Goal: Transaction & Acquisition: Purchase product/service

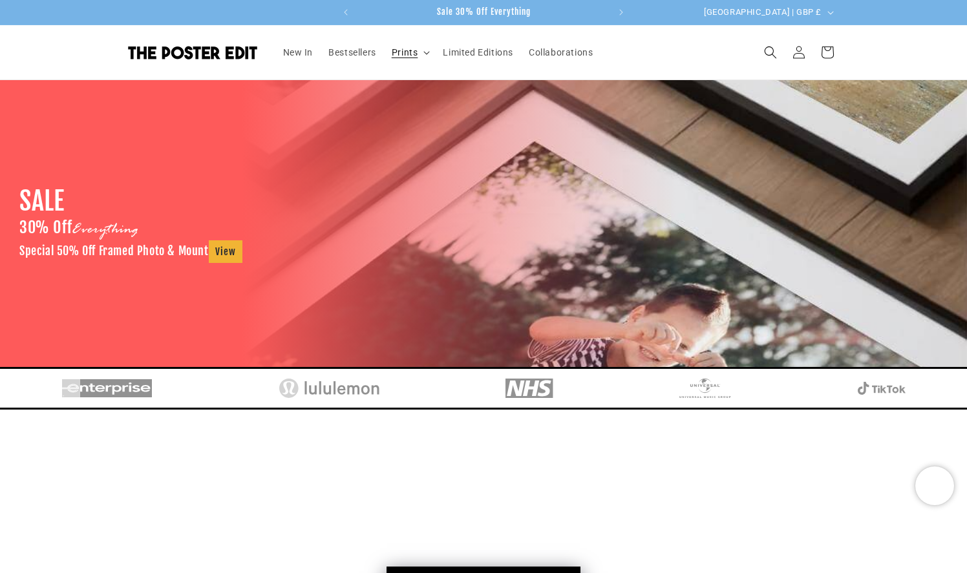
click at [412, 52] on span "Prints" at bounding box center [405, 53] width 27 height 12
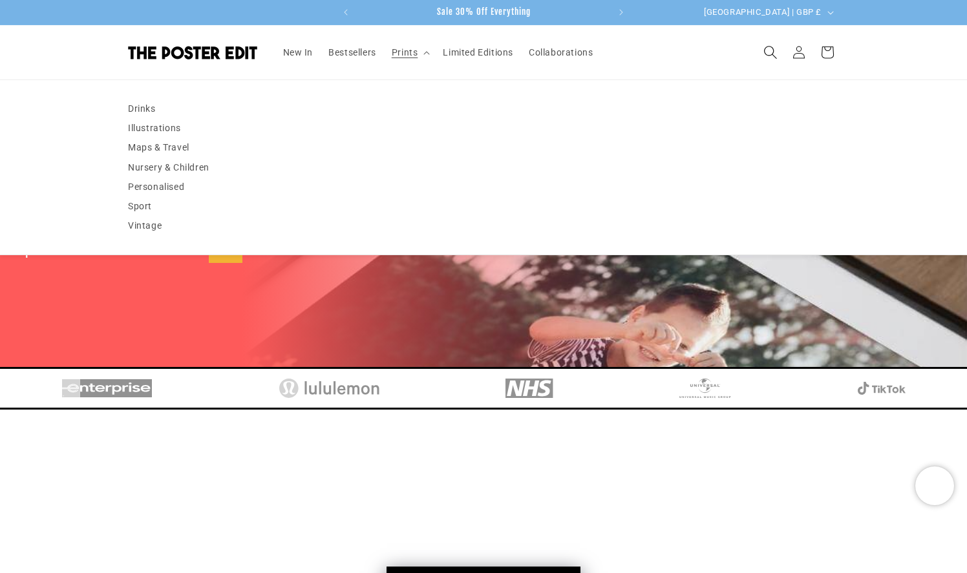
click at [766, 57] on icon "Search" at bounding box center [770, 52] width 14 height 14
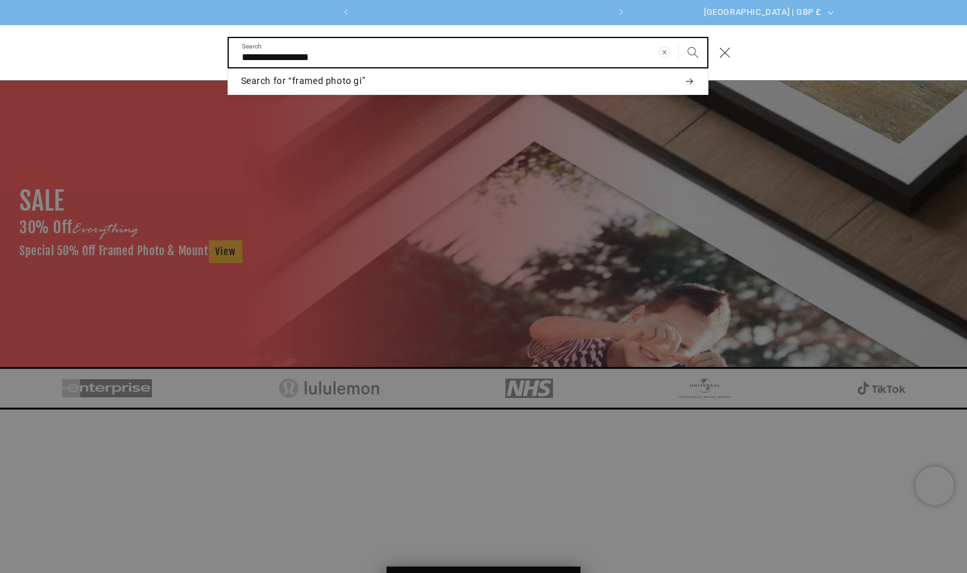
scroll to position [0, 504]
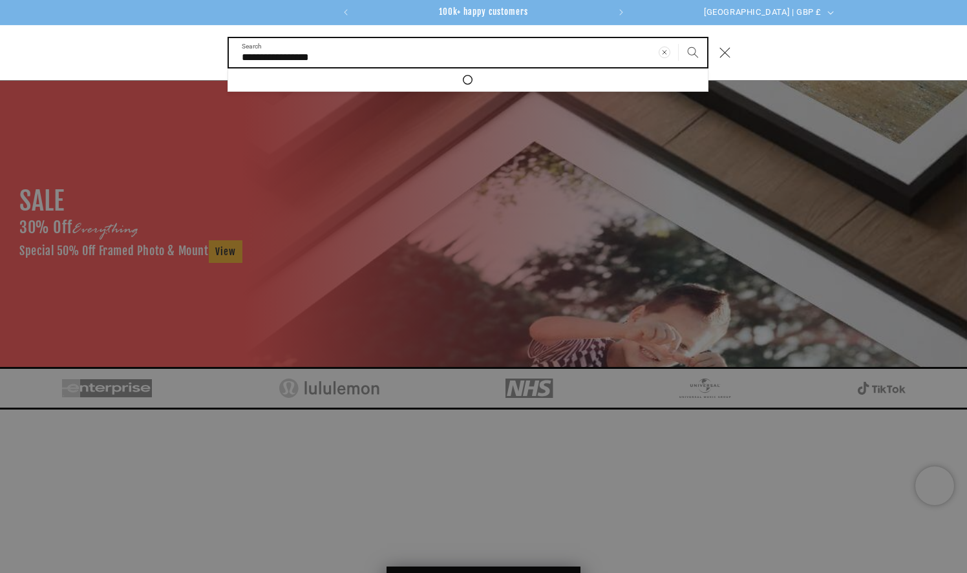
type input "**********"
click at [692, 52] on button "Search" at bounding box center [693, 52] width 28 height 28
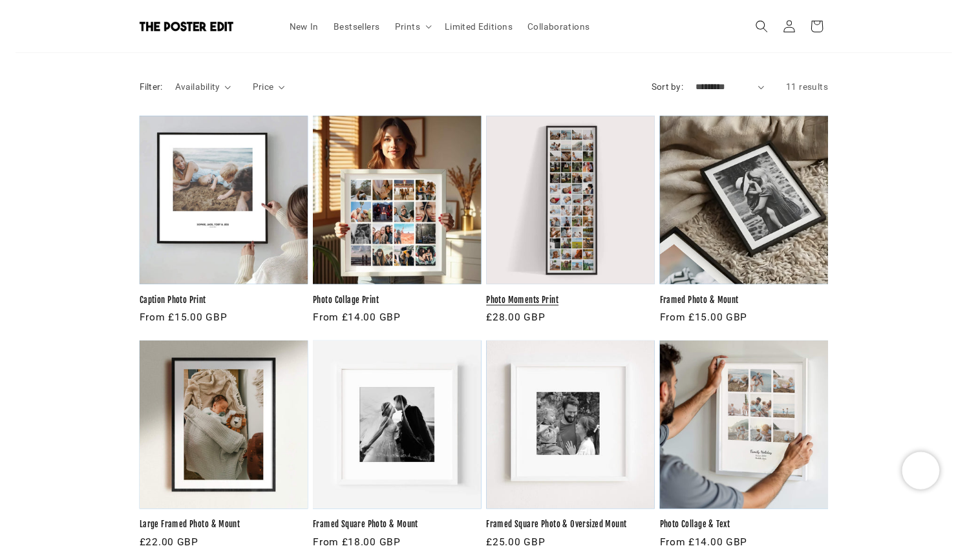
scroll to position [197, 0]
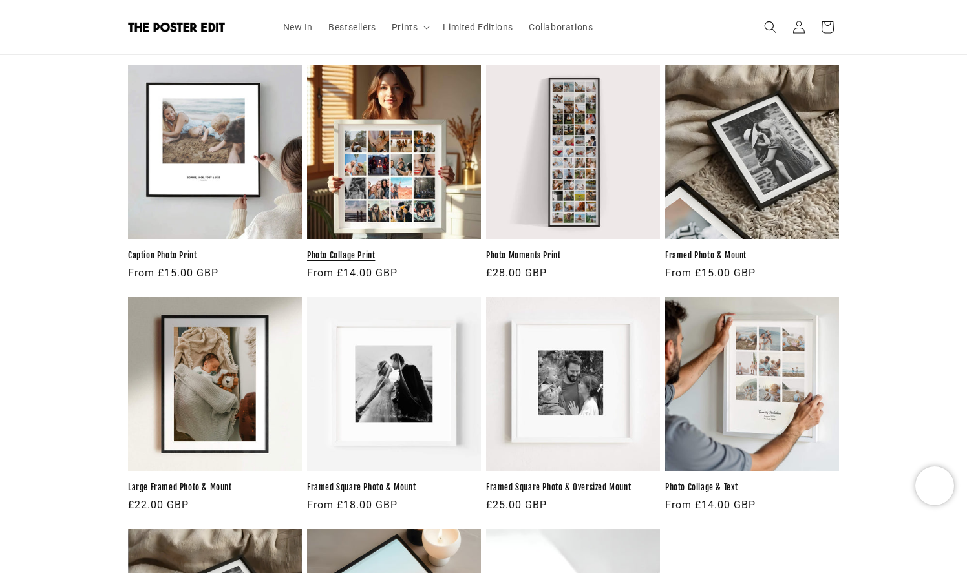
click at [407, 250] on link "Photo Collage Print" at bounding box center [394, 255] width 174 height 11
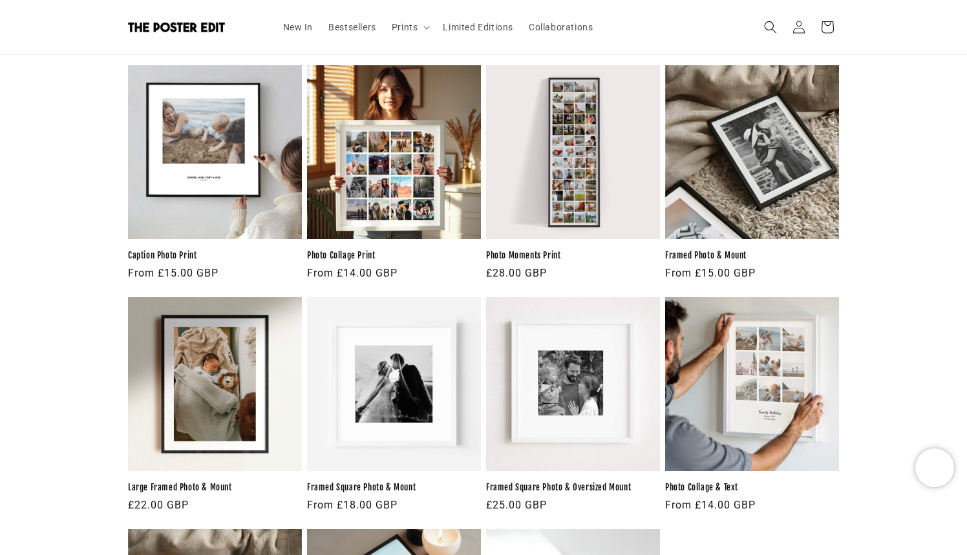
scroll to position [0, 504]
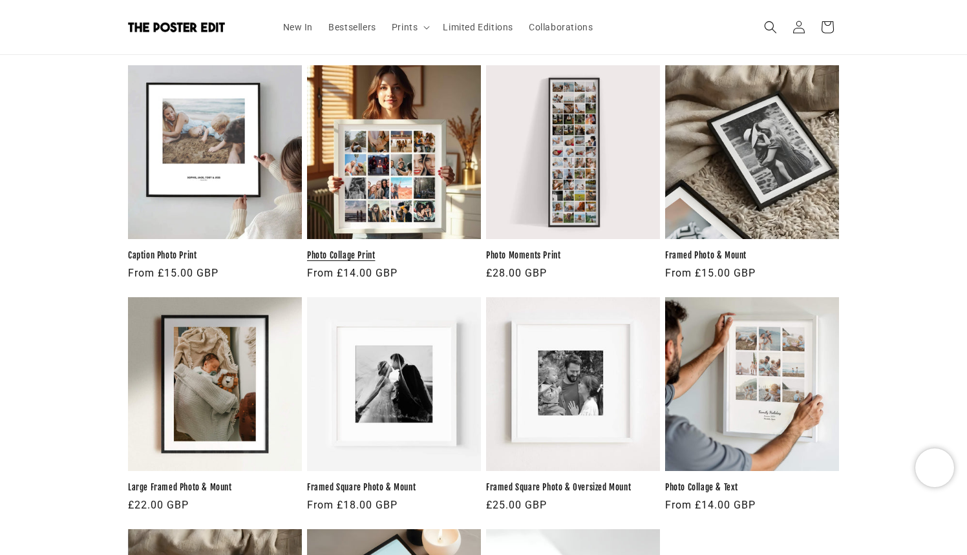
click at [352, 258] on link "Photo Collage Print" at bounding box center [394, 255] width 174 height 11
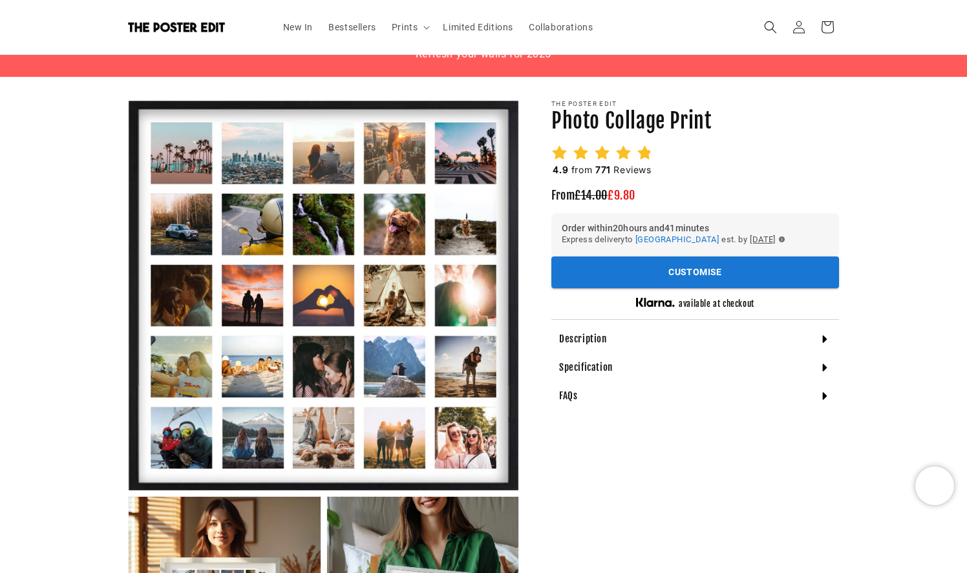
scroll to position [0, 504]
click at [662, 270] on button "Customise" at bounding box center [695, 273] width 288 height 32
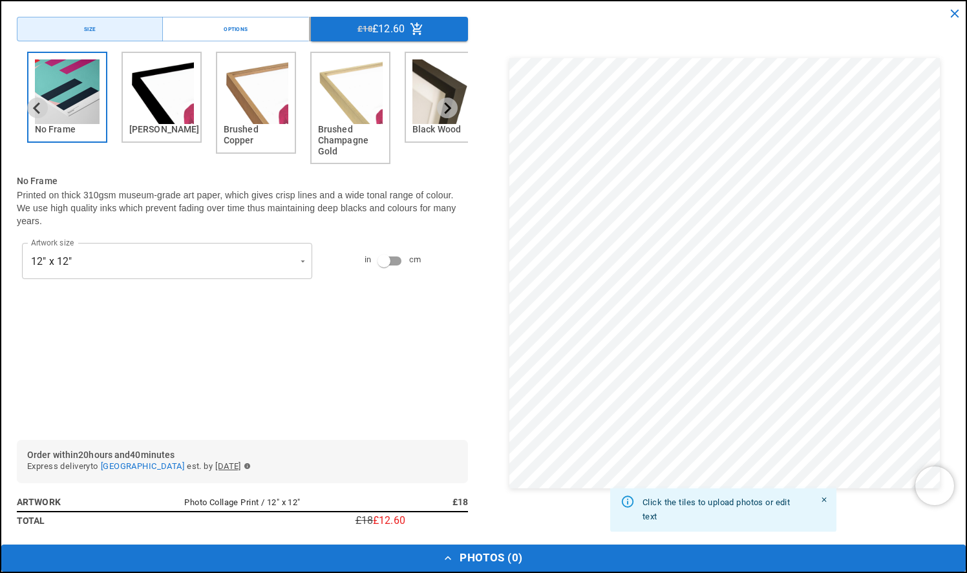
scroll to position [0, 0]
click at [446, 108] on icon "Next slide" at bounding box center [447, 108] width 12 height 12
click at [447, 105] on icon "Next slide" at bounding box center [448, 108] width 7 height 12
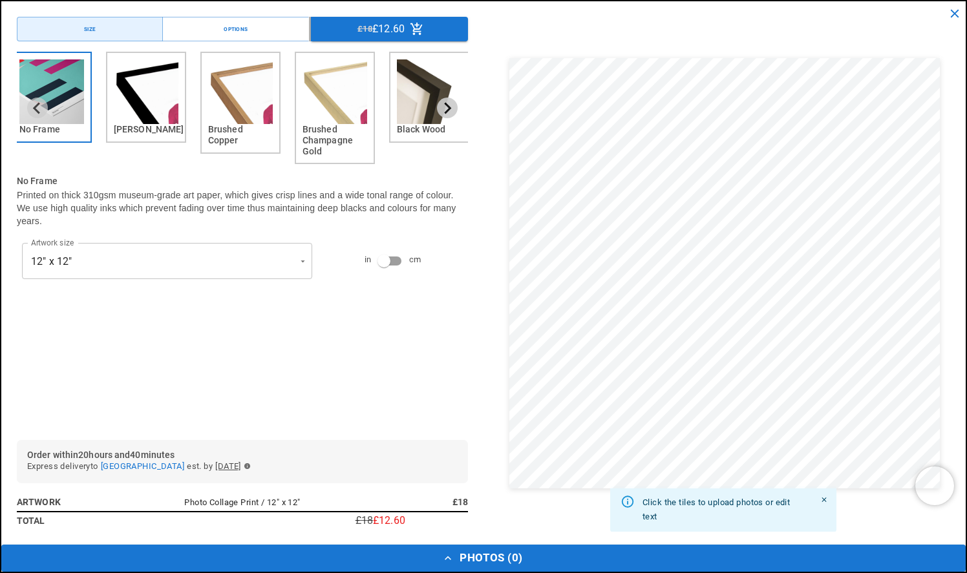
click at [447, 105] on icon "Next slide" at bounding box center [448, 108] width 7 height 12
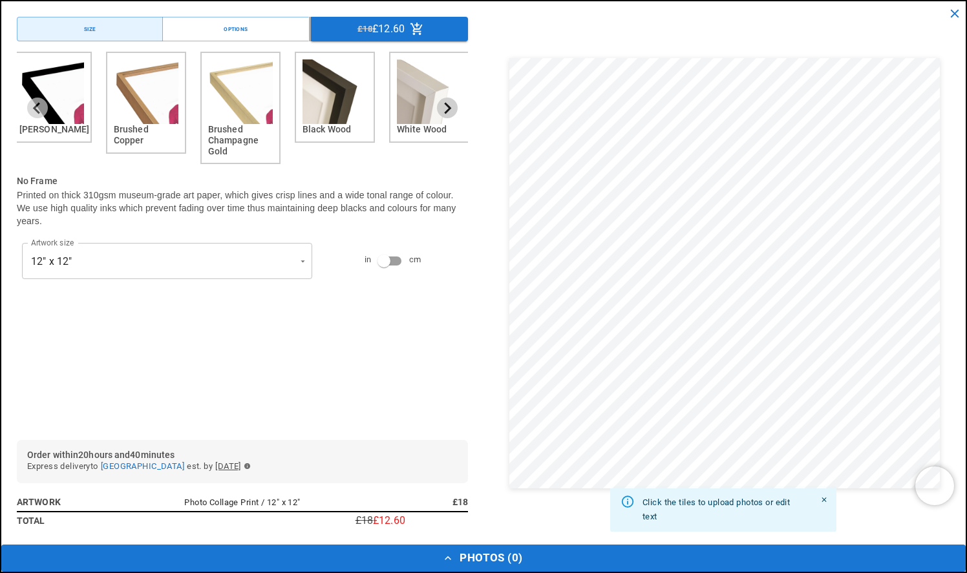
scroll to position [0, 0]
click at [447, 105] on icon "Next slide" at bounding box center [448, 108] width 7 height 12
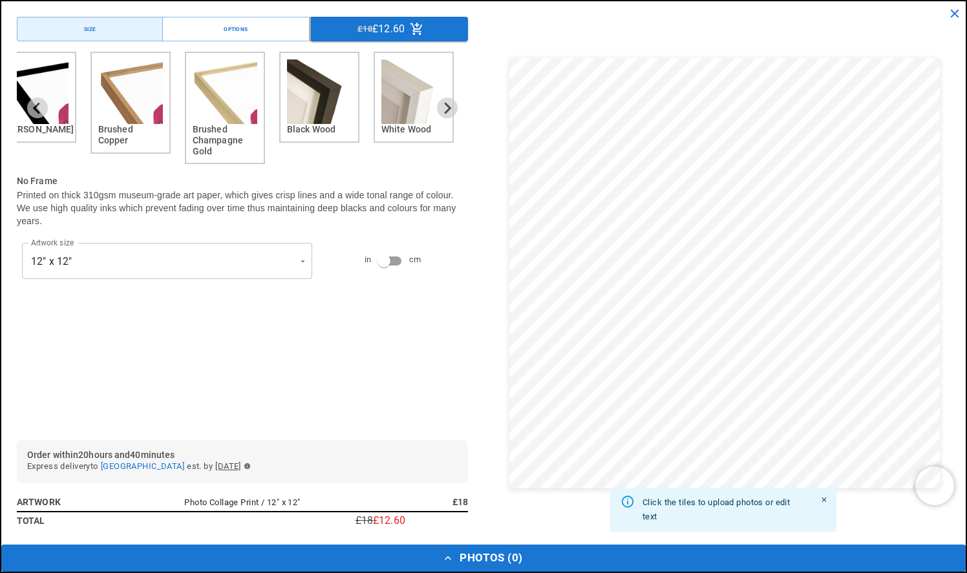
click at [409, 128] on h6 "White Wood" at bounding box center [413, 129] width 65 height 11
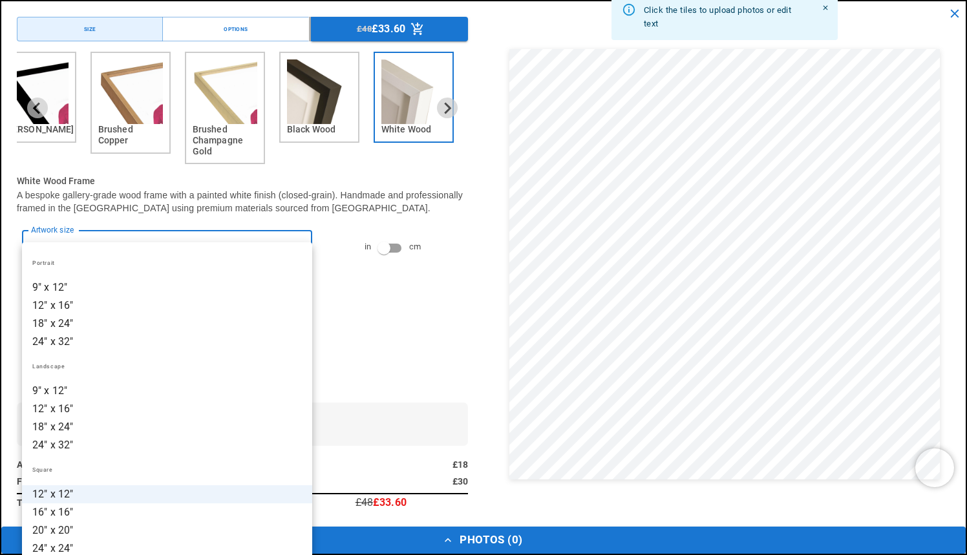
scroll to position [0, 252]
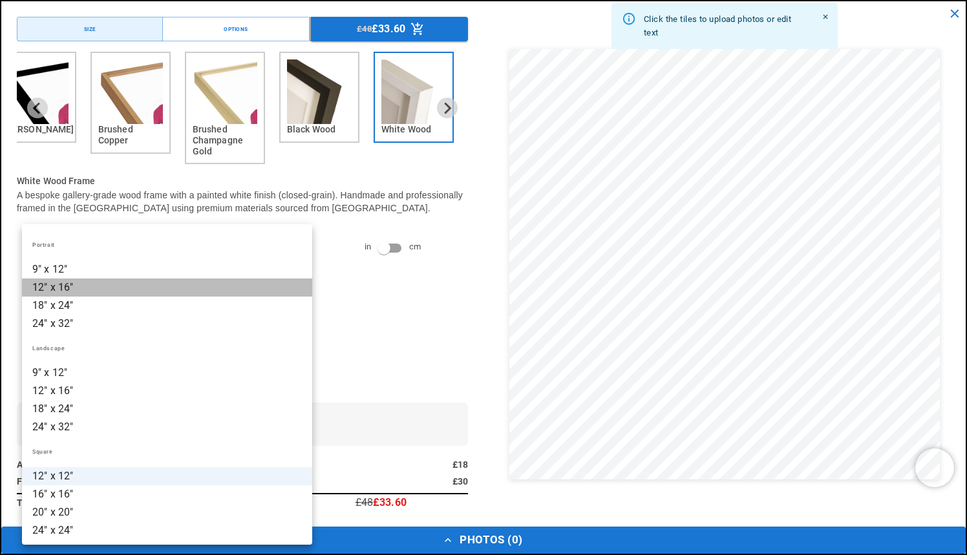
click at [90, 288] on li "12" x 16"" at bounding box center [167, 288] width 290 height 18
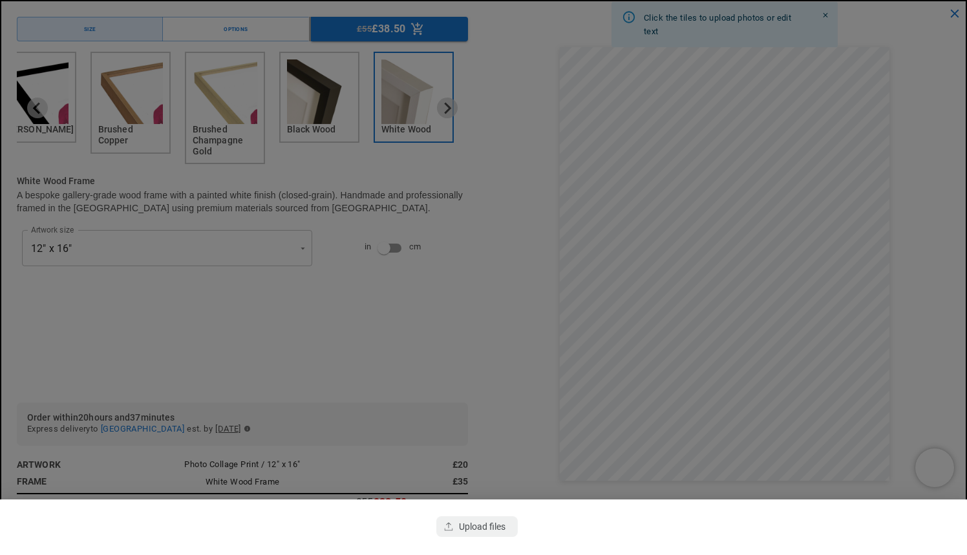
scroll to position [0, 504]
click at [916, 305] on div at bounding box center [483, 277] width 967 height 555
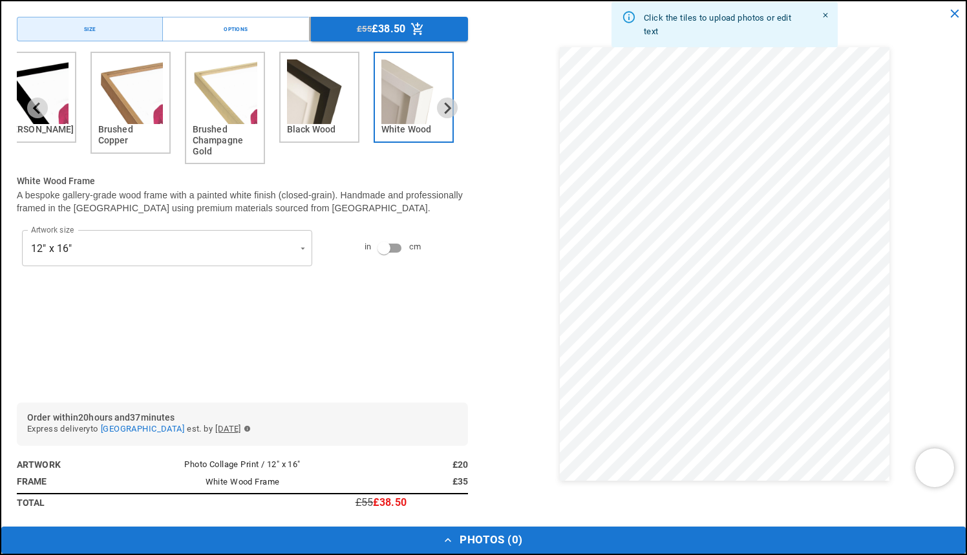
scroll to position [0, 0]
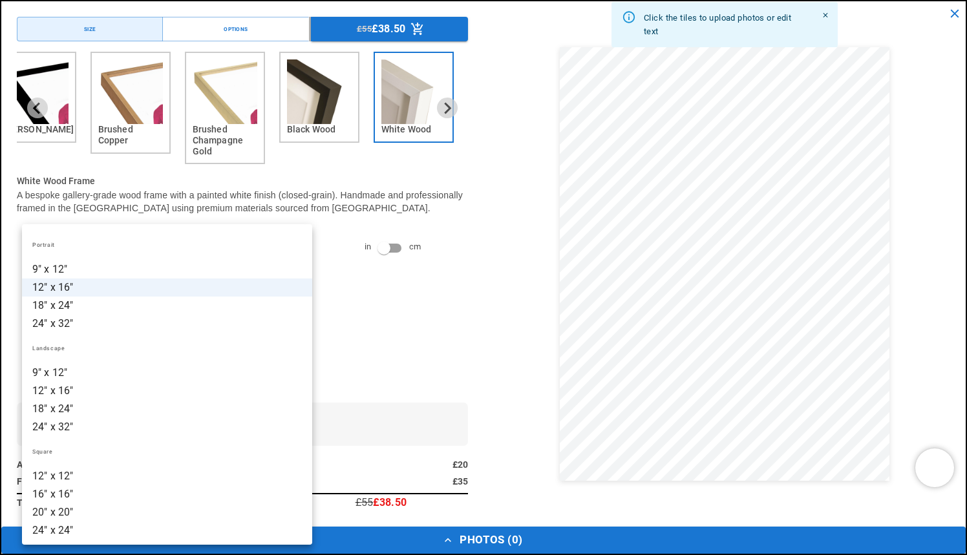
click at [112, 501] on li "16" x 16"" at bounding box center [167, 494] width 290 height 18
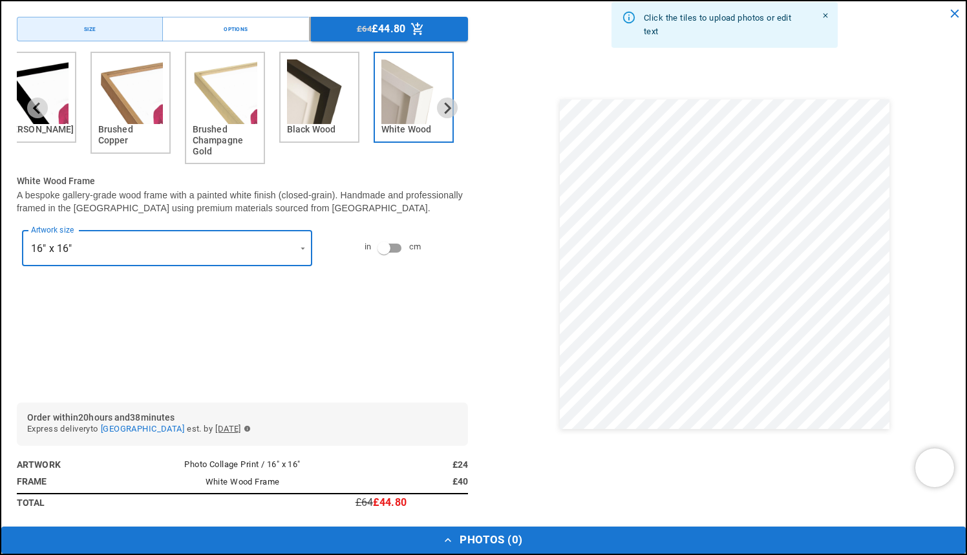
type input "*********"
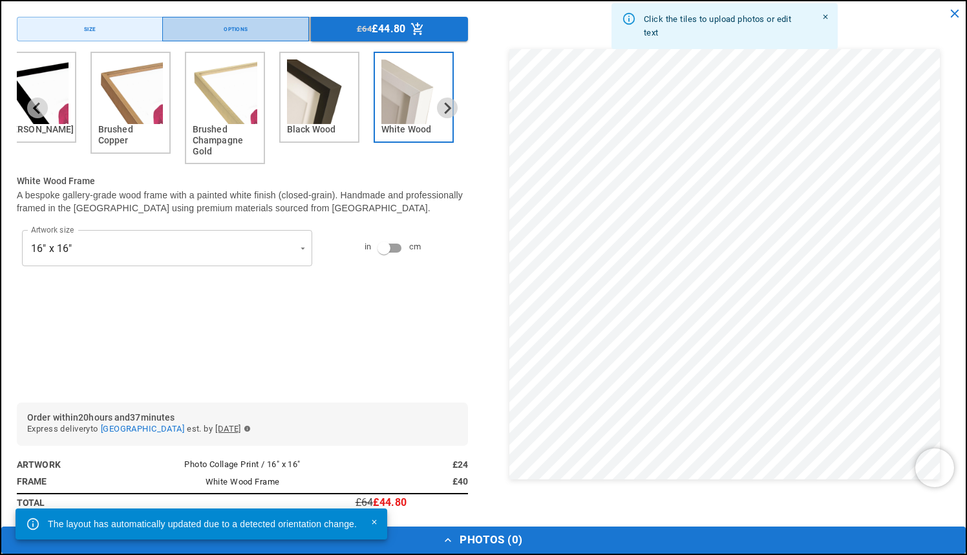
click at [284, 33] on button "Options" at bounding box center [235, 29] width 146 height 25
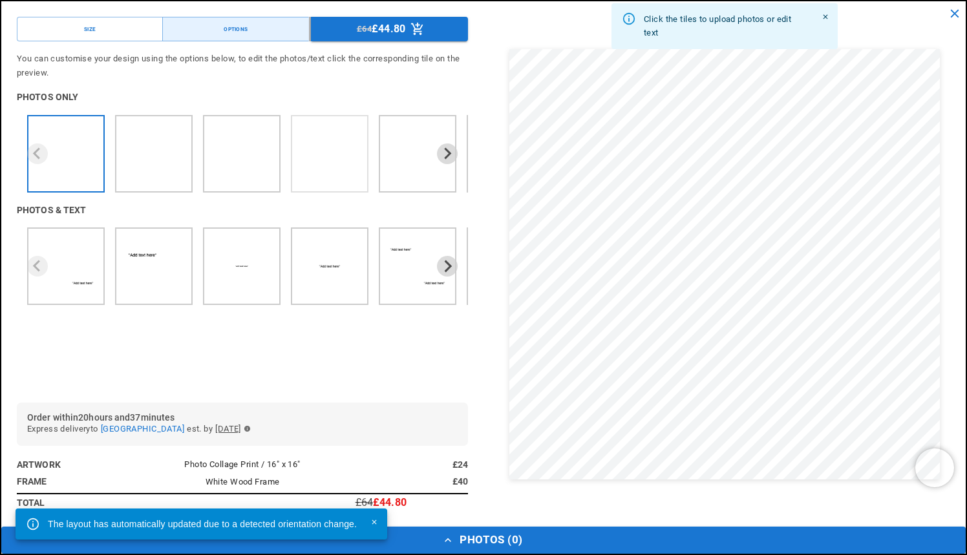
scroll to position [0, 504]
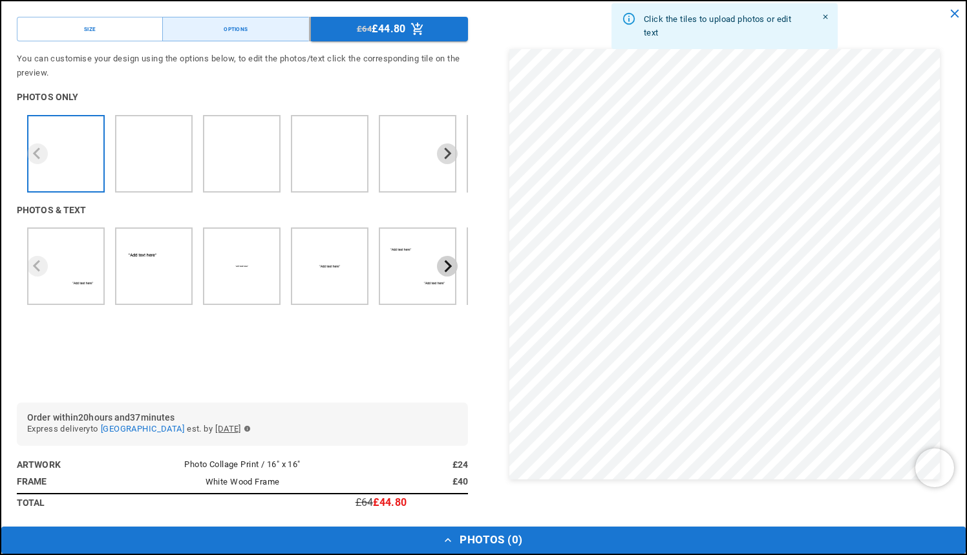
click at [451, 260] on icon "Next slide" at bounding box center [447, 266] width 12 height 12
click at [449, 263] on icon "Next slide" at bounding box center [448, 267] width 7 height 12
click at [442, 264] on icon "Next slide" at bounding box center [447, 266] width 12 height 12
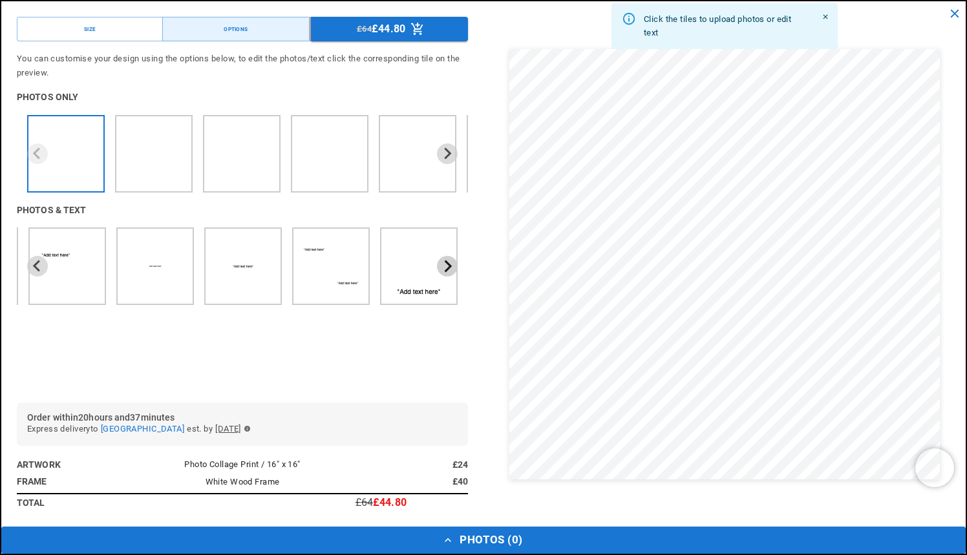
scroll to position [0, 252]
click at [447, 264] on icon "Next slide" at bounding box center [447, 266] width 12 height 12
click at [36, 266] on icon "Previous slide" at bounding box center [36, 267] width 7 height 12
click at [36, 261] on icon "Previous slide" at bounding box center [37, 266] width 12 height 12
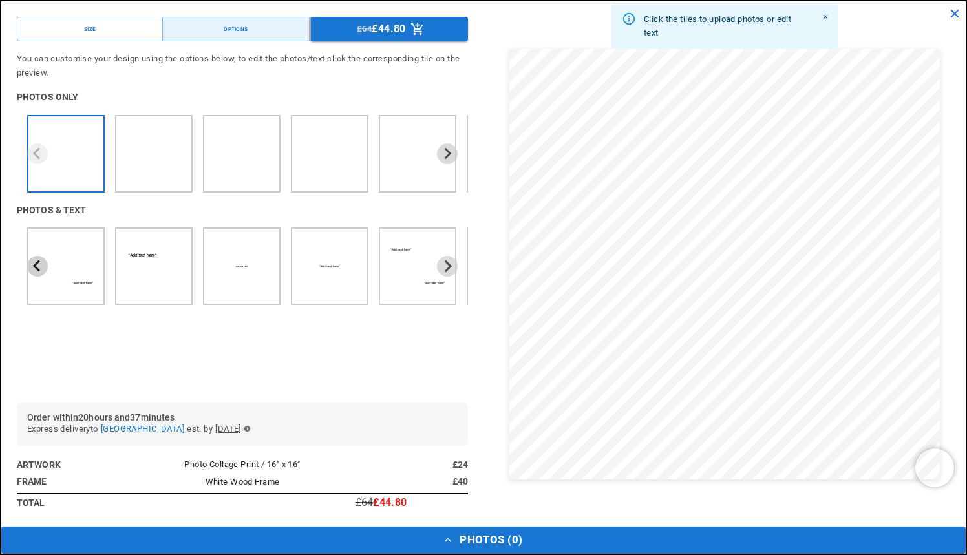
click at [39, 261] on icon "Previous slide" at bounding box center [37, 266] width 12 height 12
click at [449, 149] on icon "Next slide" at bounding box center [447, 153] width 12 height 12
click at [447, 151] on icon "Next slide" at bounding box center [447, 153] width 12 height 12
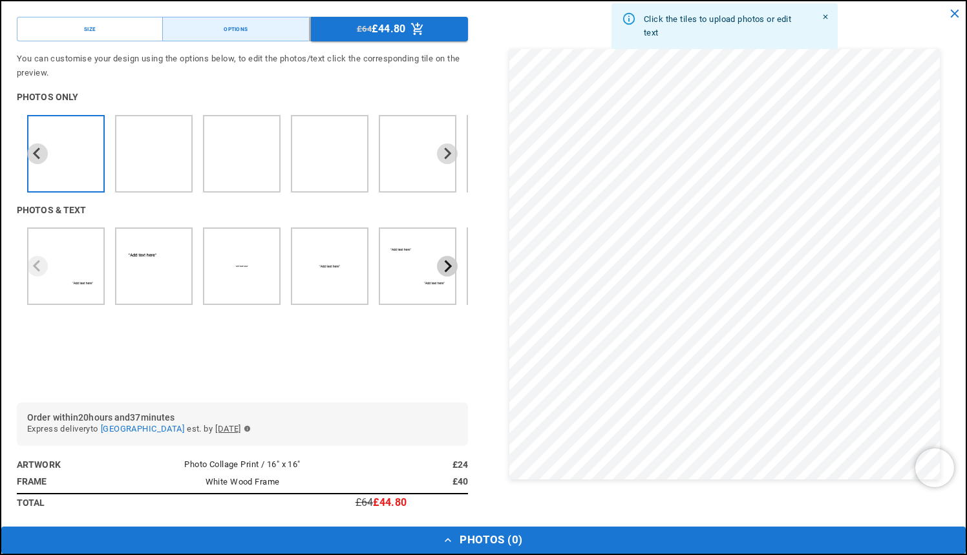
click at [448, 266] on icon "Next slide" at bounding box center [448, 267] width 7 height 12
click at [447, 260] on icon "Next slide" at bounding box center [447, 266] width 12 height 12
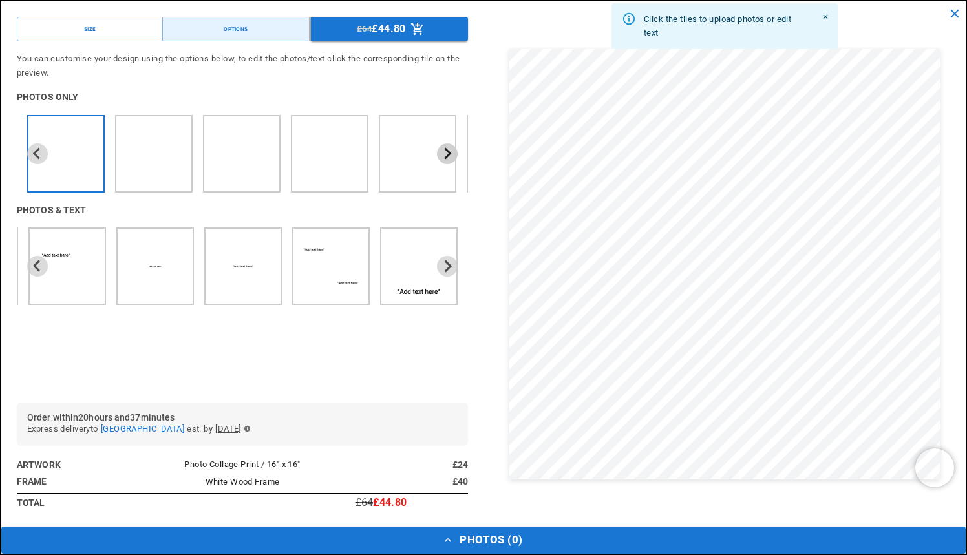
click at [447, 152] on icon "Next slide" at bounding box center [447, 153] width 12 height 12
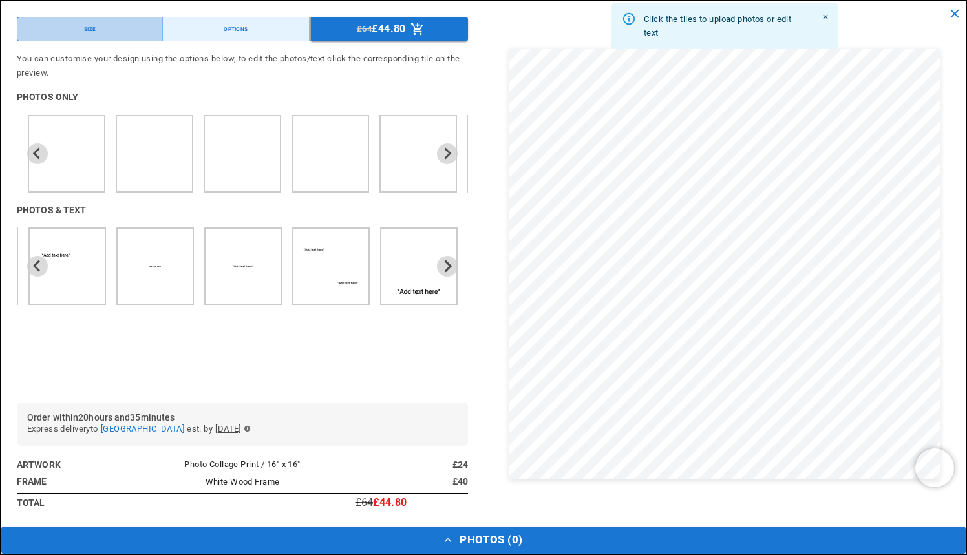
click at [104, 36] on button "Size" at bounding box center [90, 29] width 146 height 25
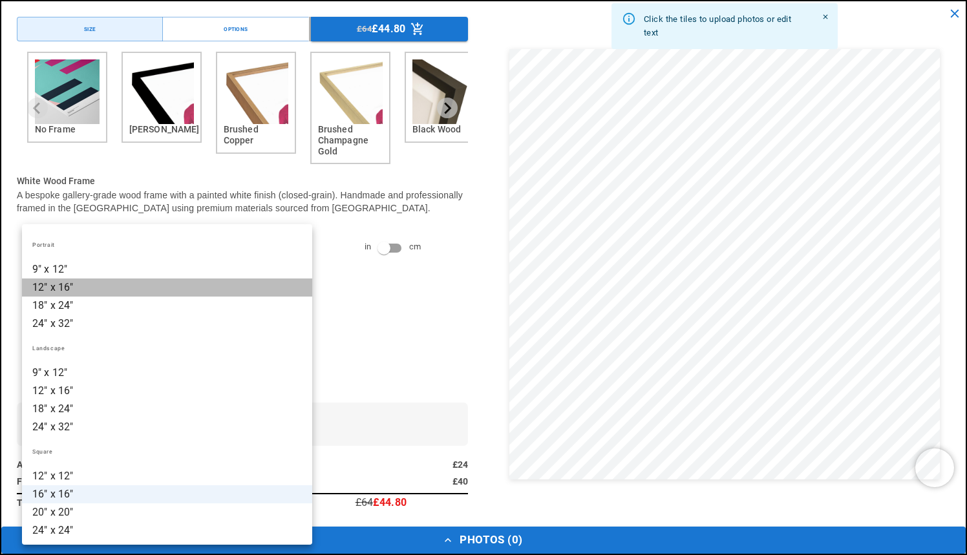
click at [202, 289] on li "12" x 16"" at bounding box center [167, 288] width 290 height 18
type input "*********"
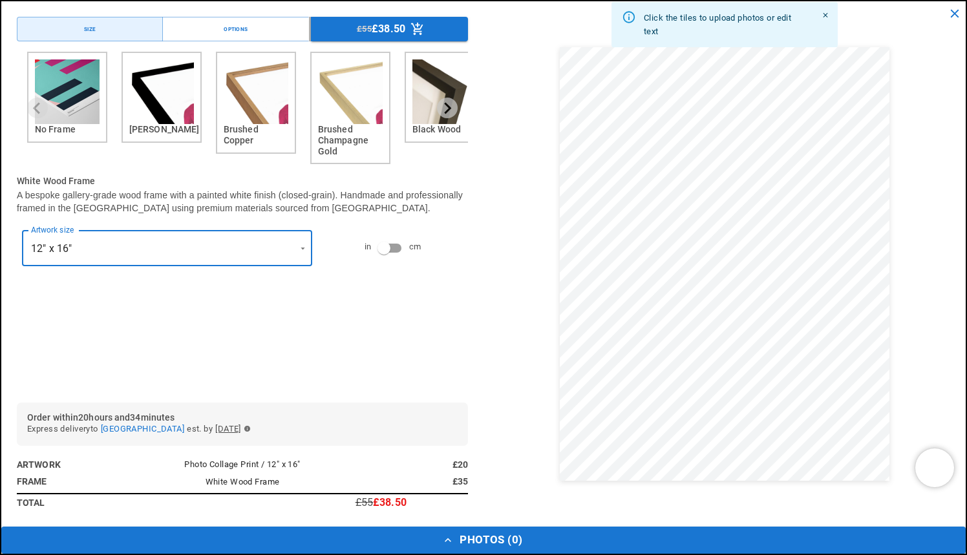
scroll to position [127, 0]
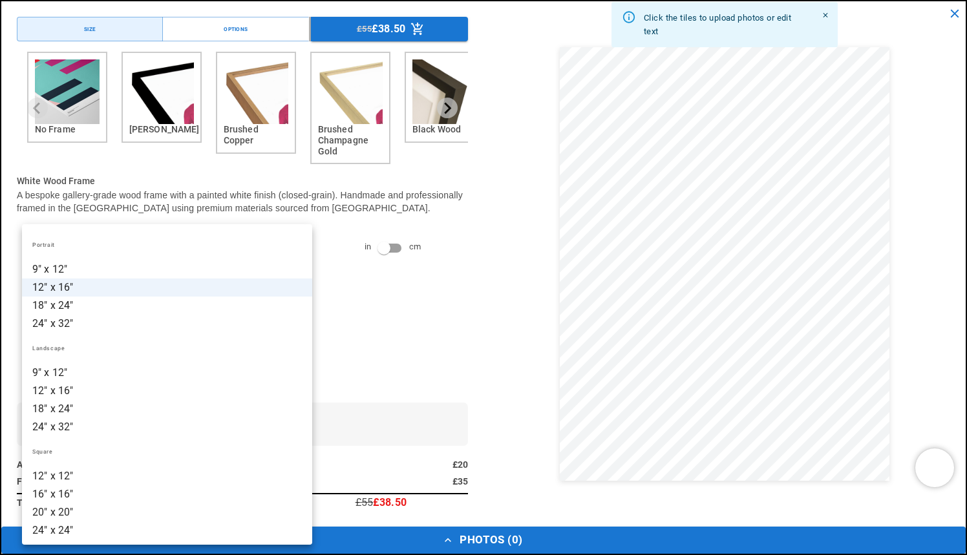
click at [285, 283] on li "12" x 16"" at bounding box center [167, 288] width 290 height 18
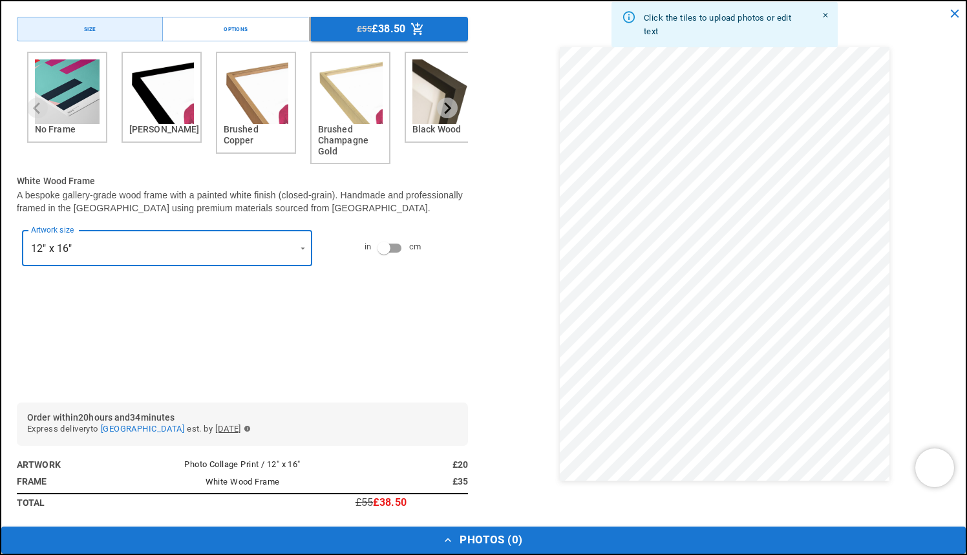
scroll to position [39, 0]
click at [267, 35] on button "Options" at bounding box center [235, 29] width 146 height 25
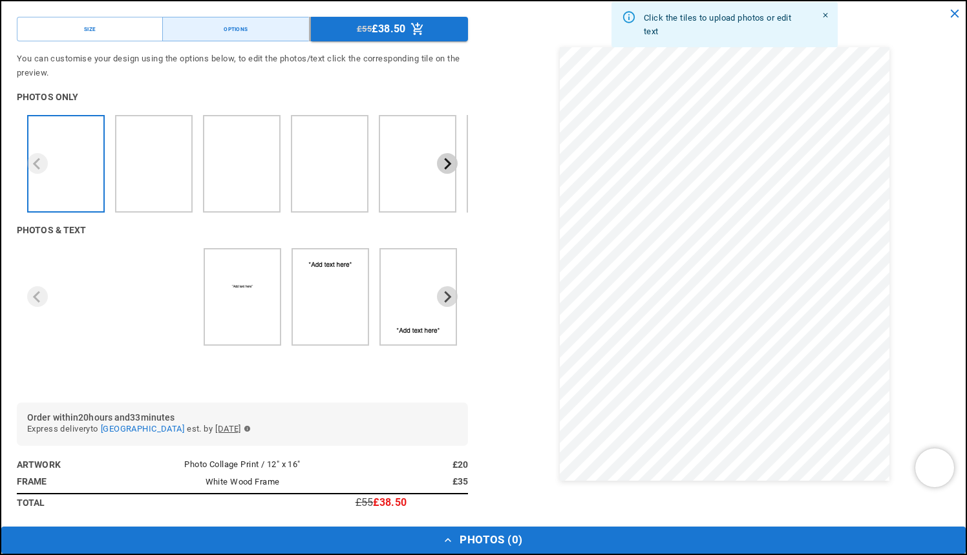
scroll to position [0, 252]
click at [450, 296] on icon "Next slide" at bounding box center [448, 297] width 7 height 12
click at [36, 291] on icon "Previous slide" at bounding box center [37, 297] width 12 height 12
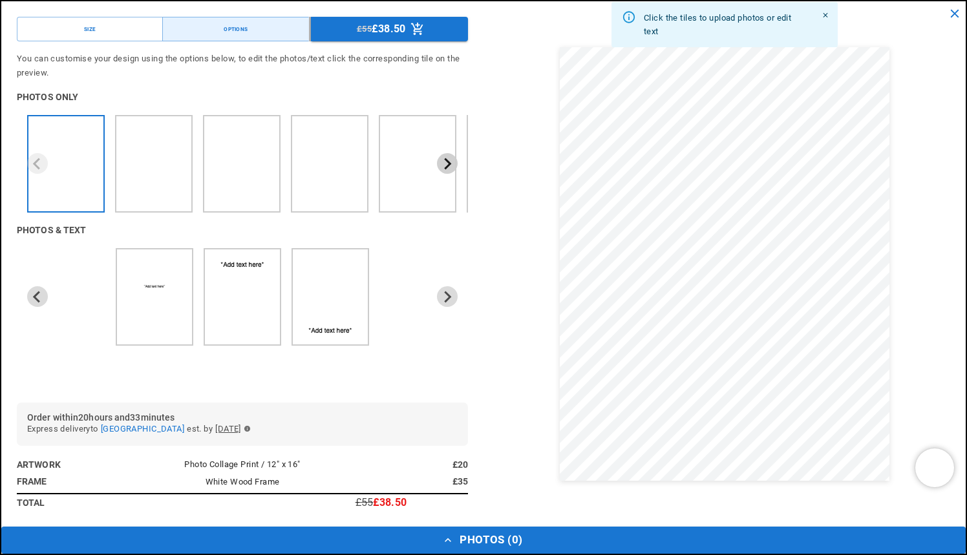
click at [451, 162] on icon "Next slide" at bounding box center [448, 164] width 7 height 12
click at [38, 154] on button "Previous slide" at bounding box center [37, 163] width 21 height 21
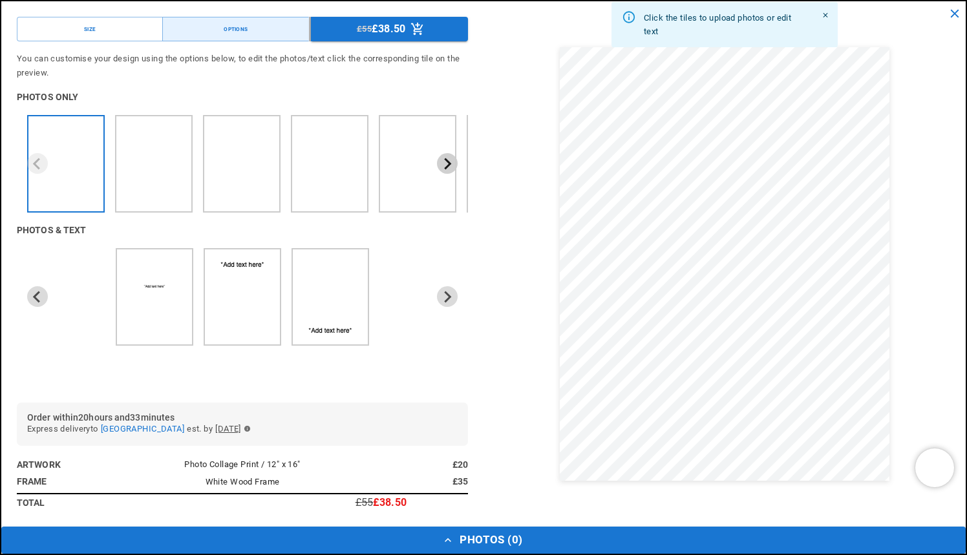
click at [451, 160] on icon "Next slide" at bounding box center [447, 164] width 12 height 12
click at [451, 163] on icon "Next slide" at bounding box center [448, 164] width 7 height 12
click at [446, 164] on icon "Next slide" at bounding box center [447, 164] width 12 height 12
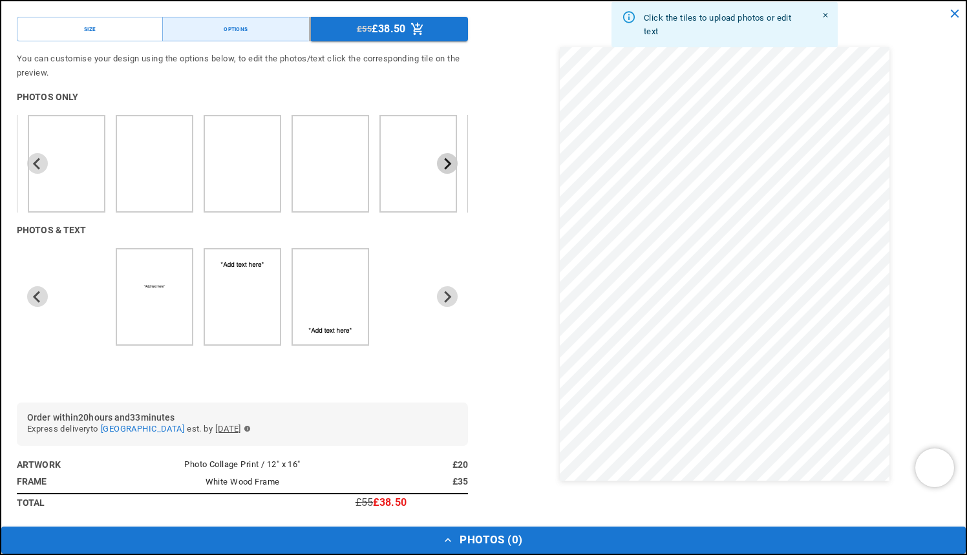
scroll to position [0, 252]
click at [446, 164] on icon "Next slide" at bounding box center [447, 164] width 12 height 12
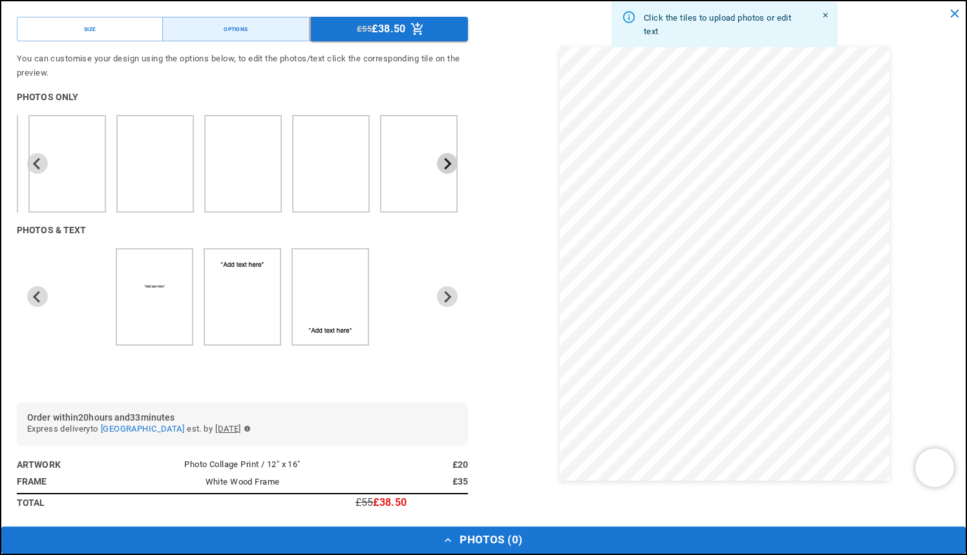
click at [440, 162] on button "Next slide" at bounding box center [447, 163] width 21 height 21
click at [36, 163] on icon "Previous slide" at bounding box center [36, 164] width 7 height 12
click at [36, 162] on icon "Previous slide" at bounding box center [37, 164] width 12 height 12
click at [36, 160] on icon "Previous slide" at bounding box center [36, 164] width 7 height 12
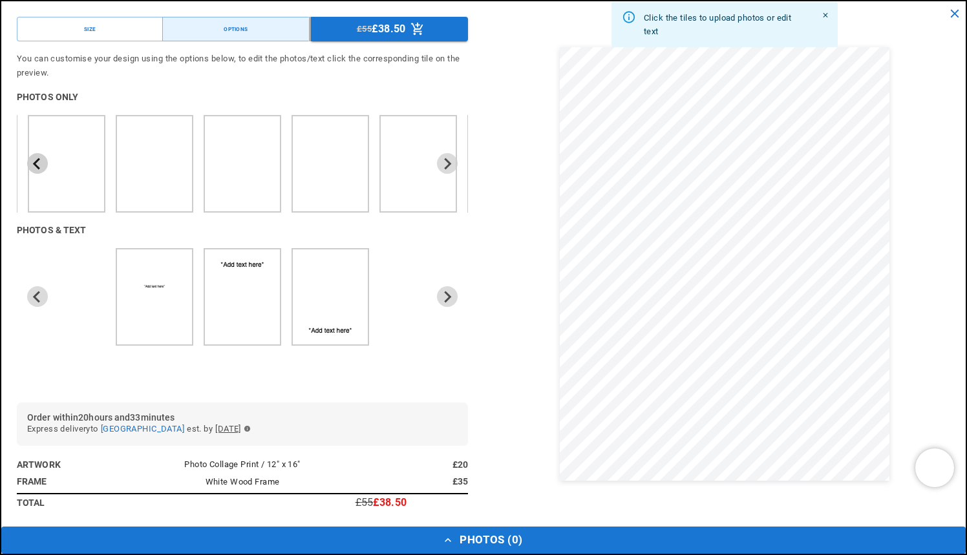
click at [36, 160] on icon "Previous slide" at bounding box center [36, 164] width 7 height 12
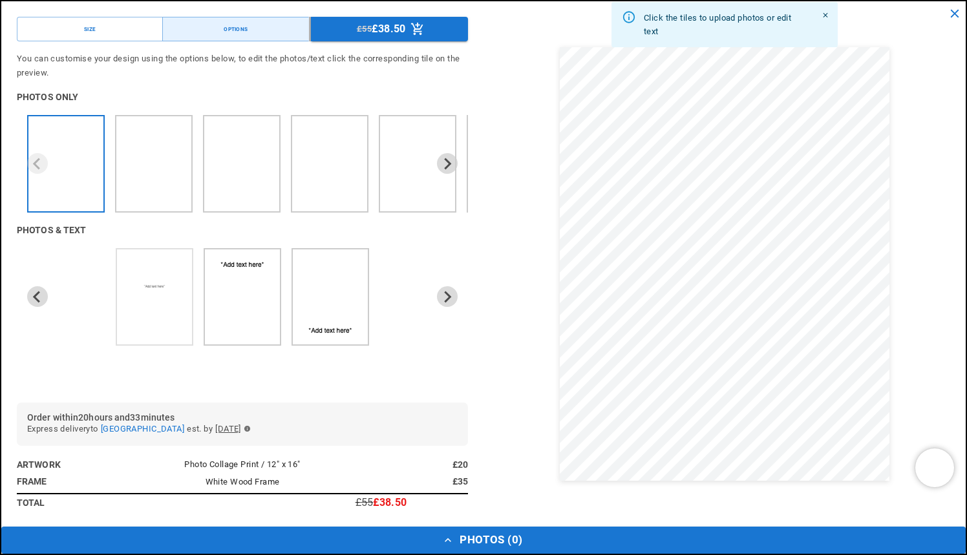
scroll to position [0, 504]
click at [445, 297] on icon "Next slide" at bounding box center [447, 297] width 12 height 12
click at [36, 291] on icon "Previous slide" at bounding box center [37, 297] width 12 height 12
click at [450, 162] on icon "Next slide" at bounding box center [448, 164] width 7 height 12
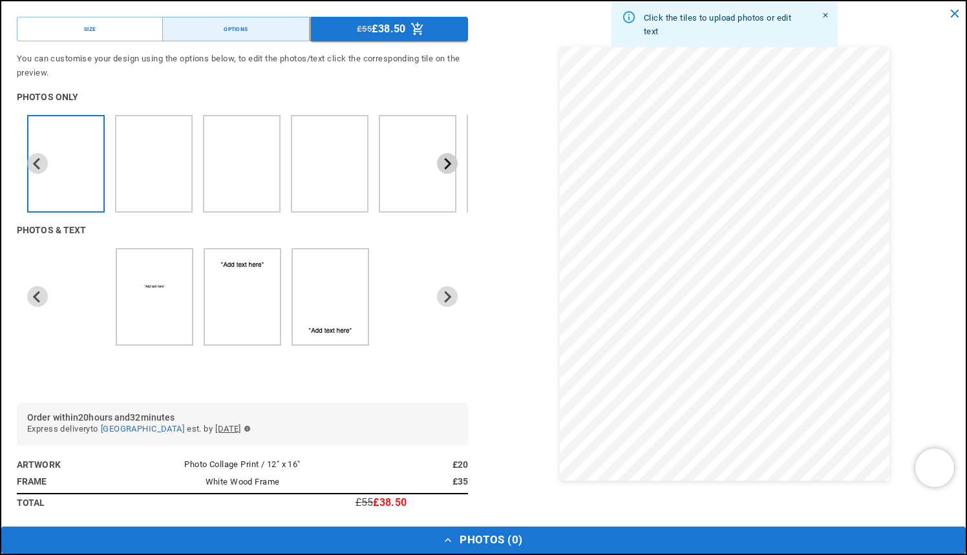
click at [447, 159] on icon "Next slide" at bounding box center [448, 164] width 7 height 12
click at [449, 159] on icon "Next slide" at bounding box center [447, 164] width 12 height 12
click at [449, 164] on icon "Next slide" at bounding box center [448, 164] width 7 height 12
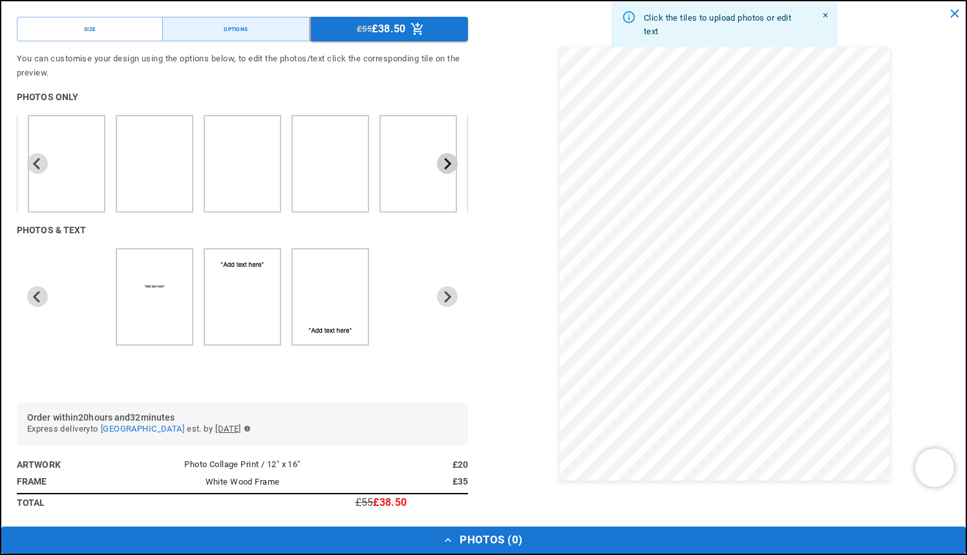
click at [449, 164] on icon "Next slide" at bounding box center [448, 164] width 7 height 12
click at [128, 30] on button "Size" at bounding box center [90, 29] width 146 height 25
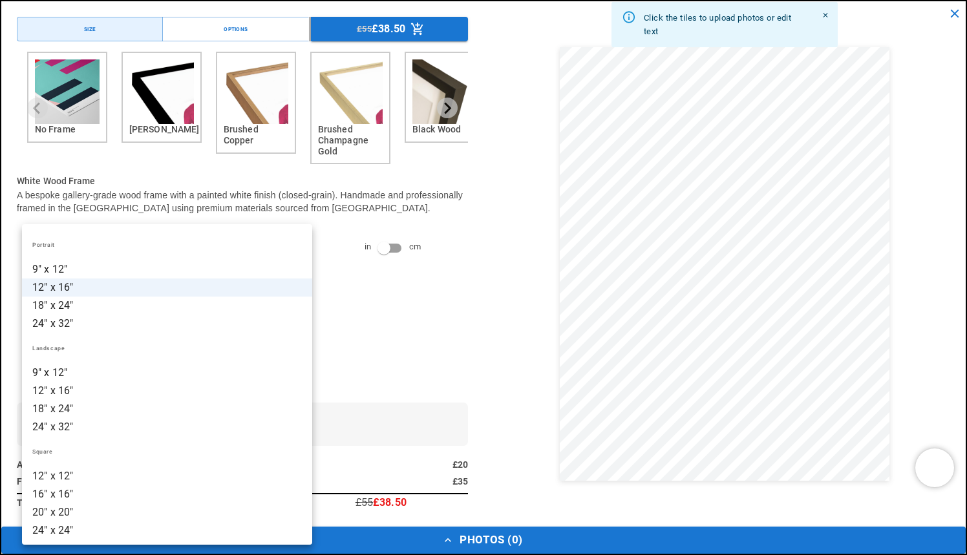
scroll to position [0, 252]
click at [86, 494] on li "16" x 16"" at bounding box center [167, 494] width 290 height 18
type input "*********"
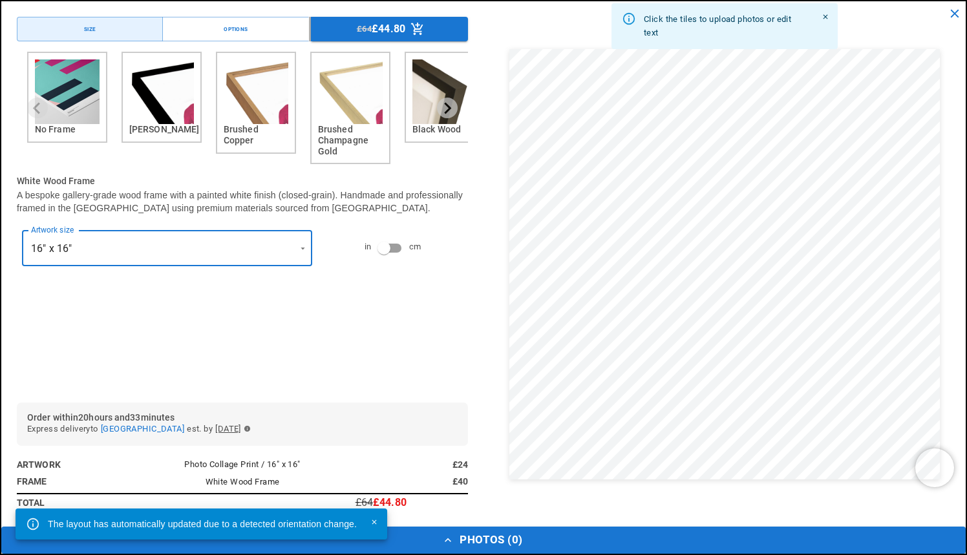
scroll to position [314, 0]
click at [272, 28] on button "Options" at bounding box center [235, 29] width 146 height 25
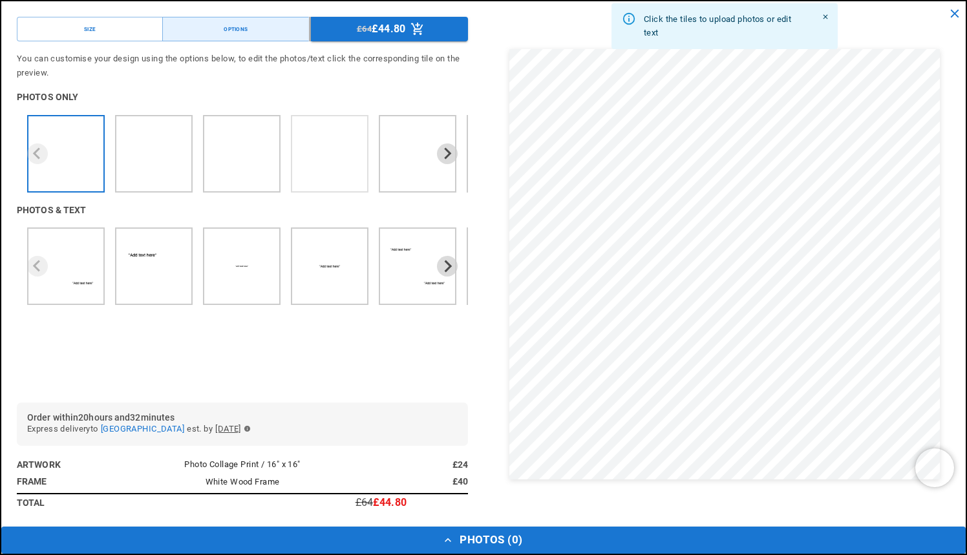
scroll to position [0, 252]
click at [449, 149] on icon "Next slide" at bounding box center [447, 153] width 12 height 12
click at [448, 151] on icon "Next slide" at bounding box center [448, 153] width 7 height 12
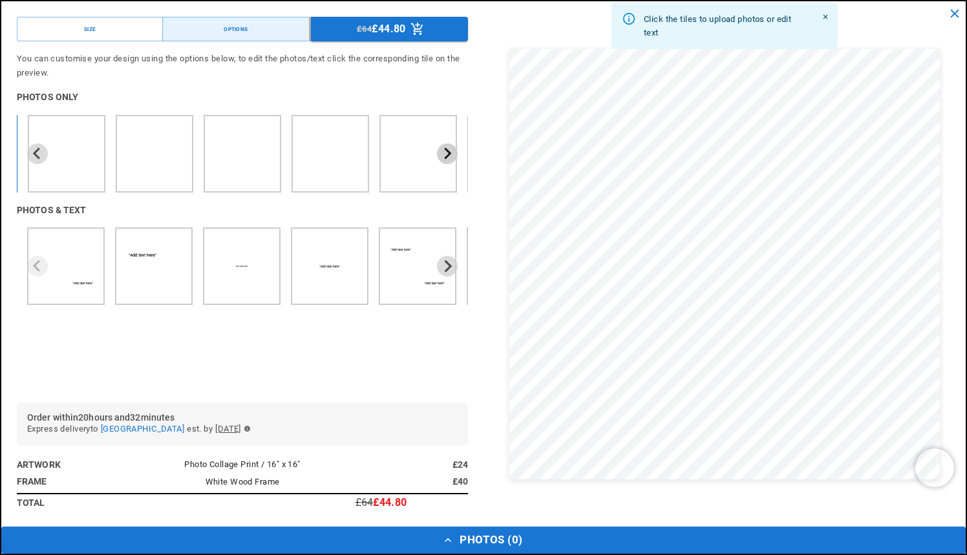
click at [448, 151] on icon "Next slide" at bounding box center [448, 153] width 7 height 12
click at [157, 150] on img "4 of 7" at bounding box center [155, 153] width 11 height 11
click at [104, 23] on button "Size" at bounding box center [90, 29] width 146 height 25
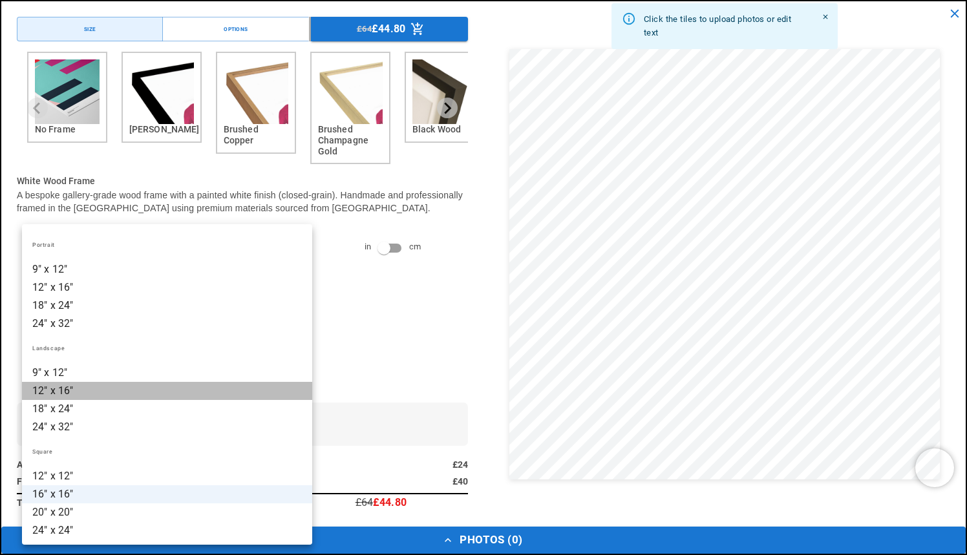
click at [101, 390] on li "12" x 16"" at bounding box center [167, 391] width 290 height 18
type input "*********"
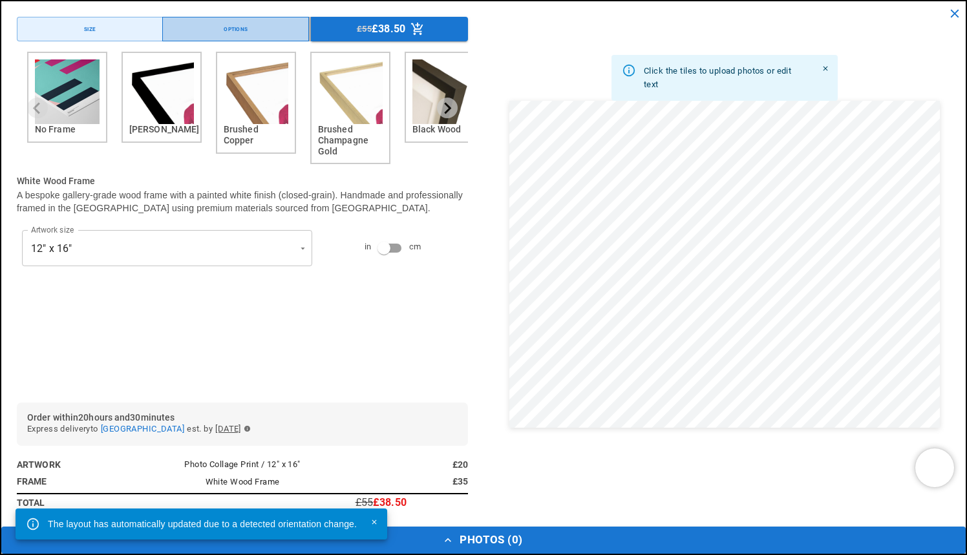
click at [261, 28] on button "Options" at bounding box center [235, 29] width 146 height 25
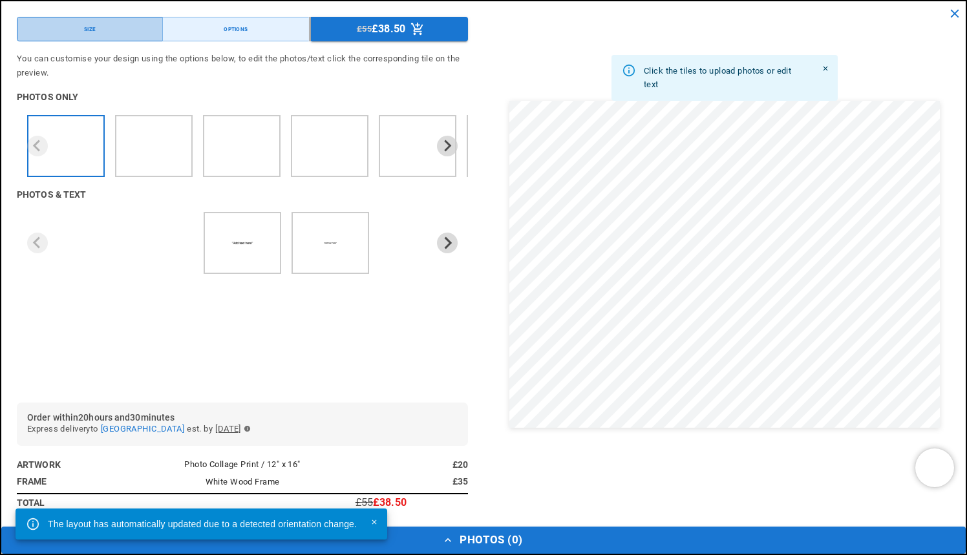
scroll to position [0, 252]
click at [133, 28] on button "Size" at bounding box center [90, 29] width 146 height 25
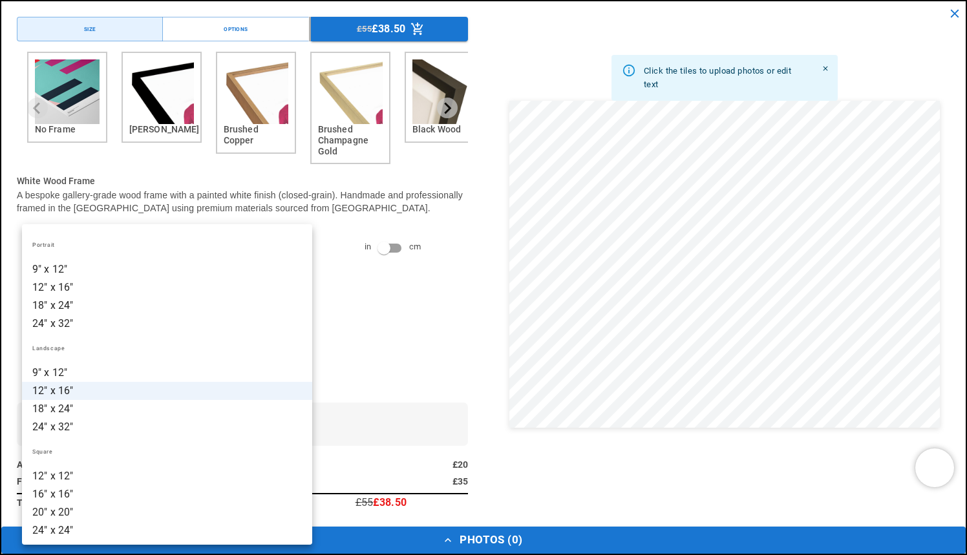
scroll to position [755, 0]
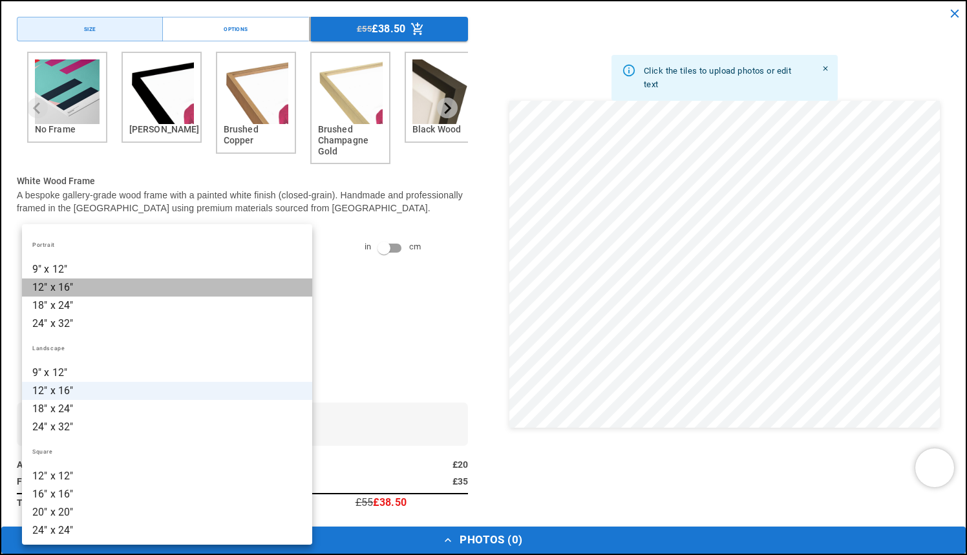
click at [109, 292] on li "12" x 16"" at bounding box center [167, 288] width 290 height 18
type input "*********"
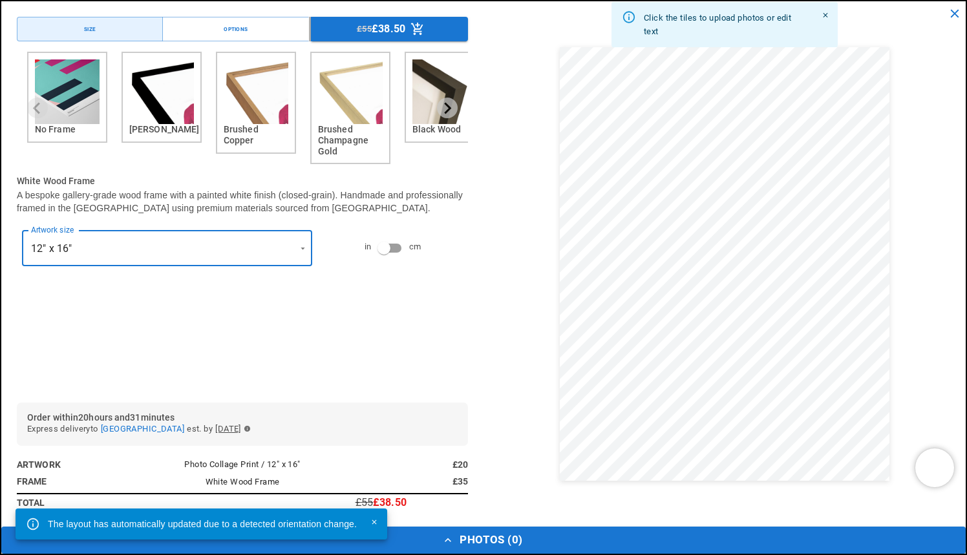
scroll to position [0, 504]
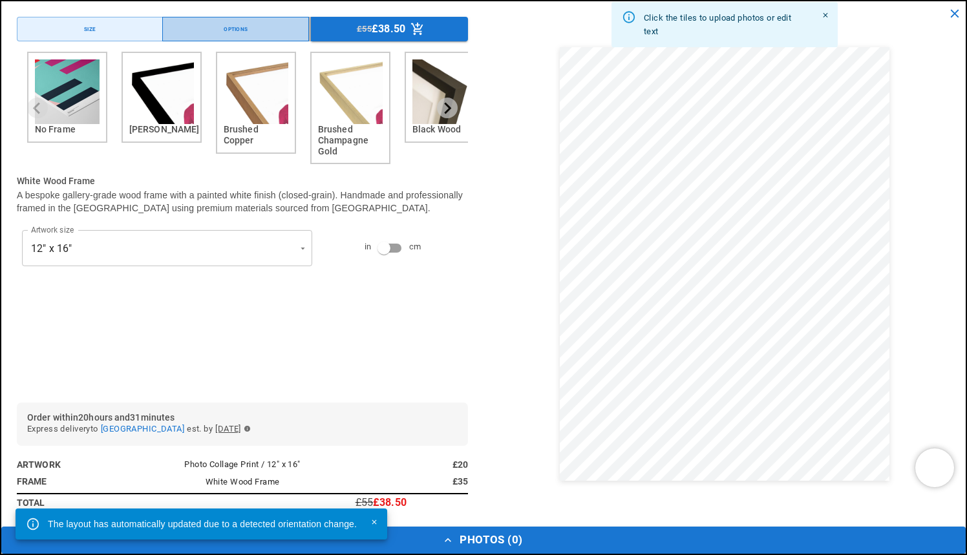
click at [253, 32] on button "Options" at bounding box center [235, 29] width 146 height 25
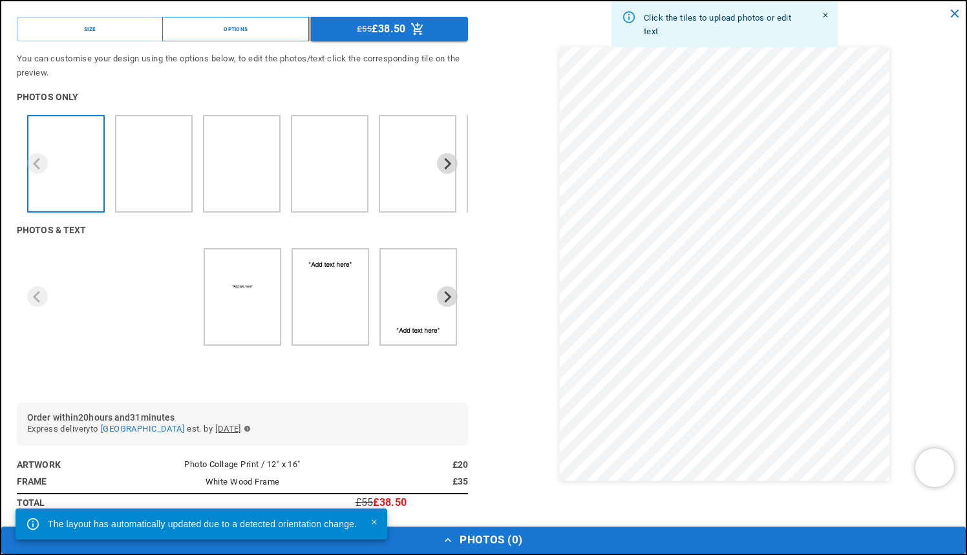
scroll to position [0, 0]
click at [449, 164] on icon "Next slide" at bounding box center [448, 164] width 7 height 12
click at [446, 161] on icon "Next slide" at bounding box center [447, 164] width 12 height 12
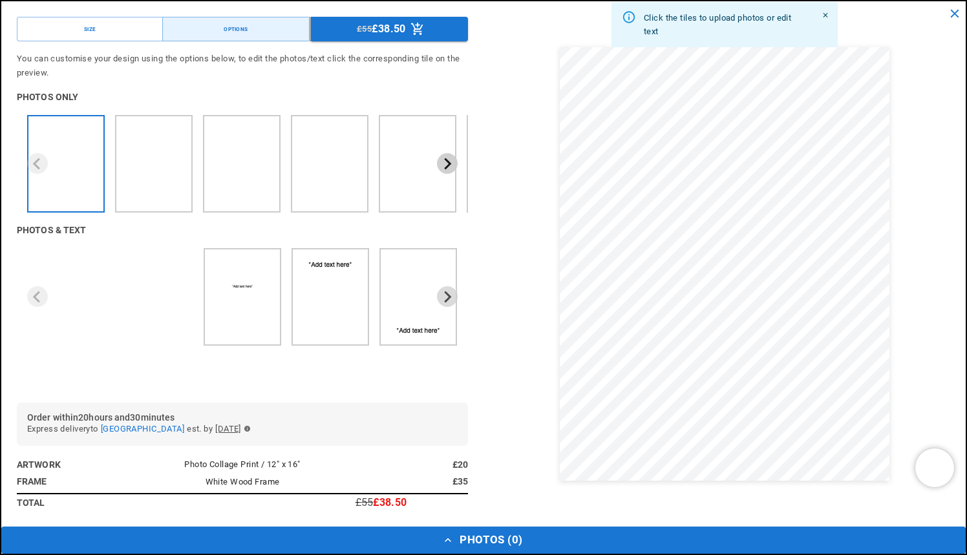
click at [446, 161] on icon "Next slide" at bounding box center [447, 164] width 12 height 12
click at [448, 159] on icon "Next slide" at bounding box center [448, 164] width 7 height 12
click at [451, 162] on icon "Next slide" at bounding box center [447, 164] width 12 height 12
click at [449, 158] on icon "Next slide" at bounding box center [447, 164] width 12 height 12
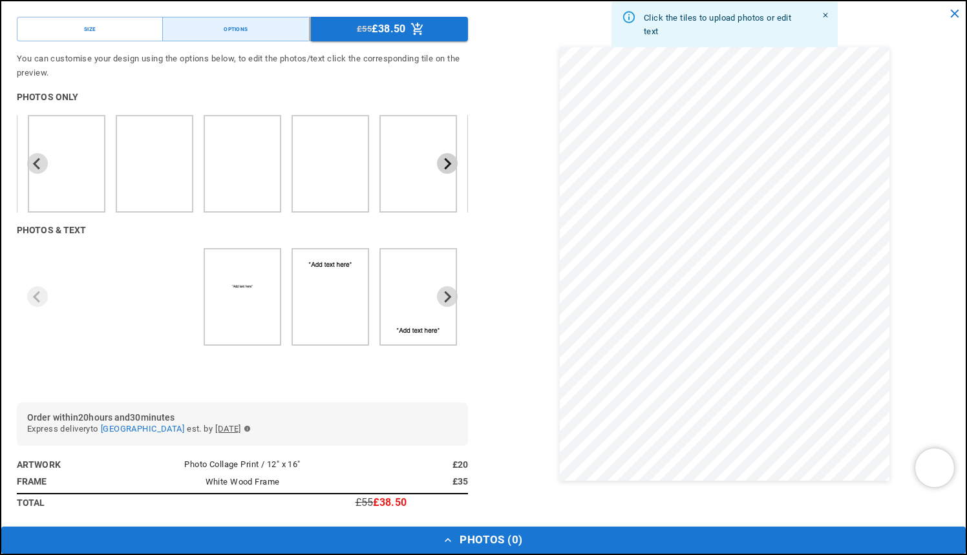
click at [449, 158] on icon "Next slide" at bounding box center [447, 164] width 12 height 12
click at [449, 159] on icon "Next slide" at bounding box center [447, 164] width 12 height 12
click at [134, 25] on button "Size" at bounding box center [90, 29] width 146 height 25
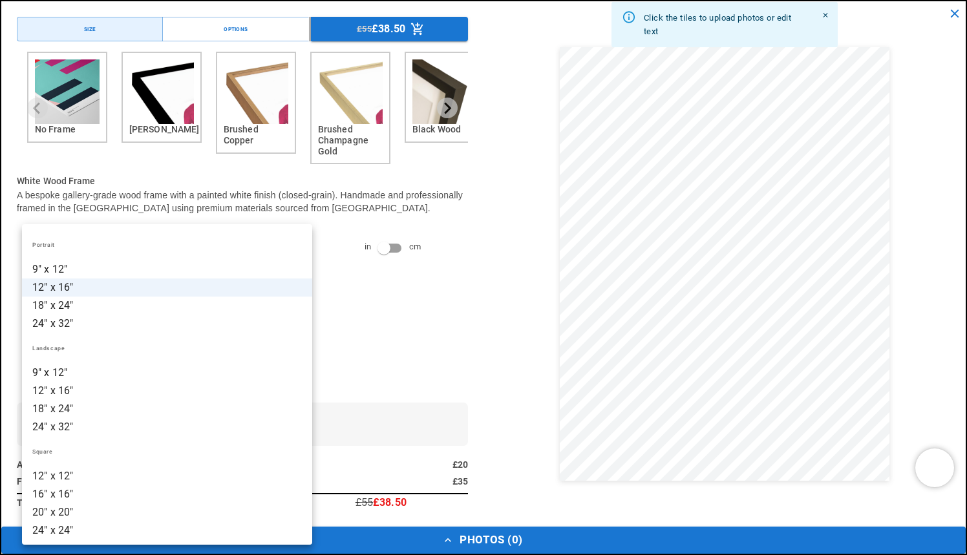
scroll to position [0, 0]
click at [155, 391] on li "12" x 16"" at bounding box center [167, 391] width 290 height 18
type input "*********"
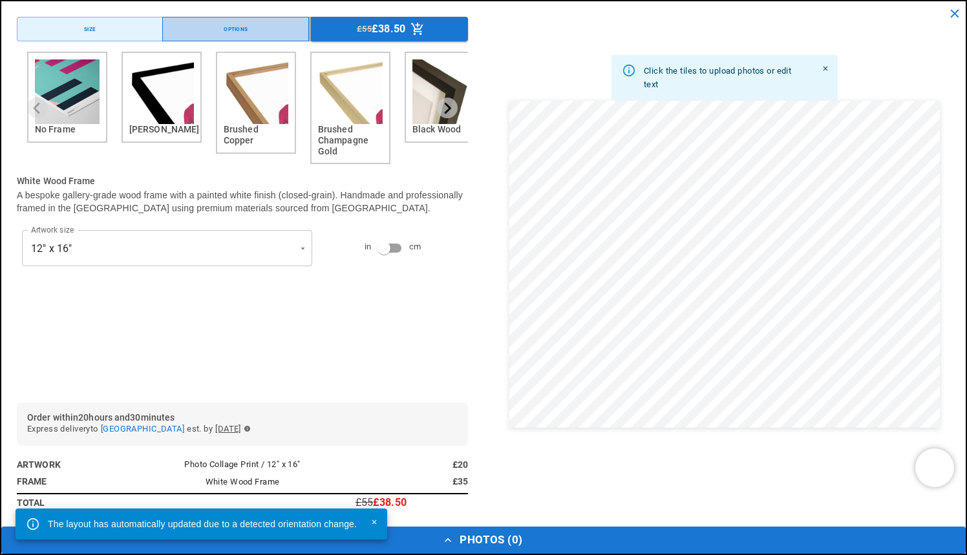
click at [271, 31] on button "Options" at bounding box center [235, 29] width 146 height 25
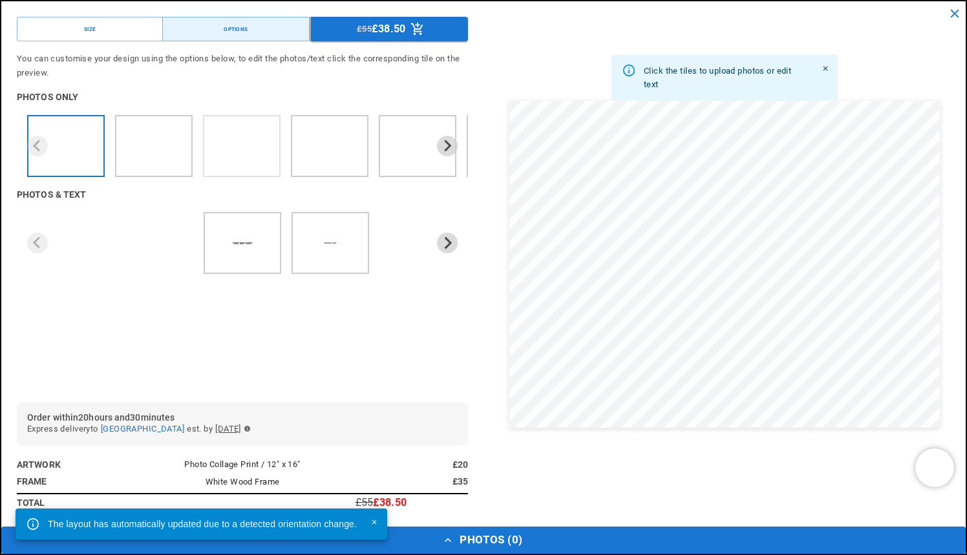
scroll to position [0, 252]
click at [447, 145] on icon "Next slide" at bounding box center [447, 146] width 12 height 12
click at [450, 144] on icon "Next slide" at bounding box center [448, 146] width 7 height 12
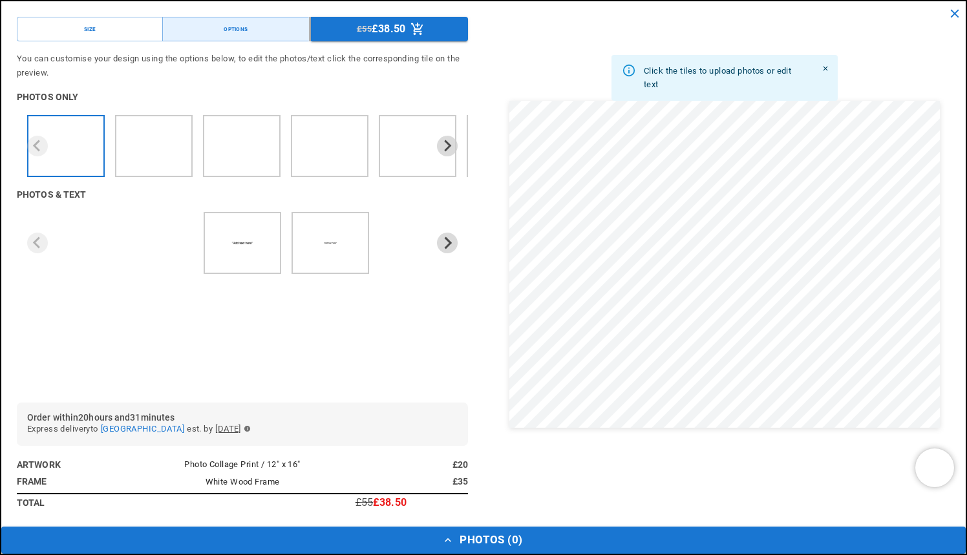
click at [450, 144] on icon "Next slide" at bounding box center [448, 146] width 7 height 12
click at [450, 138] on button "Next slide" at bounding box center [447, 146] width 21 height 21
click at [448, 142] on icon "Next slide" at bounding box center [448, 146] width 7 height 12
click at [447, 144] on icon "Next slide" at bounding box center [447, 146] width 12 height 12
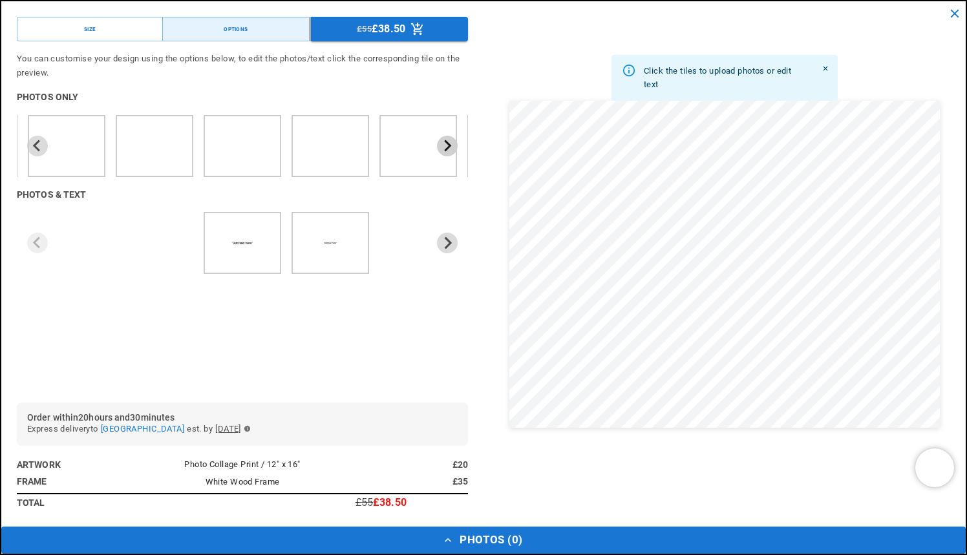
click at [447, 144] on icon "Next slide" at bounding box center [447, 146] width 12 height 12
click at [211, 26] on button "Options" at bounding box center [235, 29] width 146 height 25
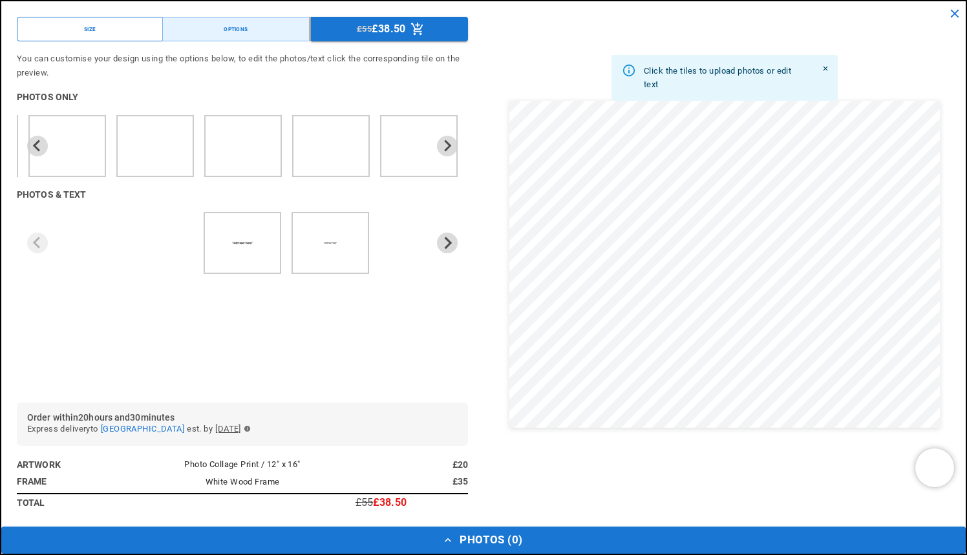
click at [128, 36] on button "Size" at bounding box center [90, 29] width 146 height 25
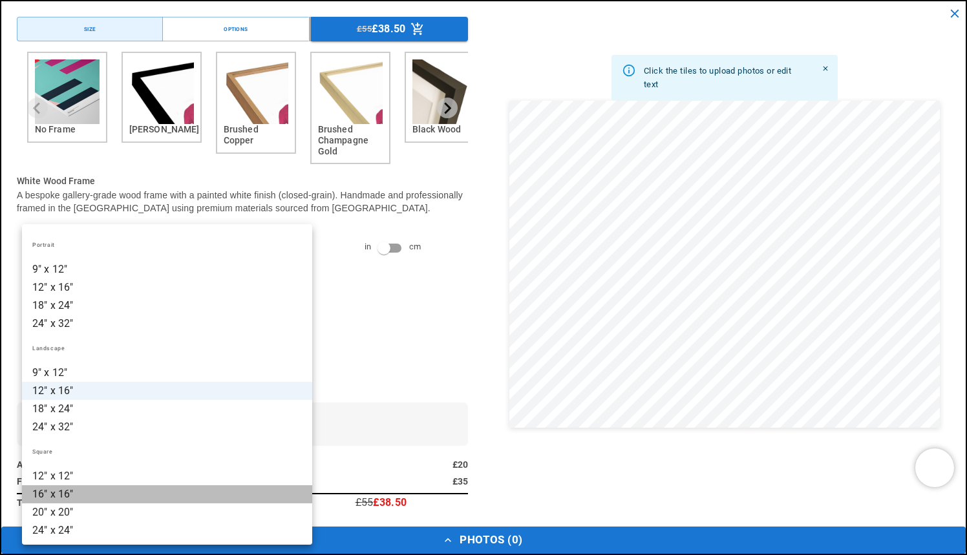
click at [94, 491] on li "16" x 16"" at bounding box center [167, 494] width 290 height 18
type input "*********"
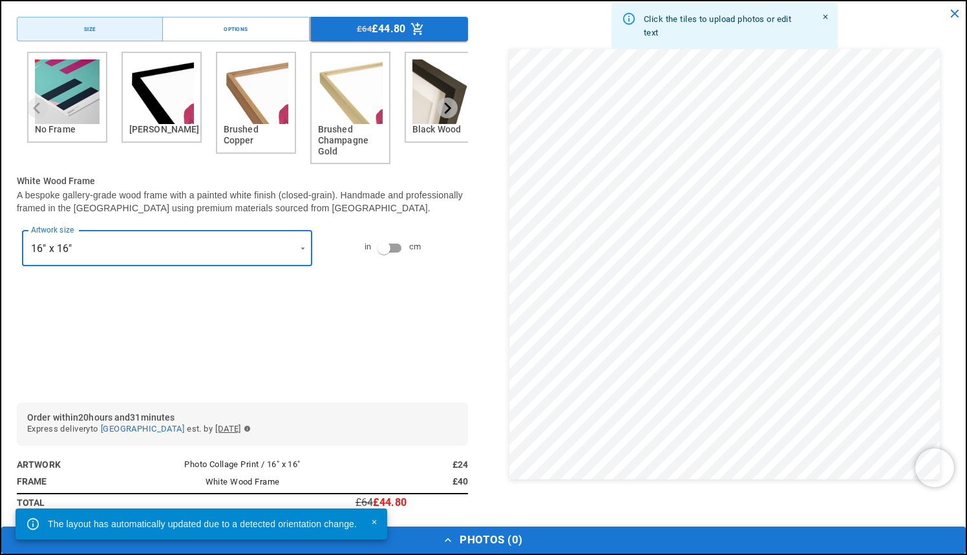
scroll to position [0, 252]
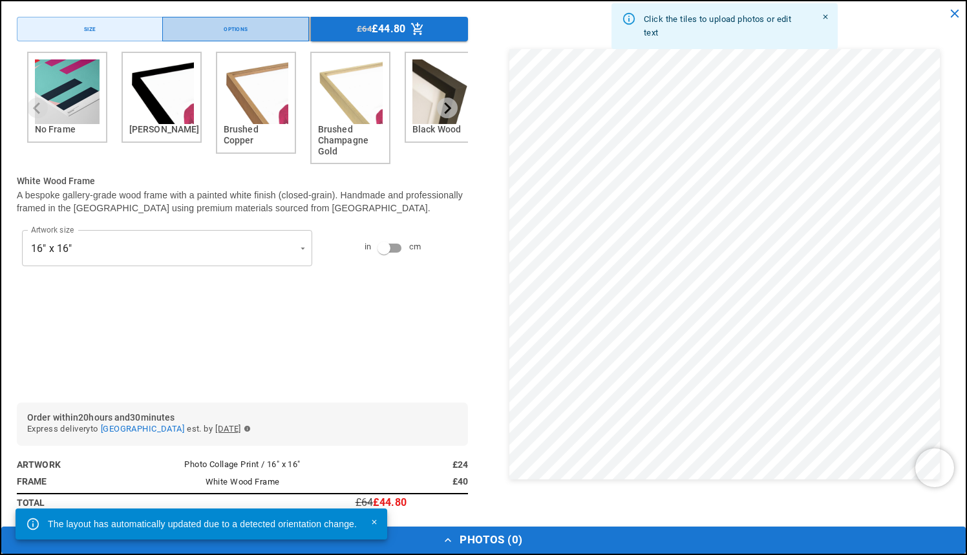
click at [254, 31] on button "Options" at bounding box center [235, 29] width 146 height 25
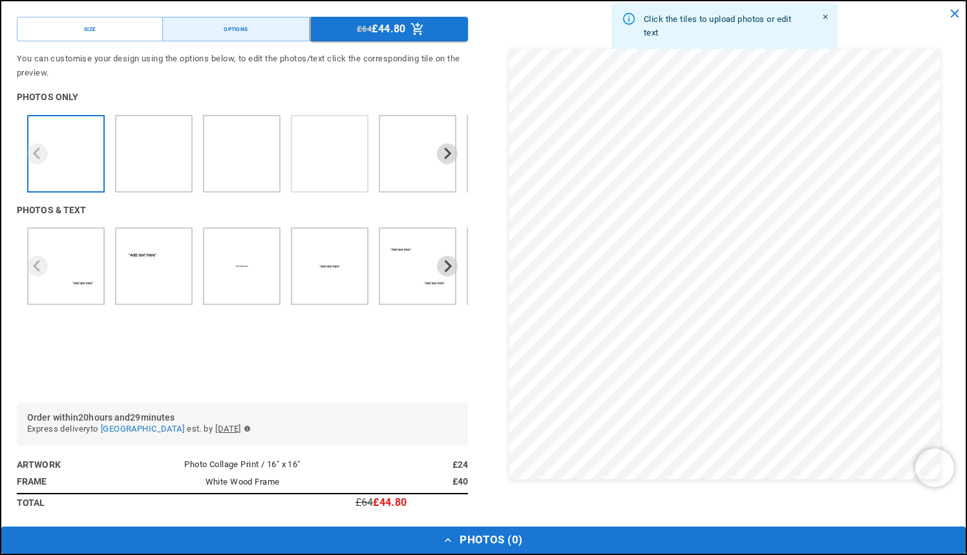
click at [322, 143] on ul "4 of 7" at bounding box center [329, 154] width 65 height 65
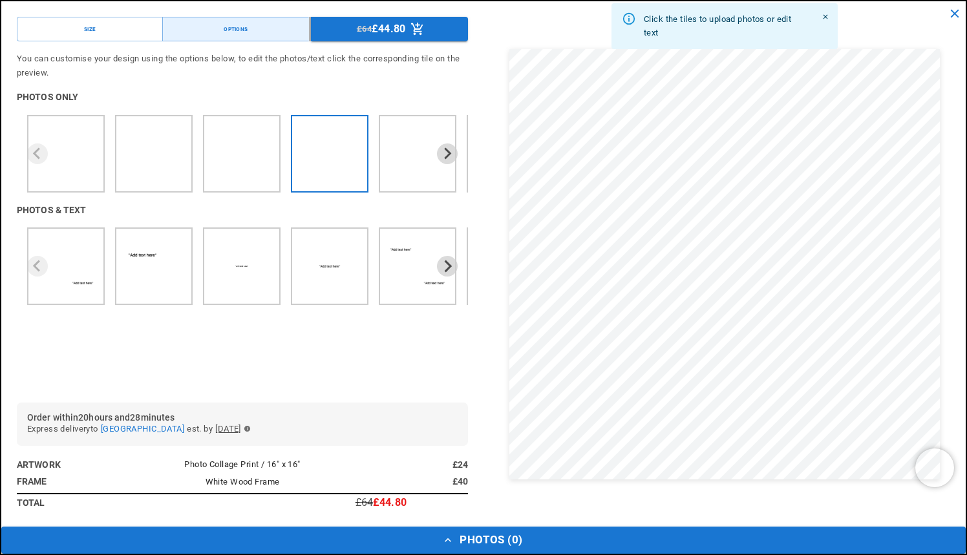
scroll to position [0, 504]
click at [484, 543] on button "Photos ( 0 )" at bounding box center [483, 540] width 964 height 27
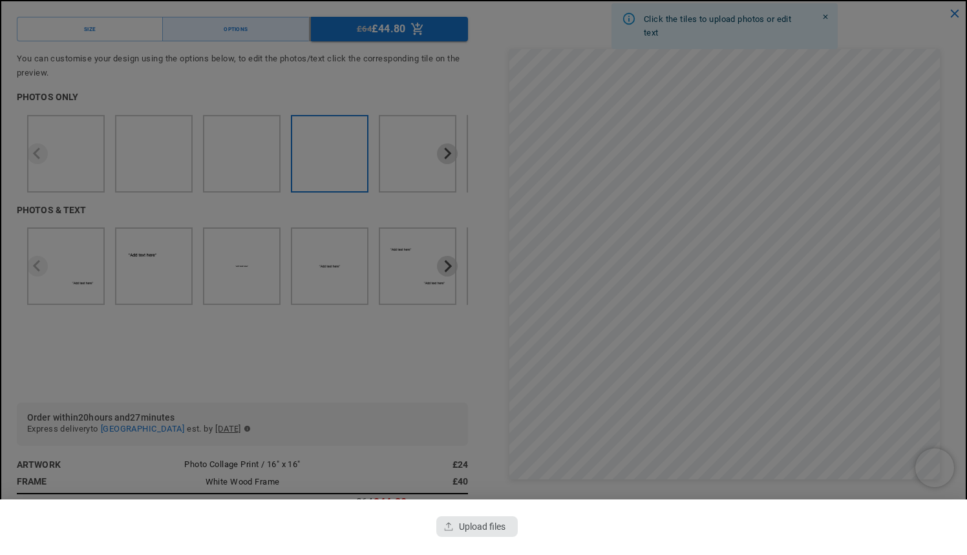
click at [478, 523] on div "button" at bounding box center [476, 526] width 81 height 21
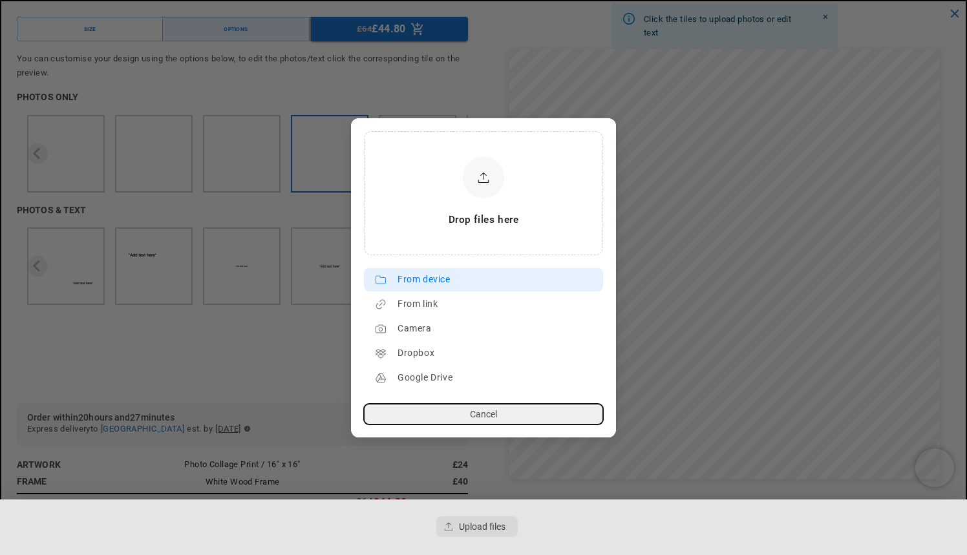
scroll to position [0, 0]
click at [434, 276] on div "From device" at bounding box center [497, 280] width 199 height 21
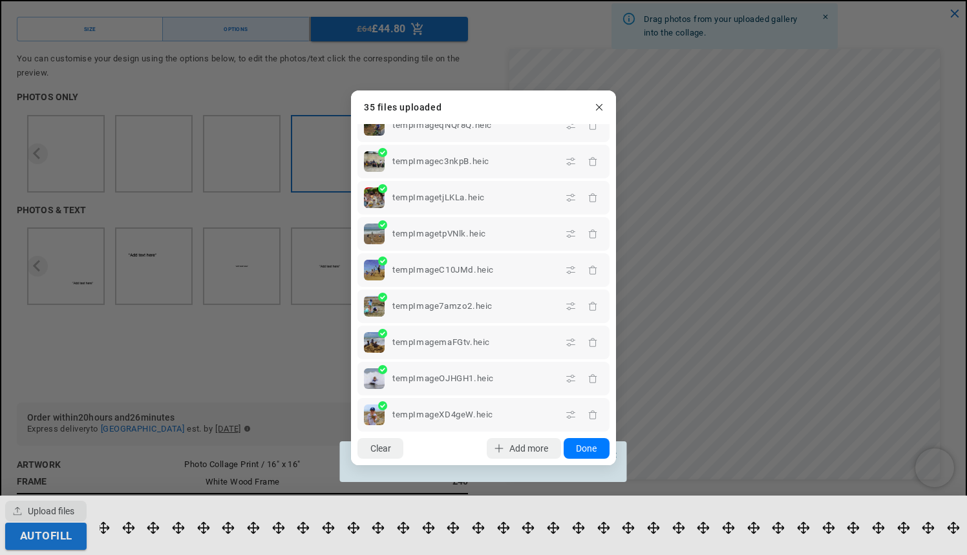
scroll to position [957, 0]
click at [590, 452] on button "Done" at bounding box center [587, 448] width 46 height 21
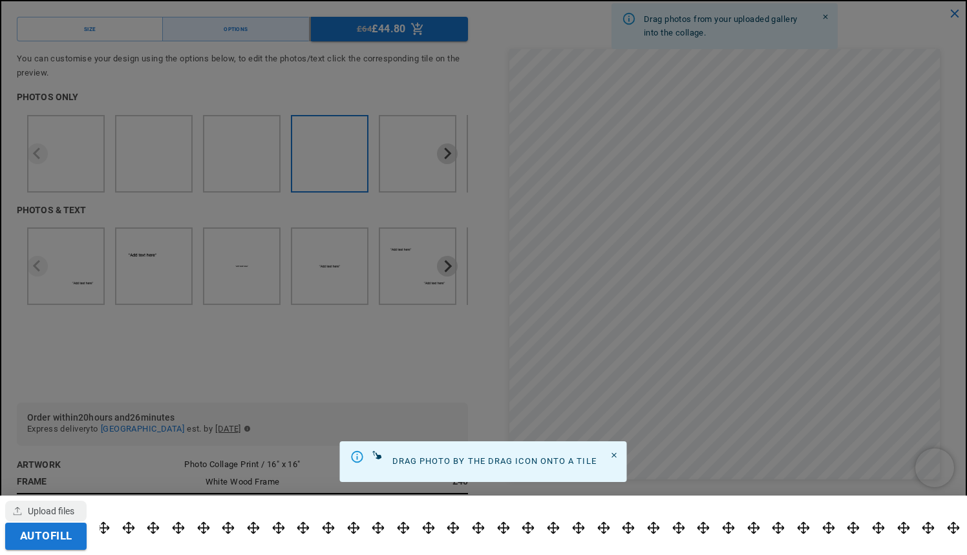
scroll to position [0, 252]
click at [612, 451] on button "Close" at bounding box center [614, 455] width 15 height 15
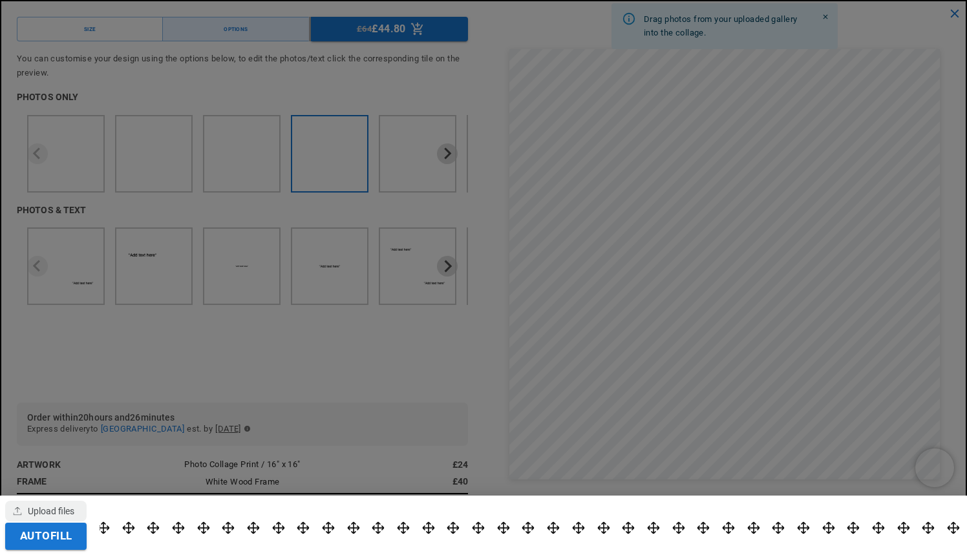
scroll to position [0, 504]
click at [514, 458] on div at bounding box center [483, 277] width 967 height 555
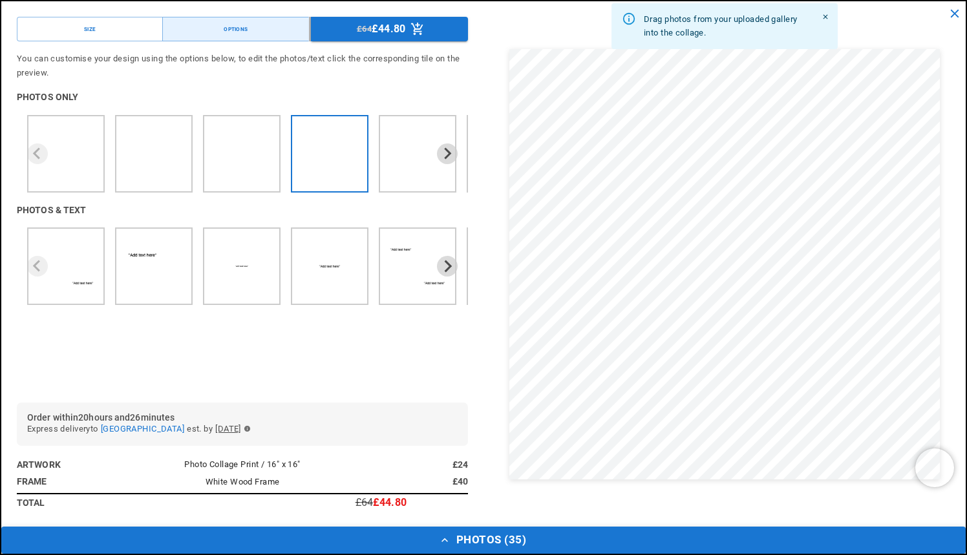
click at [469, 540] on button "Photos ( 35 )" at bounding box center [483, 540] width 964 height 27
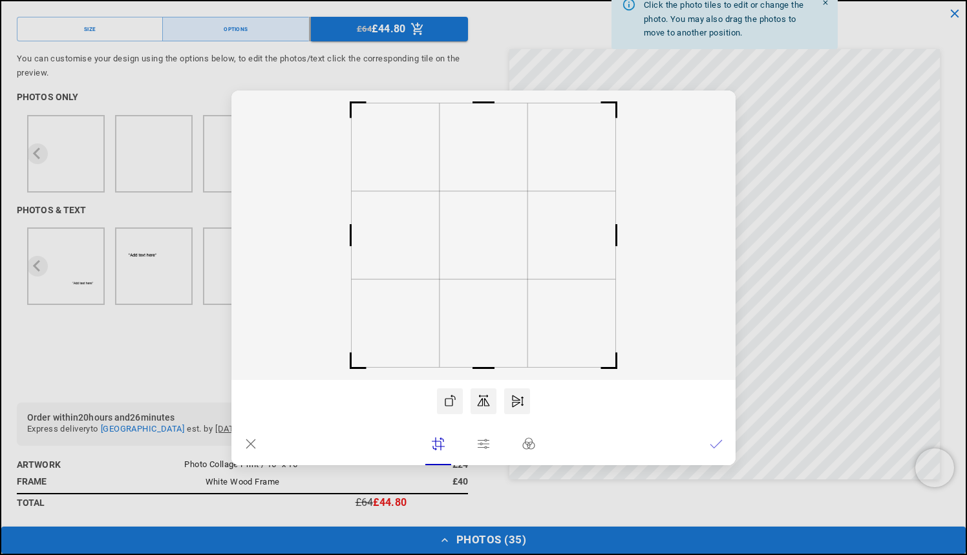
scroll to position [0, 252]
drag, startPoint x: 525, startPoint y: 334, endPoint x: 486, endPoint y: 334, distance: 38.8
click at [486, 334] on rect at bounding box center [483, 235] width 504 height 290
drag, startPoint x: 507, startPoint y: 331, endPoint x: 539, endPoint y: 331, distance: 32.3
click at [539, 331] on rect at bounding box center [483, 235] width 504 height 290
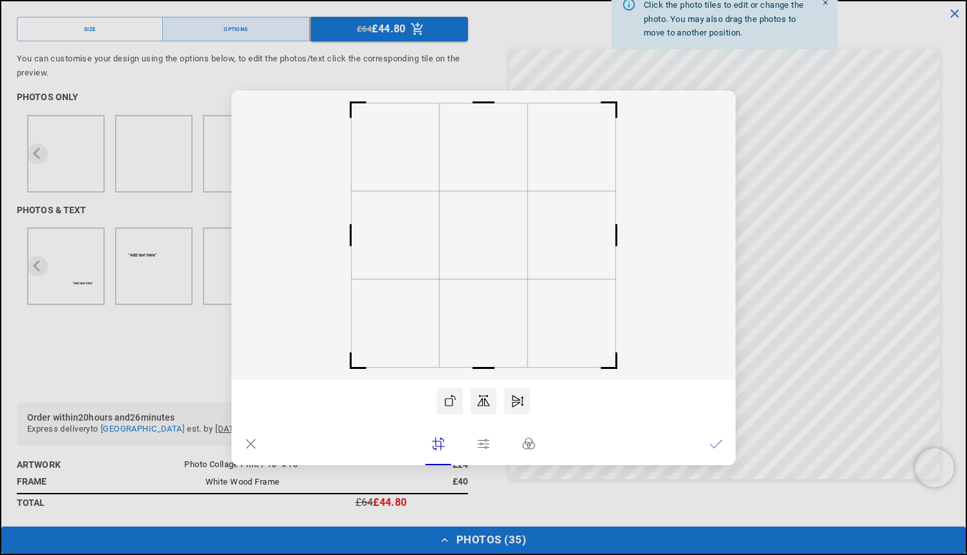
drag, startPoint x: 670, startPoint y: 291, endPoint x: 650, endPoint y: 291, distance: 20.0
click at [650, 291] on rect at bounding box center [483, 235] width 504 height 290
click at [457, 335] on rect at bounding box center [483, 235] width 504 height 290
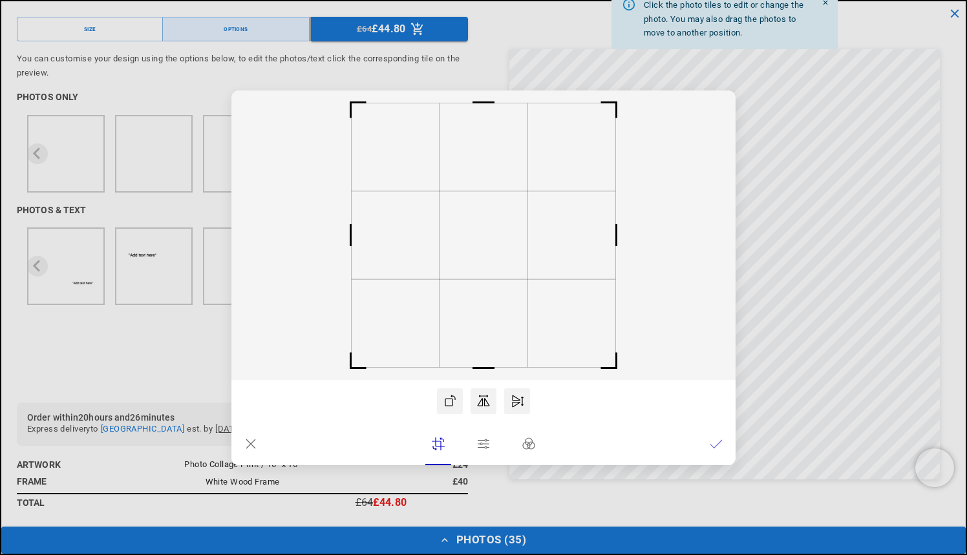
drag, startPoint x: 469, startPoint y: 335, endPoint x: 520, endPoint y: 327, distance: 52.3
drag, startPoint x: 410, startPoint y: 122, endPoint x: 454, endPoint y: 122, distance: 44.0
drag, startPoint x: 615, startPoint y: 231, endPoint x: 665, endPoint y: 232, distance: 49.8
click at [665, 232] on icon at bounding box center [483, 235] width 504 height 290
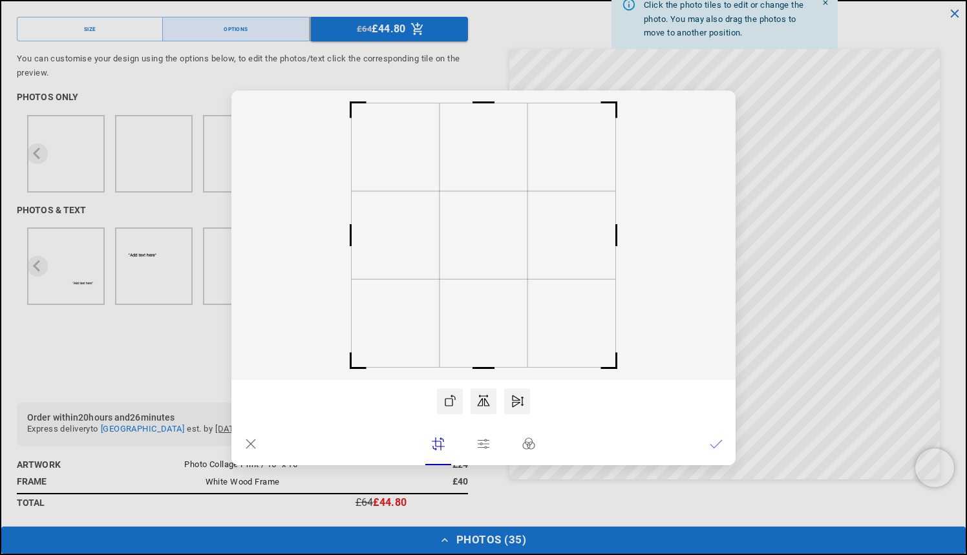
drag, startPoint x: 353, startPoint y: 228, endPoint x: 305, endPoint y: 220, distance: 48.5
click at [305, 220] on icon at bounding box center [483, 235] width 504 height 290
click at [450, 233] on rect at bounding box center [484, 235] width 88 height 88
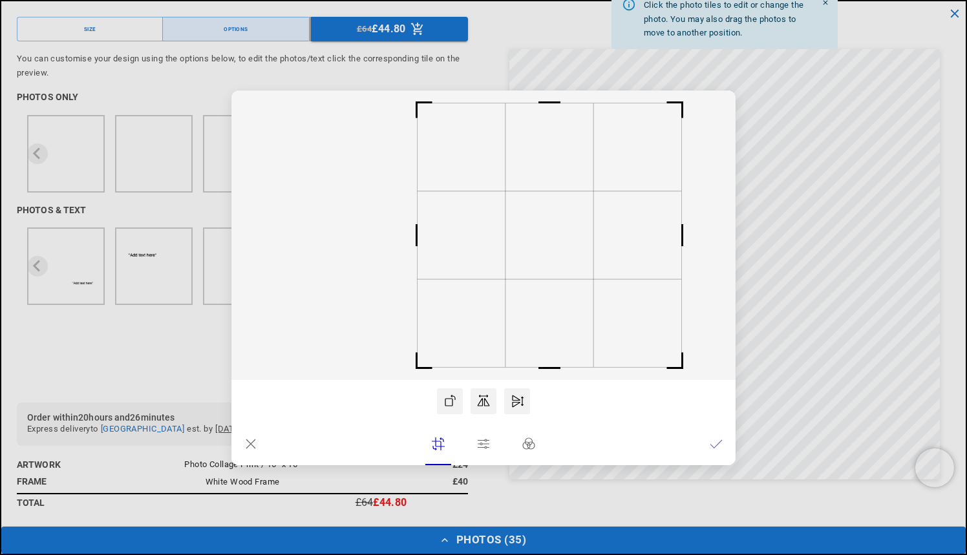
drag, startPoint x: 450, startPoint y: 233, endPoint x: 516, endPoint y: 239, distance: 66.8
click at [516, 239] on rect at bounding box center [550, 235] width 88 height 88
click at [520, 239] on rect at bounding box center [550, 235] width 88 height 88
drag, startPoint x: 546, startPoint y: 239, endPoint x: 520, endPoint y: 239, distance: 25.2
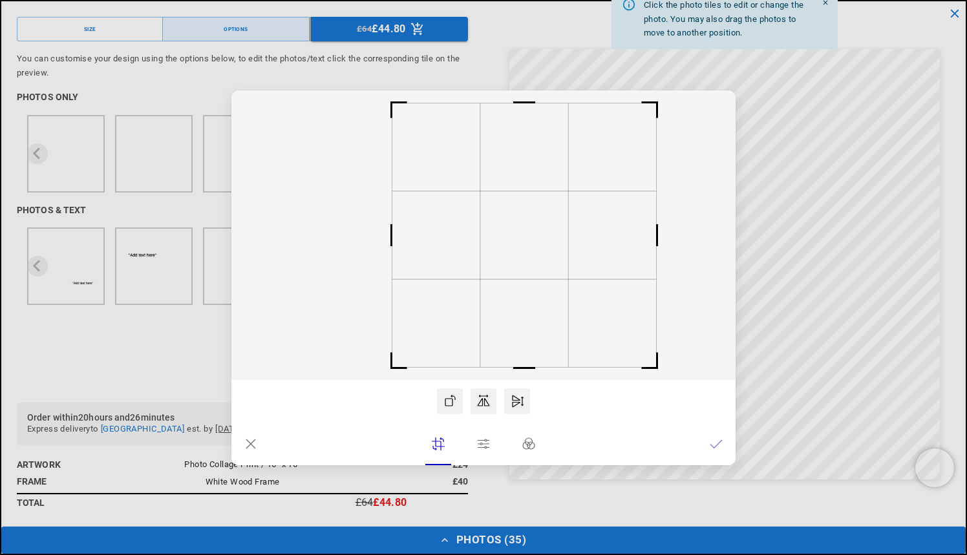
click at [520, 239] on rect at bounding box center [524, 235] width 88 height 88
click at [718, 445] on icon at bounding box center [716, 444] width 13 height 13
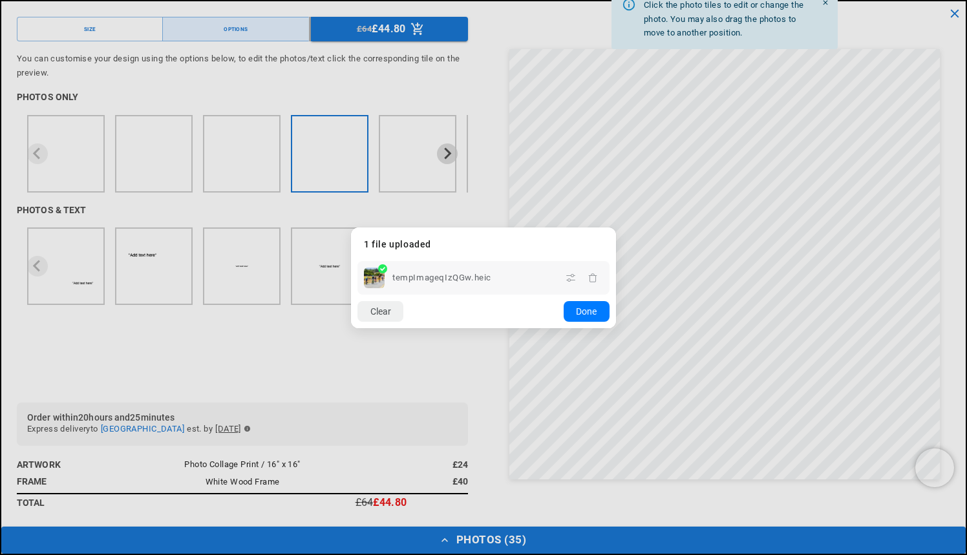
scroll to position [0, 0]
click at [587, 311] on button "Done" at bounding box center [587, 311] width 46 height 21
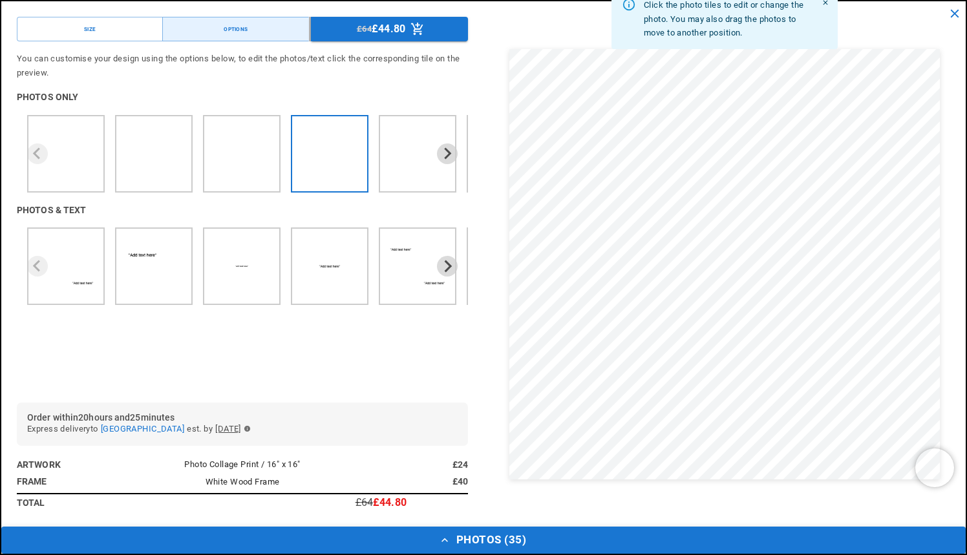
click at [503, 540] on button "Photos ( 35 )" at bounding box center [483, 540] width 964 height 27
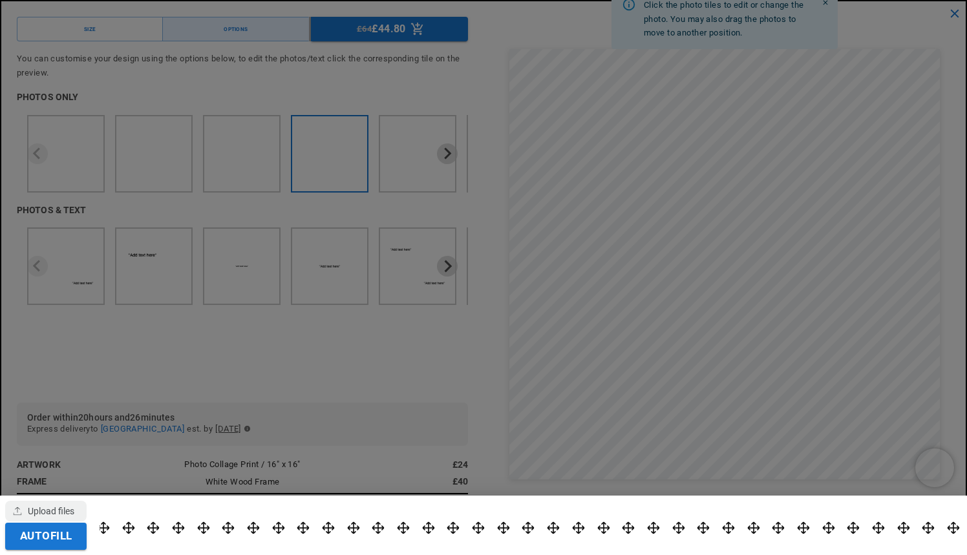
scroll to position [0, 252]
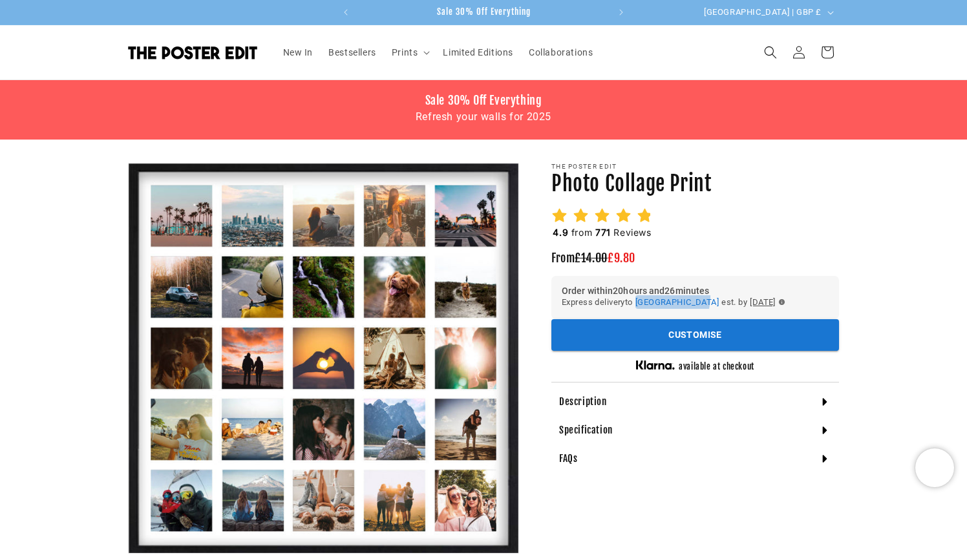
click at [663, 297] on span "[GEOGRAPHIC_DATA]" at bounding box center [676, 302] width 83 height 10
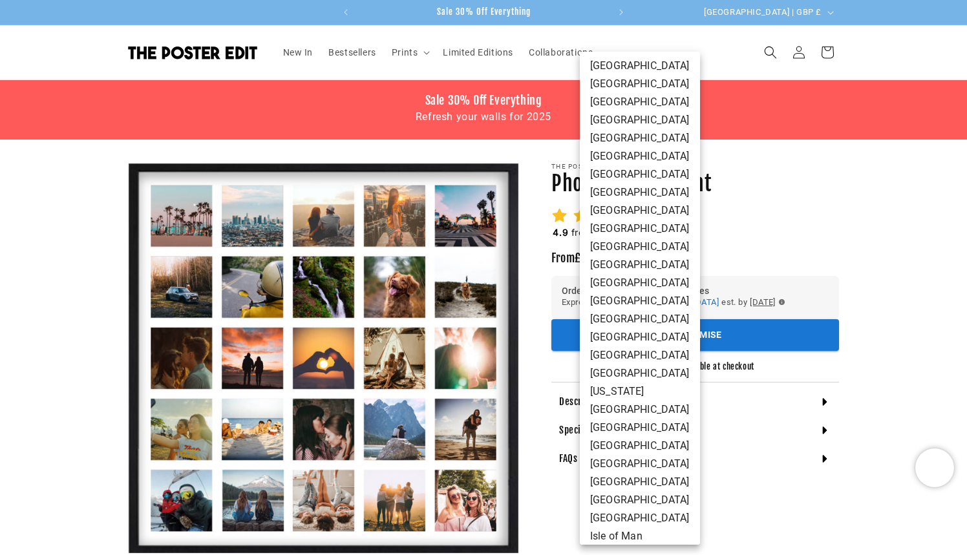
scroll to position [114, 0]
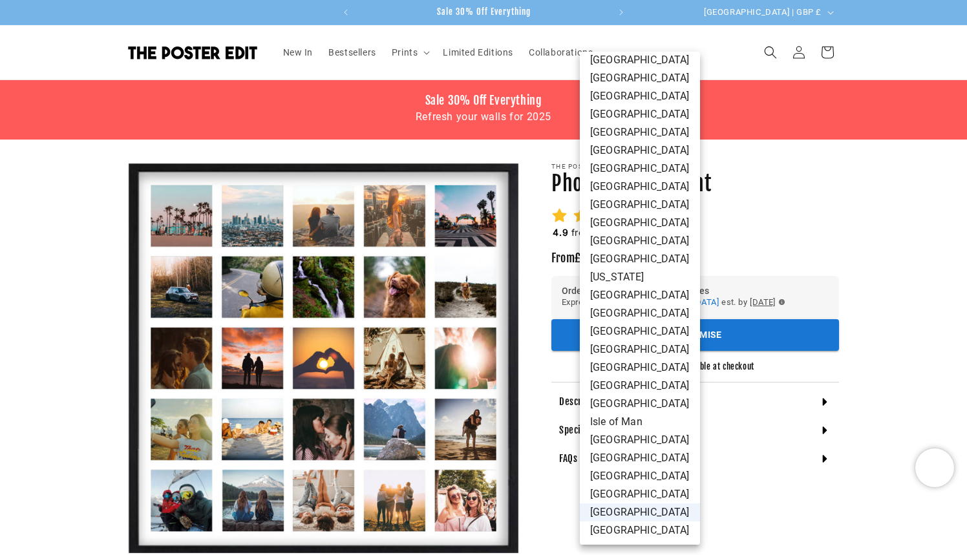
click at [743, 337] on div at bounding box center [483, 277] width 967 height 555
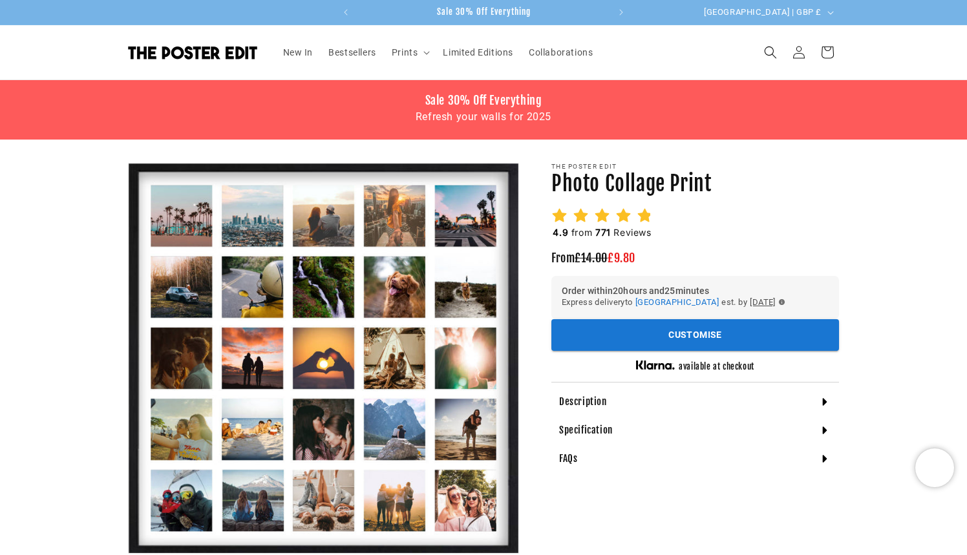
click at [724, 336] on button "Customise" at bounding box center [695, 335] width 288 height 32
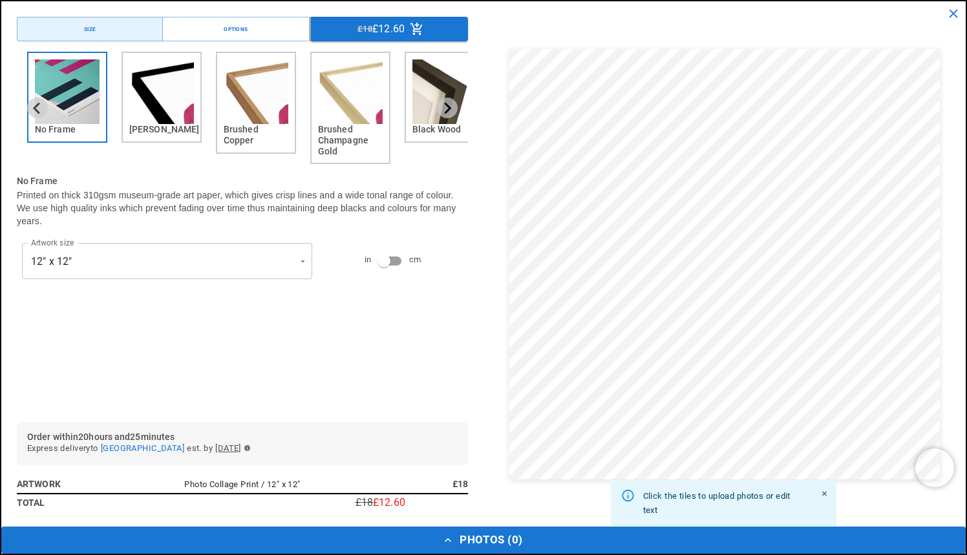
scroll to position [0, 252]
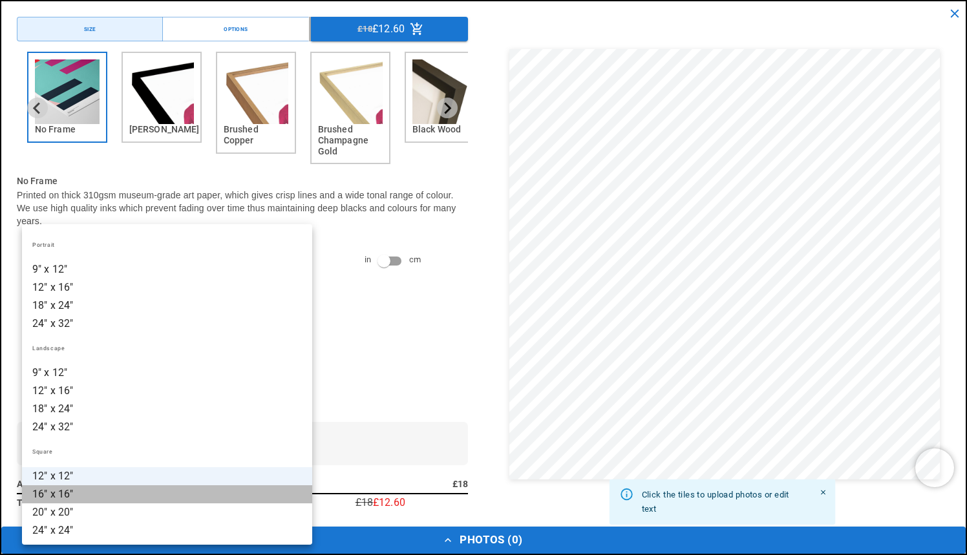
click at [95, 496] on li "16" x 16"" at bounding box center [167, 494] width 290 height 18
type input "*********"
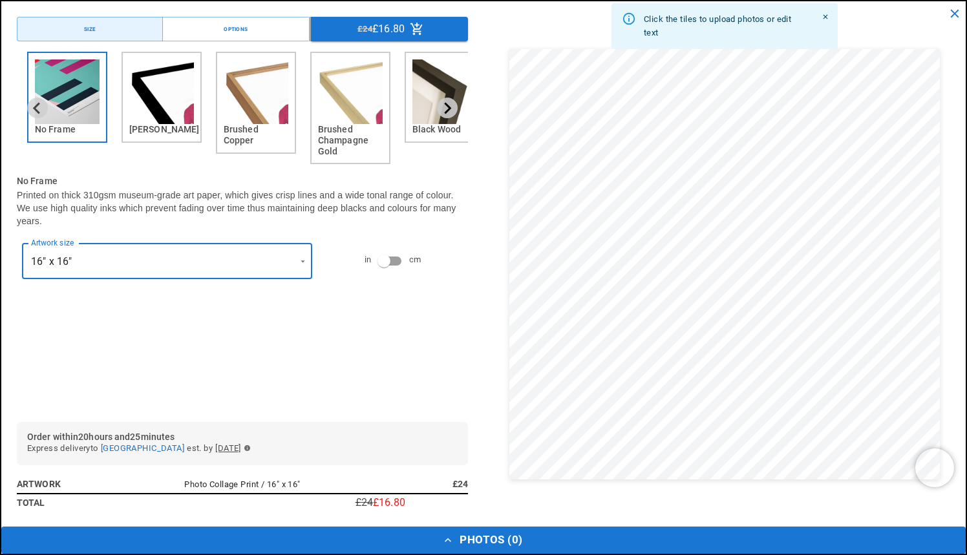
click at [450, 107] on icon "Next slide" at bounding box center [448, 108] width 7 height 12
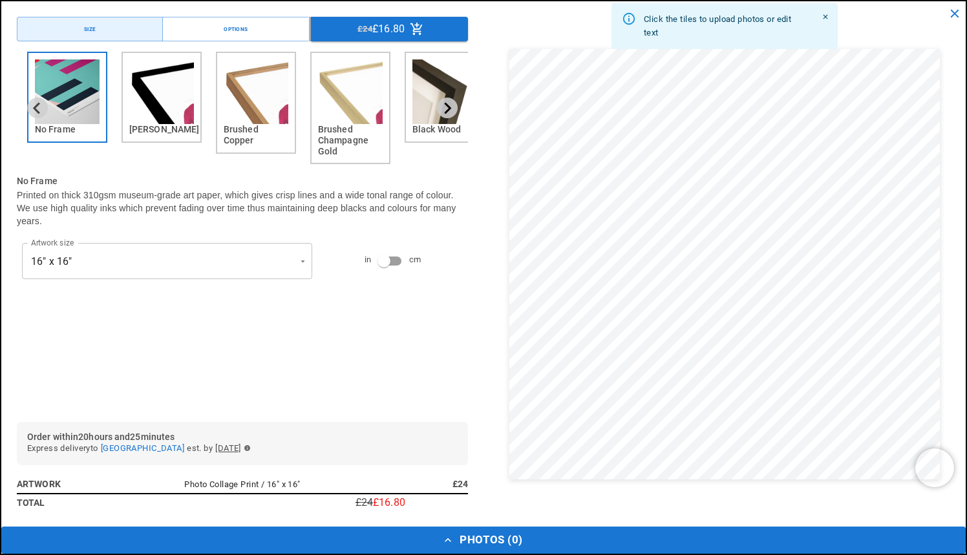
scroll to position [0, 504]
click at [448, 106] on icon "Next slide" at bounding box center [448, 108] width 7 height 12
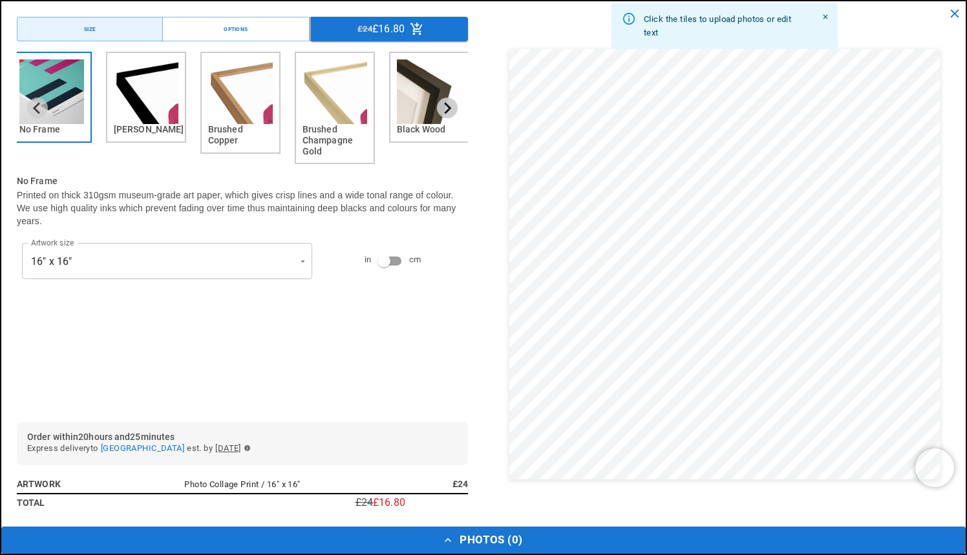
click at [448, 106] on icon "Next slide" at bounding box center [448, 108] width 7 height 12
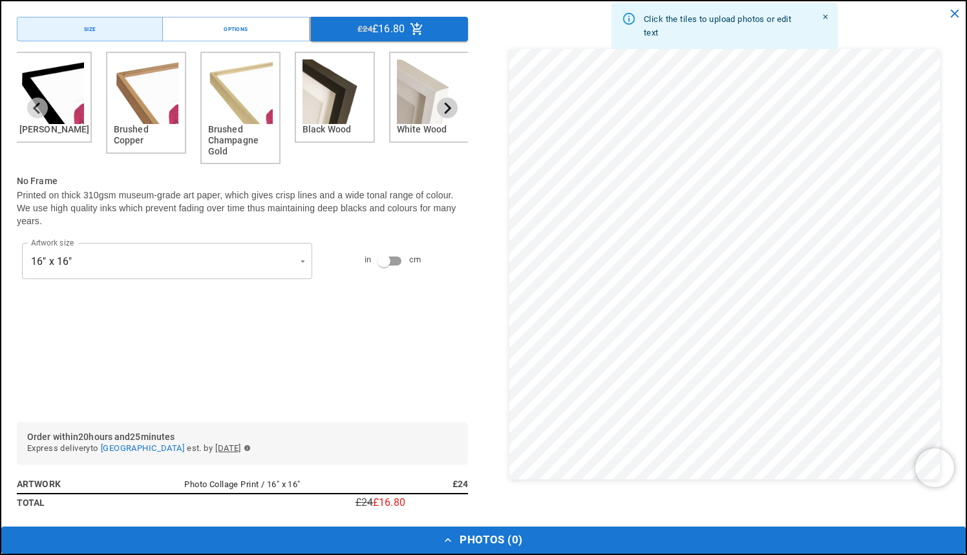
click at [448, 106] on icon "Next slide" at bounding box center [448, 108] width 7 height 12
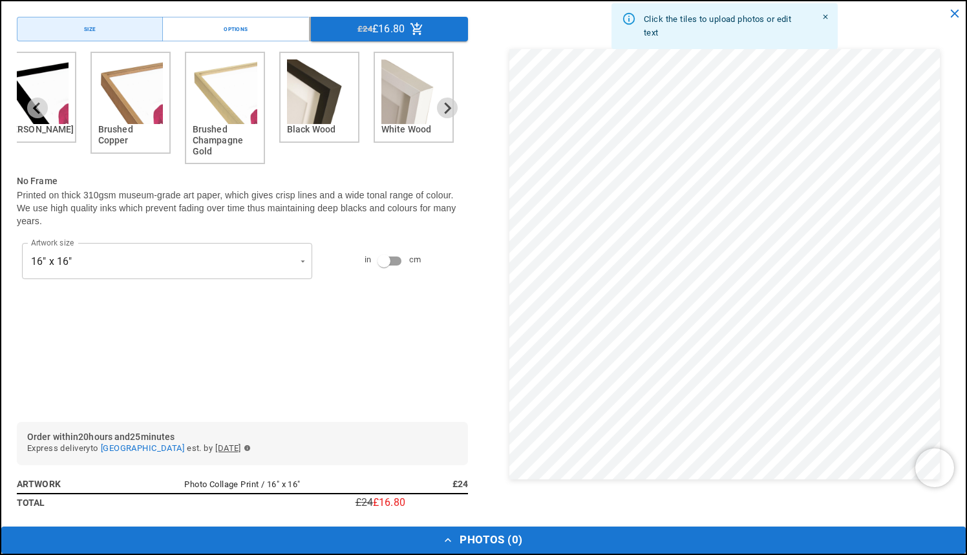
click at [413, 109] on img "6 of 6" at bounding box center [413, 91] width 65 height 65
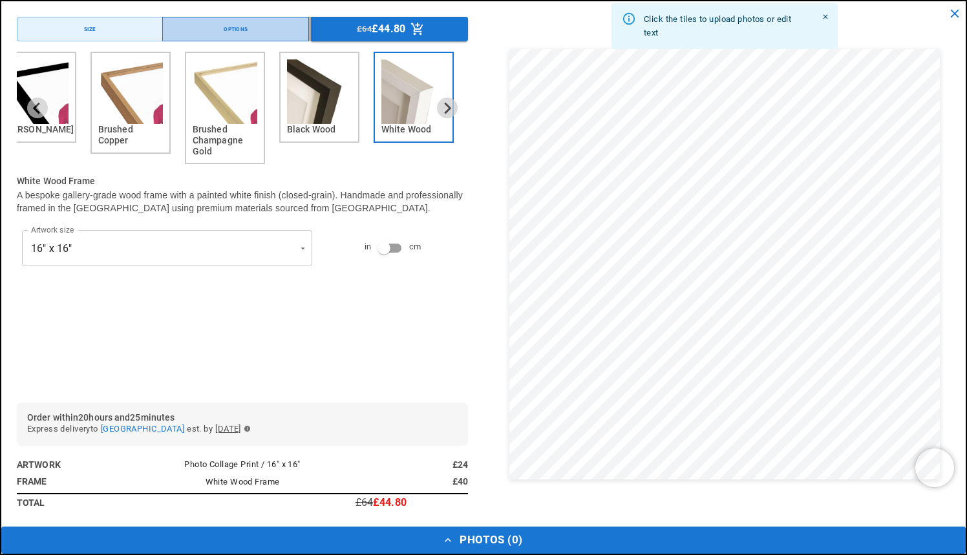
click at [246, 27] on div "Options" at bounding box center [236, 29] width 24 height 9
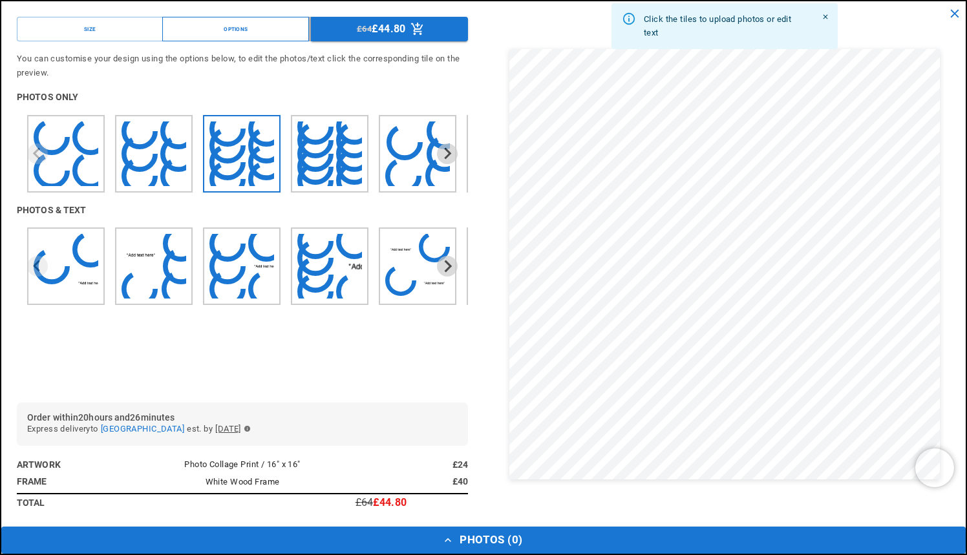
scroll to position [0, 0]
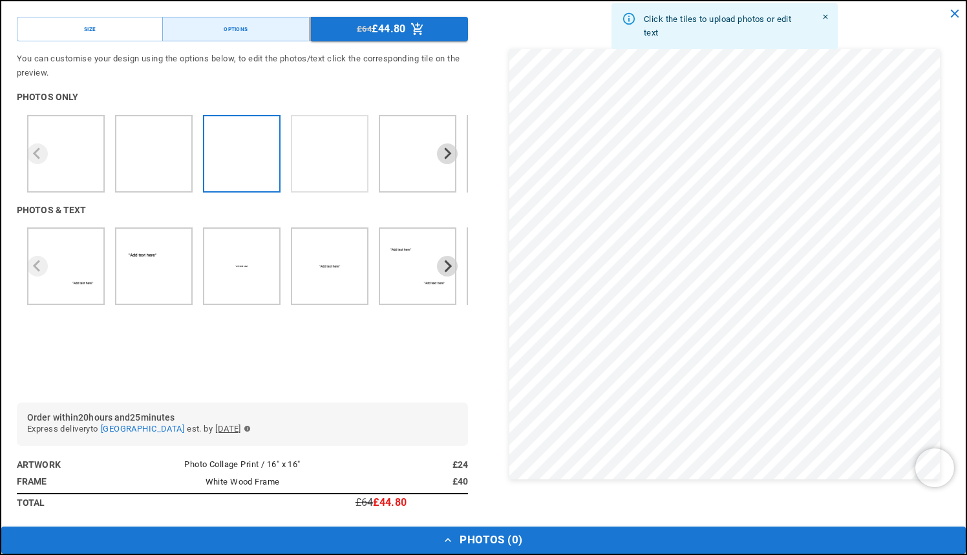
click at [321, 168] on img "4 of 7" at bounding box center [316, 167] width 11 height 11
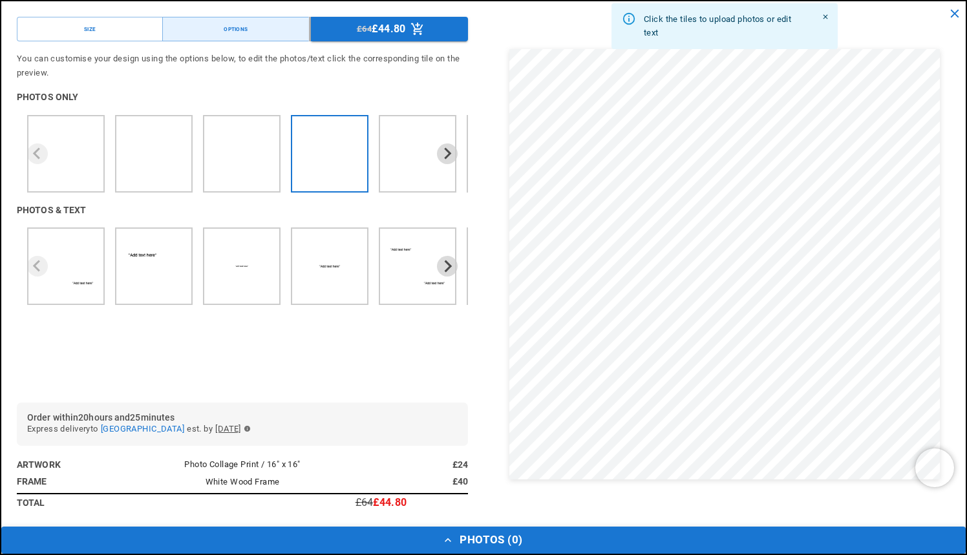
click at [460, 542] on button "Photos ( 0 )" at bounding box center [483, 540] width 964 height 27
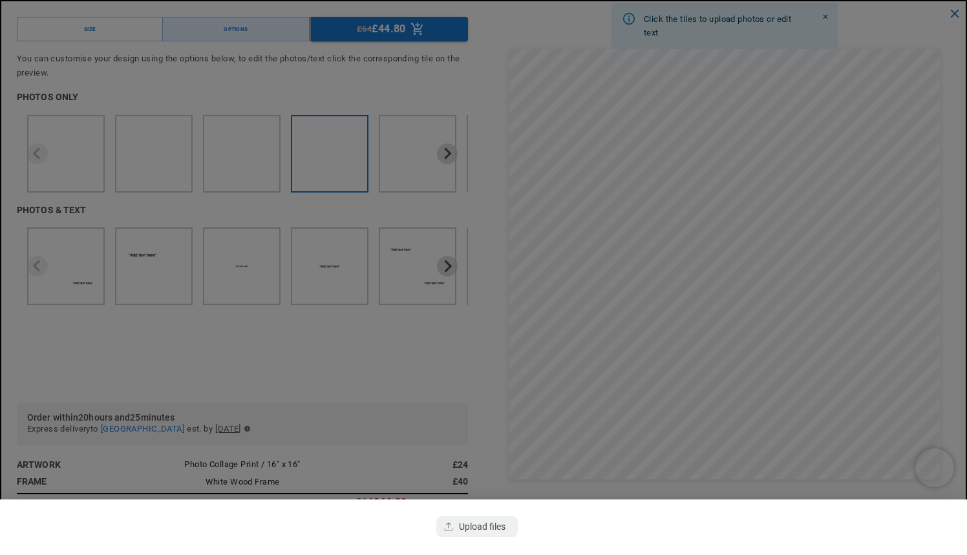
scroll to position [0, 252]
click at [456, 399] on div at bounding box center [483, 277] width 967 height 555
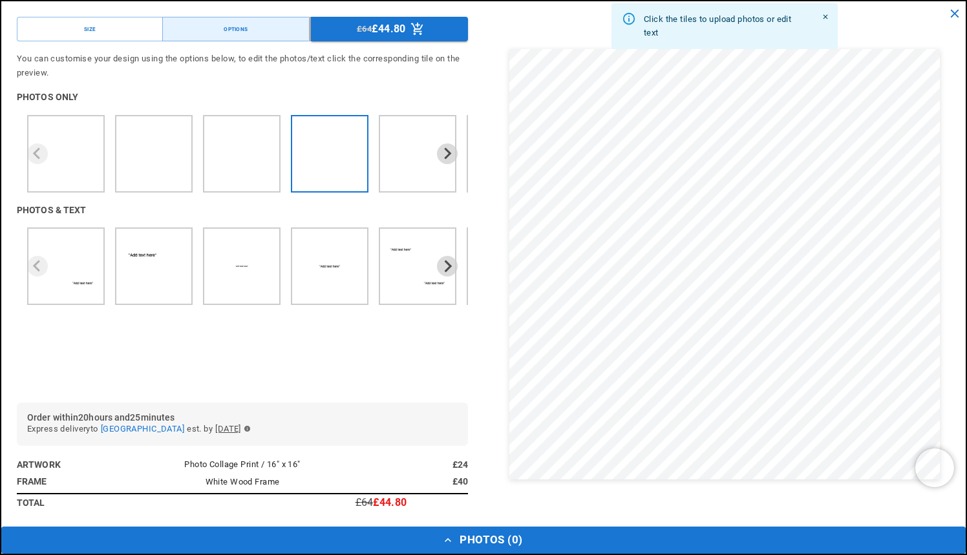
click at [831, 16] on button "Close" at bounding box center [825, 17] width 15 height 15
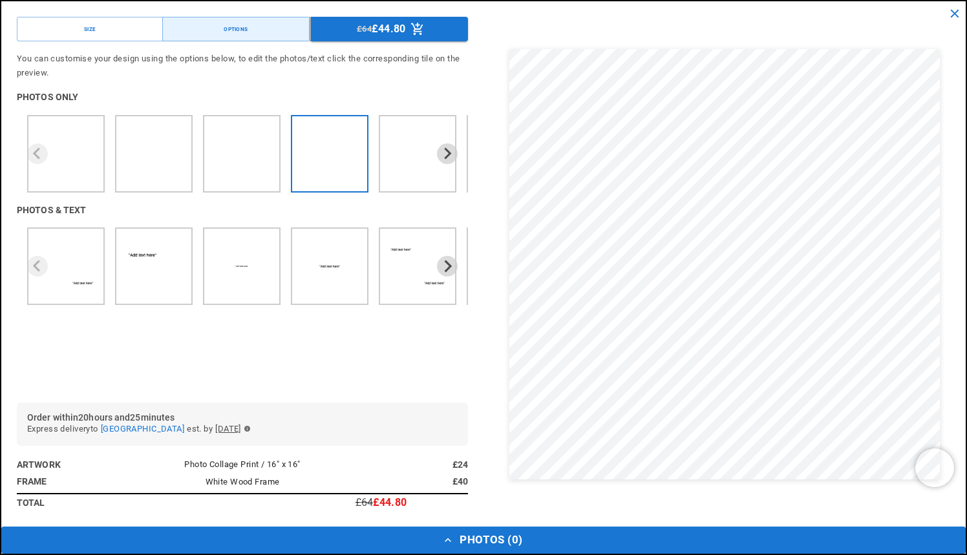
scroll to position [0, 0]
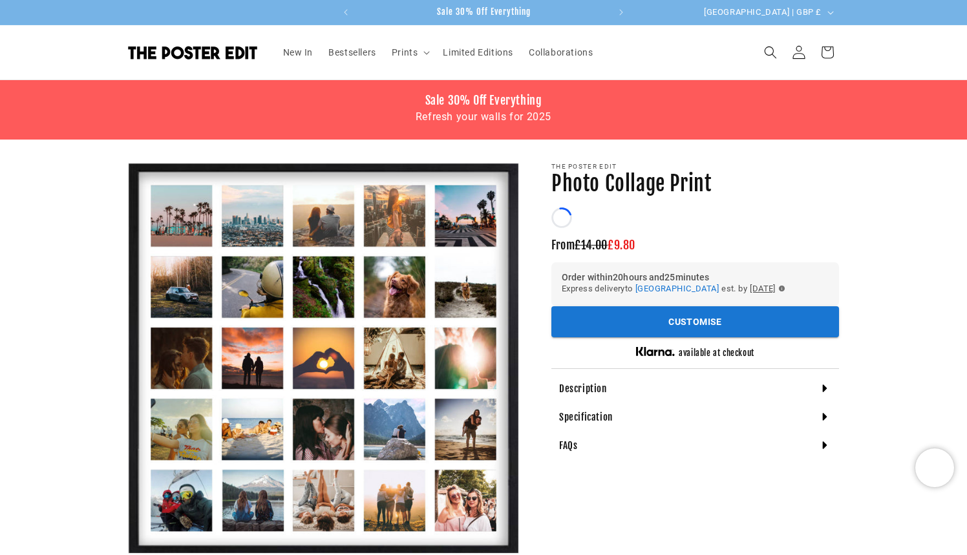
click at [796, 53] on icon at bounding box center [799, 52] width 14 height 14
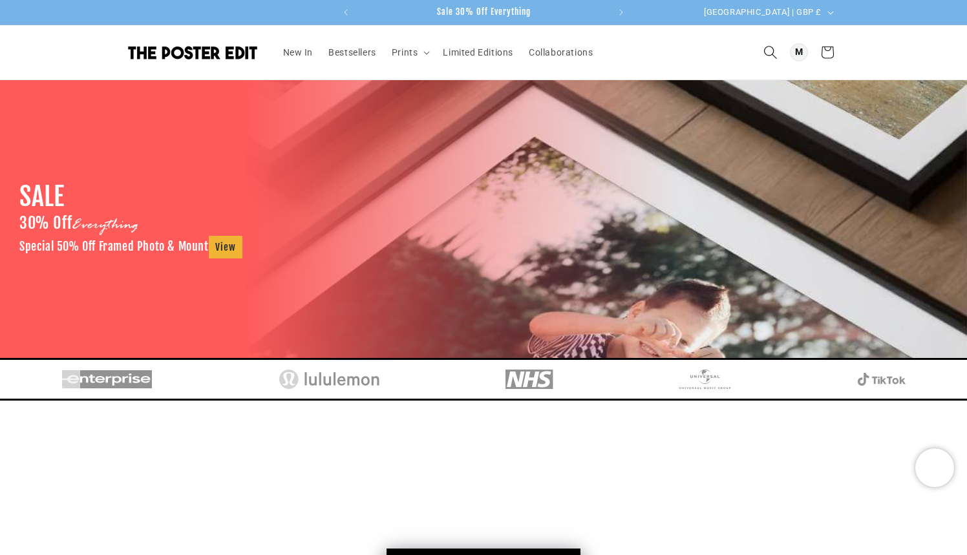
click at [762, 50] on span "Search" at bounding box center [770, 52] width 28 height 28
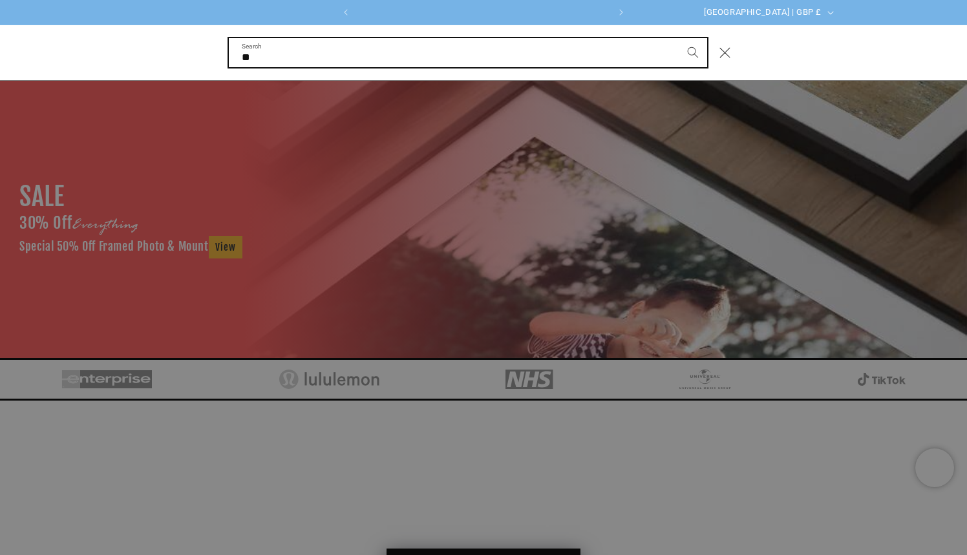
scroll to position [0, 252]
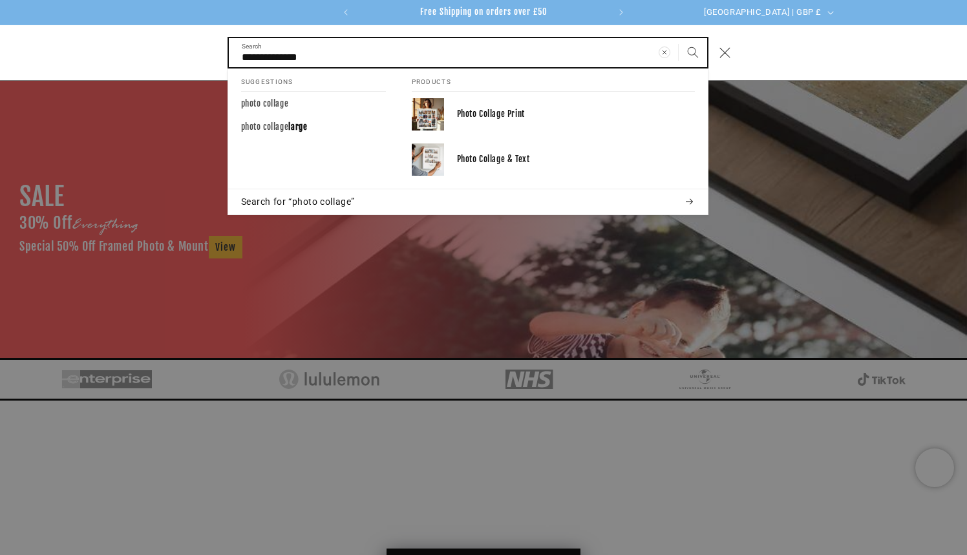
type input "**********"
click at [692, 52] on button "Search" at bounding box center [693, 52] width 28 height 28
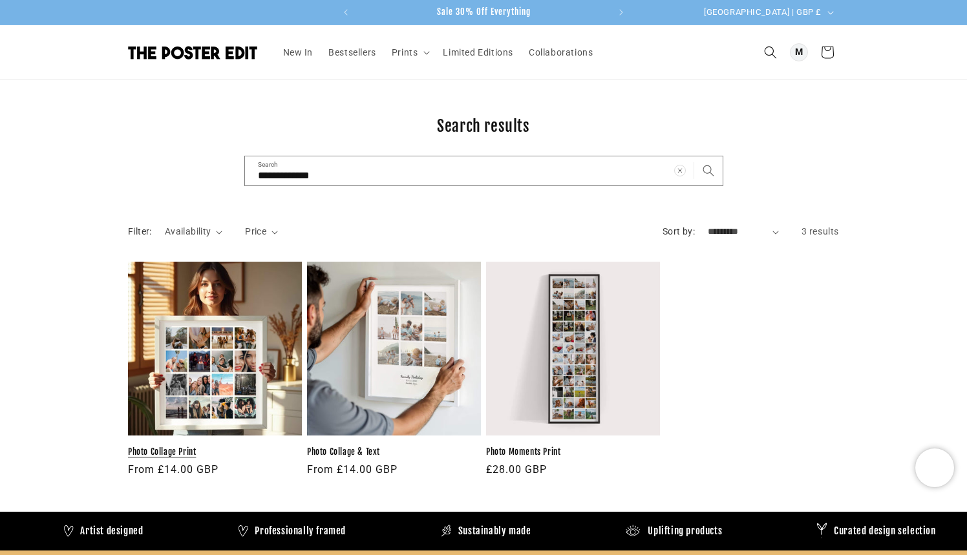
click at [215, 447] on link "Photo Collage Print" at bounding box center [215, 452] width 174 height 11
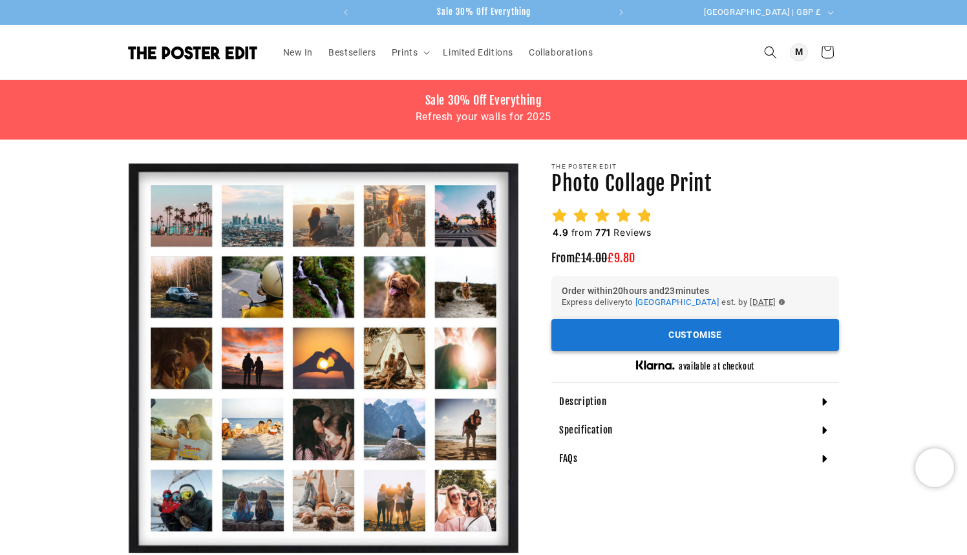
click at [697, 332] on button "Customise" at bounding box center [695, 335] width 288 height 32
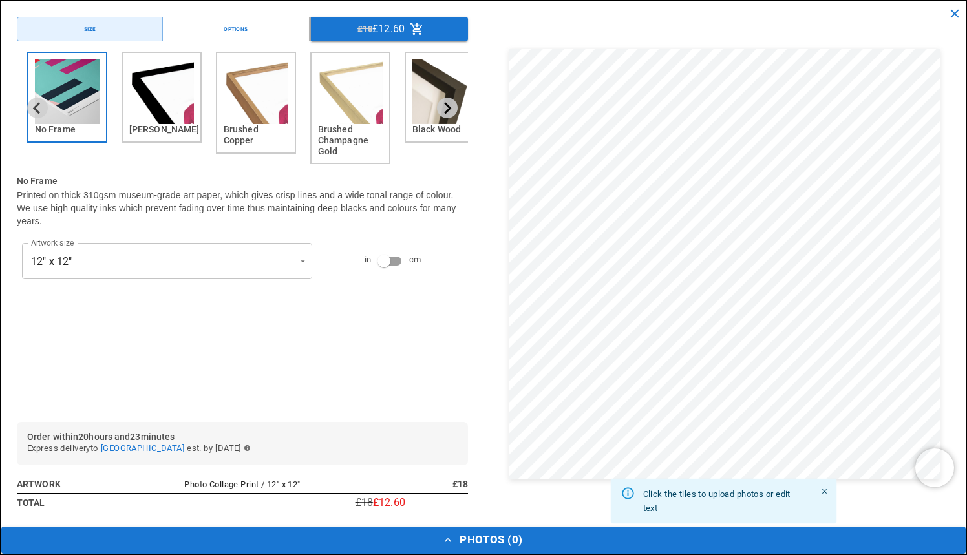
click at [452, 106] on icon "Next slide" at bounding box center [447, 108] width 12 height 12
click at [449, 103] on icon "Next slide" at bounding box center [447, 108] width 12 height 12
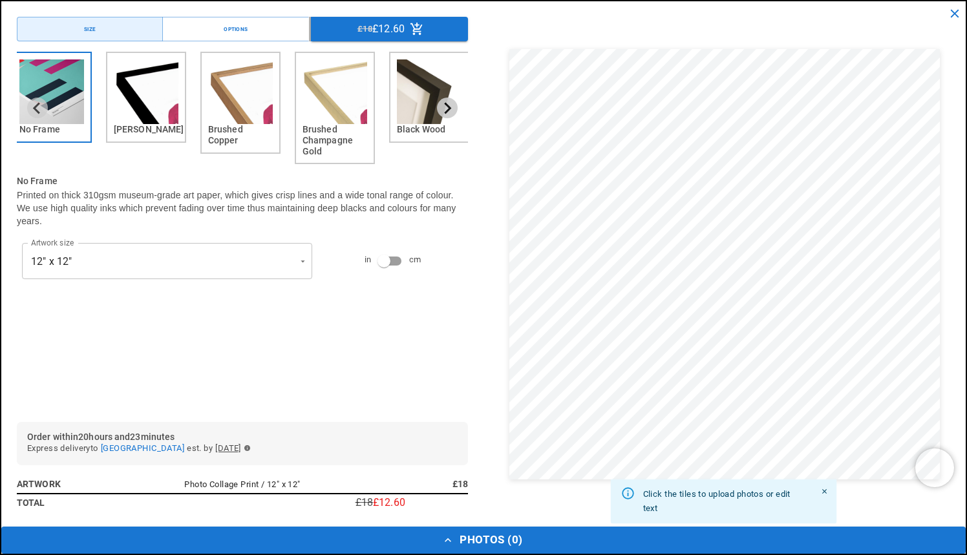
click at [449, 103] on icon "Next slide" at bounding box center [447, 108] width 12 height 12
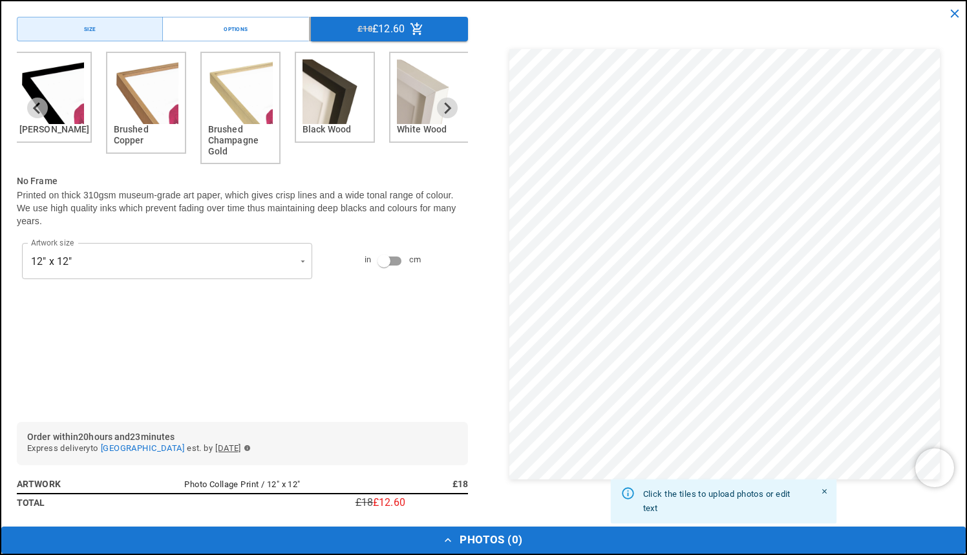
click at [420, 106] on img "6 of 6" at bounding box center [429, 91] width 65 height 65
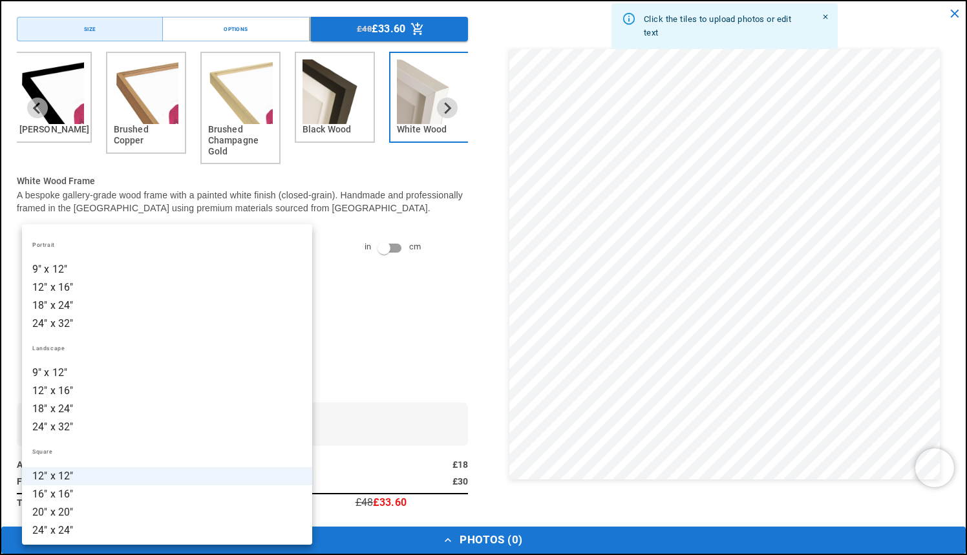
scroll to position [0, 504]
click at [73, 493] on li "16" x 16"" at bounding box center [167, 494] width 290 height 18
type input "*********"
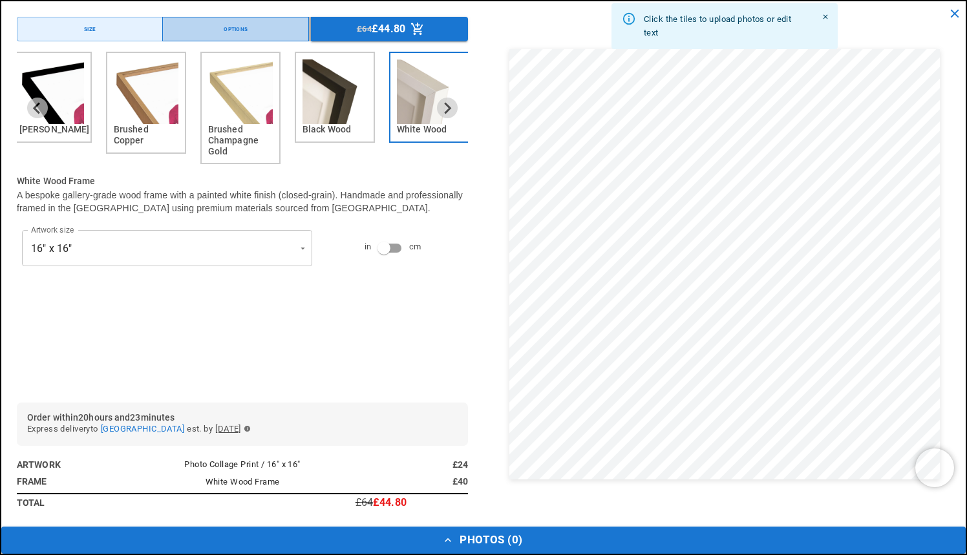
click at [252, 34] on button "Options" at bounding box center [235, 29] width 146 height 25
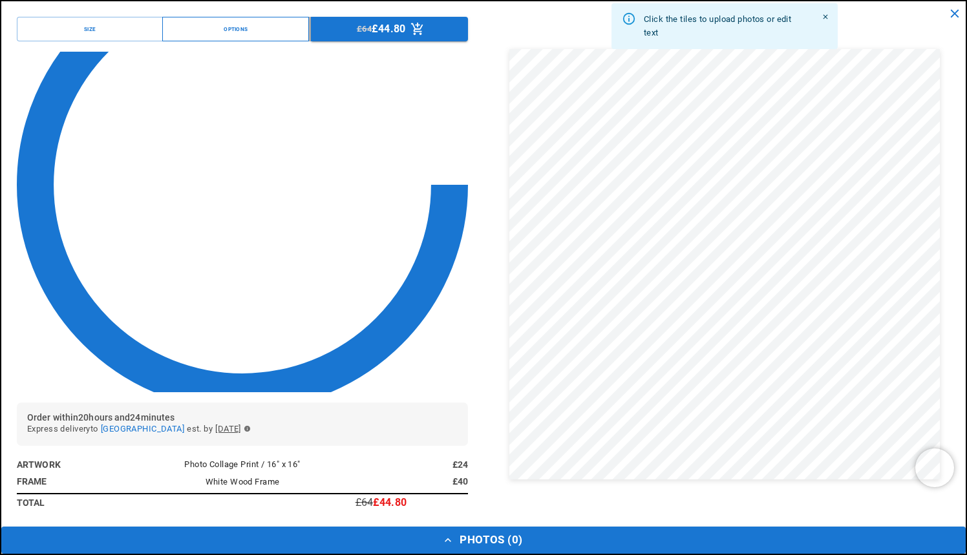
scroll to position [0, 0]
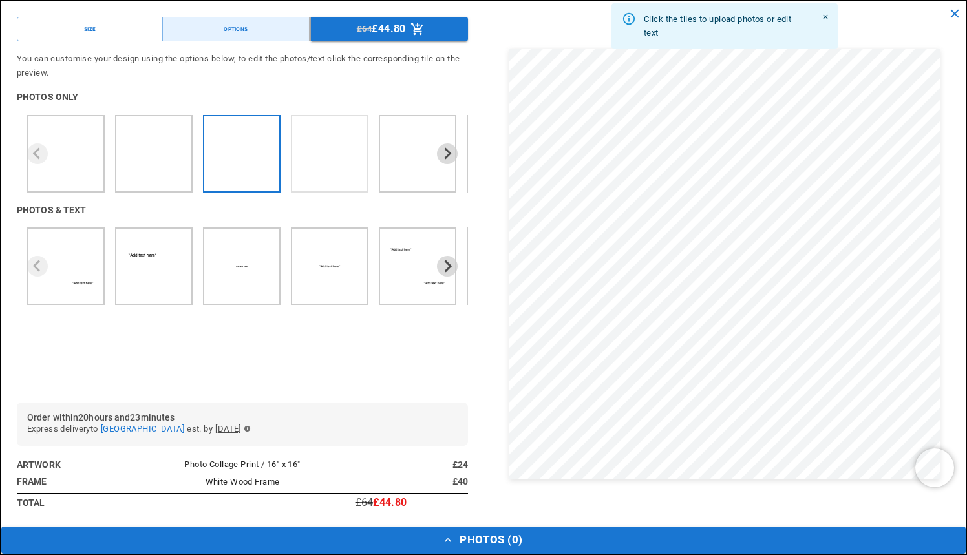
click at [342, 165] on img "4 of 7" at bounding box center [342, 167] width 11 height 11
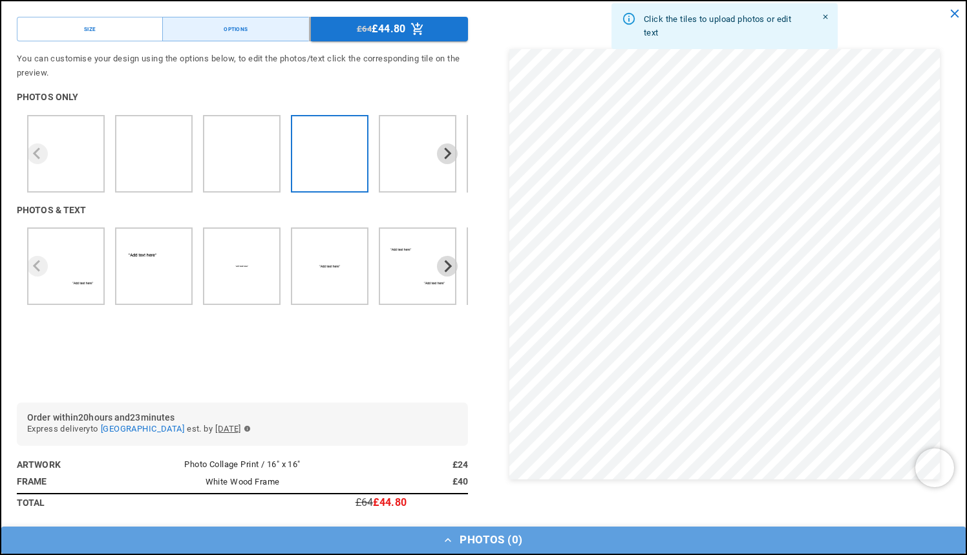
click at [445, 540] on icon "button" at bounding box center [448, 540] width 13 height 13
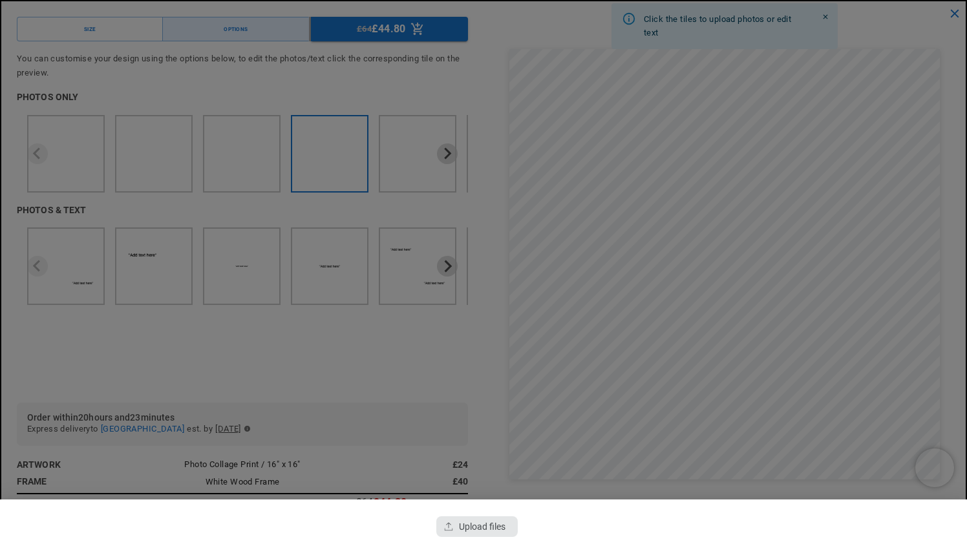
click at [480, 524] on div "button" at bounding box center [476, 526] width 81 height 21
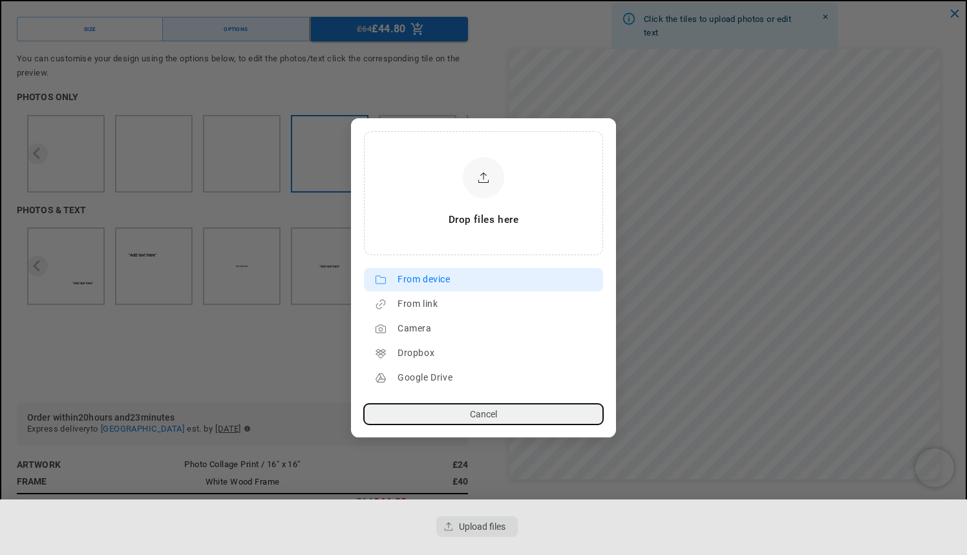
click at [417, 282] on div "From device" at bounding box center [497, 280] width 199 height 21
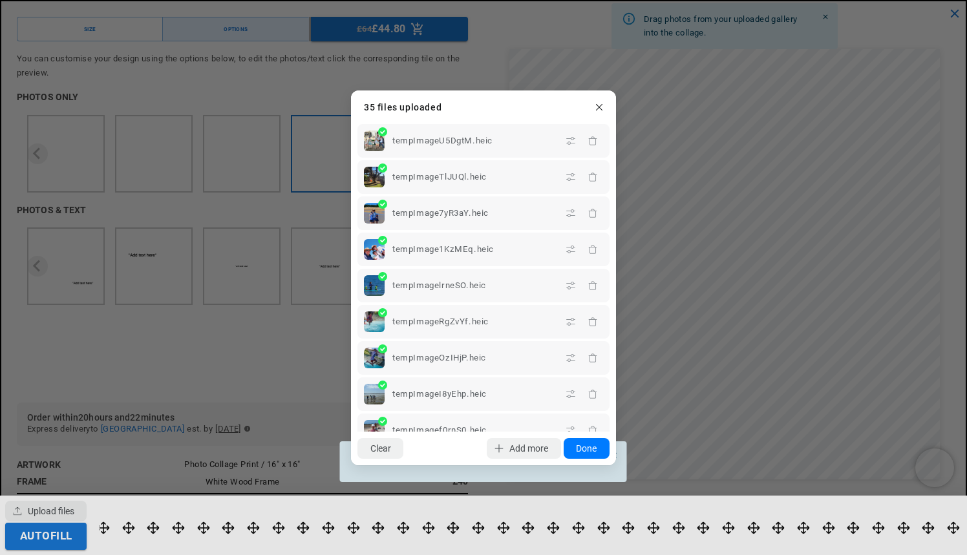
scroll to position [0, 504]
click at [591, 445] on button "Done" at bounding box center [587, 448] width 46 height 21
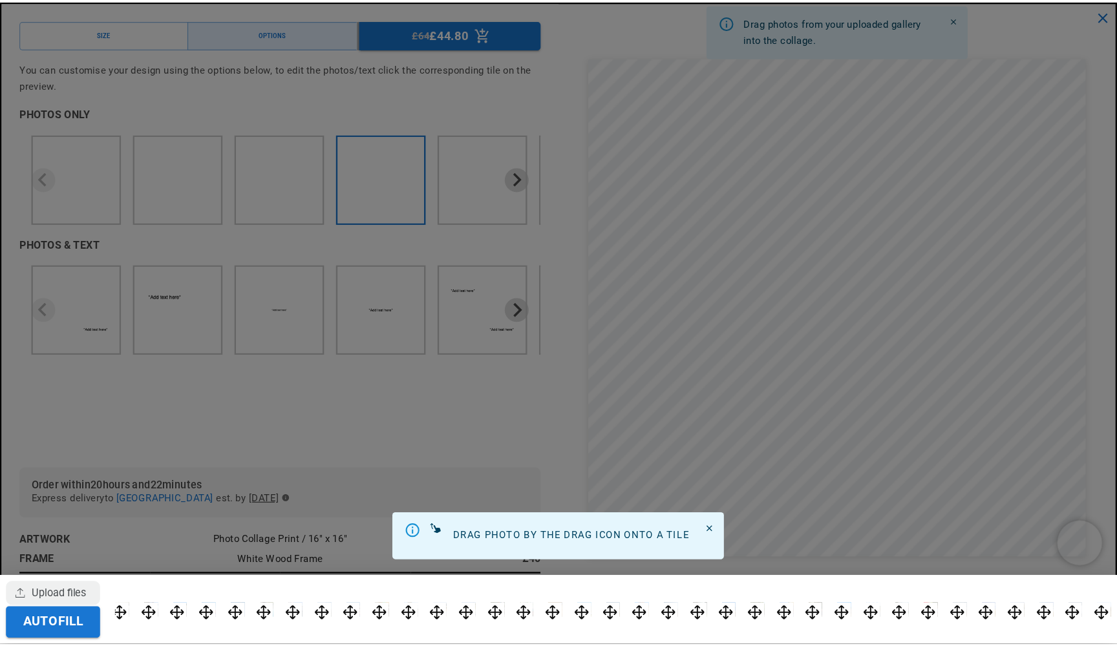
scroll to position [0, 0]
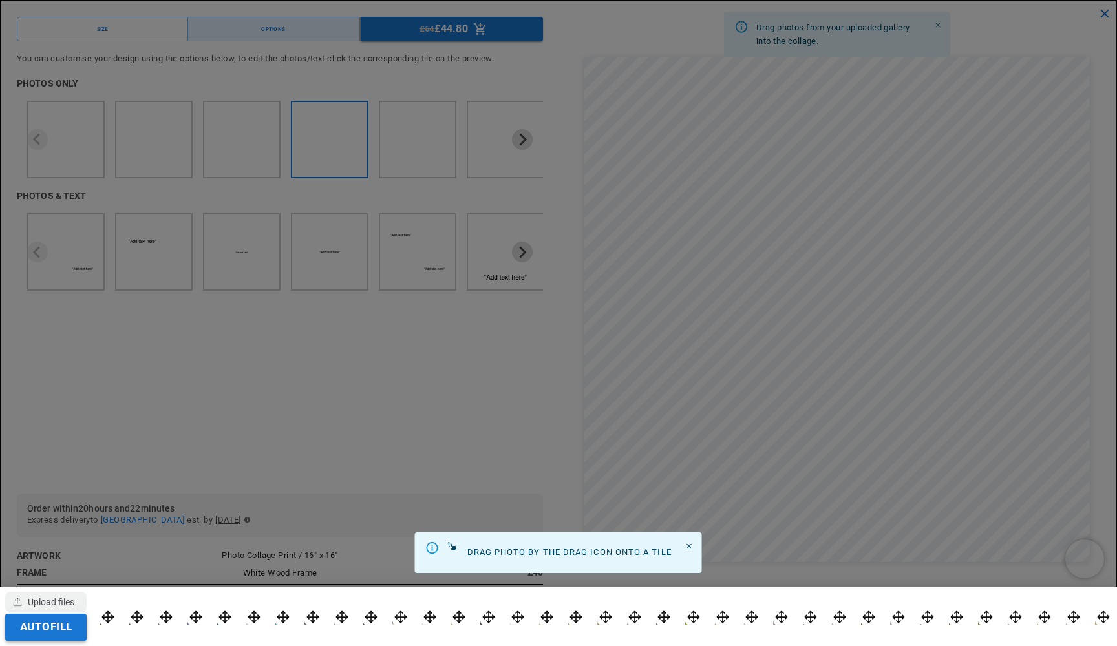
click at [74, 555] on button "Autofill" at bounding box center [45, 627] width 81 height 27
click at [690, 548] on icon "Close" at bounding box center [689, 546] width 8 height 8
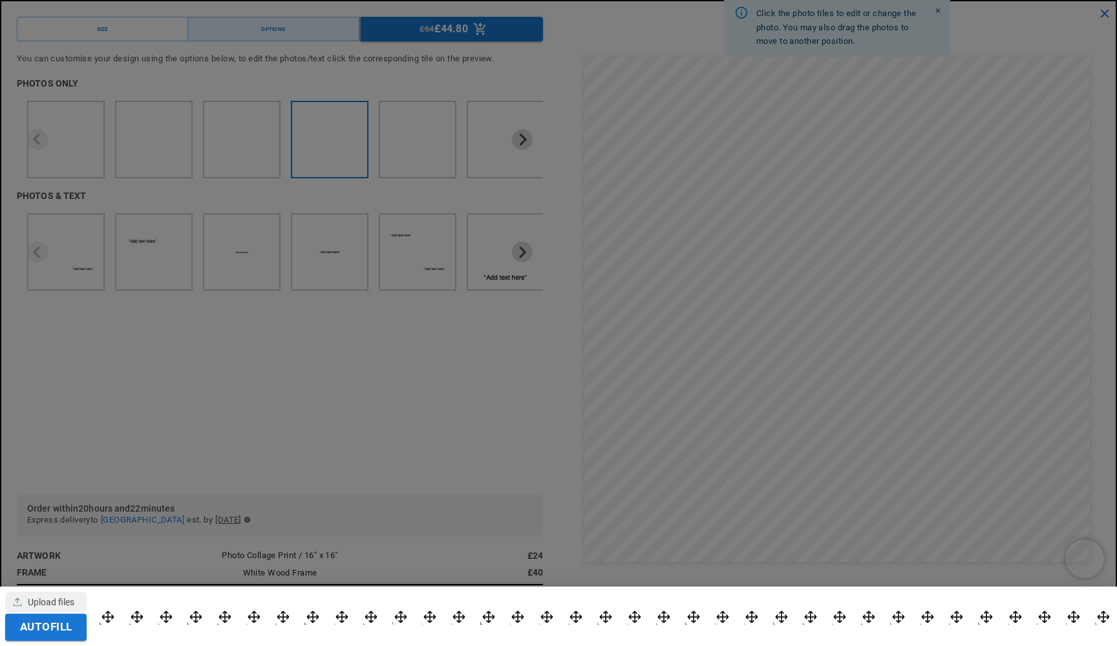
scroll to position [81, 0]
click at [480, 343] on div at bounding box center [558, 323] width 1117 height 646
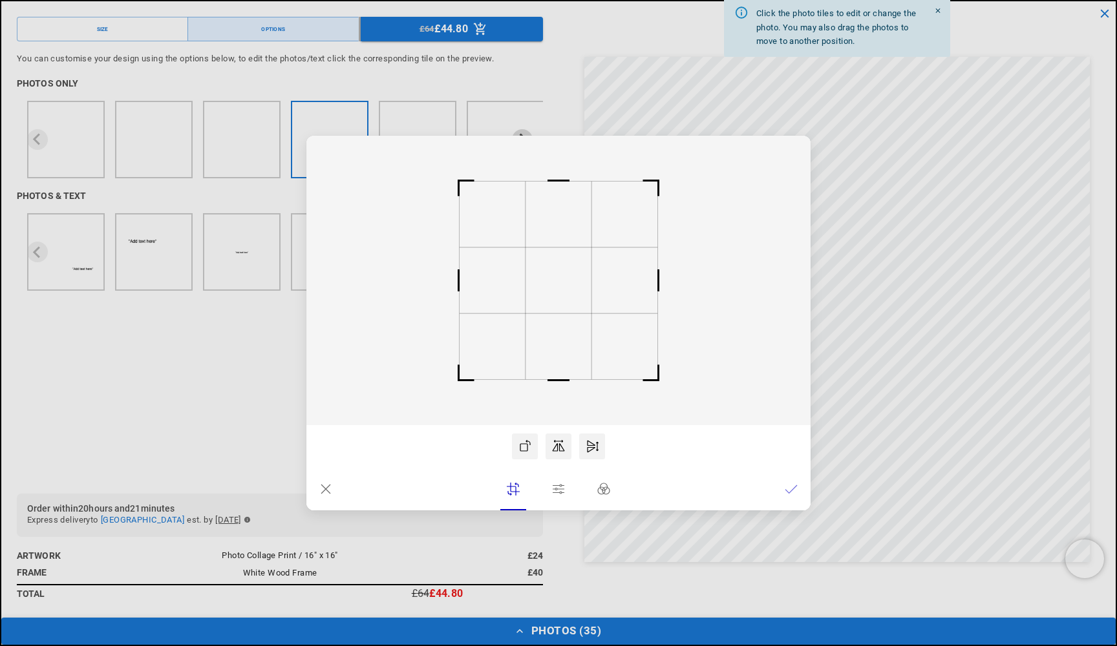
scroll to position [0, 252]
drag, startPoint x: 616, startPoint y: 323, endPoint x: 601, endPoint y: 319, distance: 15.2
click at [601, 319] on rect at bounding box center [558, 281] width 504 height 290
click at [577, 357] on rect at bounding box center [558, 281] width 504 height 290
drag, startPoint x: 557, startPoint y: 381, endPoint x: 557, endPoint y: 390, distance: 9.7
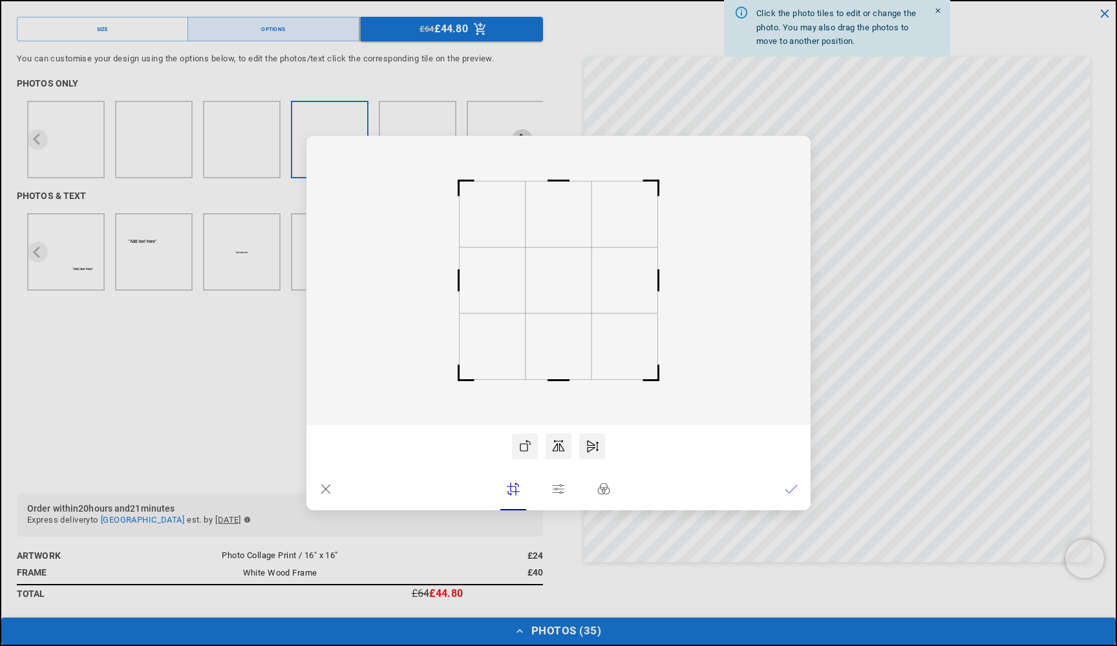
click at [557, 390] on rect at bounding box center [558, 380] width 31 height 31
drag, startPoint x: 555, startPoint y: 282, endPoint x: 559, endPoint y: 296, distance: 14.0
click at [559, 296] on rect at bounding box center [559, 294] width 66 height 66
click at [793, 488] on icon at bounding box center [791, 489] width 13 height 13
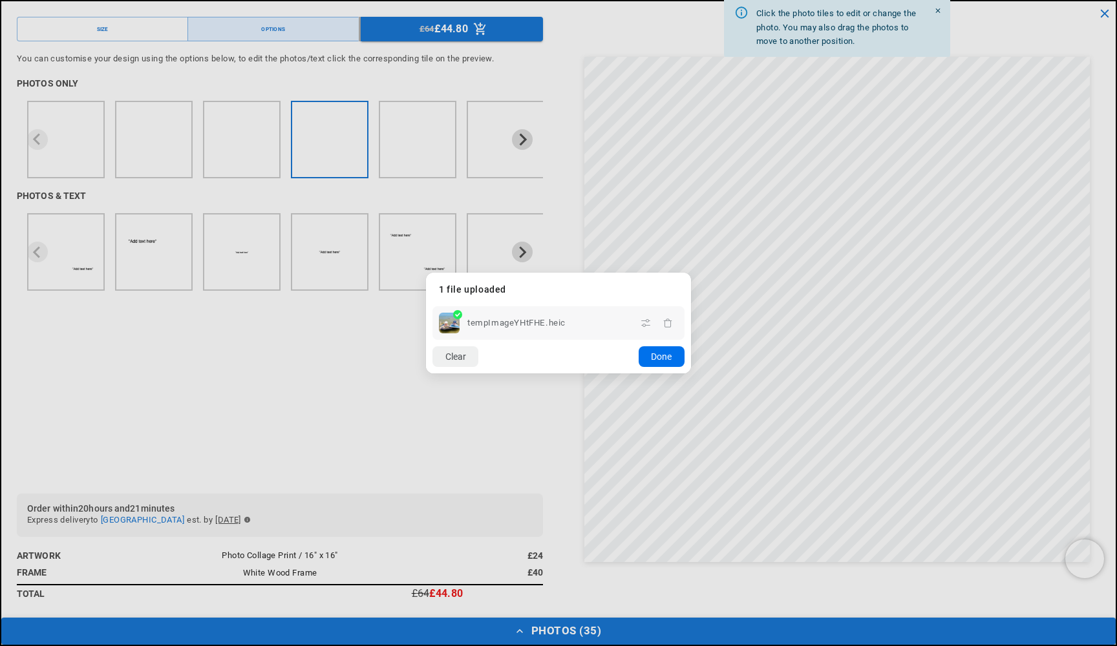
click at [659, 356] on button "Done" at bounding box center [662, 356] width 46 height 21
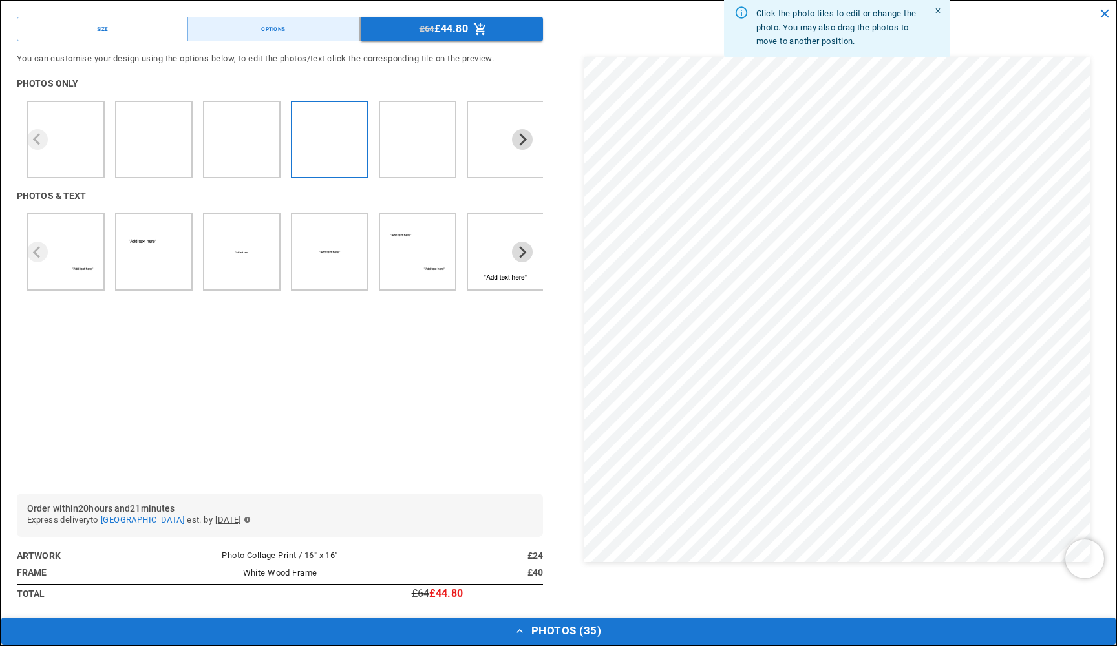
scroll to position [0, 504]
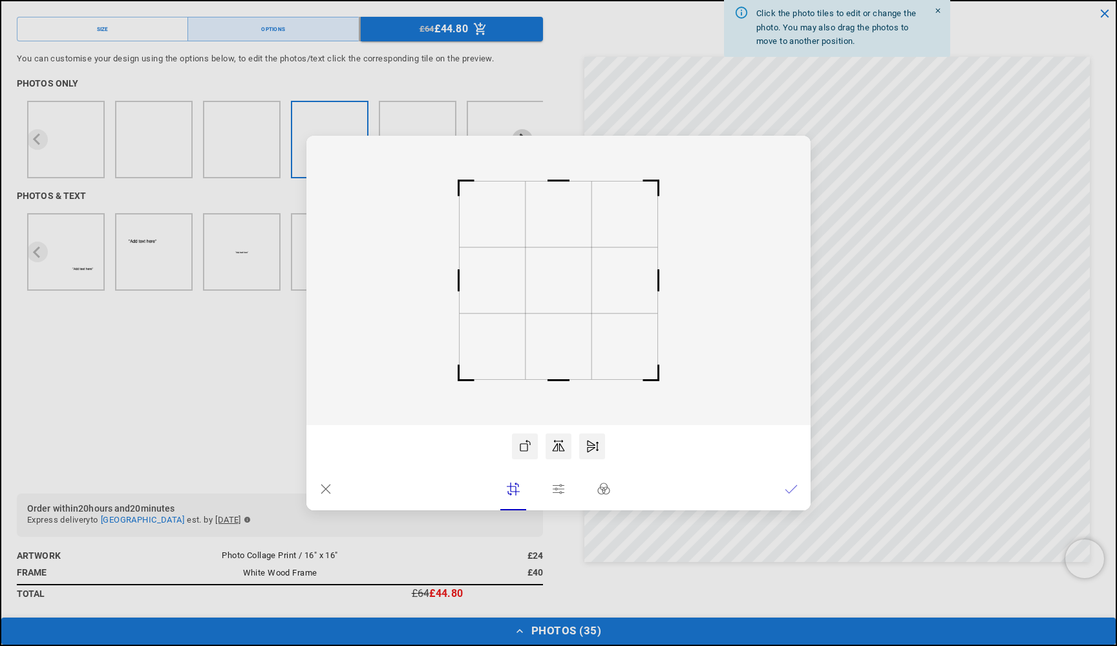
click at [794, 489] on icon at bounding box center [791, 489] width 12 height 8
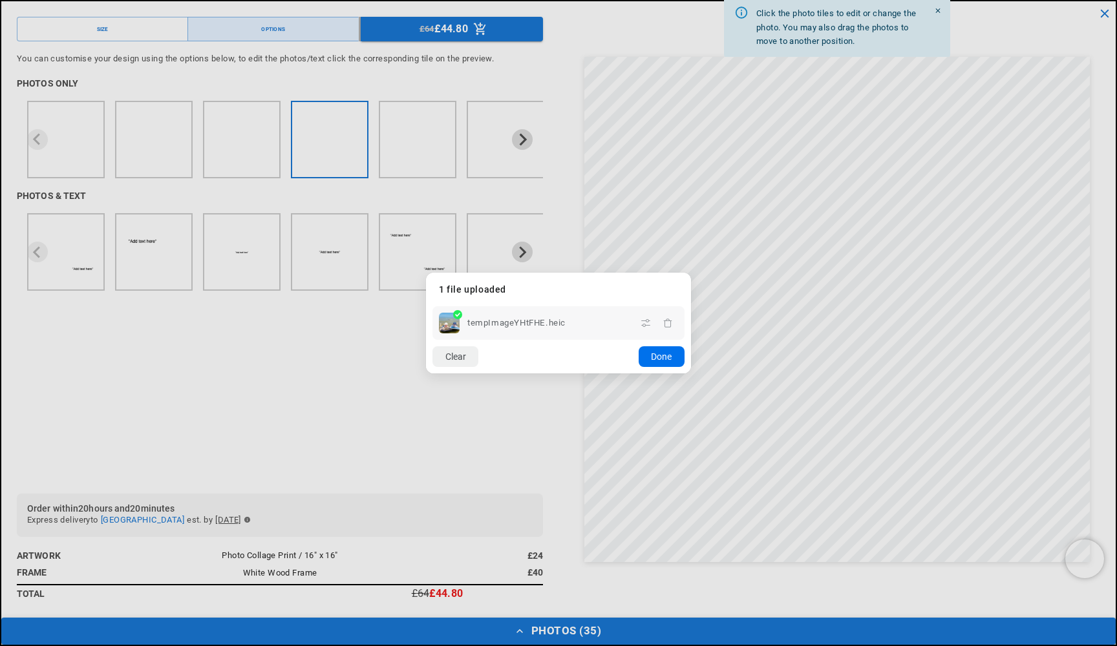
scroll to position [0, 0]
click at [671, 356] on button "Done" at bounding box center [662, 356] width 46 height 21
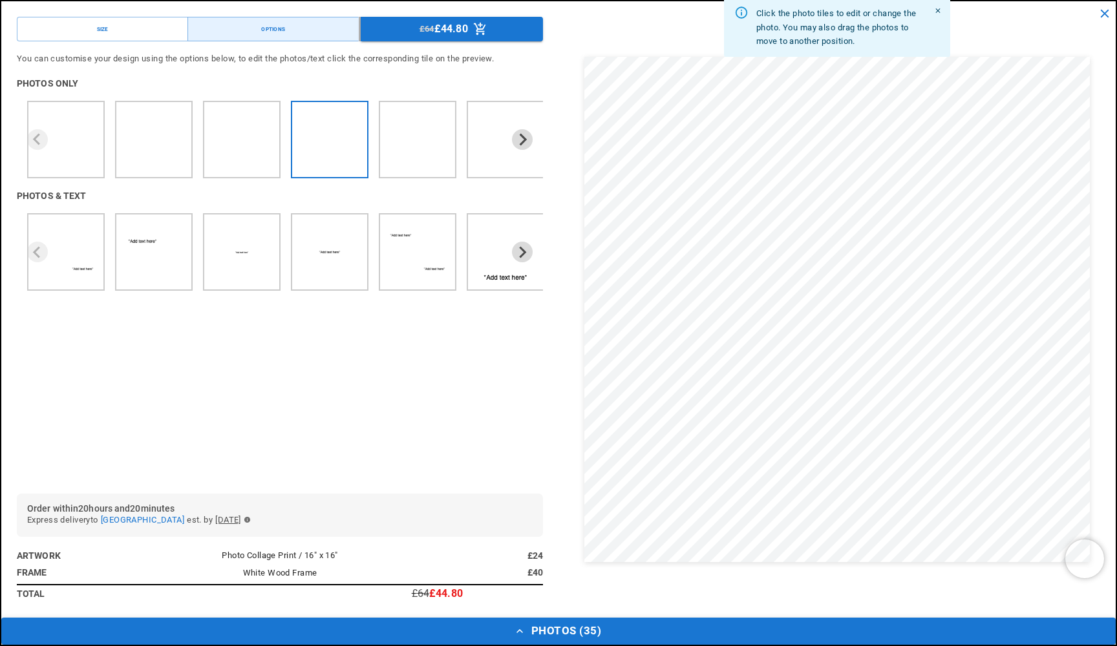
click at [559, 555] on button "Photos ( 35 )" at bounding box center [558, 631] width 1114 height 27
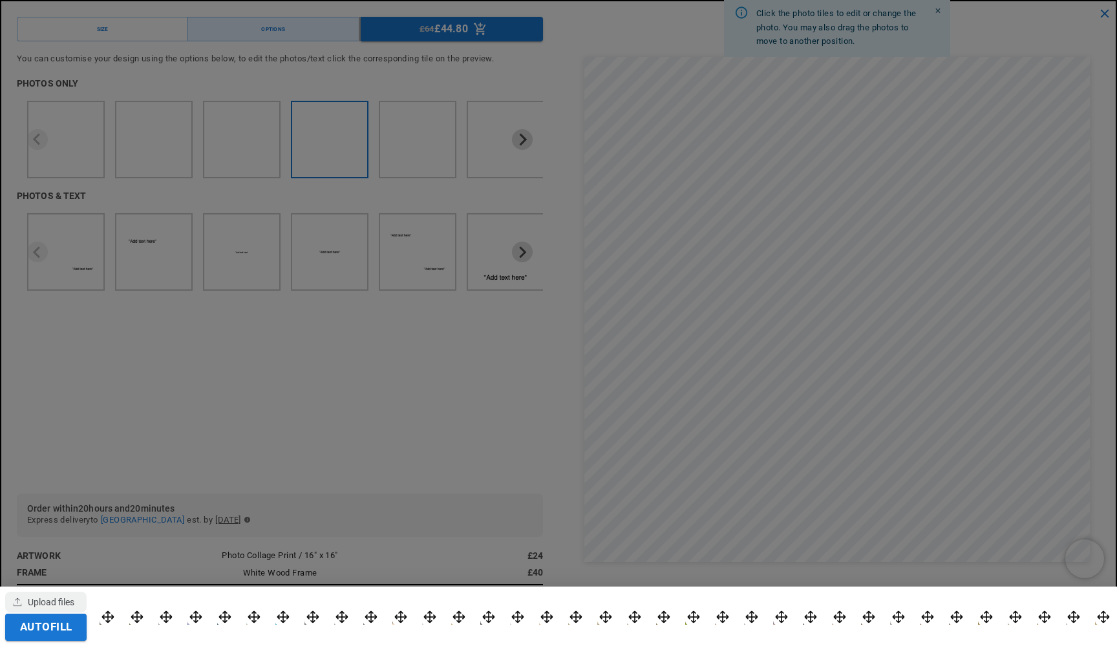
scroll to position [0, 252]
click at [604, 546] on div at bounding box center [558, 323] width 1117 height 646
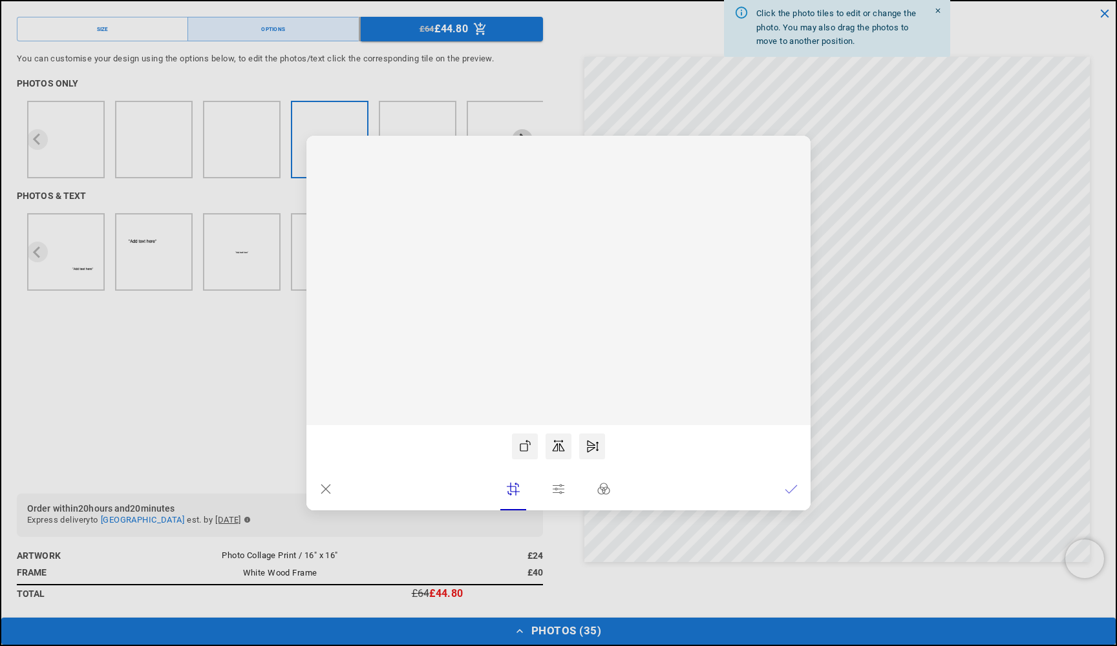
scroll to position [0, 0]
click at [789, 488] on icon at bounding box center [791, 489] width 13 height 13
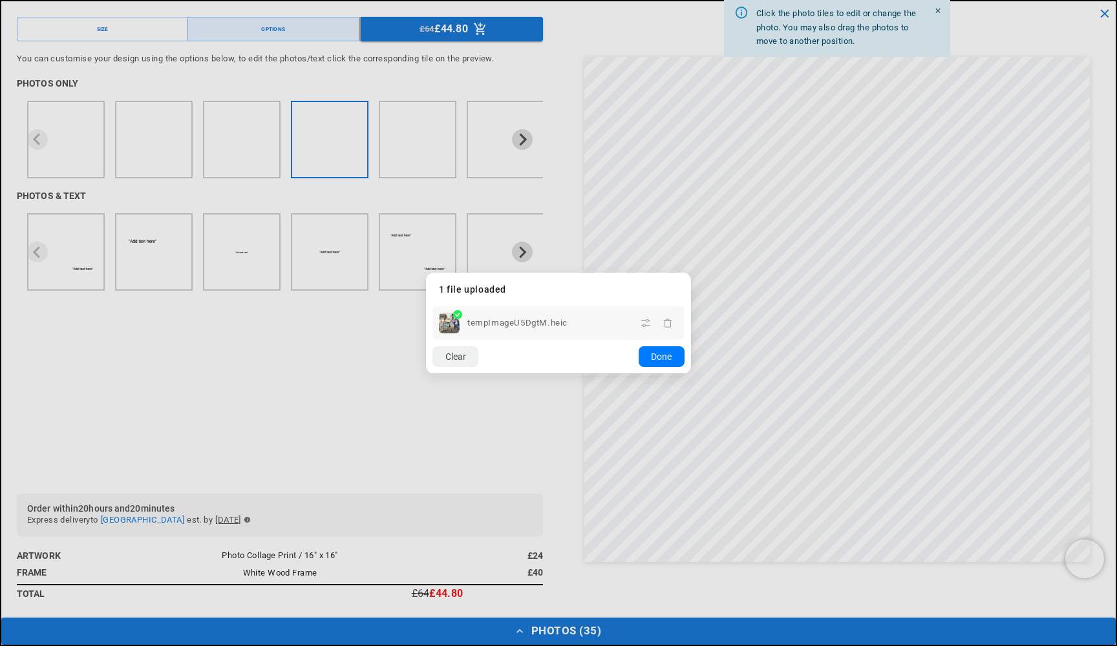
scroll to position [0, 252]
click at [661, 363] on button "Done" at bounding box center [662, 356] width 46 height 21
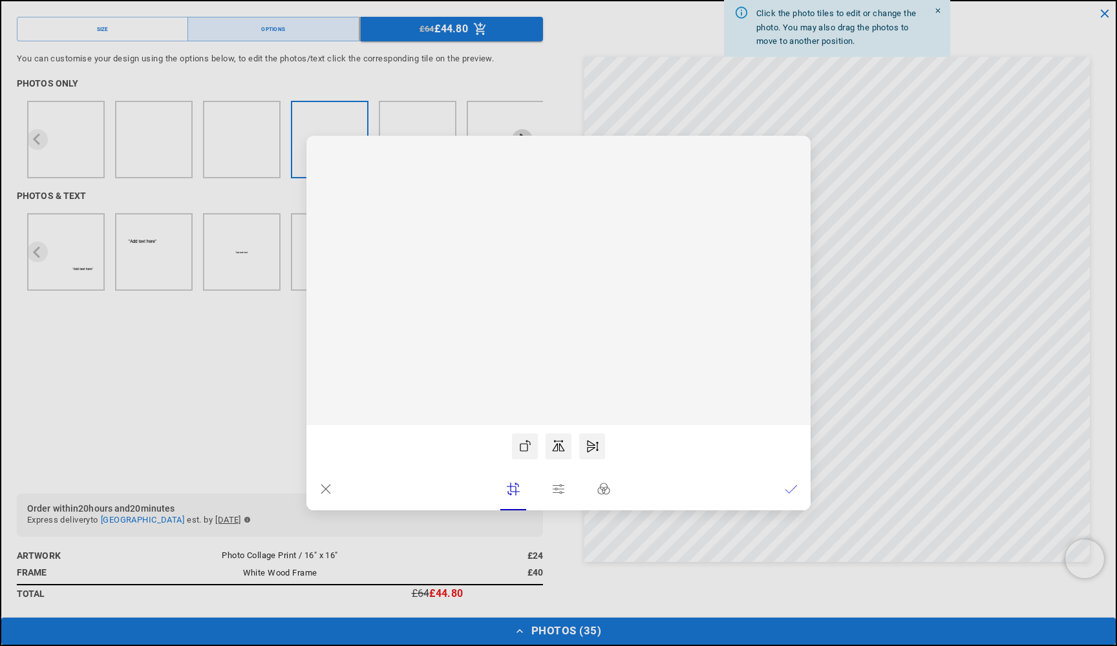
scroll to position [0, 0]
click at [605, 317] on rect at bounding box center [558, 281] width 504 height 290
drag, startPoint x: 593, startPoint y: 332, endPoint x: 561, endPoint y: 288, distance: 53.7
click at [561, 288] on icon at bounding box center [558, 281] width 504 height 290
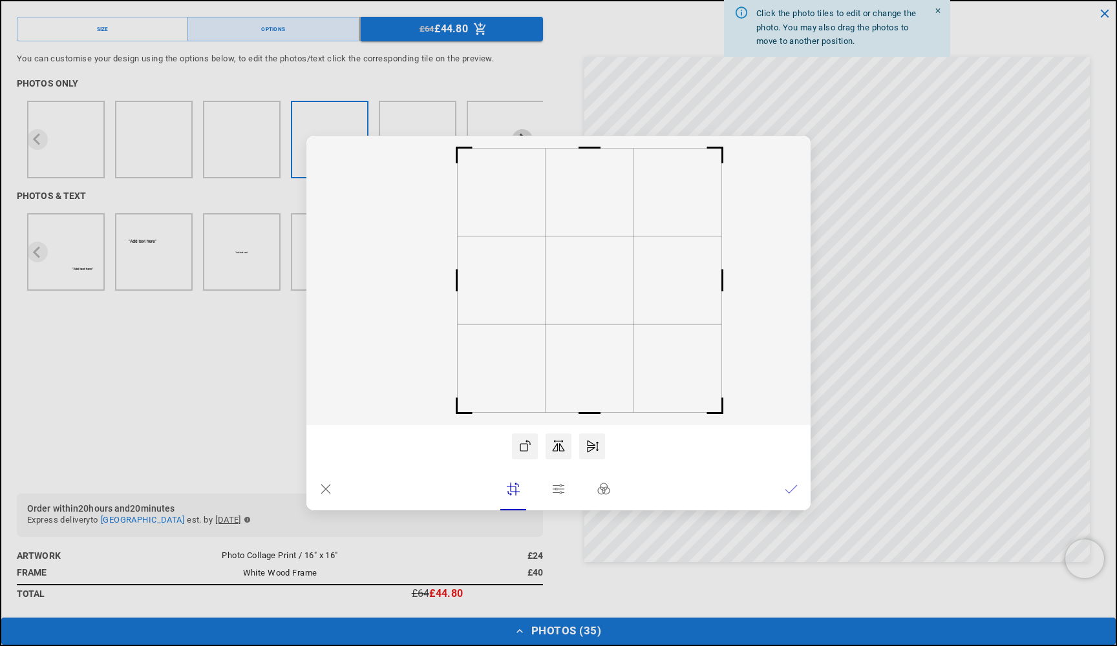
drag, startPoint x: 564, startPoint y: 290, endPoint x: 595, endPoint y: 275, distance: 34.4
click at [595, 275] on rect at bounding box center [590, 281] width 88 height 88
click at [796, 490] on icon at bounding box center [791, 489] width 13 height 13
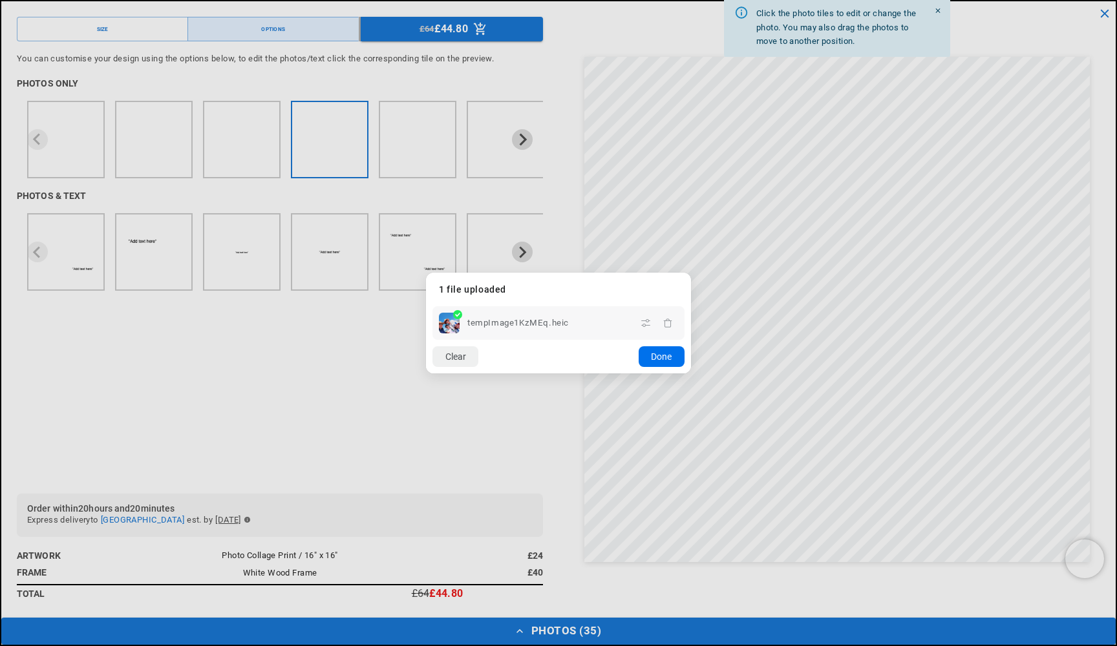
click at [667, 358] on button "Done" at bounding box center [662, 356] width 46 height 21
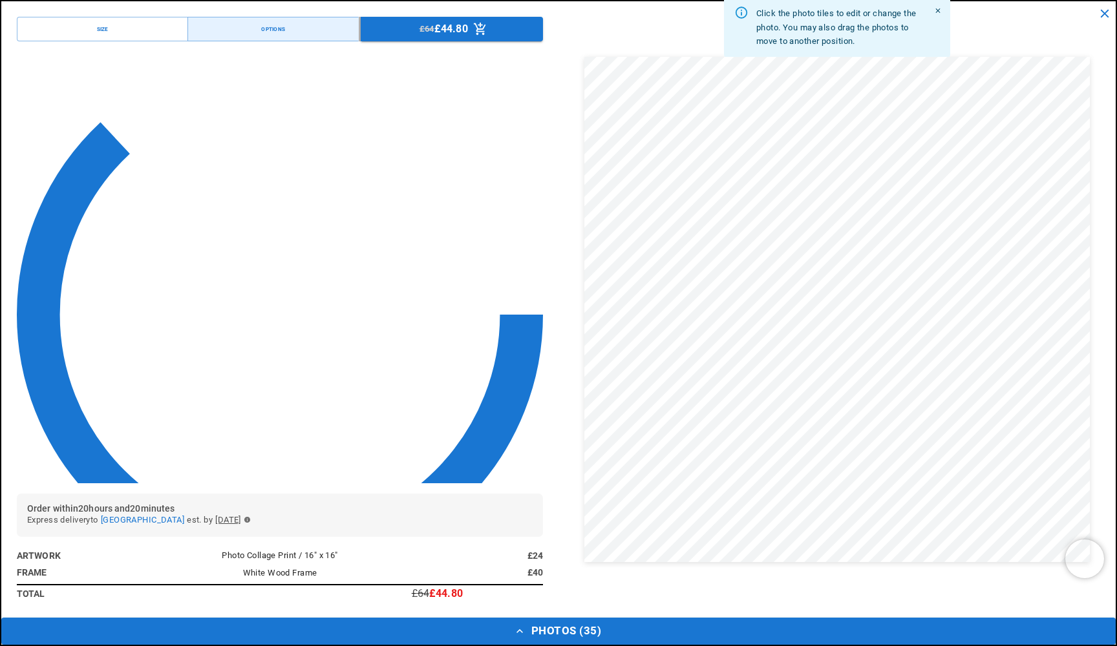
click at [931, 151] on html "Skip to content Your cart is empty Continue shopping Your cart Loading... Order…" at bounding box center [558, 242] width 1117 height 646
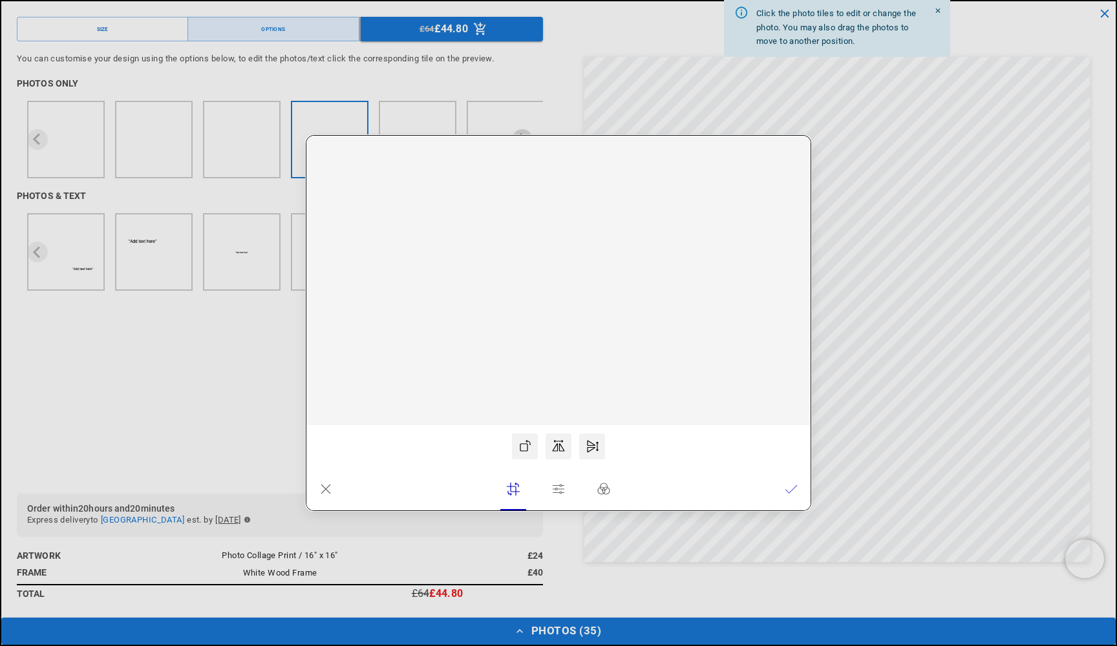
scroll to position [0, 0]
drag, startPoint x: 586, startPoint y: 349, endPoint x: 611, endPoint y: 350, distance: 24.6
click at [611, 350] on rect at bounding box center [558, 281] width 504 height 290
click at [540, 511] on dialog "Drop files here From device From link Camera Dropbox Google Drive Cancel Powere…" at bounding box center [558, 323] width 504 height 375
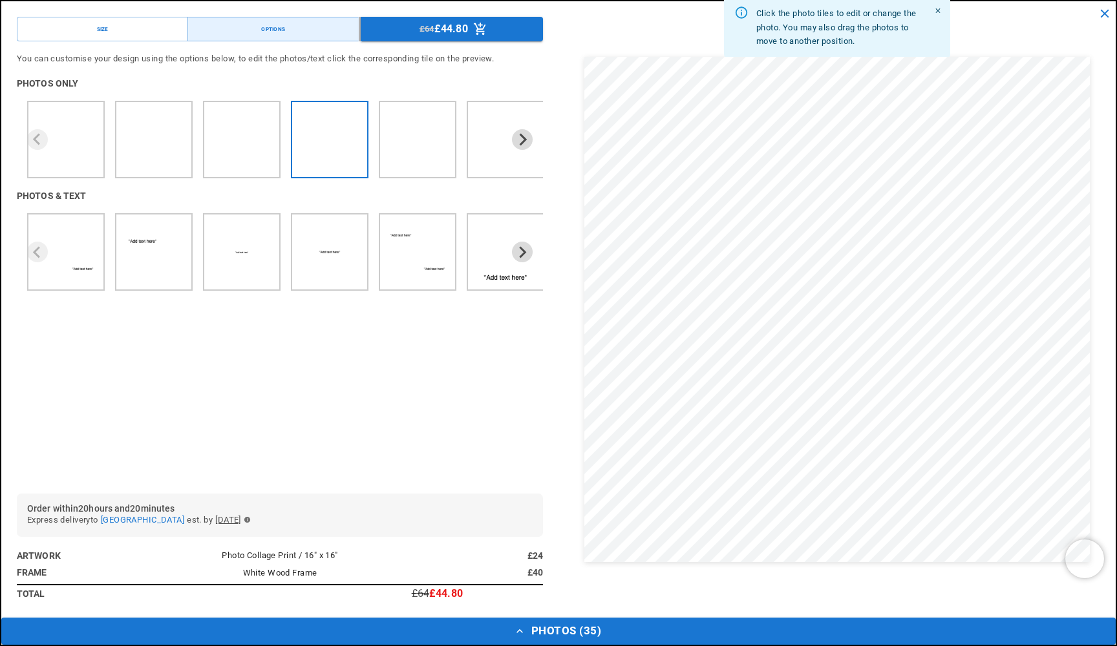
click at [524, 555] on icon "button" at bounding box center [519, 631] width 13 height 13
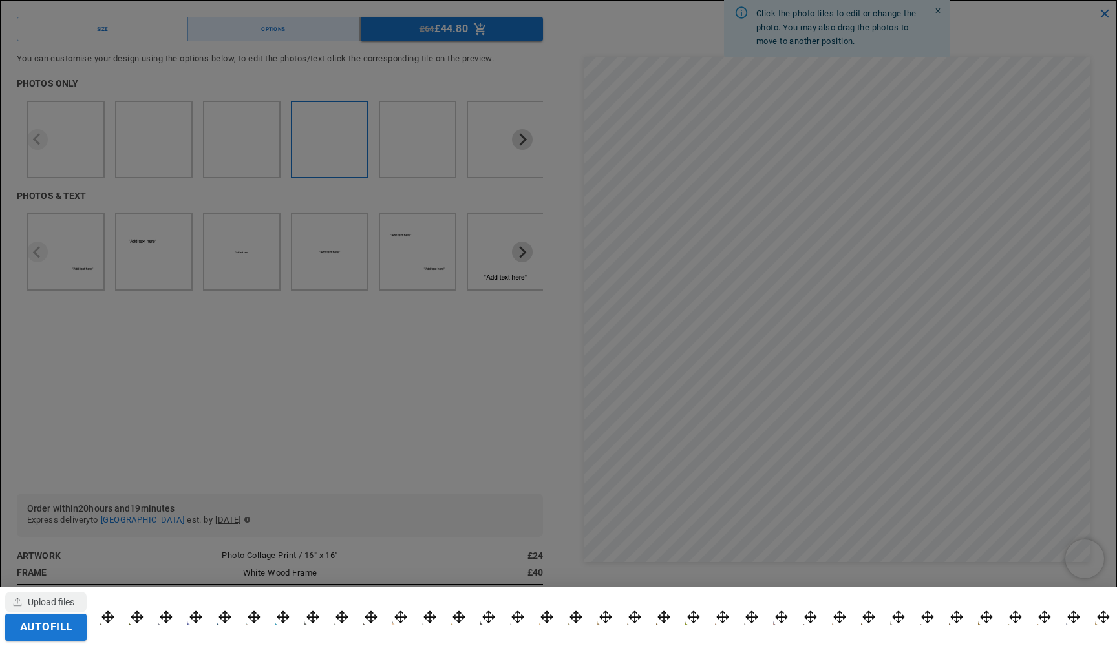
scroll to position [0, 504]
click at [116, 555] on div at bounding box center [108, 617] width 17 height 17
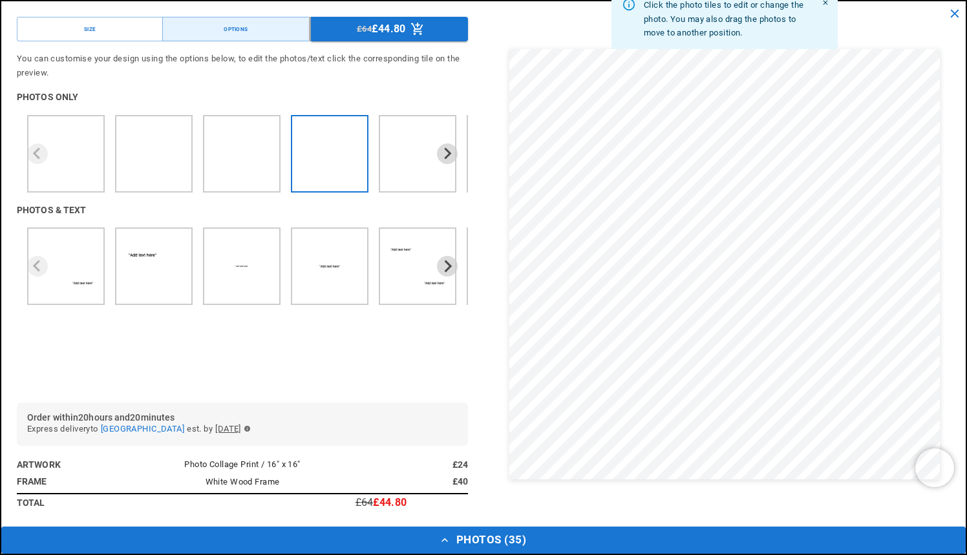
scroll to position [0, 0]
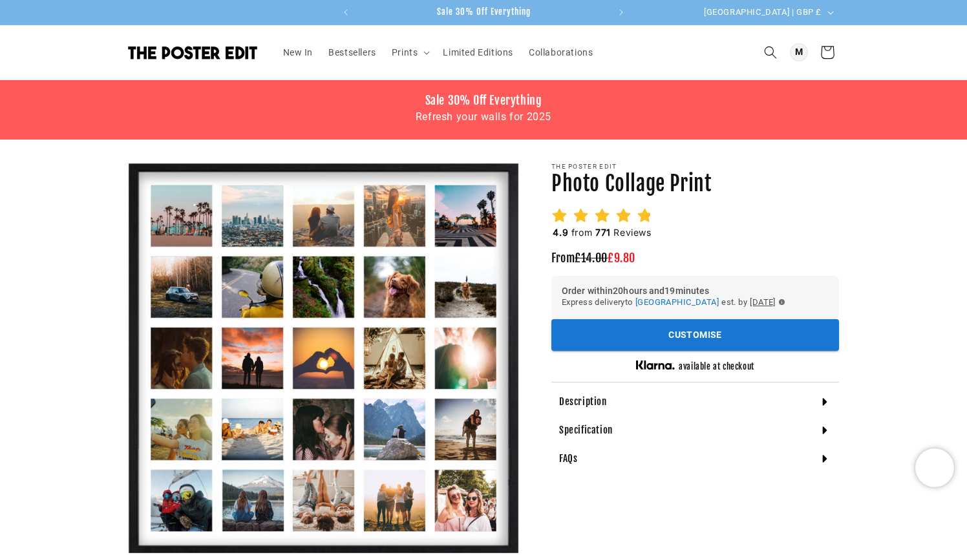
click at [822, 54] on icon at bounding box center [827, 52] width 13 height 13
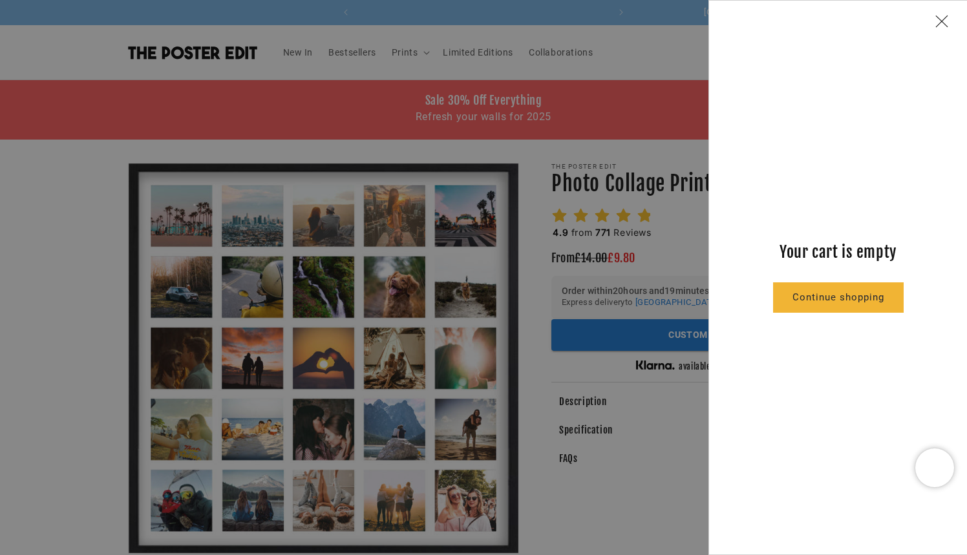
scroll to position [0, 252]
click at [943, 17] on icon "Close" at bounding box center [941, 21] width 13 height 13
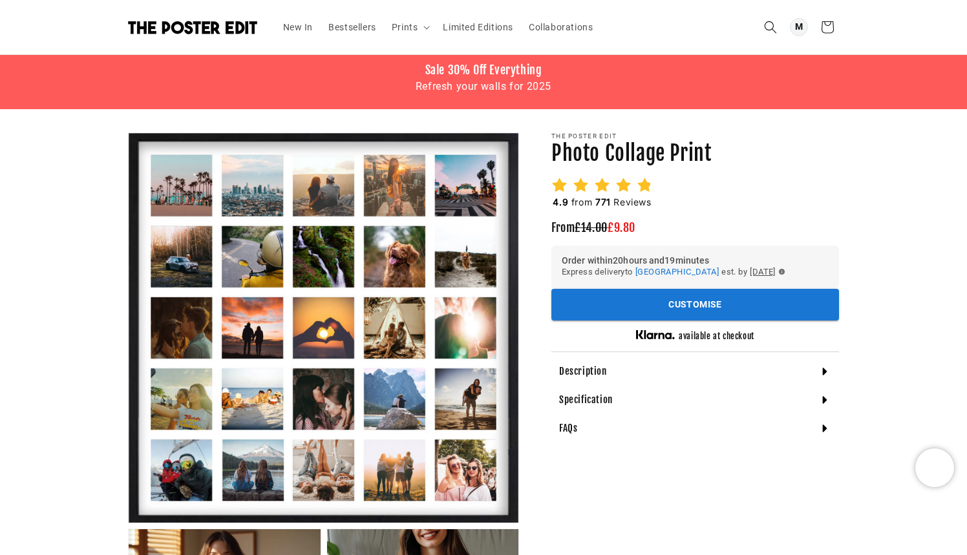
scroll to position [34, 0]
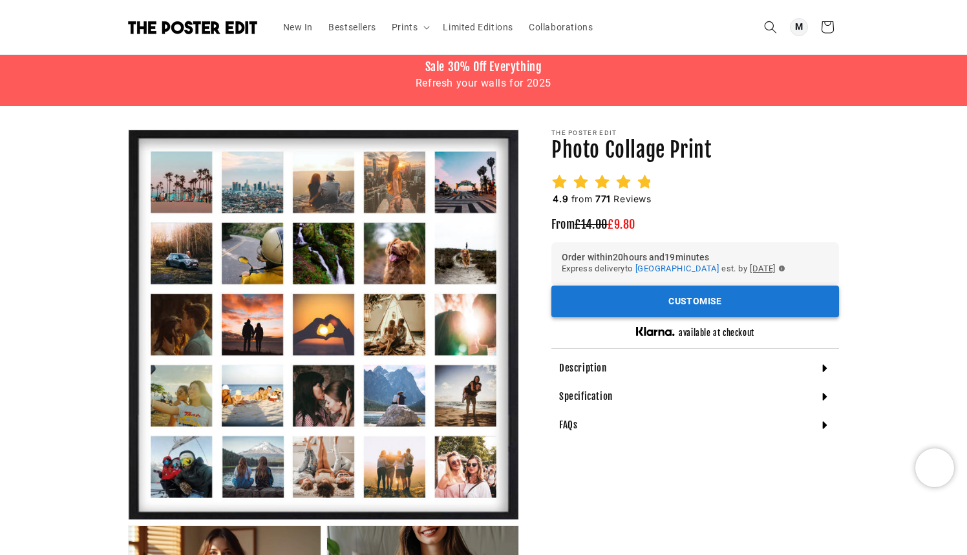
click at [640, 300] on button "Customise" at bounding box center [695, 302] width 288 height 32
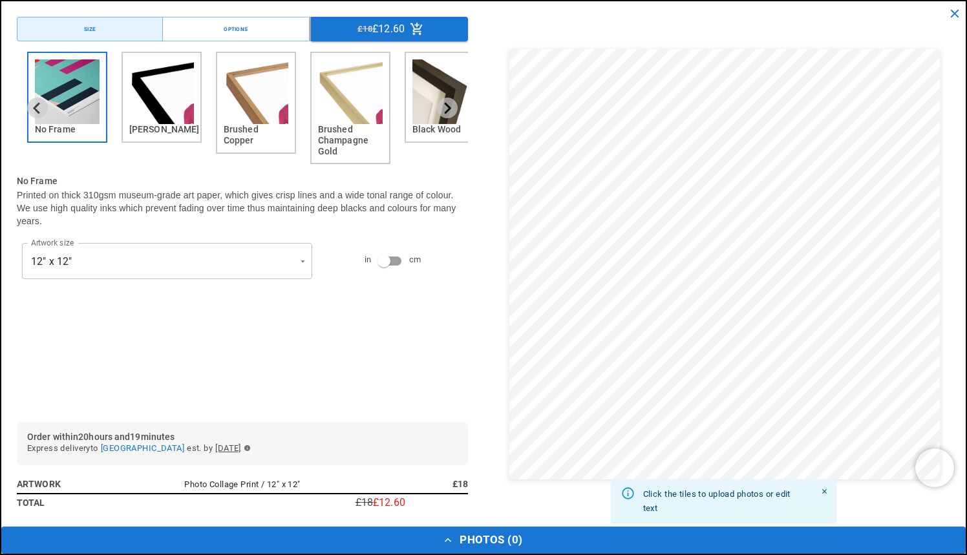
scroll to position [0, 0]
click at [244, 33] on div "Options" at bounding box center [236, 29] width 24 height 9
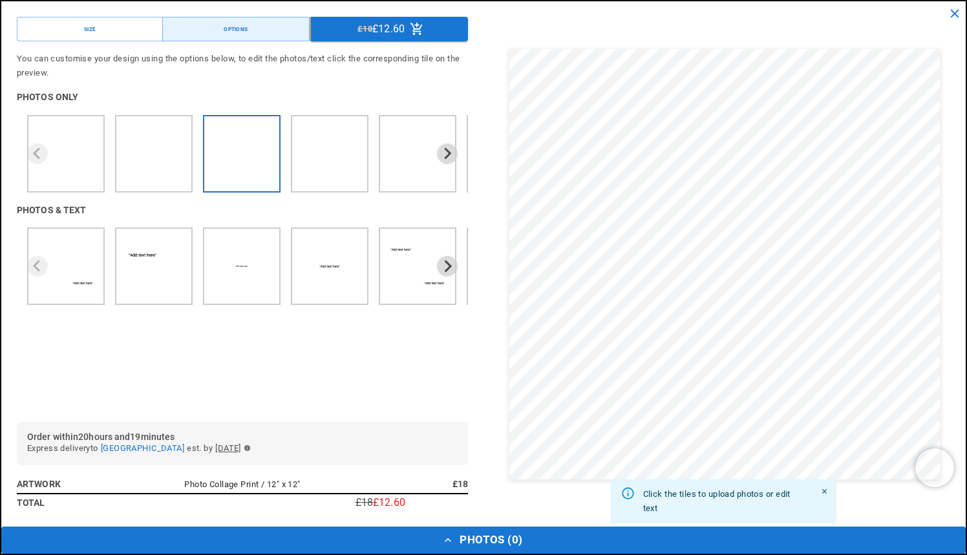
scroll to position [0, 252]
click at [109, 31] on button "Size" at bounding box center [90, 29] width 146 height 25
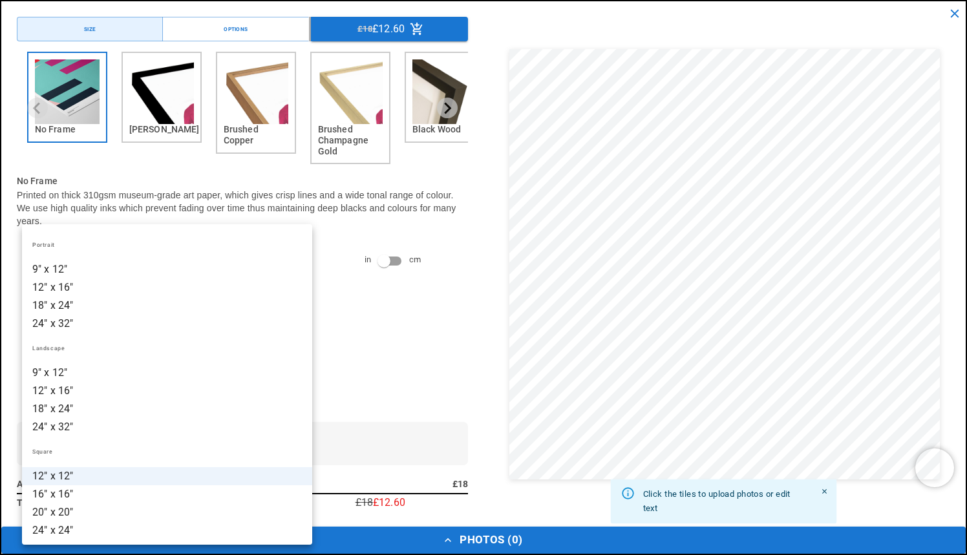
click at [67, 493] on li "16" x 16"" at bounding box center [167, 494] width 290 height 18
type input "*********"
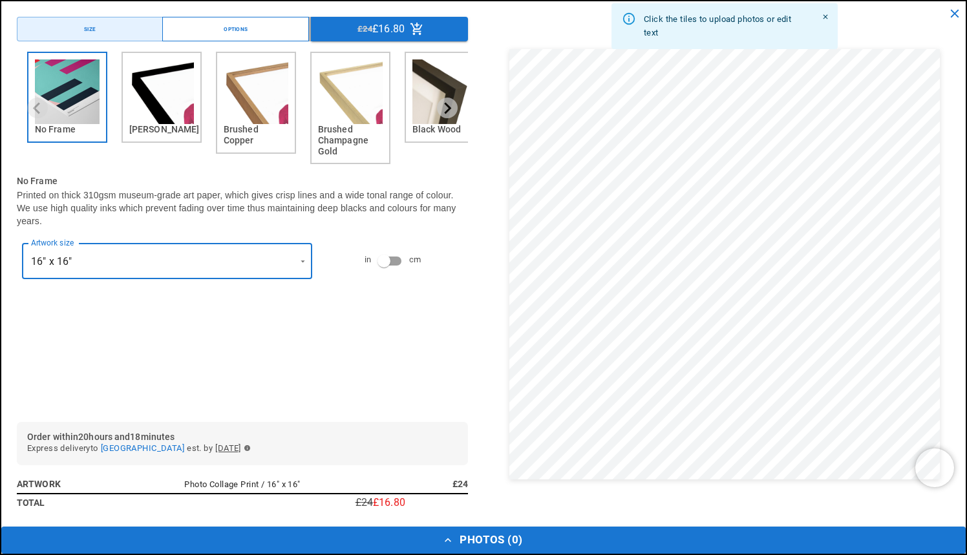
click at [224, 30] on div "Options" at bounding box center [236, 29] width 24 height 9
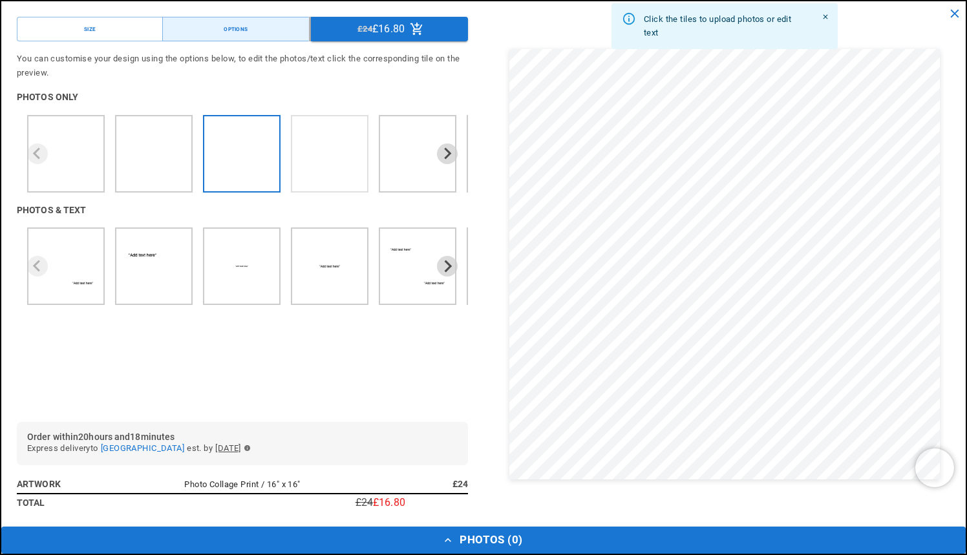
scroll to position [0, 0]
click at [343, 167] on img "4 of 7" at bounding box center [342, 167] width 11 height 11
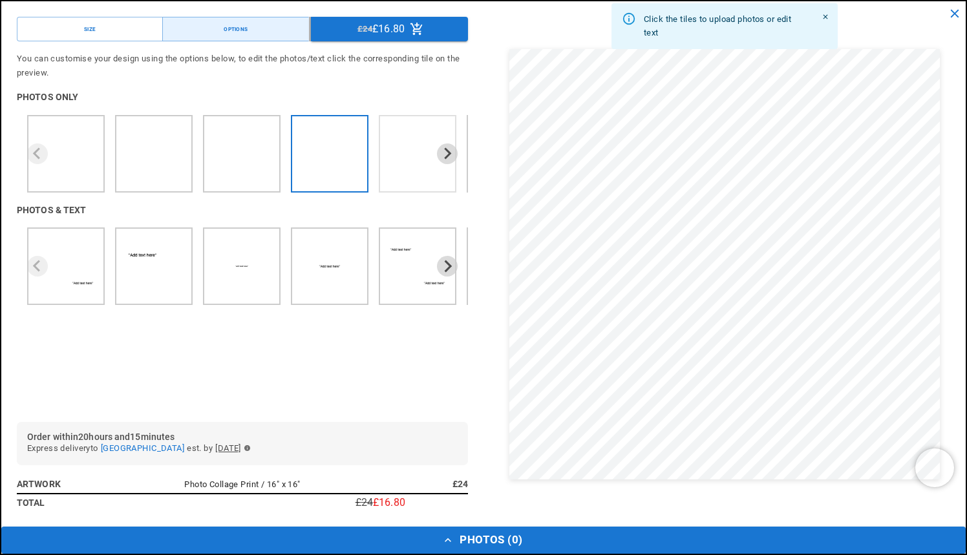
scroll to position [0, 504]
click at [450, 149] on icon "Next slide" at bounding box center [447, 153] width 12 height 12
click at [126, 28] on button "Size" at bounding box center [90, 29] width 146 height 25
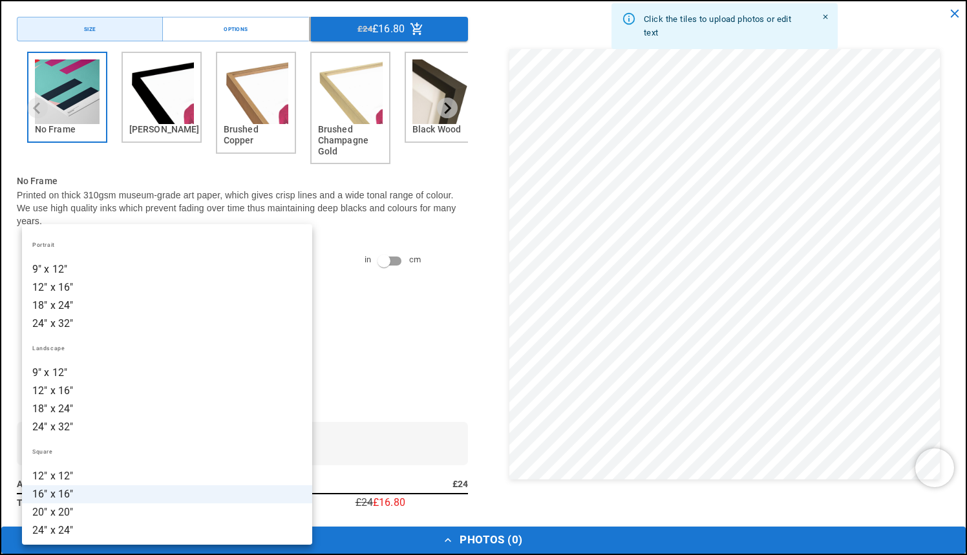
click at [351, 343] on div at bounding box center [483, 277] width 967 height 555
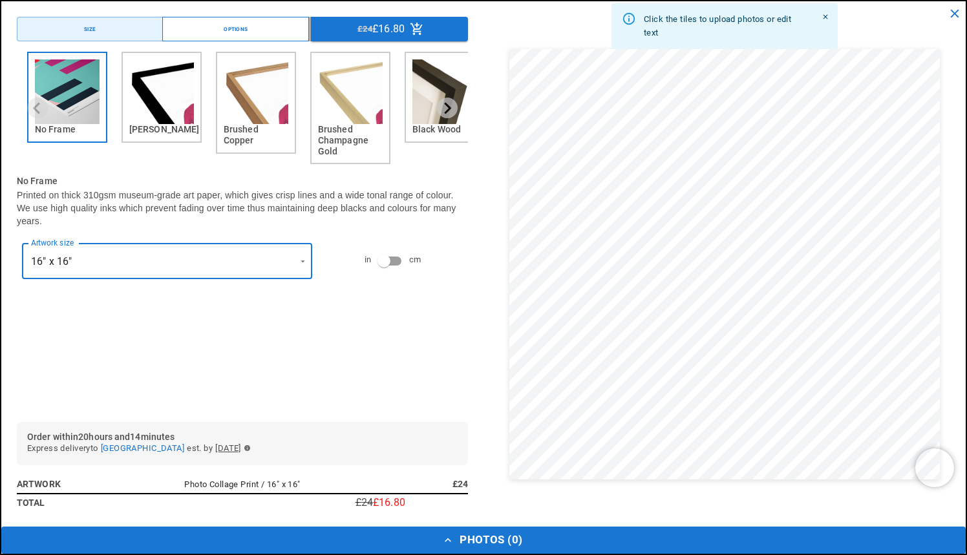
click at [285, 27] on button "Options" at bounding box center [235, 29] width 146 height 25
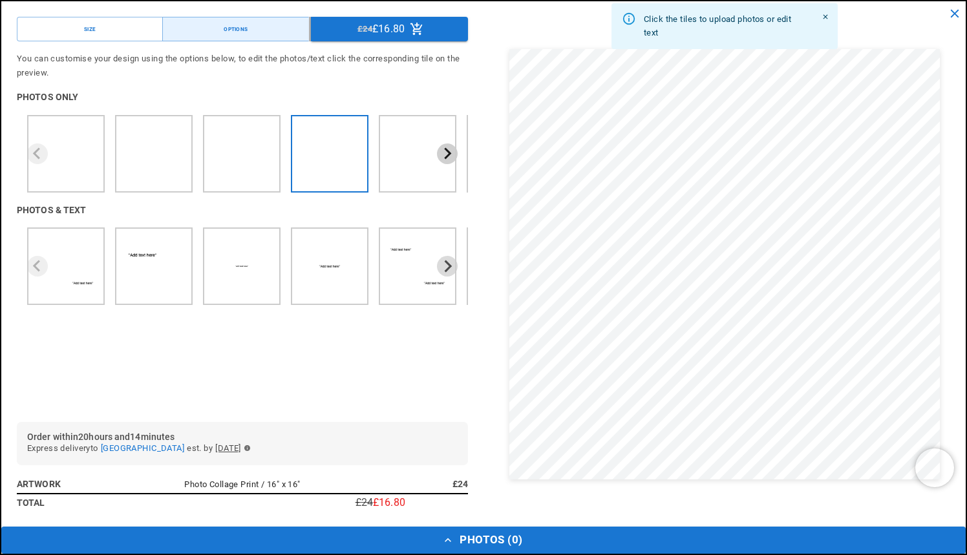
scroll to position [0, 504]
click at [452, 153] on icon "Next slide" at bounding box center [447, 153] width 12 height 12
click at [448, 149] on icon "Next slide" at bounding box center [448, 153] width 7 height 12
click at [36, 149] on icon "Previous slide" at bounding box center [37, 153] width 12 height 12
click at [450, 153] on icon "Next slide" at bounding box center [448, 153] width 7 height 12
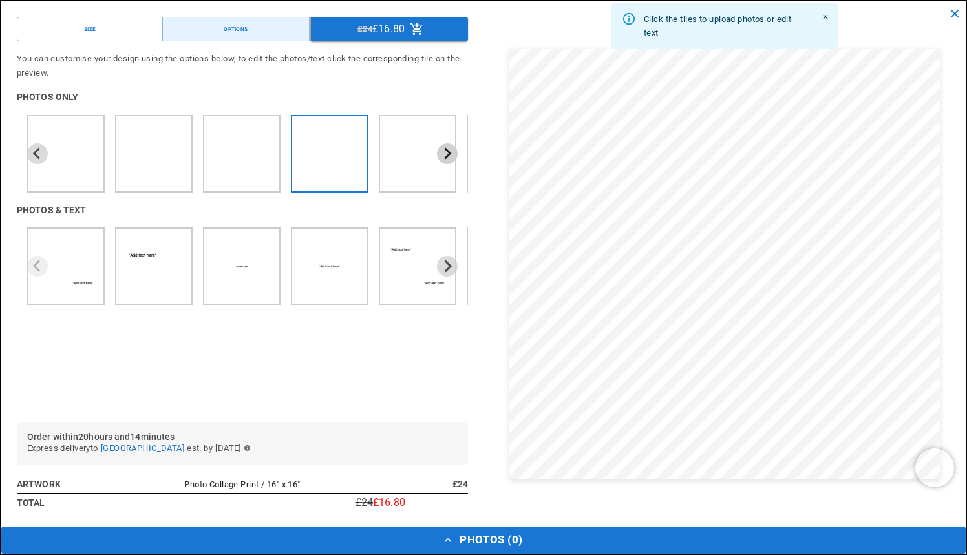
click at [450, 150] on icon "Next slide" at bounding box center [447, 153] width 12 height 12
click at [450, 151] on icon "Next slide" at bounding box center [448, 153] width 7 height 12
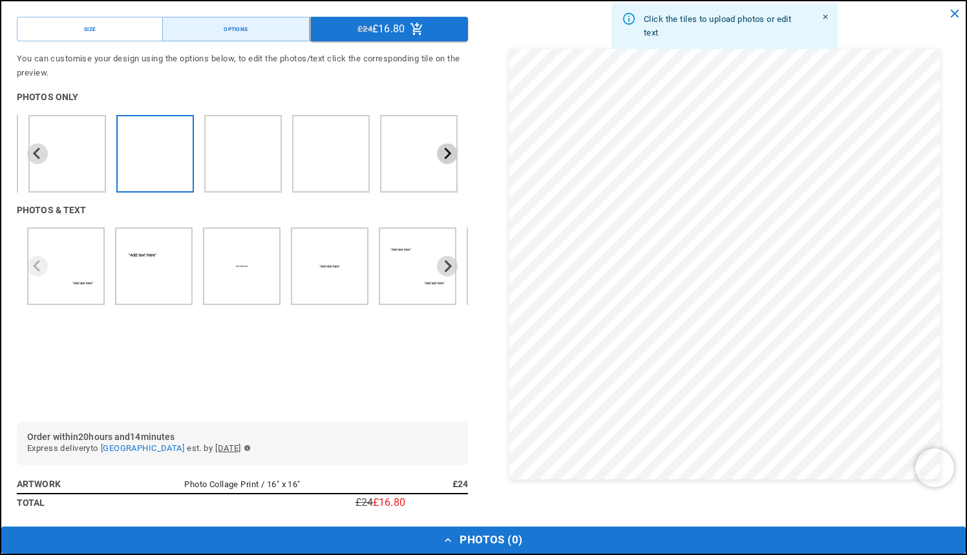
click at [450, 151] on icon "Next slide" at bounding box center [448, 153] width 7 height 12
click at [107, 33] on button "Size" at bounding box center [90, 29] width 146 height 25
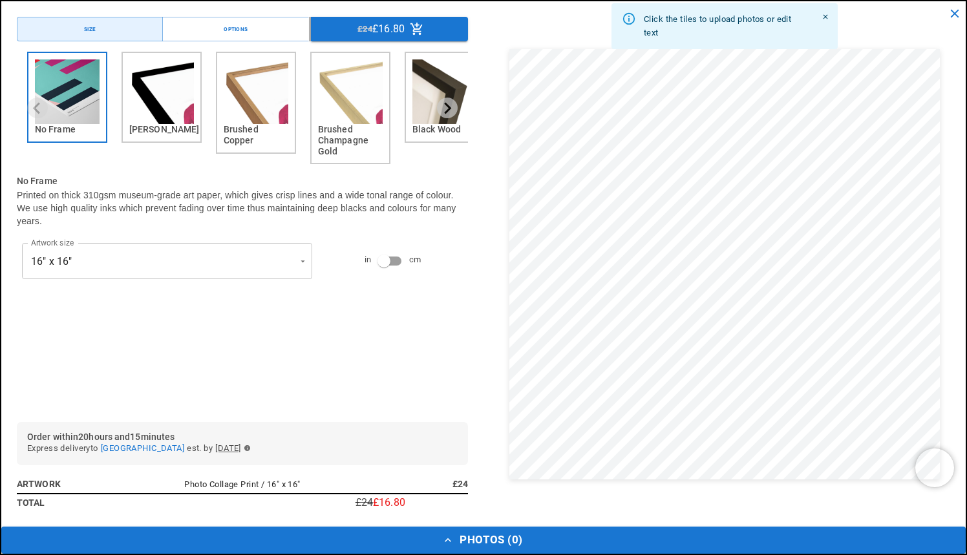
scroll to position [0, 252]
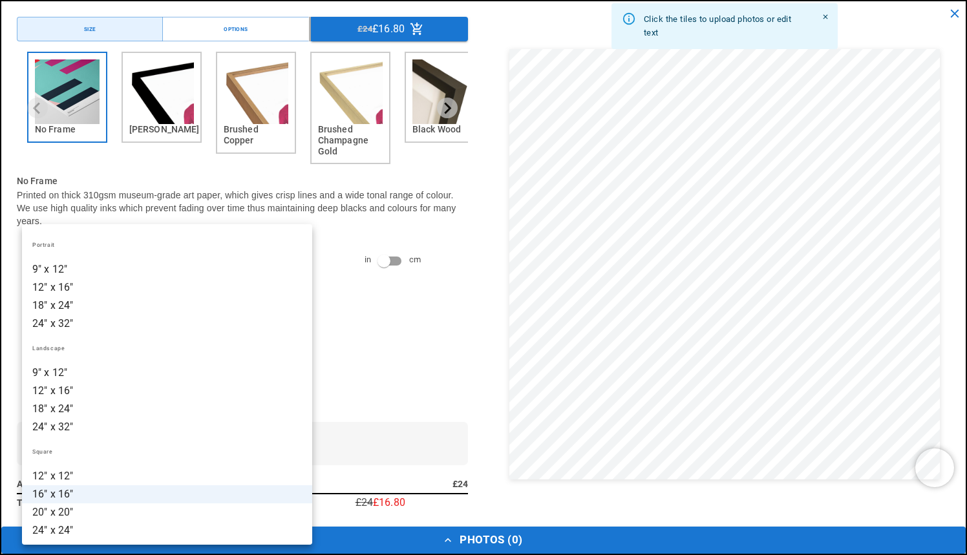
click at [77, 507] on li "20" x 20"" at bounding box center [167, 513] width 290 height 18
type input "*********"
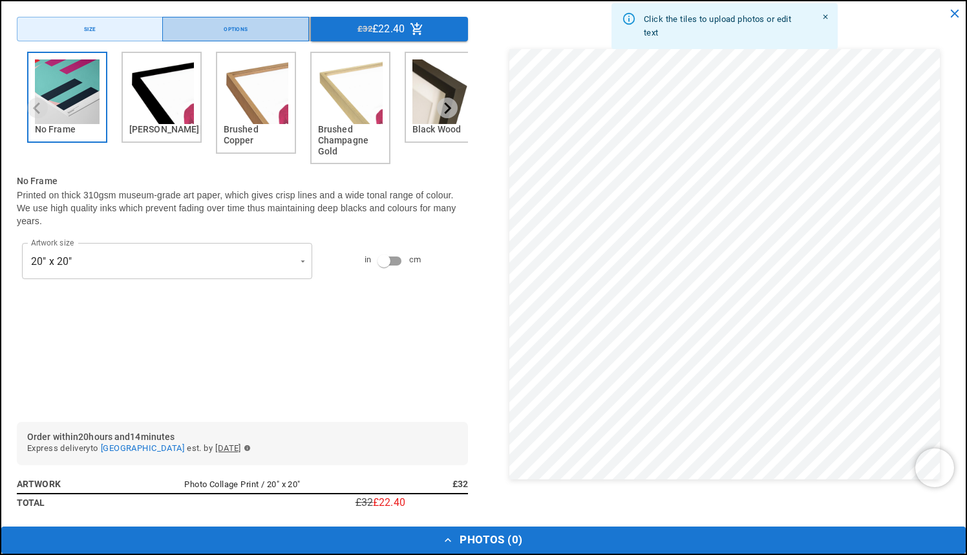
click at [284, 27] on button "Options" at bounding box center [235, 29] width 146 height 25
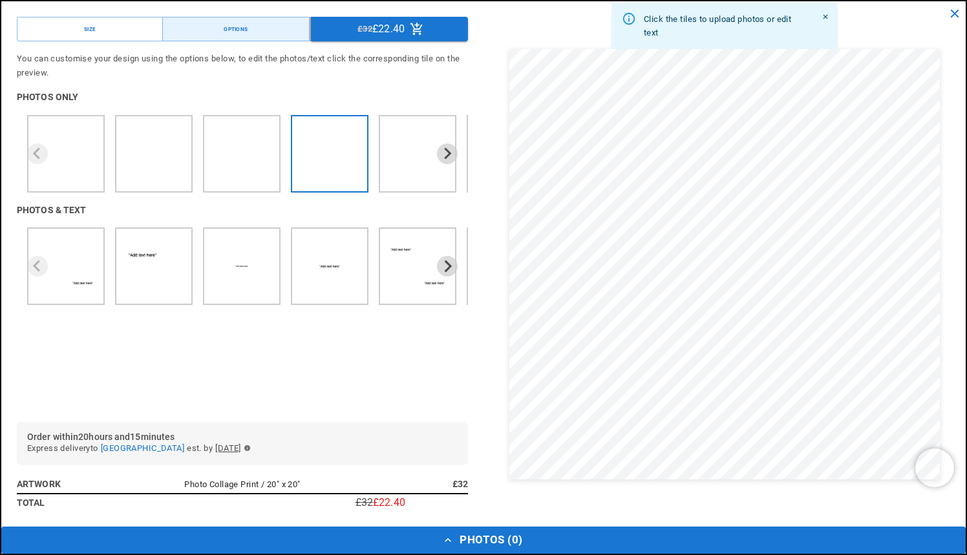
scroll to position [0, 504]
click at [452, 153] on icon "Next slide" at bounding box center [447, 153] width 12 height 12
click at [448, 148] on icon "Next slide" at bounding box center [447, 153] width 12 height 12
click at [448, 151] on icon "Next slide" at bounding box center [448, 153] width 7 height 12
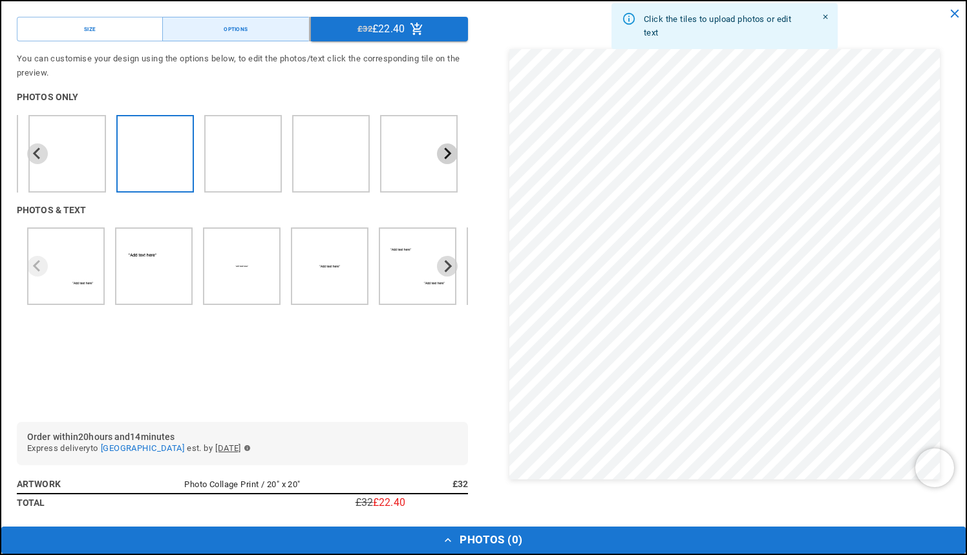
click at [448, 151] on icon "Next slide" at bounding box center [448, 153] width 7 height 12
click at [39, 151] on icon "Previous slide" at bounding box center [37, 153] width 12 height 12
click at [36, 151] on icon "Previous slide" at bounding box center [36, 153] width 7 height 12
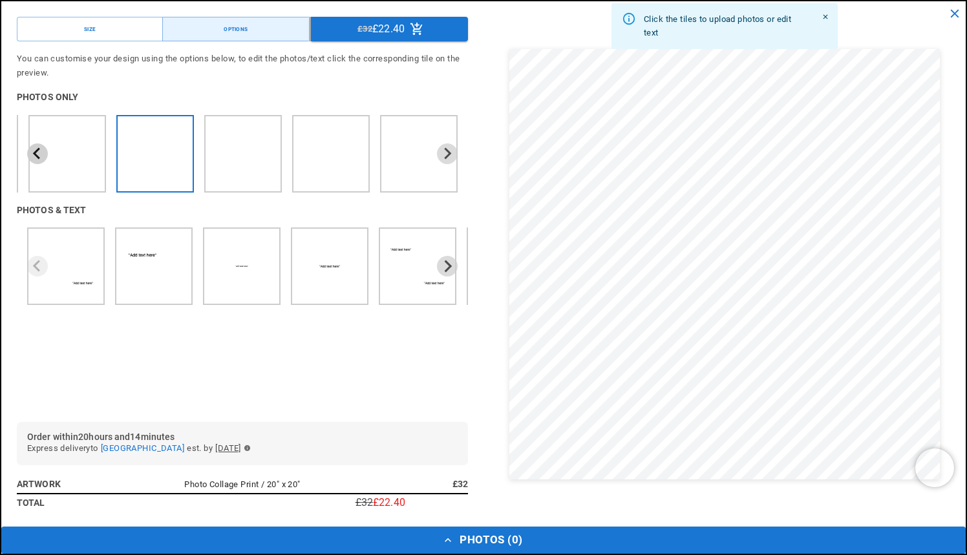
click at [36, 151] on icon "Previous slide" at bounding box center [36, 153] width 7 height 12
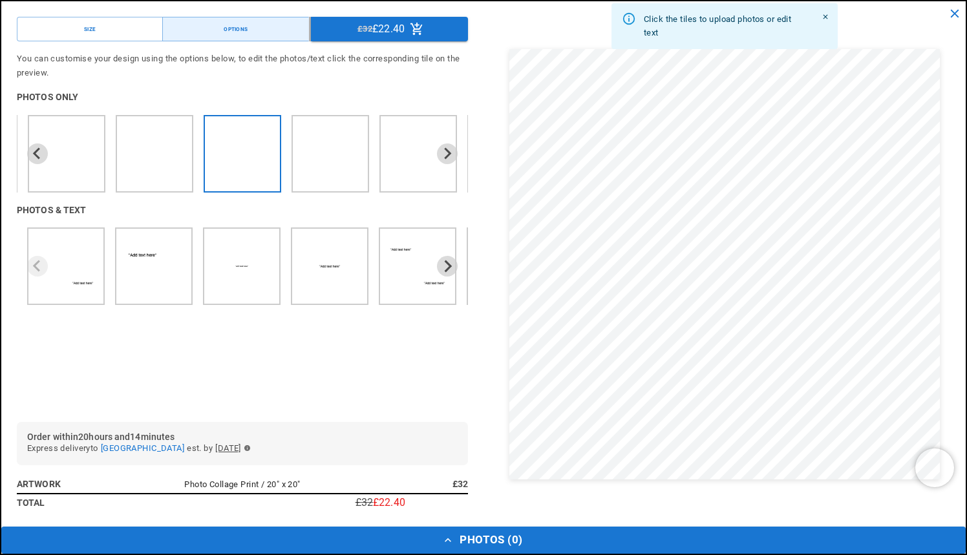
scroll to position [0, 252]
click at [138, 26] on button "Size" at bounding box center [90, 29] width 146 height 25
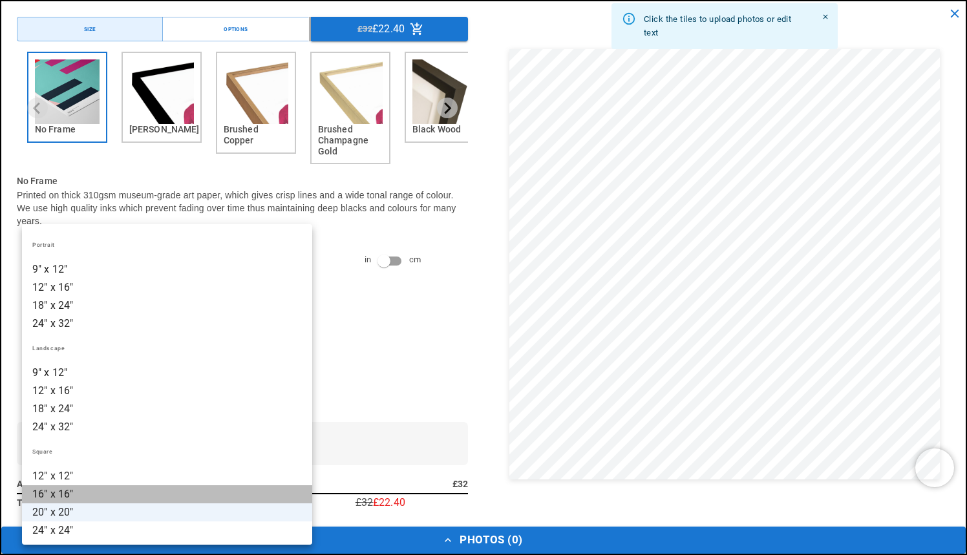
click at [85, 489] on li "16" x 16"" at bounding box center [167, 494] width 290 height 18
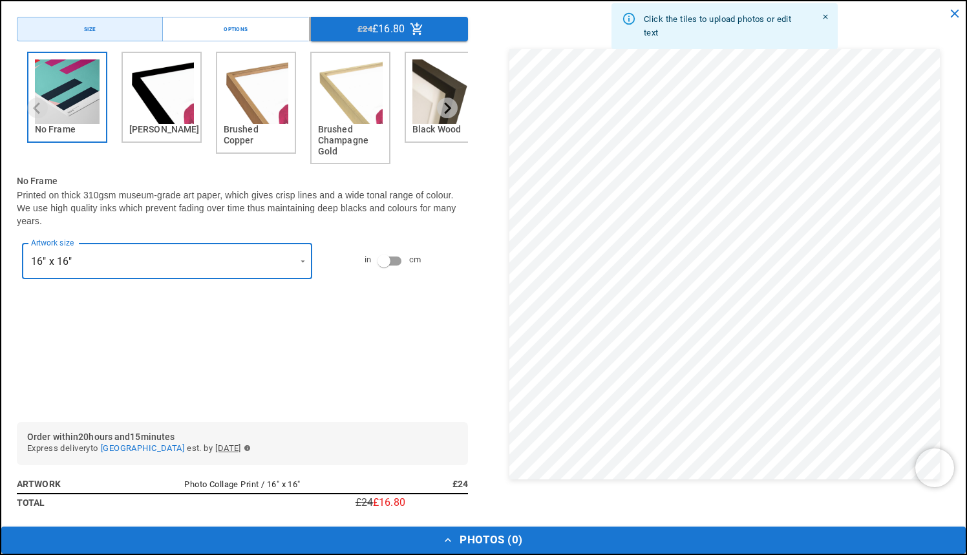
scroll to position [0, 504]
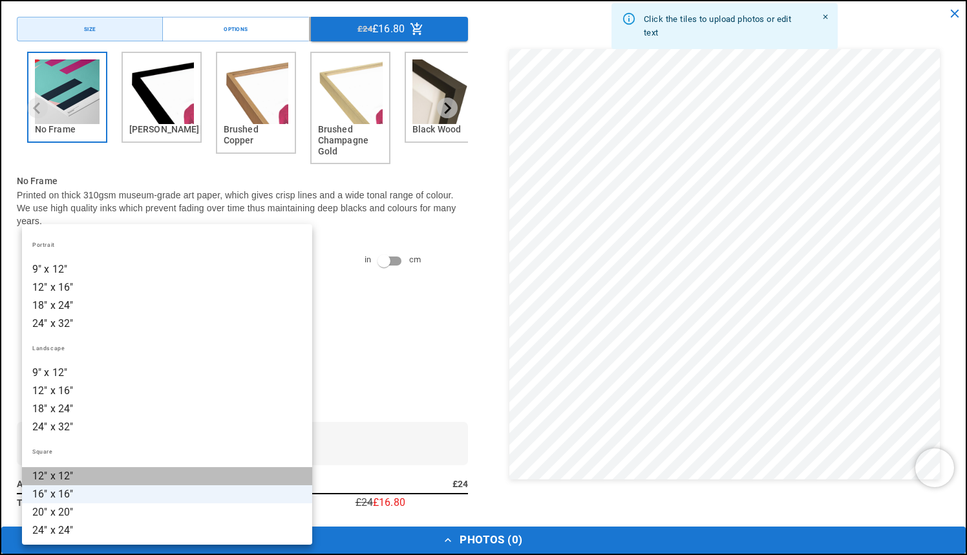
click at [76, 478] on li "12" x 12"" at bounding box center [167, 476] width 290 height 18
type input "*********"
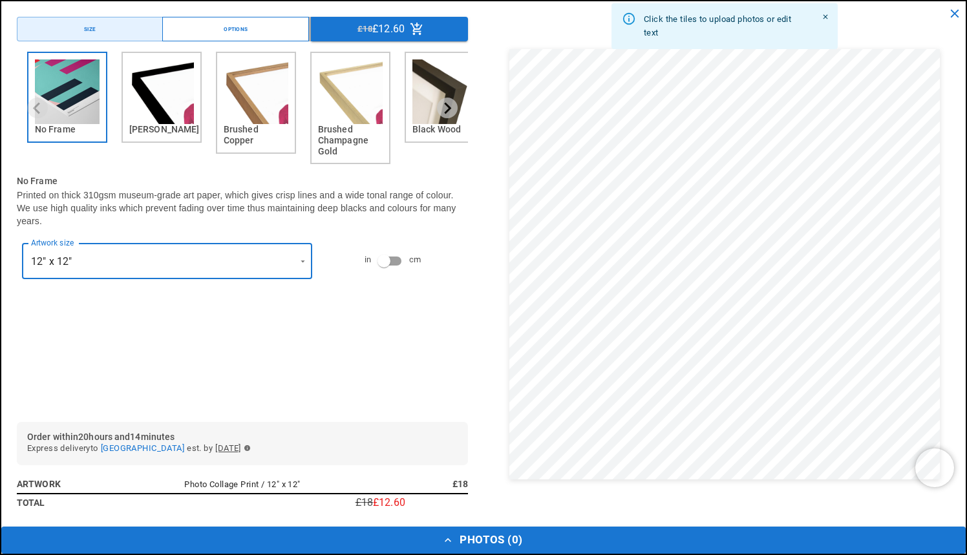
scroll to position [0, 0]
click at [260, 28] on button "Options" at bounding box center [235, 29] width 146 height 25
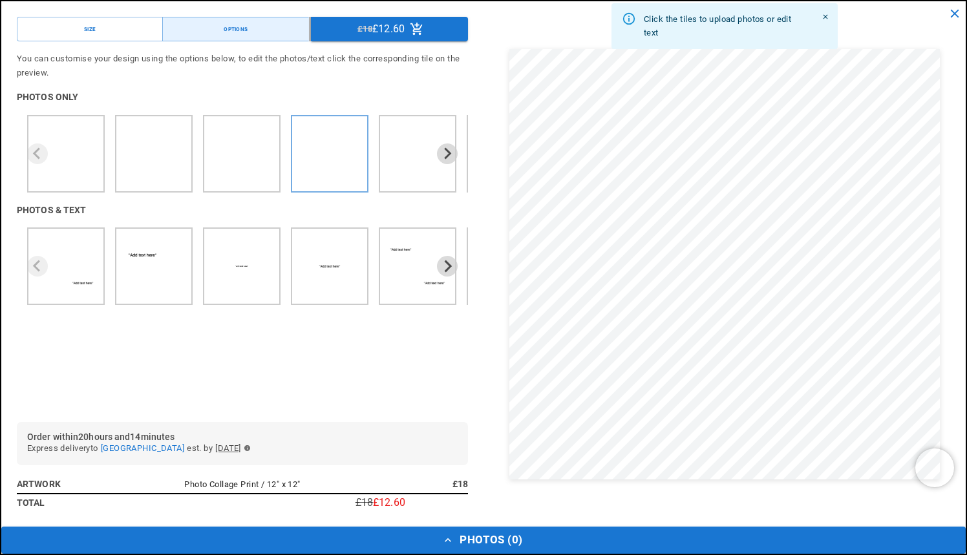
click at [350, 151] on ul "4 of 7" at bounding box center [329, 154] width 65 height 65
click at [126, 29] on button "Size" at bounding box center [90, 29] width 146 height 25
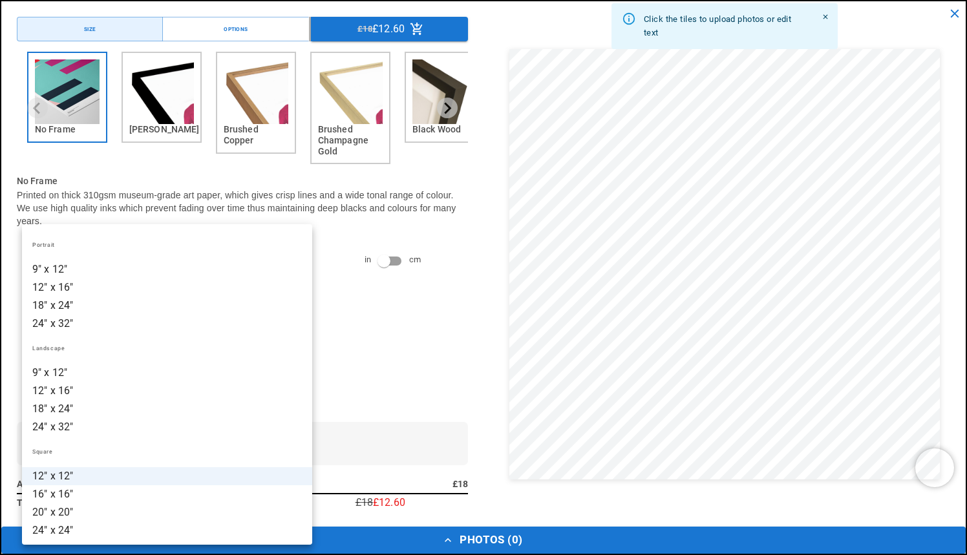
click at [80, 491] on li "16" x 16"" at bounding box center [167, 494] width 290 height 18
type input "*********"
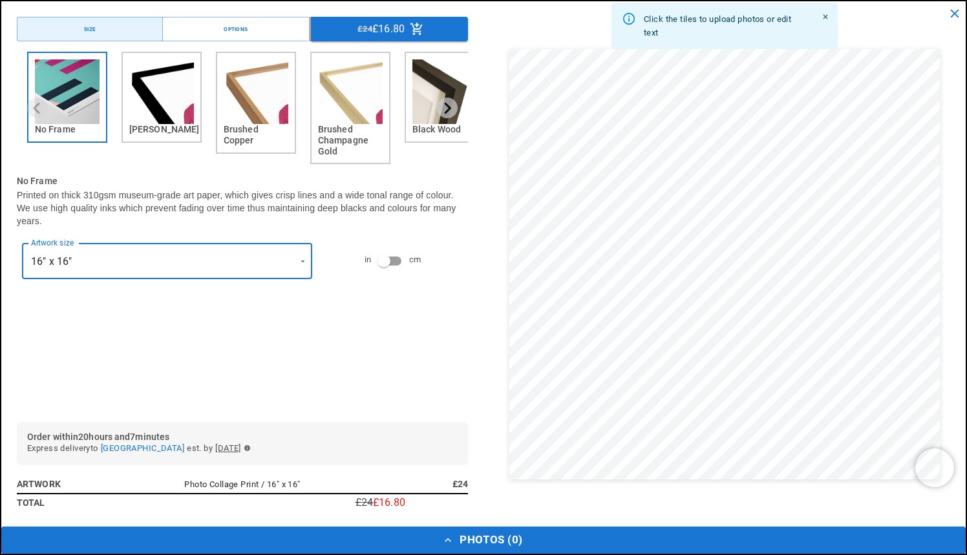
scroll to position [0, 252]
click at [485, 544] on button "Photos ( 0 )" at bounding box center [483, 540] width 964 height 27
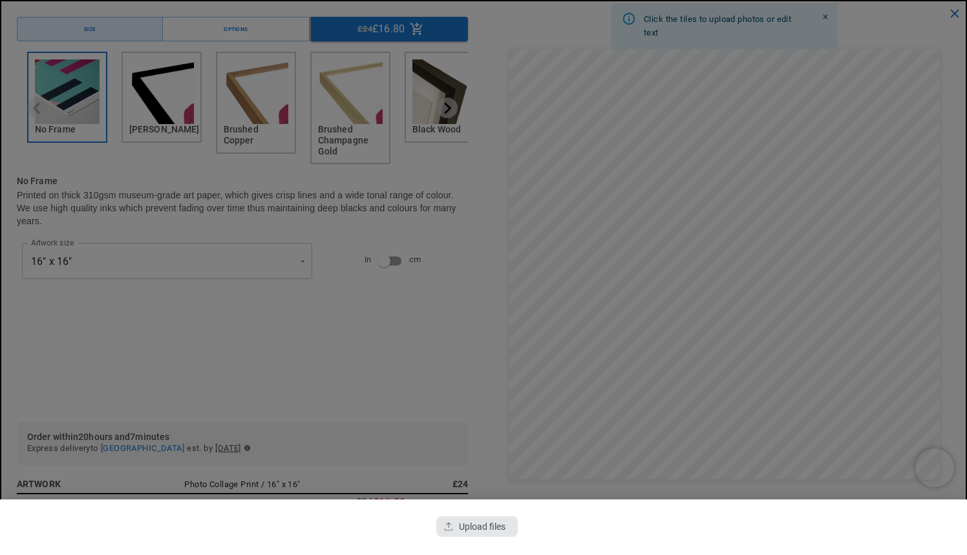
click at [487, 519] on div "button" at bounding box center [476, 526] width 81 height 21
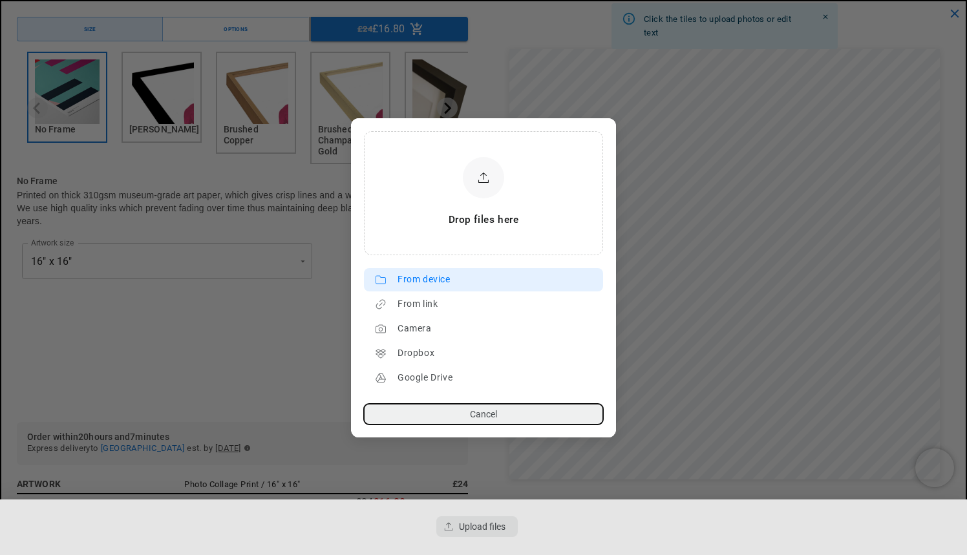
click at [453, 281] on div "From device" at bounding box center [497, 280] width 199 height 21
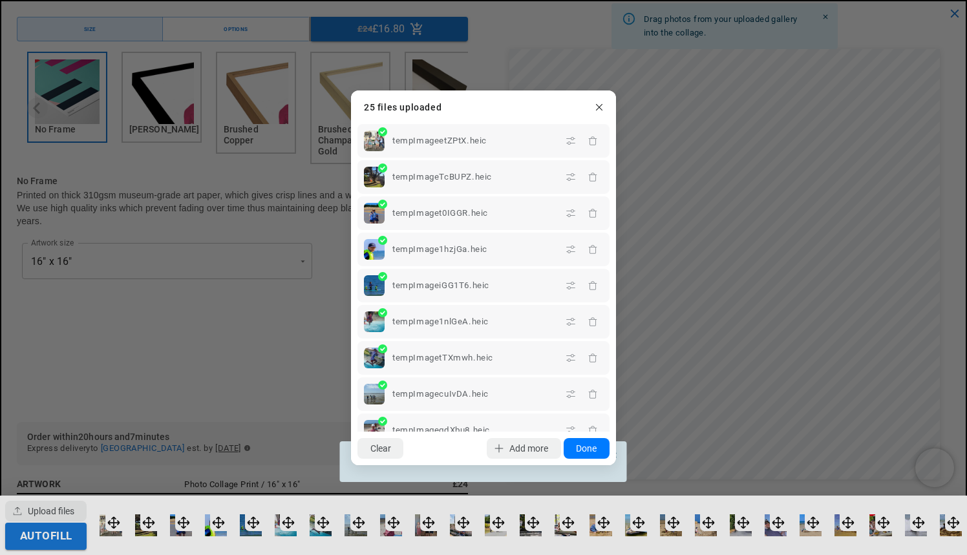
click at [591, 449] on button "Done" at bounding box center [587, 448] width 46 height 21
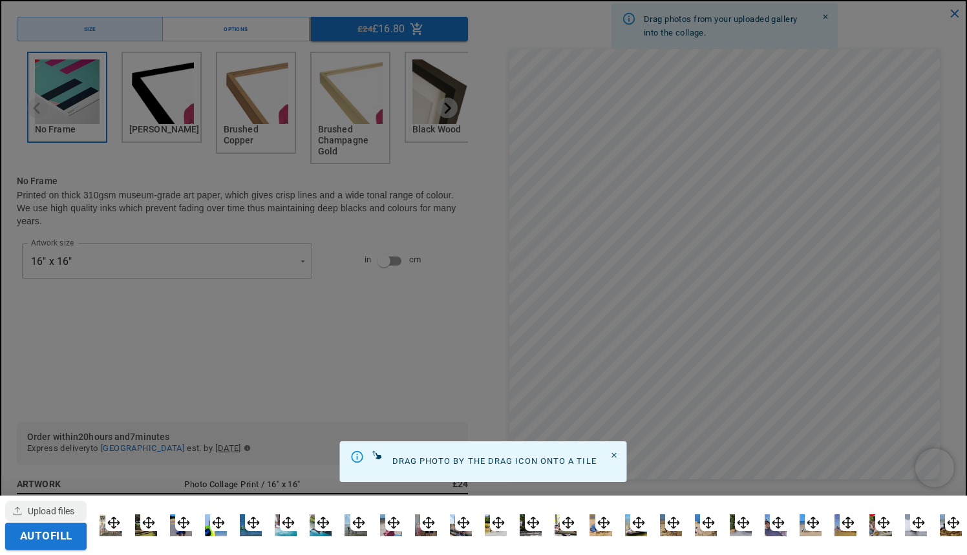
scroll to position [0, 504]
click at [51, 536] on button "Autofill" at bounding box center [45, 536] width 81 height 27
click at [615, 452] on icon "Close" at bounding box center [614, 455] width 8 height 8
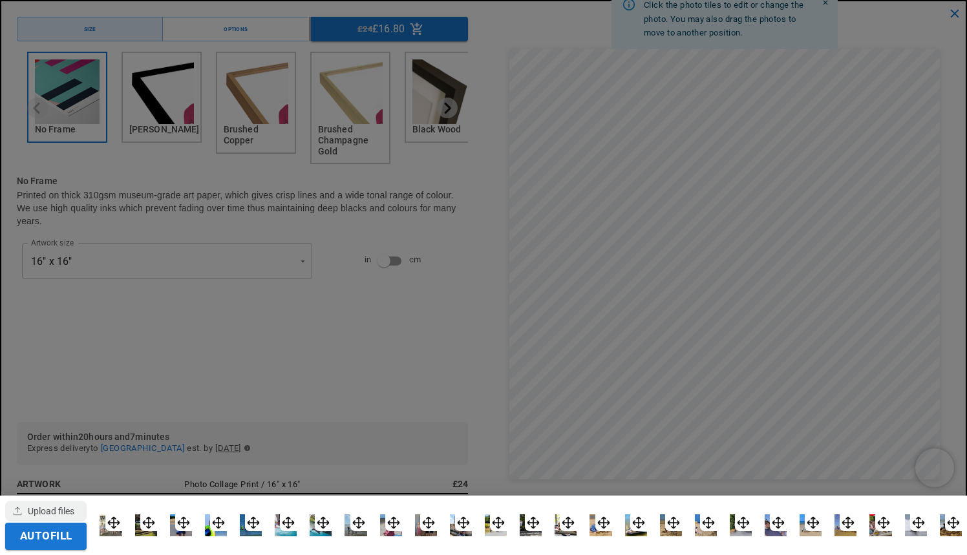
click at [489, 434] on div at bounding box center [483, 277] width 967 height 555
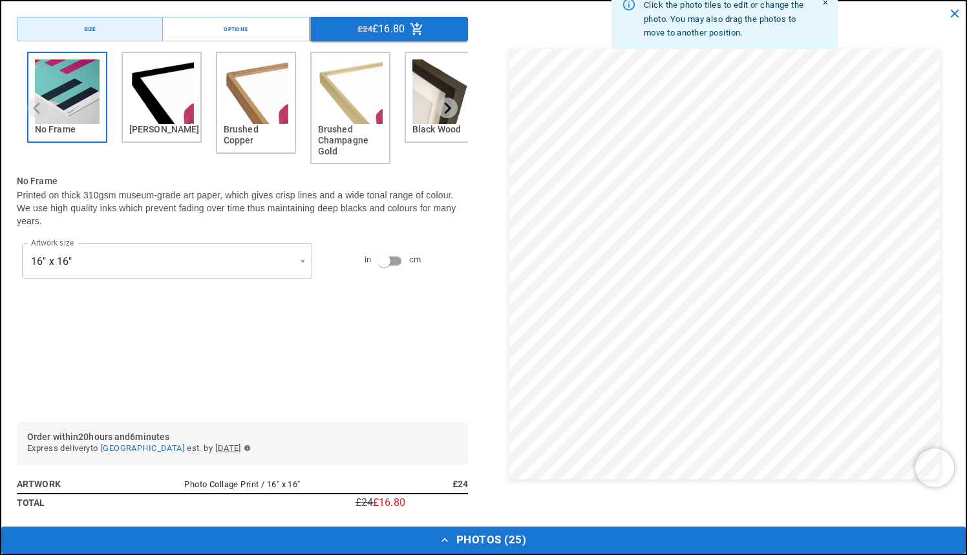
scroll to position [0, 252]
click at [880, 423] on html "Skip to content Your cart is empty Continue shopping Your cart Loading... Order…" at bounding box center [483, 212] width 967 height 555
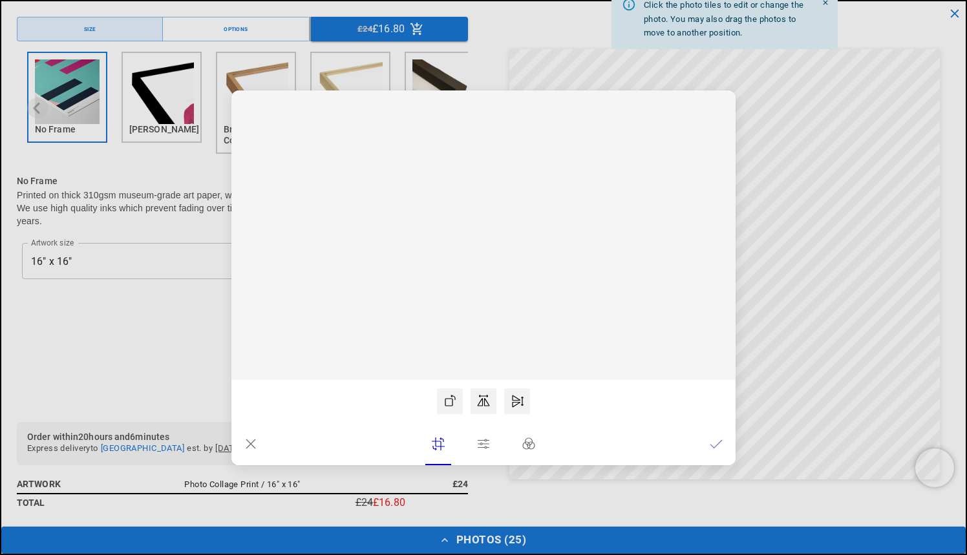
scroll to position [0, 504]
click at [718, 440] on icon at bounding box center [716, 444] width 13 height 13
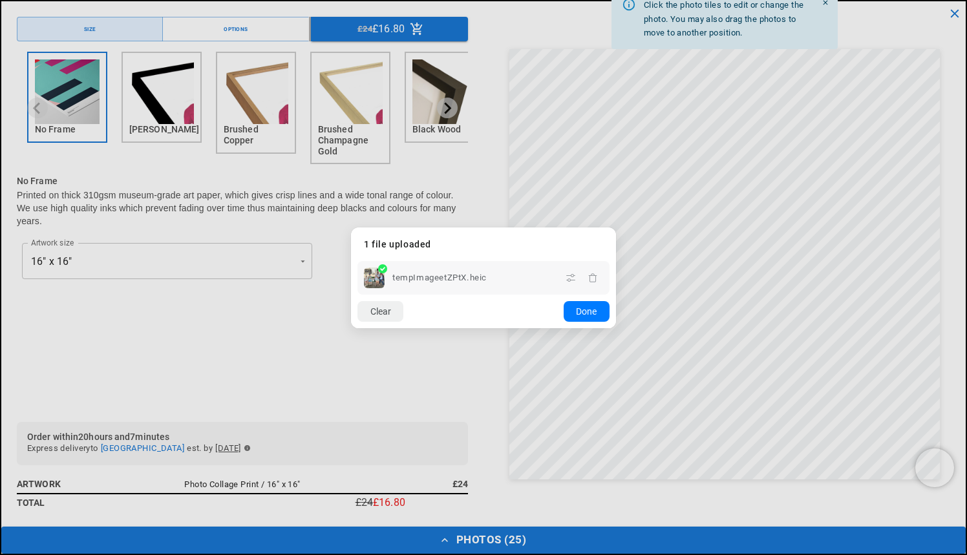
scroll to position [0, 0]
click at [616, 328] on dialog "Drop files here From device From link Camera Dropbox Google Drive Cancel Powere…" at bounding box center [483, 278] width 265 height 101
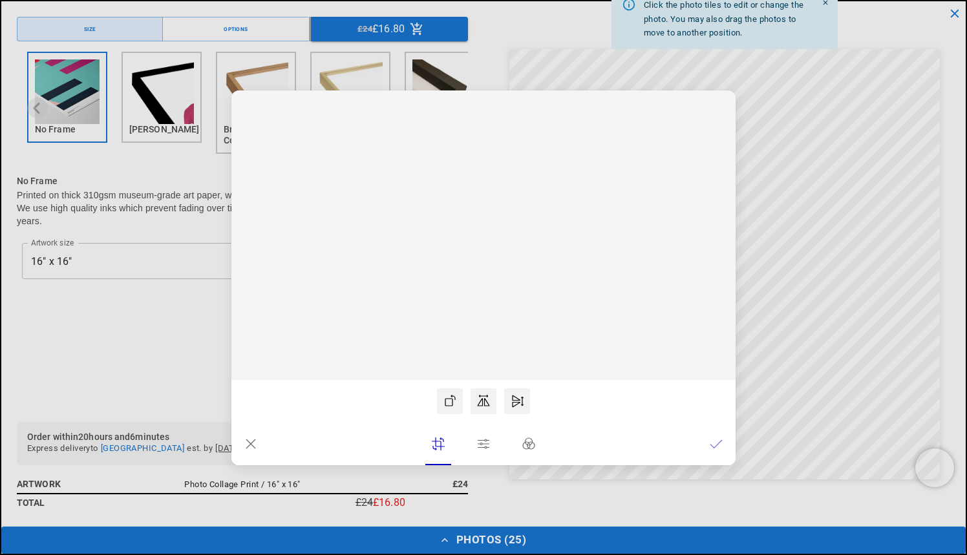
scroll to position [0, 252]
click at [715, 444] on icon at bounding box center [716, 444] width 13 height 13
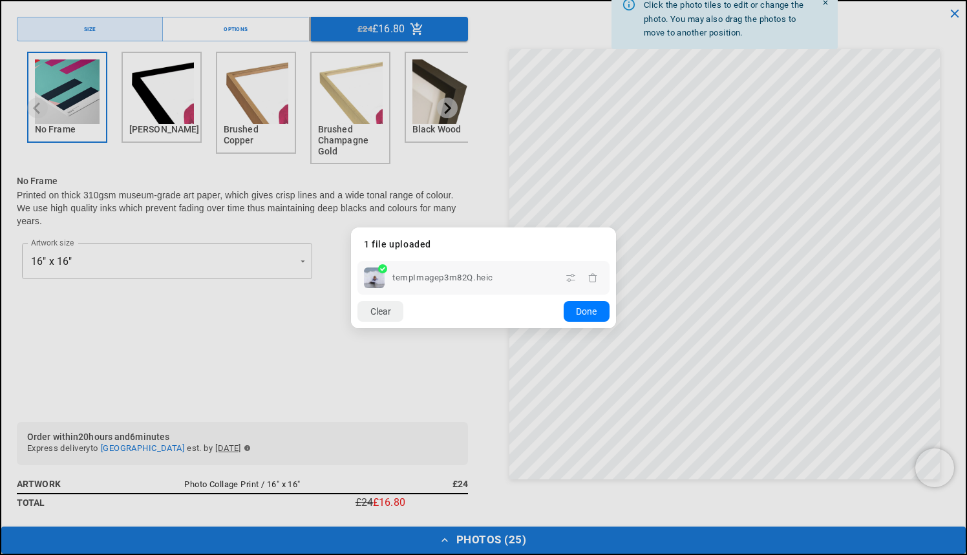
scroll to position [0, 504]
click at [588, 313] on button "Done" at bounding box center [587, 311] width 46 height 21
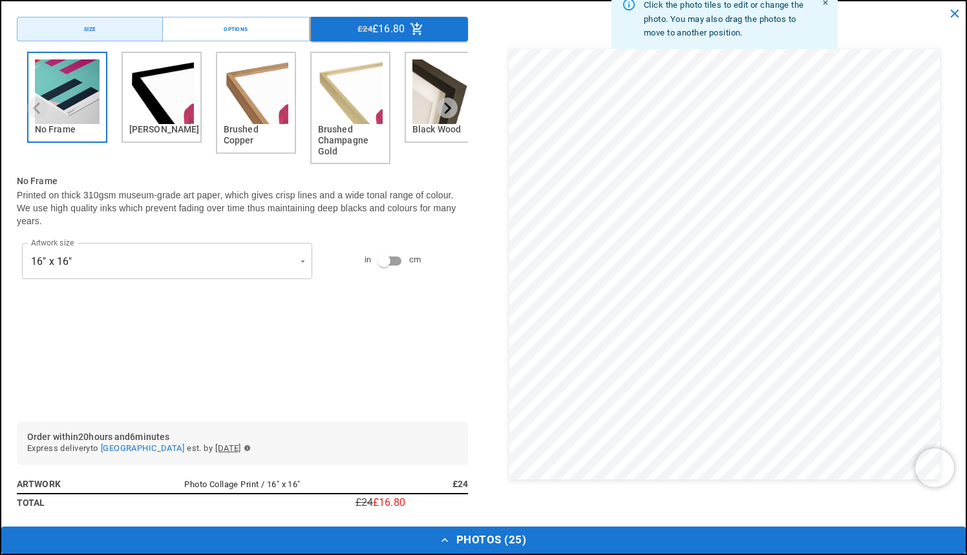
click at [736, 431] on html "Skip to content Your cart is empty Continue shopping Your cart Loading... Order…" at bounding box center [483, 212] width 967 height 555
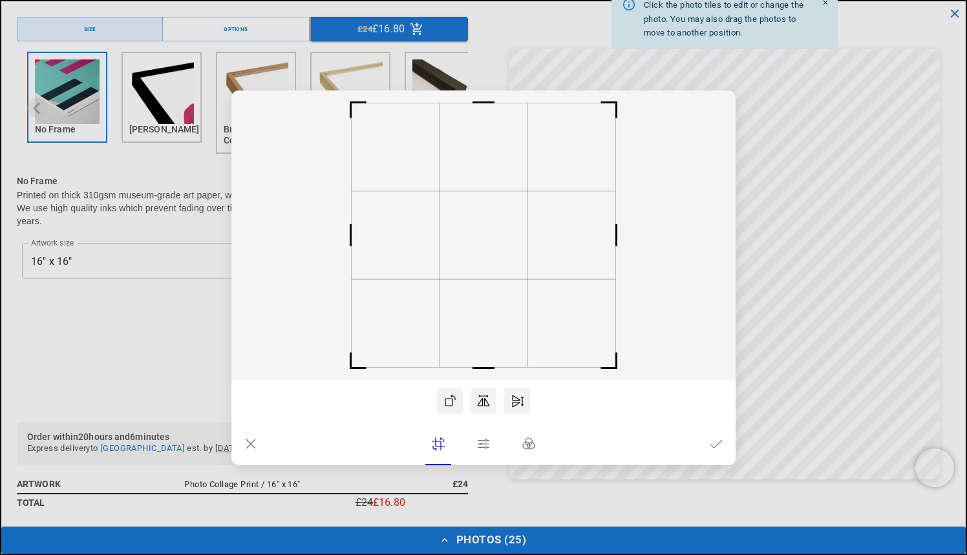
scroll to position [0, 252]
drag, startPoint x: 535, startPoint y: 304, endPoint x: 546, endPoint y: 304, distance: 11.0
click at [546, 304] on rect at bounding box center [483, 235] width 504 height 290
click at [516, 310] on rect at bounding box center [483, 235] width 504 height 290
click at [505, 310] on rect at bounding box center [483, 235] width 504 height 290
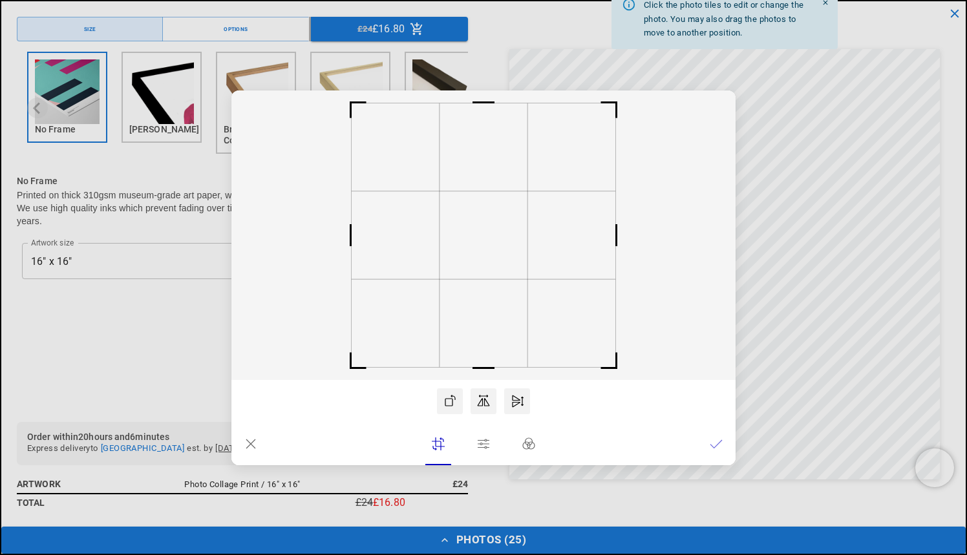
click at [505, 310] on rect at bounding box center [483, 235] width 504 height 290
click at [493, 252] on rect at bounding box center [478, 235] width 88 height 88
drag, startPoint x: 534, startPoint y: 301, endPoint x: 509, endPoint y: 299, distance: 24.6
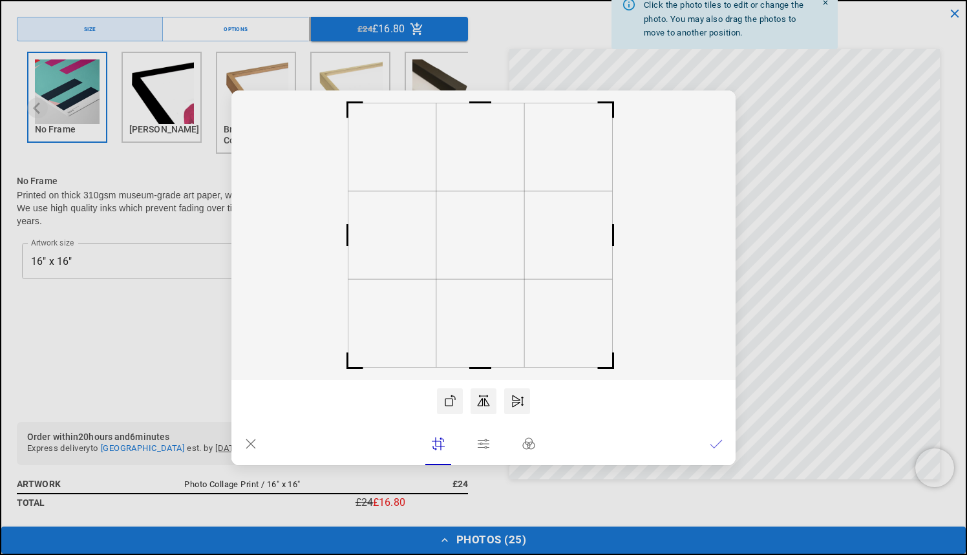
click at [490, 248] on rect at bounding box center [480, 235] width 88 height 88
click at [719, 442] on icon at bounding box center [716, 444] width 13 height 13
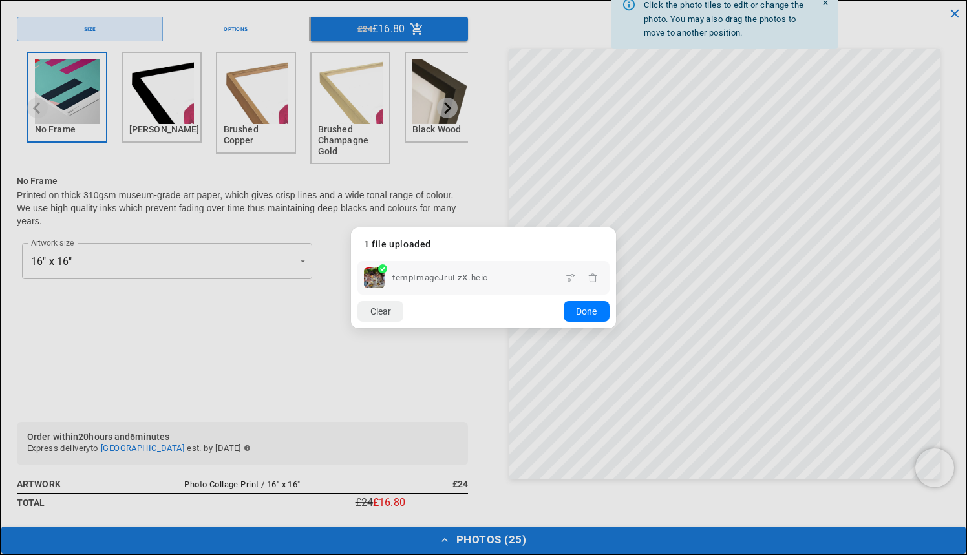
scroll to position [0, 252]
click at [586, 311] on button "Done" at bounding box center [587, 311] width 46 height 21
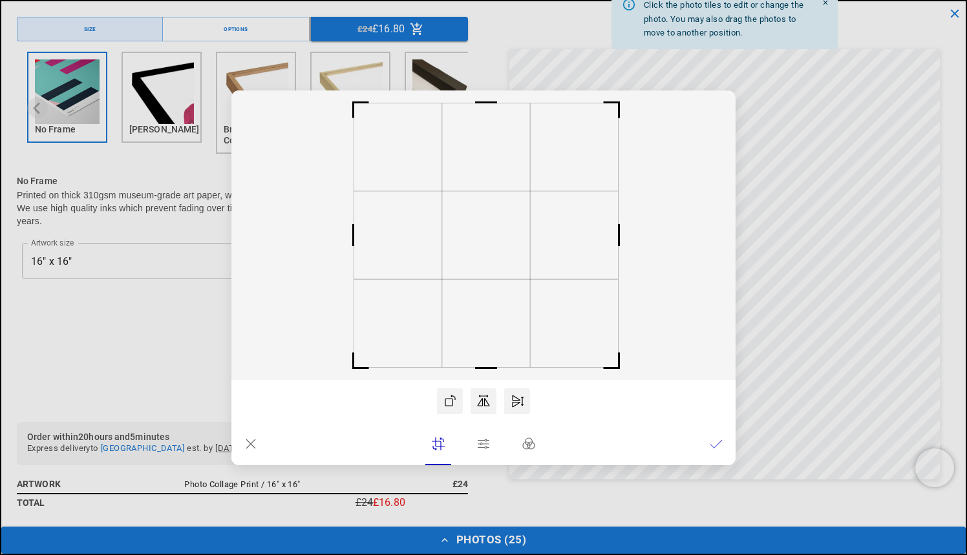
click at [516, 269] on rect at bounding box center [486, 235] width 88 height 88
click at [711, 443] on icon at bounding box center [716, 444] width 13 height 13
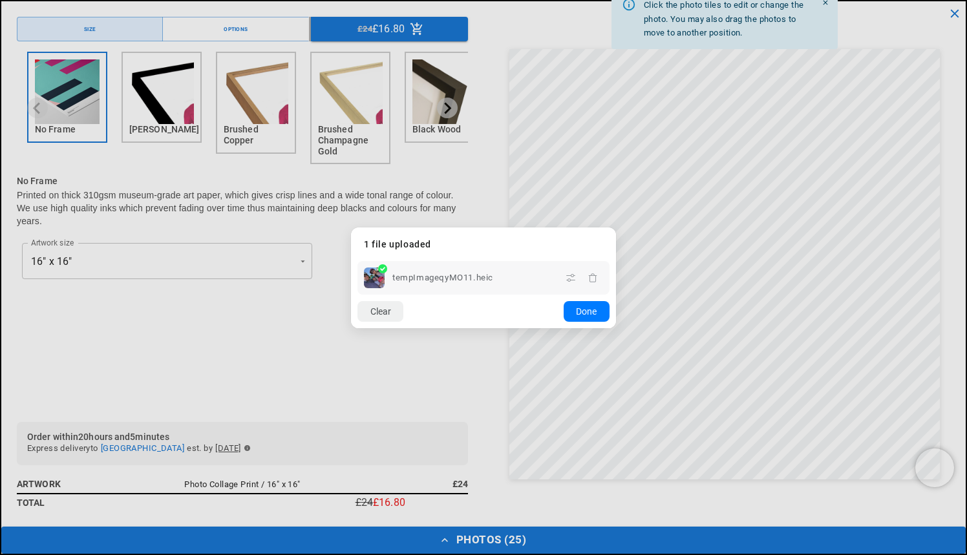
scroll to position [0, 504]
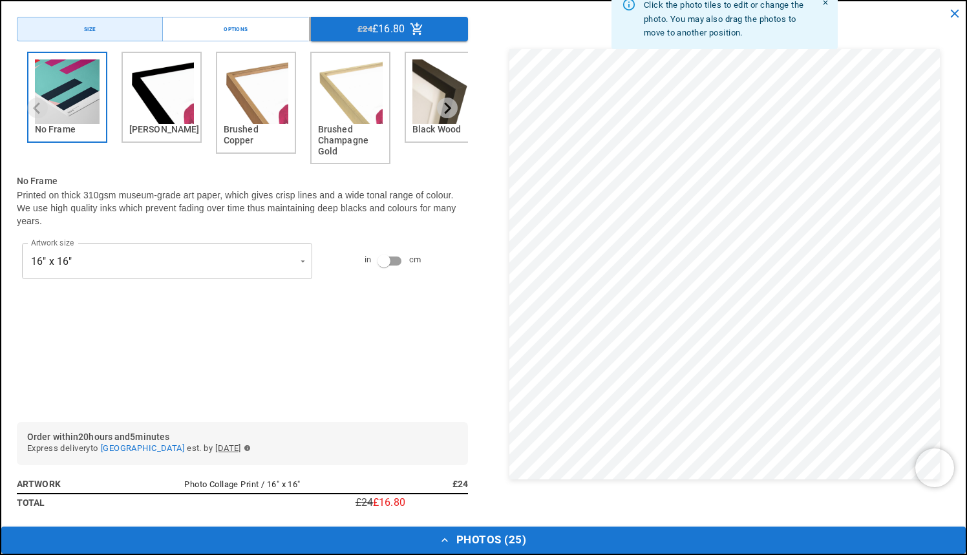
click at [484, 301] on dialog "Drop files here From device From link Camera Dropbox Google Drive Cancel Powere…" at bounding box center [484, 291] width 0 height 21
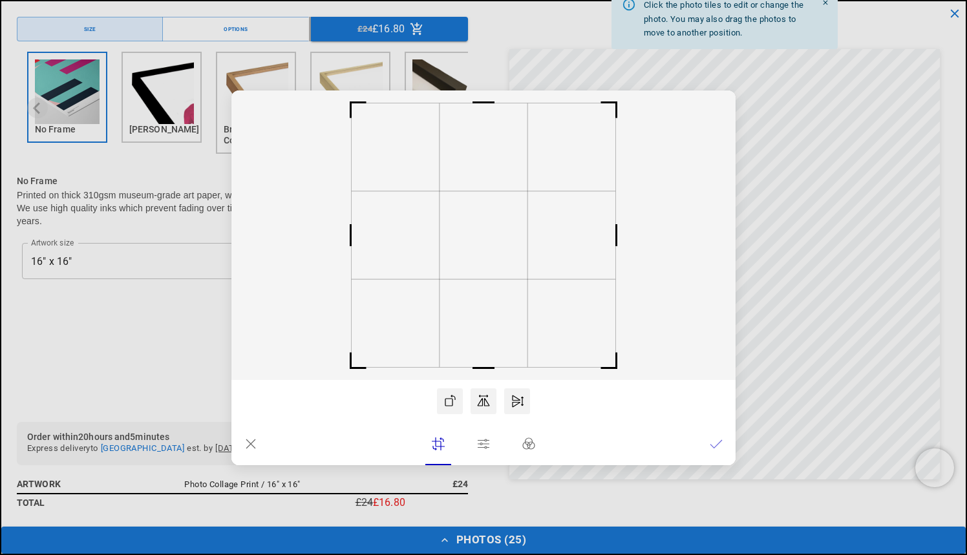
scroll to position [0, 252]
click at [714, 440] on icon at bounding box center [716, 444] width 13 height 13
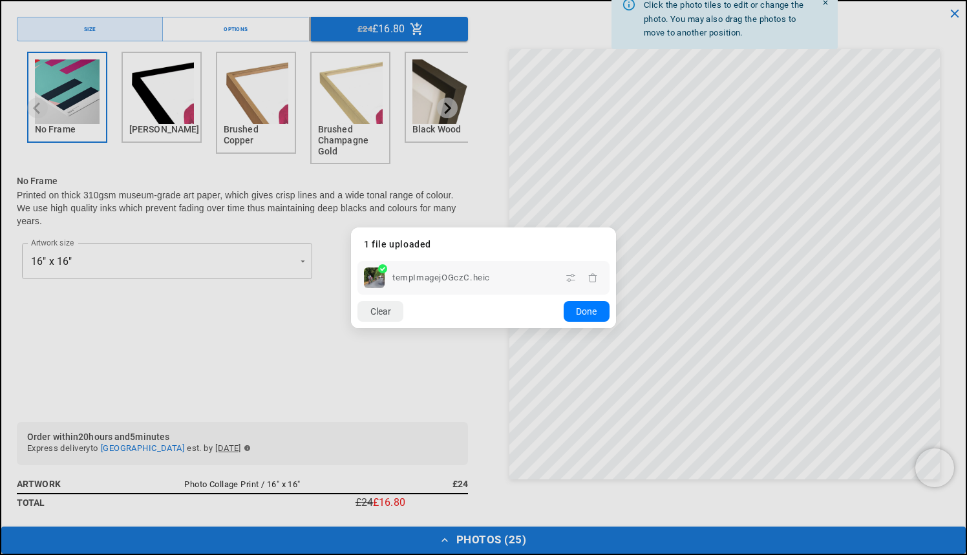
scroll to position [0, 504]
click at [616, 328] on dialog "Drop files here From device From link Camera Dropbox Google Drive Cancel Powere…" at bounding box center [483, 278] width 265 height 101
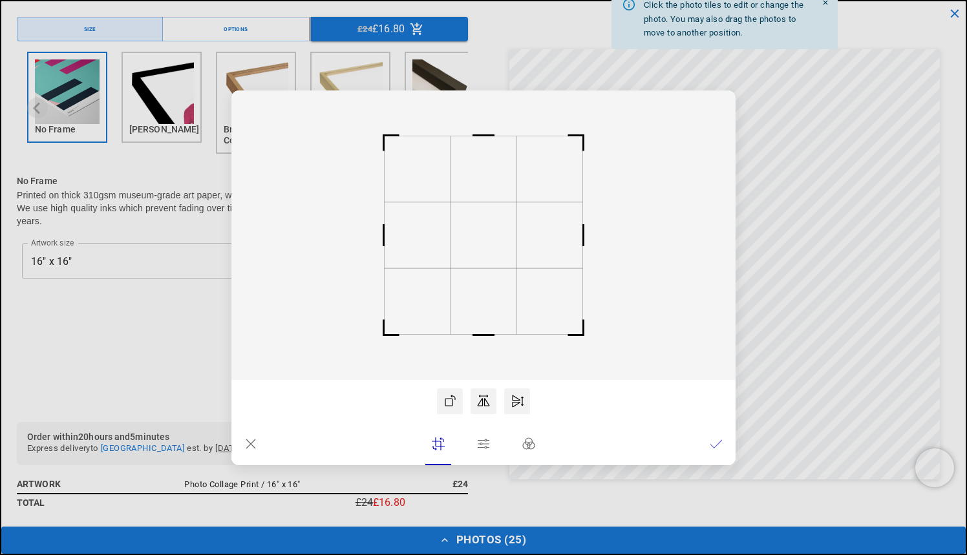
scroll to position [0, 0]
drag, startPoint x: 496, startPoint y: 302, endPoint x: 496, endPoint y: 314, distance: 12.3
click at [496, 314] on rect at bounding box center [483, 235] width 504 height 290
click at [717, 442] on icon at bounding box center [716, 444] width 13 height 13
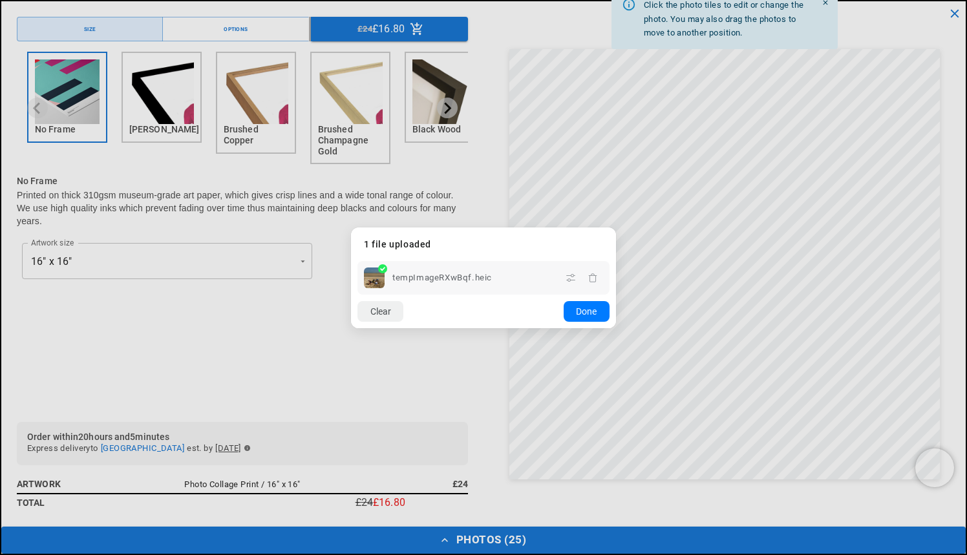
click at [568, 328] on dialog "Drop files here From device From link Camera Dropbox Google Drive Cancel Powere…" at bounding box center [483, 278] width 265 height 101
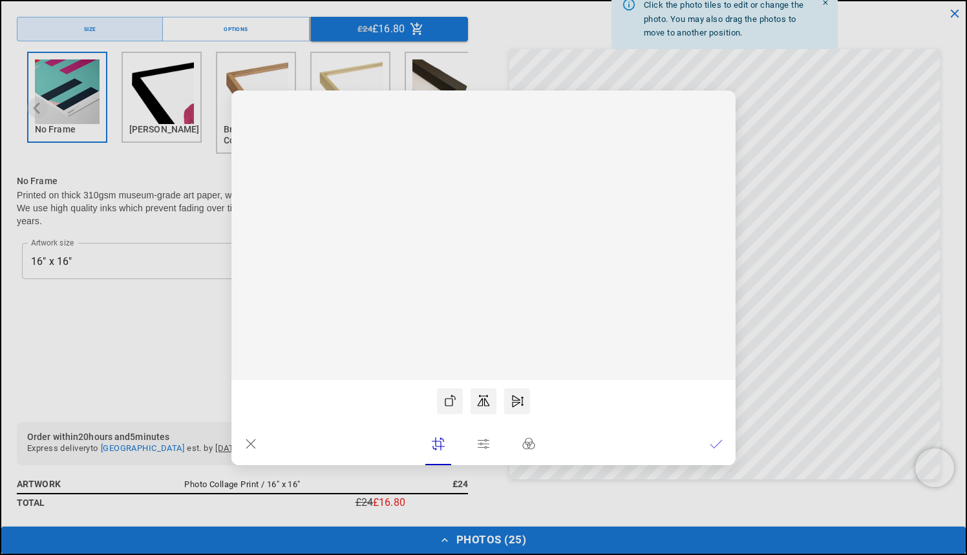
scroll to position [0, 252]
click at [718, 442] on icon at bounding box center [716, 444] width 13 height 13
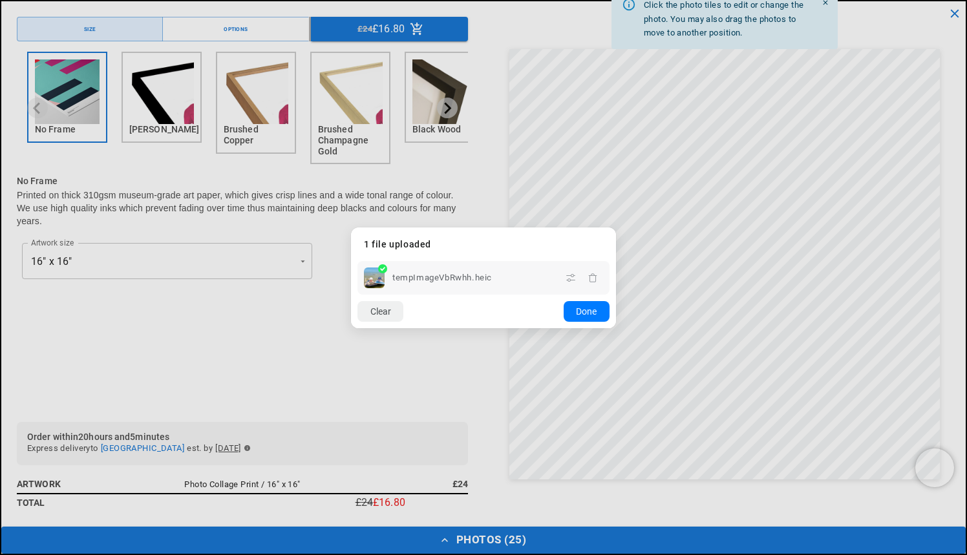
scroll to position [0, 504]
click at [591, 308] on button "Done" at bounding box center [587, 311] width 46 height 21
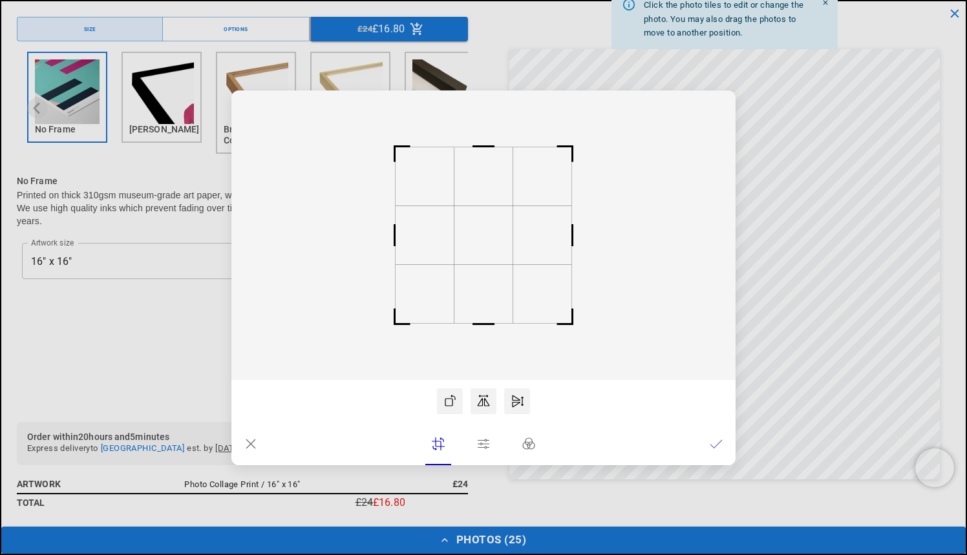
scroll to position [0, 0]
drag, startPoint x: 544, startPoint y: 286, endPoint x: 542, endPoint y: 295, distance: 9.3
click at [542, 295] on rect at bounding box center [483, 235] width 504 height 290
drag, startPoint x: 498, startPoint y: 284, endPoint x: 498, endPoint y: 293, distance: 9.0
click at [498, 293] on rect at bounding box center [483, 235] width 504 height 290
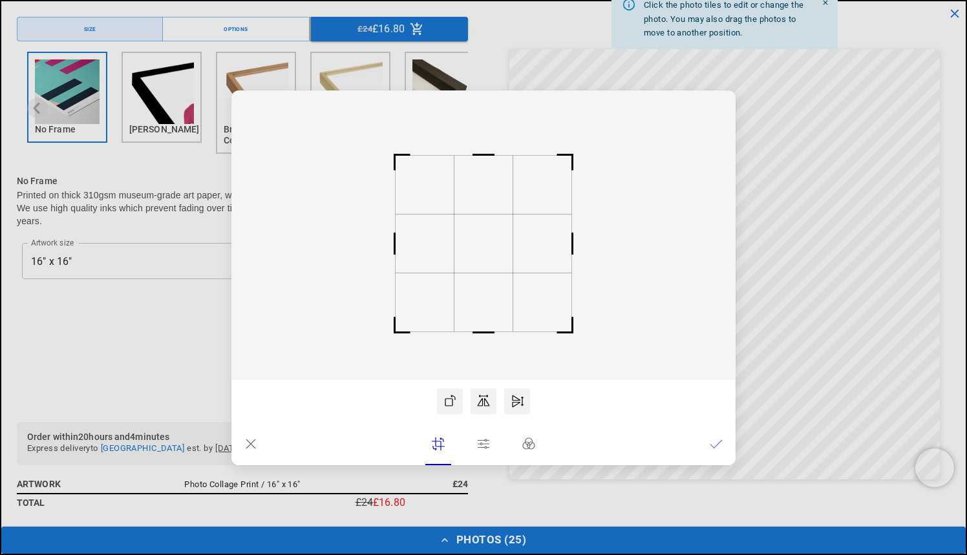
scroll to position [0, 252]
drag, startPoint x: 487, startPoint y: 254, endPoint x: 487, endPoint y: 262, distance: 8.4
click at [487, 262] on rect at bounding box center [483, 243] width 59 height 59
click at [718, 442] on icon at bounding box center [716, 444] width 13 height 13
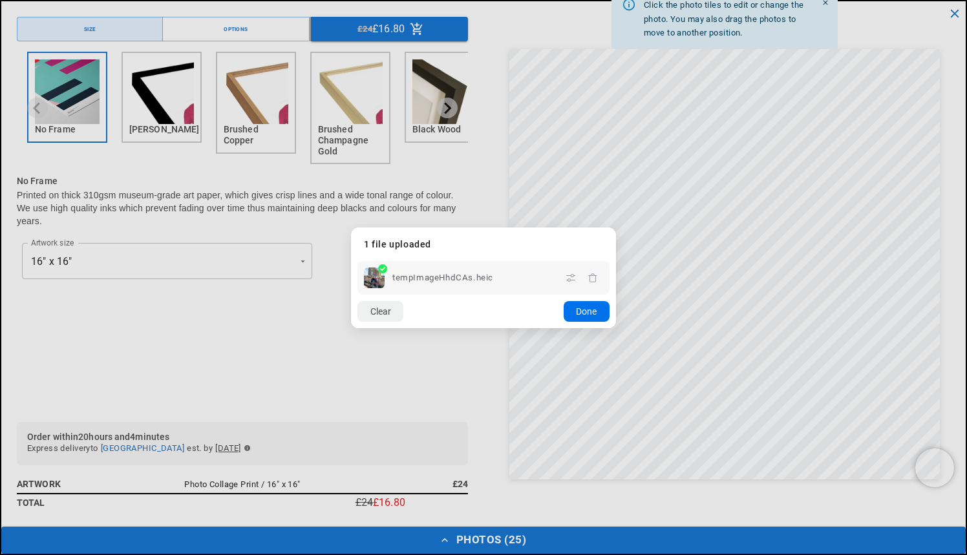
click at [596, 314] on button "Done" at bounding box center [587, 311] width 46 height 21
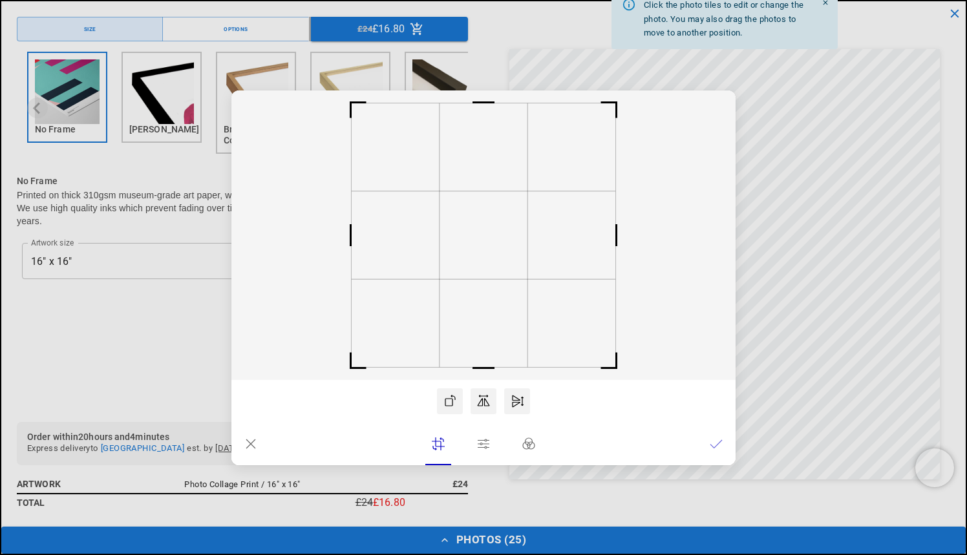
scroll to position [0, 0]
drag, startPoint x: 576, startPoint y: 301, endPoint x: 538, endPoint y: 301, distance: 37.5
click at [538, 301] on rect at bounding box center [483, 235] width 504 height 290
drag, startPoint x: 486, startPoint y: 239, endPoint x: 524, endPoint y: 242, distance: 37.7
click at [524, 242] on rect at bounding box center [521, 235] width 88 height 88
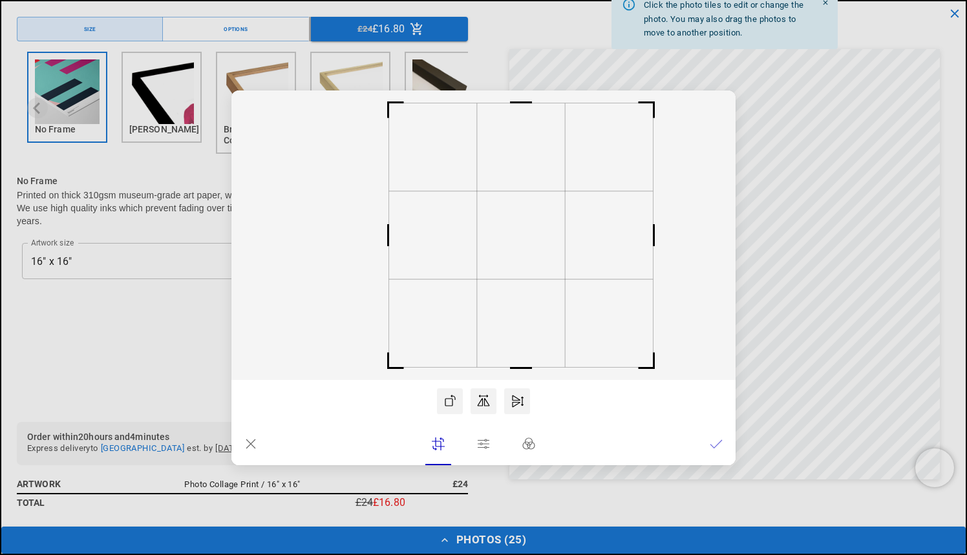
scroll to position [0, 252]
click at [716, 443] on icon at bounding box center [716, 444] width 13 height 13
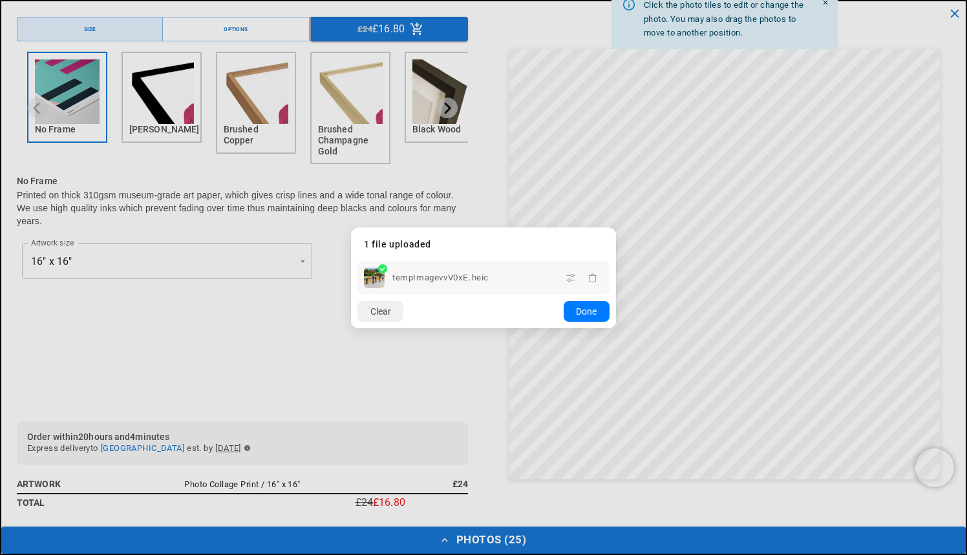
click at [616, 265] on dialog "Drop files here From device From link Camera Dropbox Google Drive Cancel Powere…" at bounding box center [483, 278] width 265 height 101
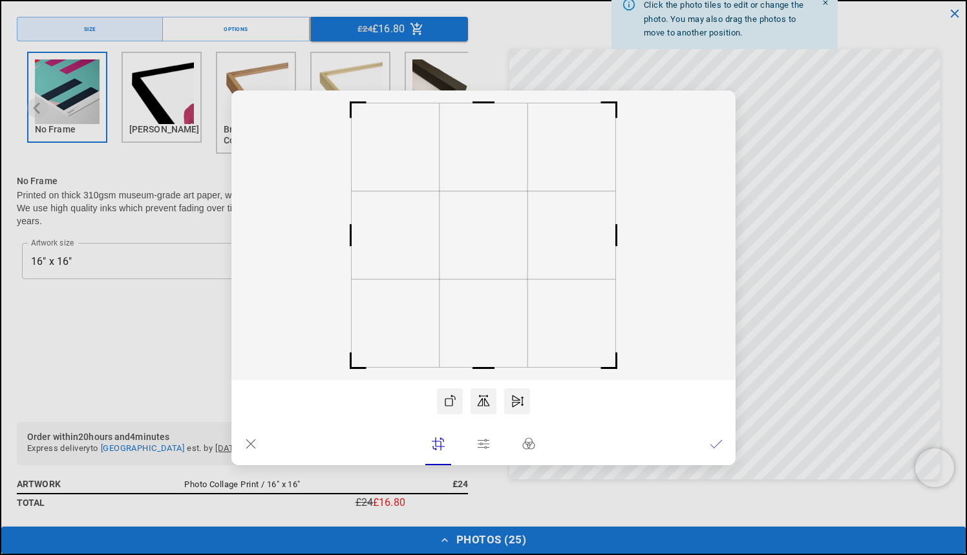
scroll to position [0, 0]
click at [712, 443] on icon at bounding box center [716, 444] width 13 height 13
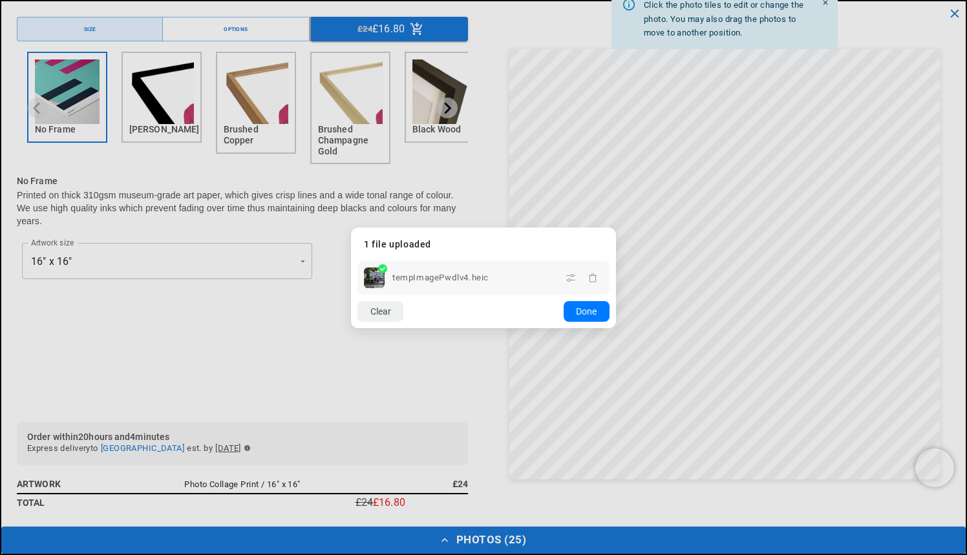
click at [616, 270] on dialog "Drop files here From device From link Camera Dropbox Google Drive Cancel Powere…" at bounding box center [483, 278] width 265 height 101
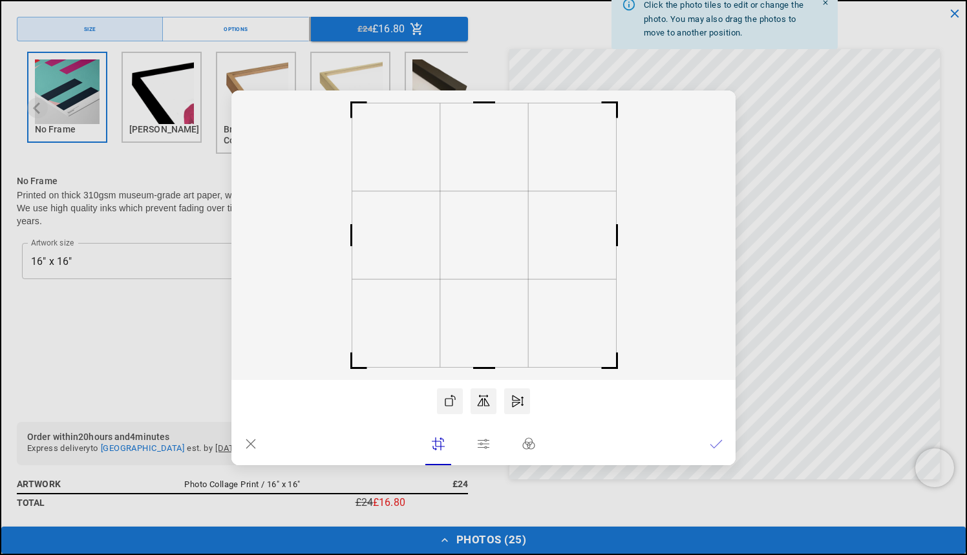
scroll to position [0, 504]
drag, startPoint x: 488, startPoint y: 230, endPoint x: 499, endPoint y: 231, distance: 11.1
click at [499, 231] on rect at bounding box center [495, 235] width 88 height 88
click at [496, 231] on rect at bounding box center [492, 235] width 88 height 88
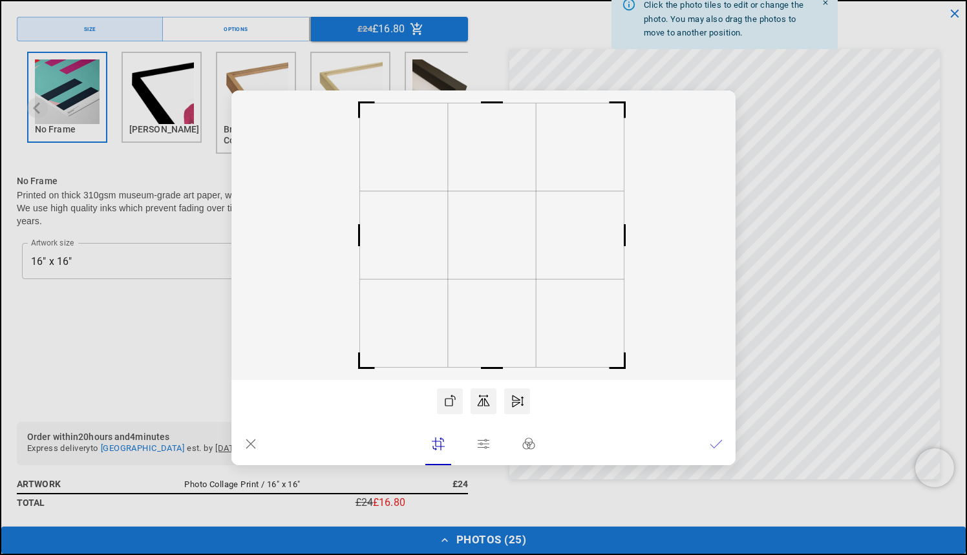
click at [716, 442] on icon at bounding box center [716, 444] width 13 height 13
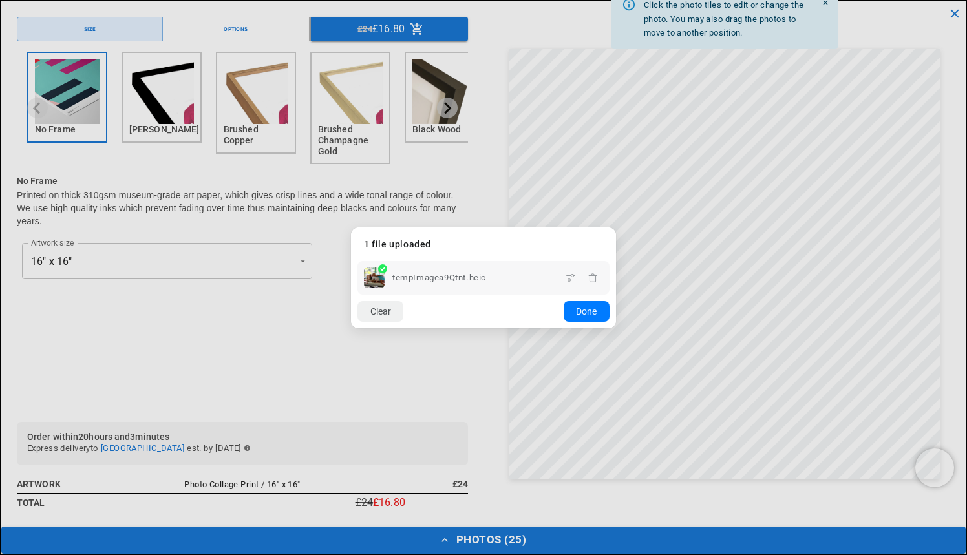
click at [616, 273] on dialog "Drop files here From device From link Camera Dropbox Google Drive Cancel Powere…" at bounding box center [483, 278] width 265 height 101
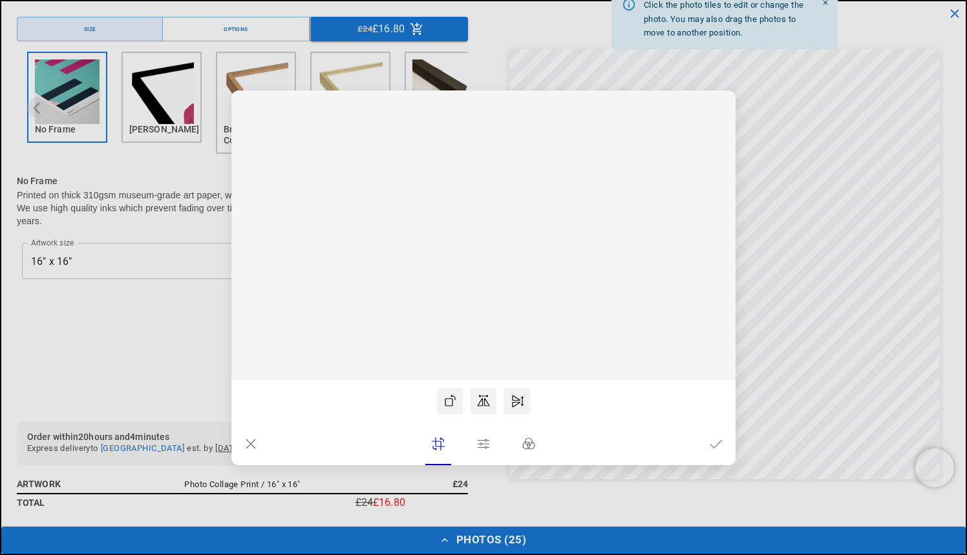
scroll to position [0, 252]
click at [530, 303] on rect at bounding box center [483, 235] width 504 height 290
drag, startPoint x: 499, startPoint y: 246, endPoint x: 467, endPoint y: 251, distance: 32.7
click at [467, 251] on rect at bounding box center [451, 235] width 88 height 88
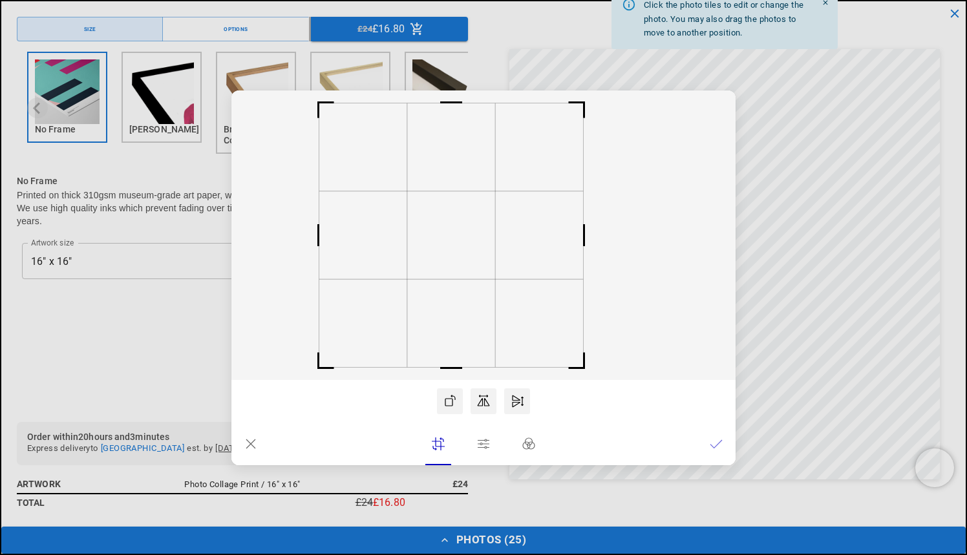
click at [712, 444] on icon at bounding box center [716, 444] width 13 height 13
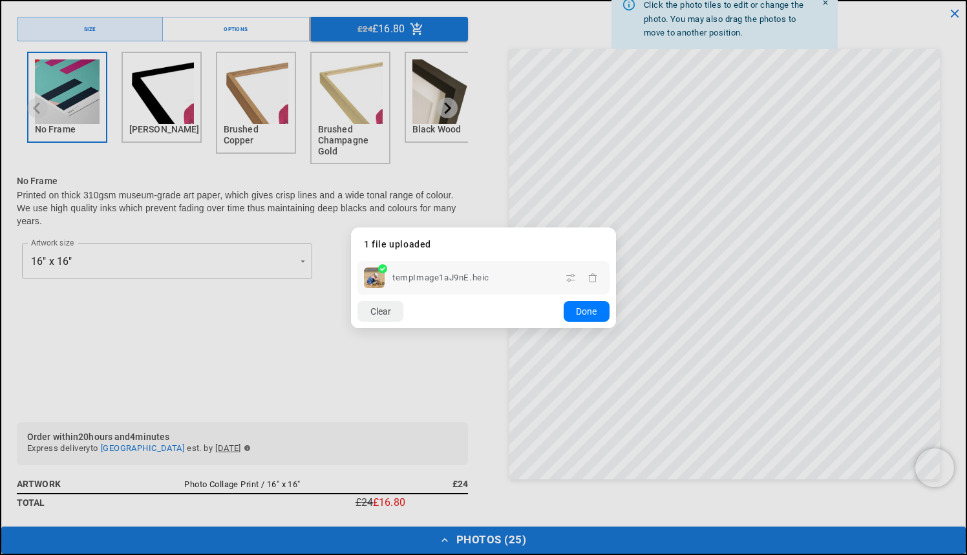
scroll to position [0, 0]
click at [587, 310] on button "Done" at bounding box center [587, 311] width 46 height 21
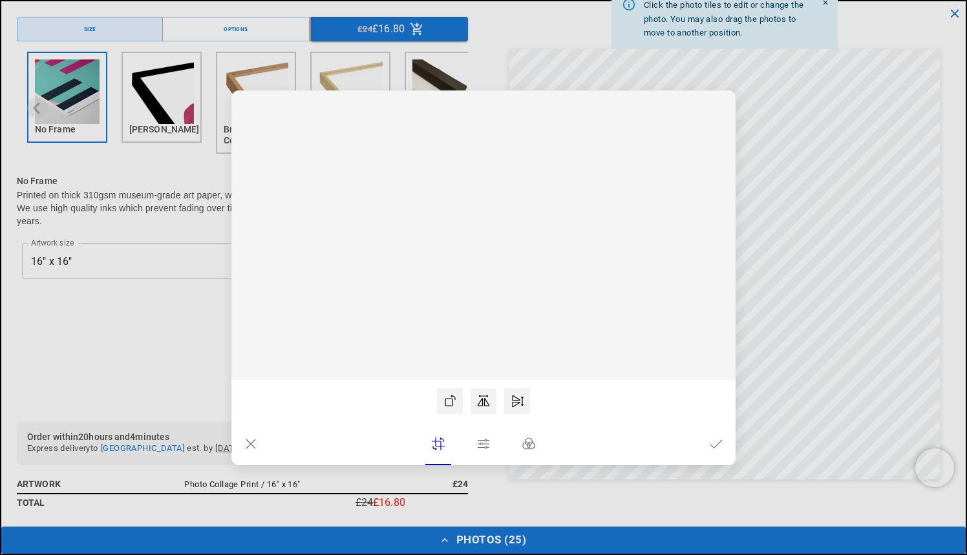
scroll to position [0, 252]
drag, startPoint x: 504, startPoint y: 282, endPoint x: 504, endPoint y: 295, distance: 13.6
click at [504, 295] on rect at bounding box center [483, 235] width 504 height 290
drag, startPoint x: 490, startPoint y: 239, endPoint x: 488, endPoint y: 262, distance: 23.4
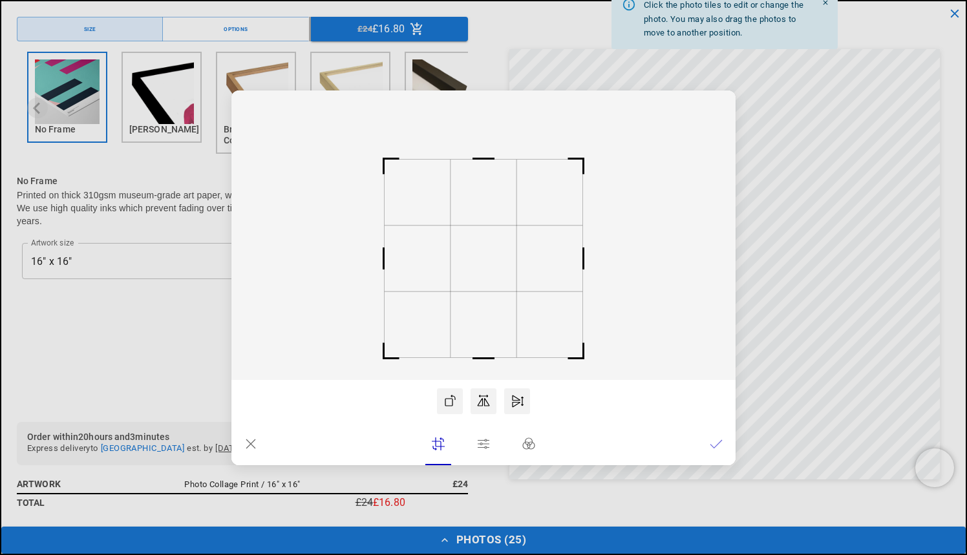
click at [488, 262] on rect at bounding box center [484, 259] width 66 height 66
click at [714, 442] on icon at bounding box center [716, 444] width 13 height 13
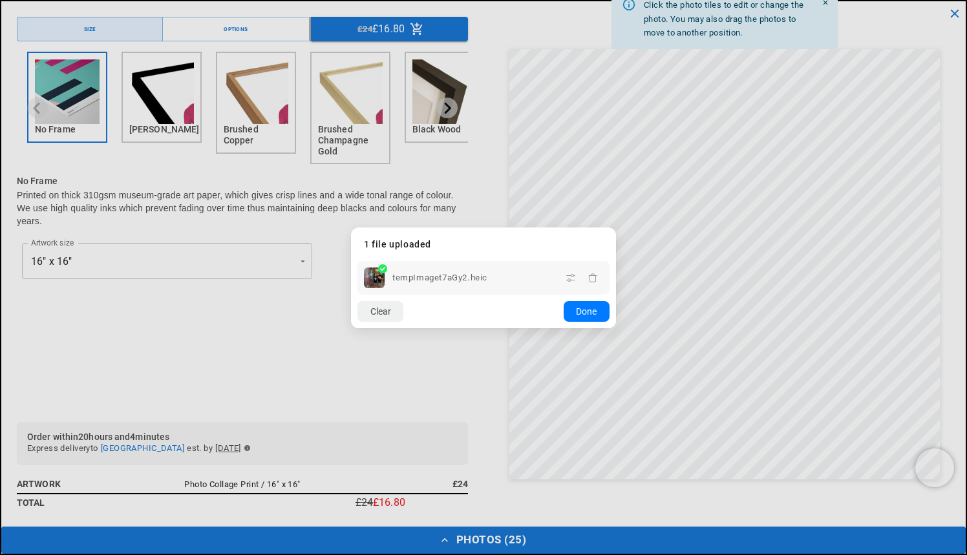
scroll to position [0, 0]
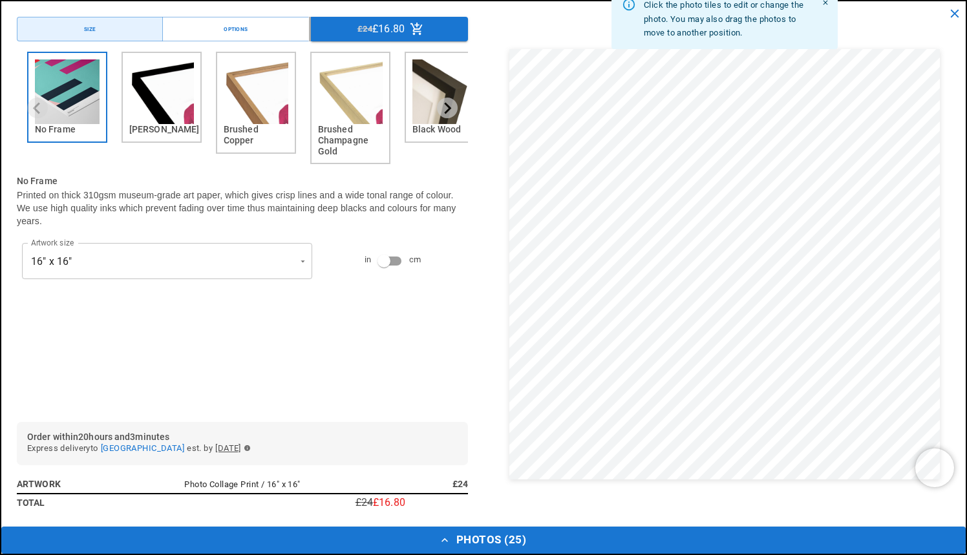
click at [484, 281] on dialog "Drop files here From device From link Camera Dropbox Google Drive Cancel Powere…" at bounding box center [484, 291] width 0 height 21
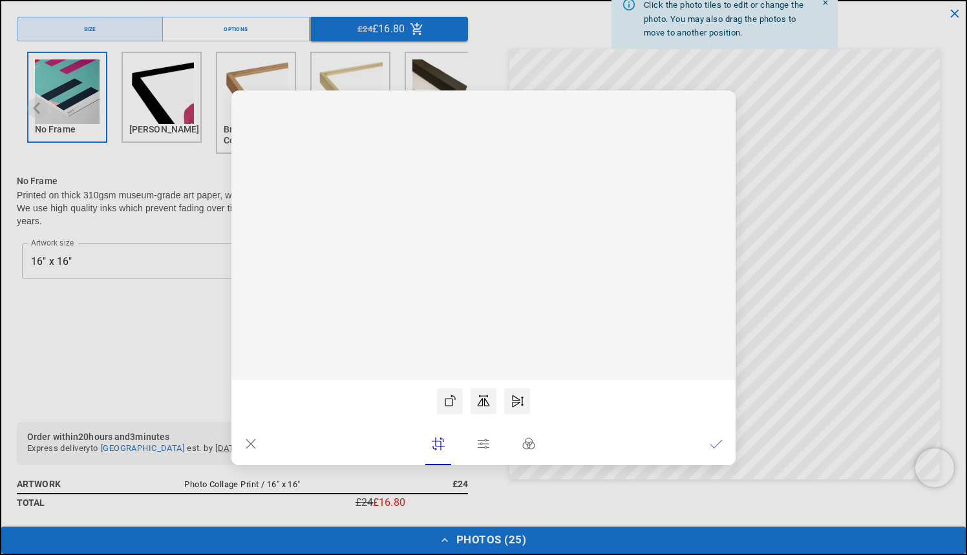
scroll to position [0, 252]
click at [493, 283] on rect at bounding box center [483, 235] width 504 height 290
drag, startPoint x: 485, startPoint y: 231, endPoint x: 482, endPoint y: 248, distance: 17.1
click at [482, 248] on rect at bounding box center [483, 251] width 59 height 59
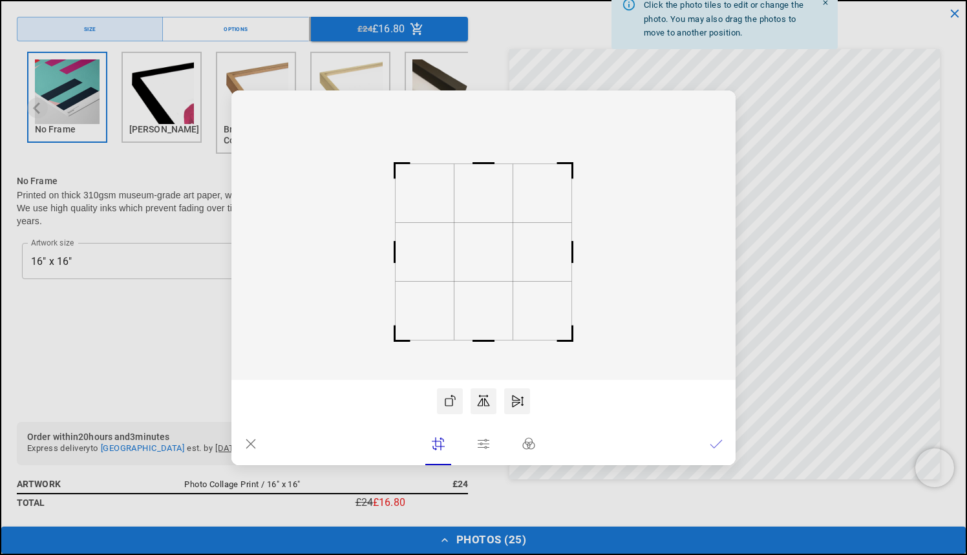
click at [717, 444] on icon at bounding box center [716, 444] width 13 height 13
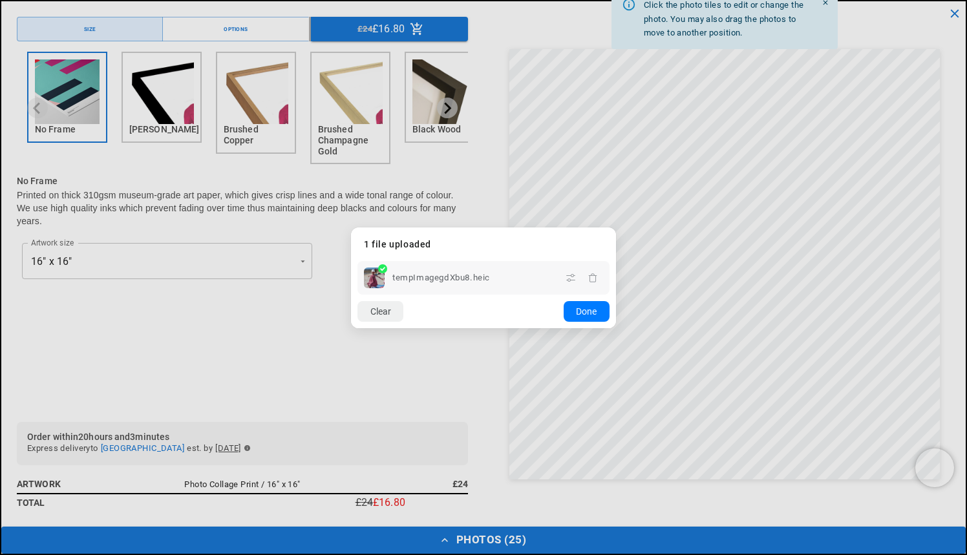
scroll to position [0, 0]
click at [616, 228] on dialog "Drop files here From device From link Camera Dropbox Google Drive Cancel Powere…" at bounding box center [483, 278] width 265 height 101
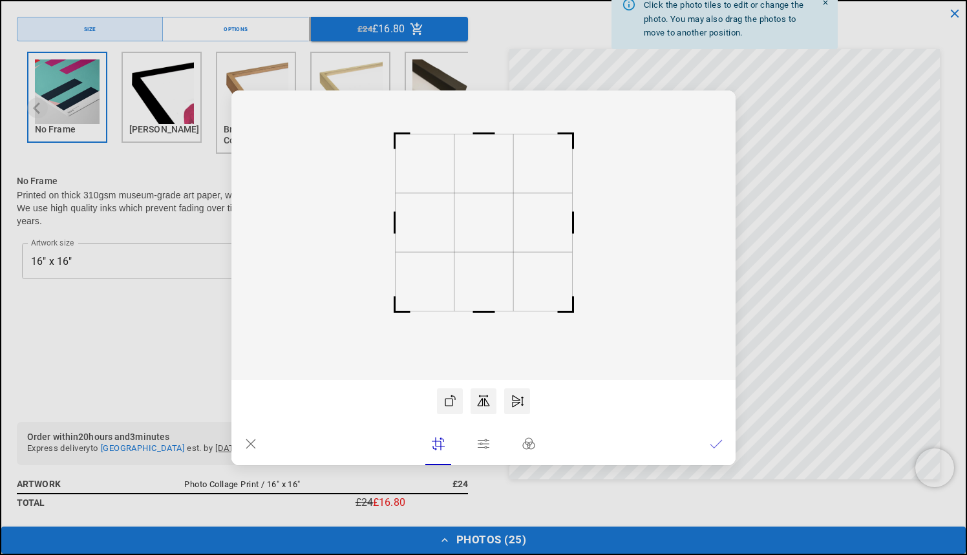
scroll to position [0, 252]
drag, startPoint x: 506, startPoint y: 264, endPoint x: 505, endPoint y: 257, distance: 7.2
click at [505, 257] on rect at bounding box center [483, 228] width 59 height 59
click at [711, 442] on icon at bounding box center [716, 444] width 13 height 13
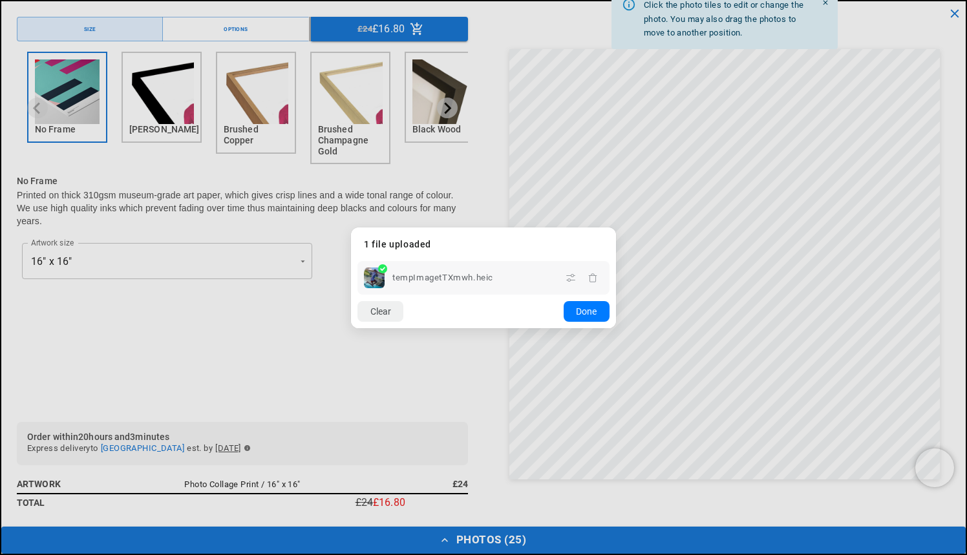
scroll to position [0, 504]
click at [596, 310] on button "Done" at bounding box center [587, 311] width 46 height 21
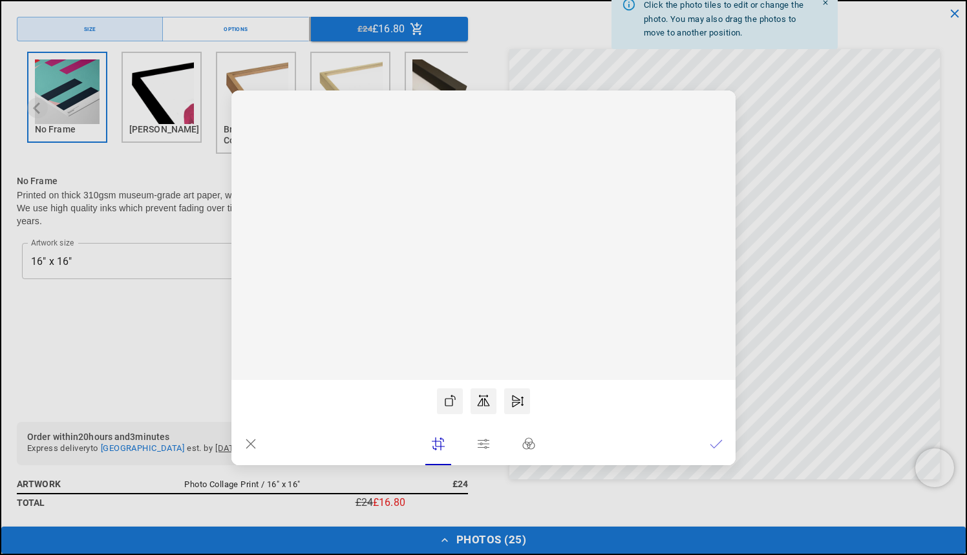
scroll to position [0, 0]
drag, startPoint x: 465, startPoint y: 251, endPoint x: 438, endPoint y: 242, distance: 28.8
click at [438, 242] on rect at bounding box center [456, 235] width 88 height 88
click at [716, 439] on icon at bounding box center [716, 444] width 13 height 13
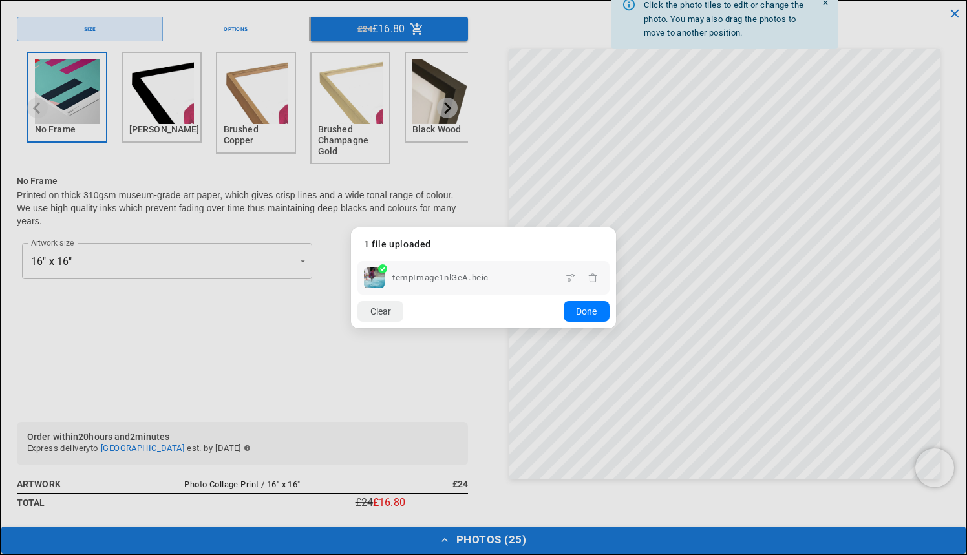
scroll to position [0, 504]
click at [616, 228] on dialog "Drop files here From device From link Camera Dropbox Google Drive Cancel Powere…" at bounding box center [483, 278] width 265 height 101
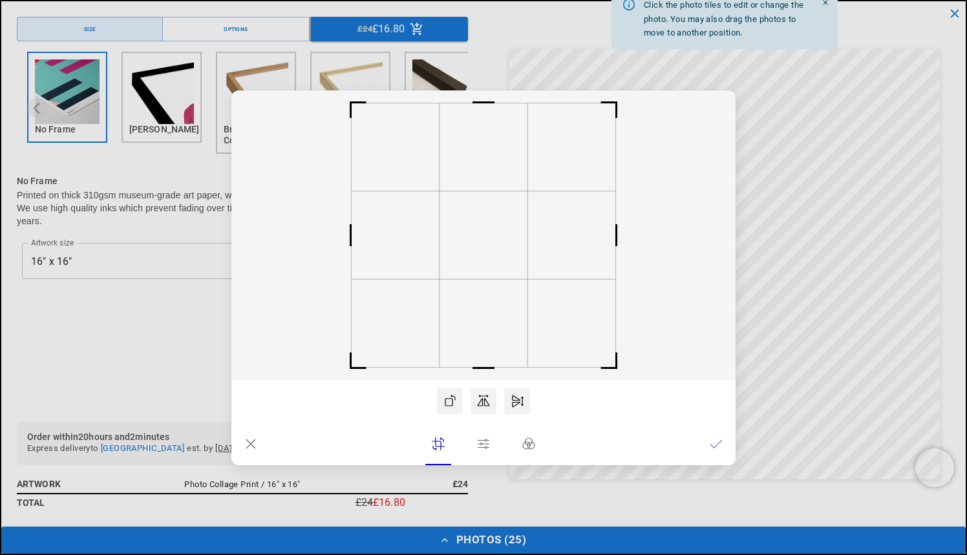
scroll to position [0, 0]
drag, startPoint x: 556, startPoint y: 258, endPoint x: 580, endPoint y: 259, distance: 23.9
click at [580, 259] on rect at bounding box center [483, 235] width 504 height 290
drag, startPoint x: 491, startPoint y: 240, endPoint x: 447, endPoint y: 235, distance: 44.8
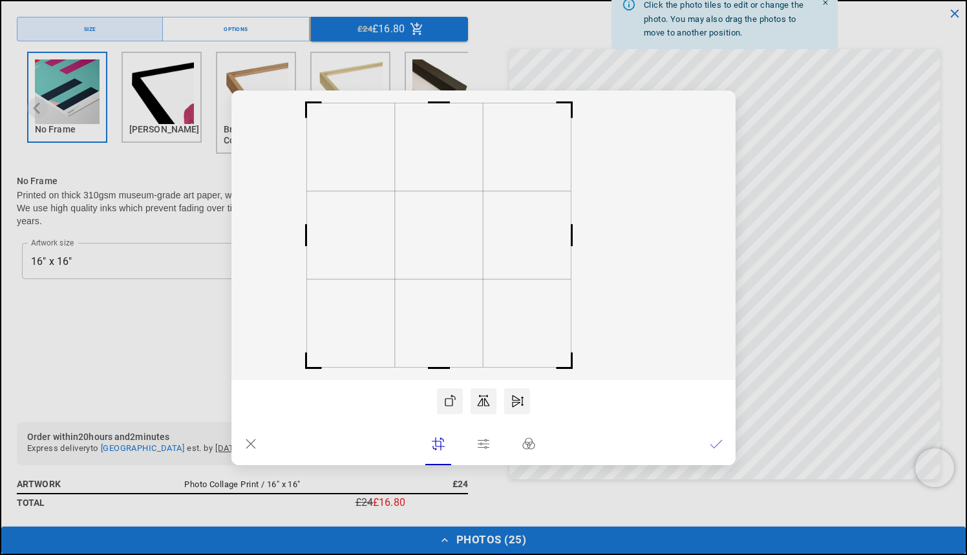
click at [447, 235] on rect at bounding box center [439, 235] width 88 height 88
click at [716, 442] on icon at bounding box center [716, 444] width 13 height 13
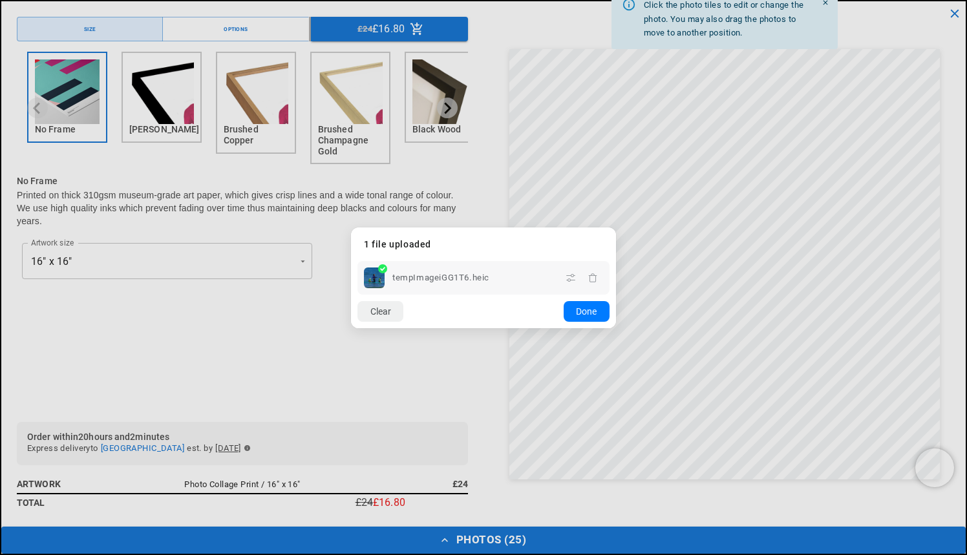
click at [616, 228] on dialog "Drop files here From device From link Camera Dropbox Google Drive Cancel Powere…" at bounding box center [483, 278] width 265 height 101
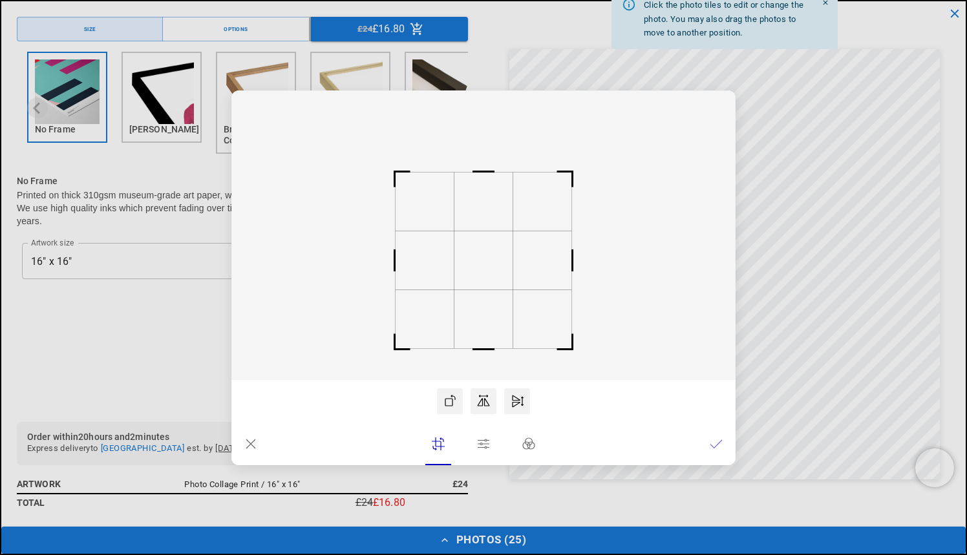
scroll to position [0, 0]
drag, startPoint x: 493, startPoint y: 261, endPoint x: 489, endPoint y: 291, distance: 29.9
click at [489, 291] on rect at bounding box center [483, 264] width 59 height 59
click at [713, 440] on icon at bounding box center [716, 444] width 13 height 13
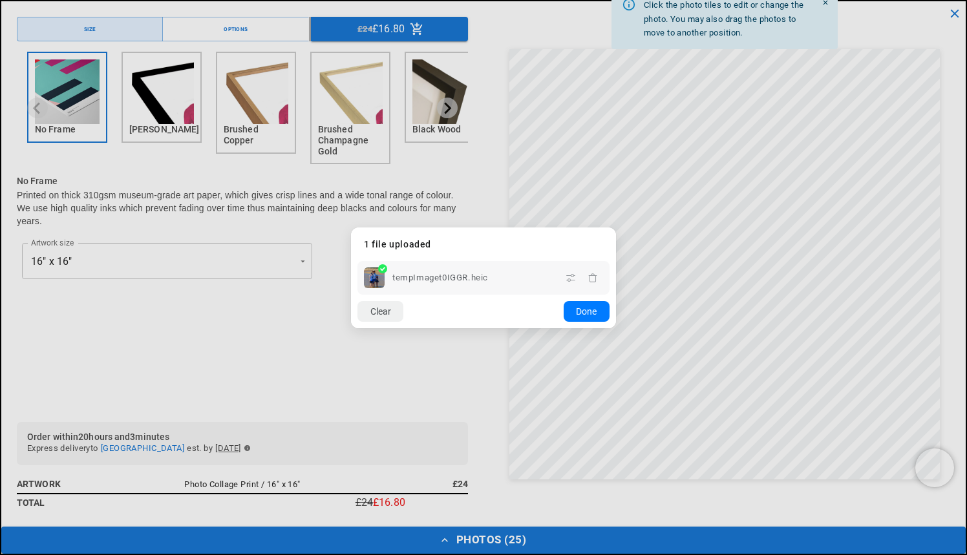
scroll to position [0, 252]
click at [616, 228] on dialog "Drop files here From device From link Camera Dropbox Google Drive Cancel Powere…" at bounding box center [483, 278] width 265 height 101
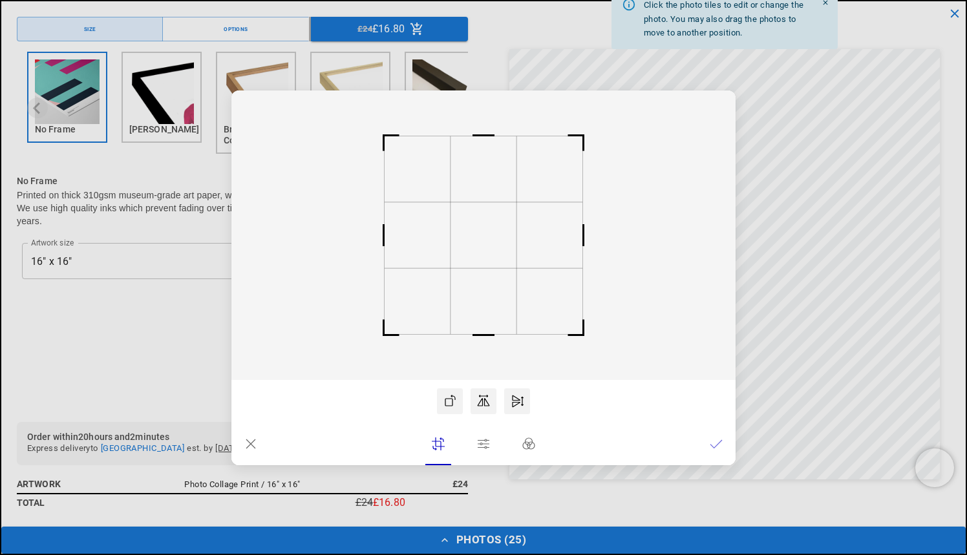
scroll to position [0, 504]
drag, startPoint x: 511, startPoint y: 296, endPoint x: 490, endPoint y: 296, distance: 21.3
click at [490, 296] on rect at bounding box center [483, 235] width 504 height 290
click at [514, 312] on rect at bounding box center [483, 235] width 504 height 290
drag, startPoint x: 505, startPoint y: 250, endPoint x: 485, endPoint y: 250, distance: 19.4
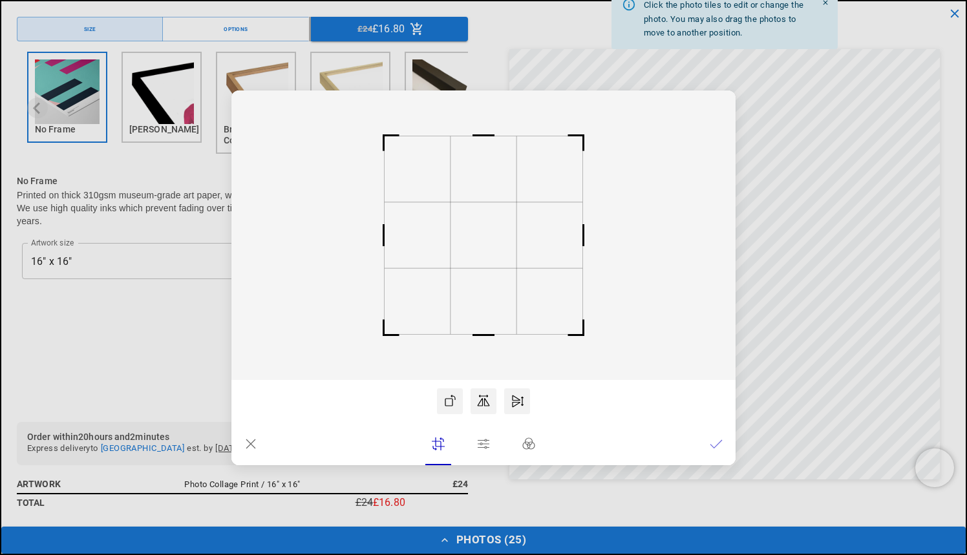
click at [485, 250] on rect at bounding box center [484, 235] width 66 height 66
drag, startPoint x: 490, startPoint y: 245, endPoint x: 462, endPoint y: 246, distance: 28.4
click at [462, 246] on rect at bounding box center [484, 236] width 66 height 66
drag, startPoint x: 471, startPoint y: 242, endPoint x: 485, endPoint y: 242, distance: 14.2
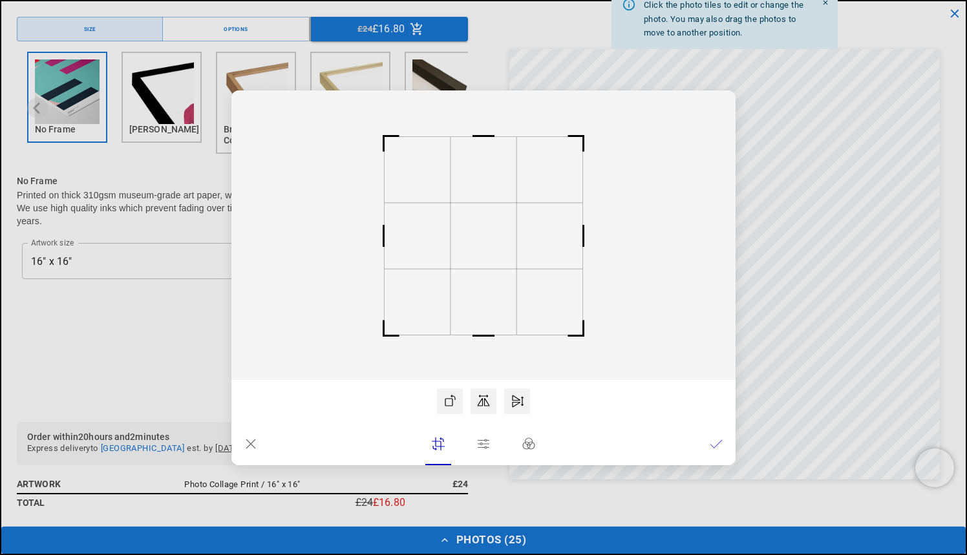
click at [485, 242] on rect at bounding box center [484, 236] width 66 height 66
click at [714, 442] on icon at bounding box center [716, 444] width 13 height 13
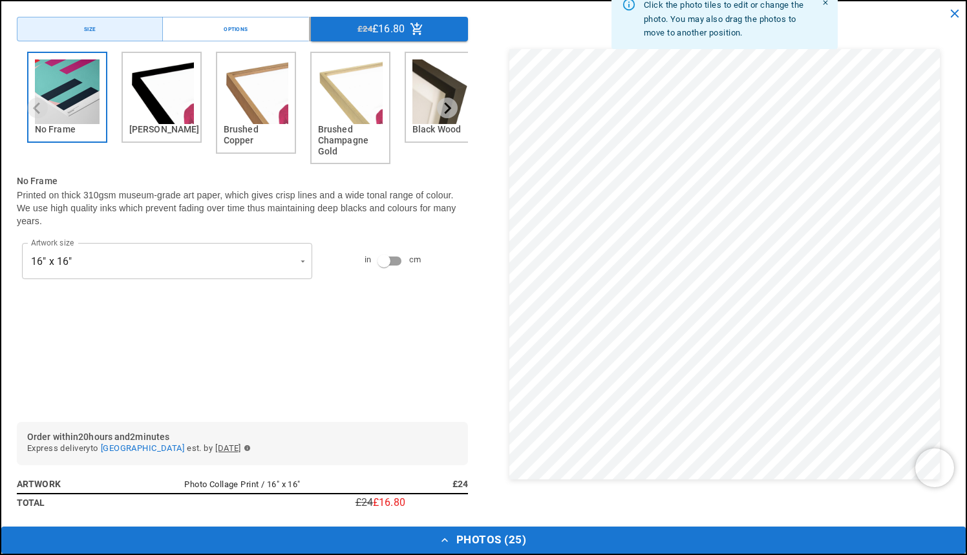
click at [484, 281] on dialog "Drop files here From device From link Camera Dropbox Google Drive Cancel Powere…" at bounding box center [484, 291] width 0 height 21
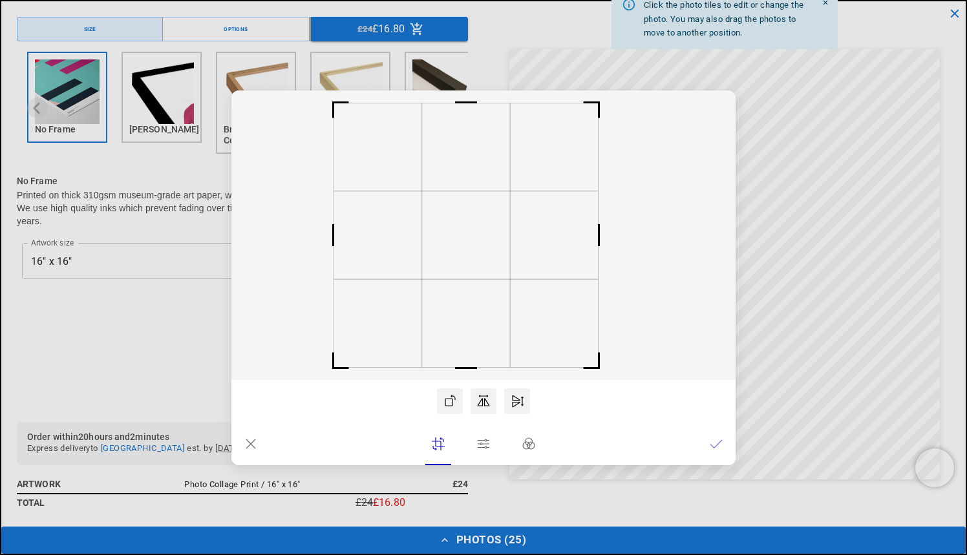
scroll to position [0, 504]
drag, startPoint x: 496, startPoint y: 279, endPoint x: 465, endPoint y: 279, distance: 31.0
click at [465, 279] on rect at bounding box center [453, 235] width 88 height 88
click at [712, 445] on icon at bounding box center [716, 444] width 13 height 13
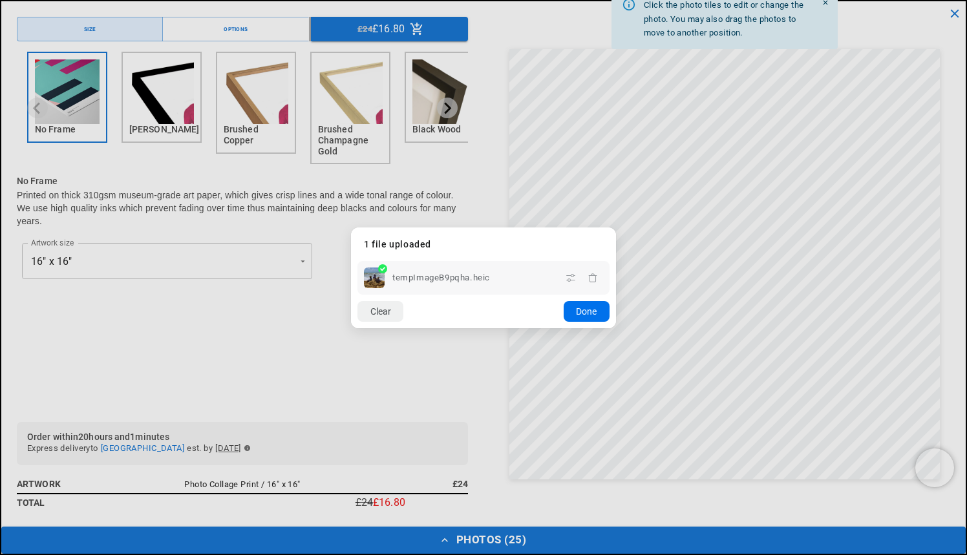
click at [586, 310] on button "Done" at bounding box center [587, 311] width 46 height 21
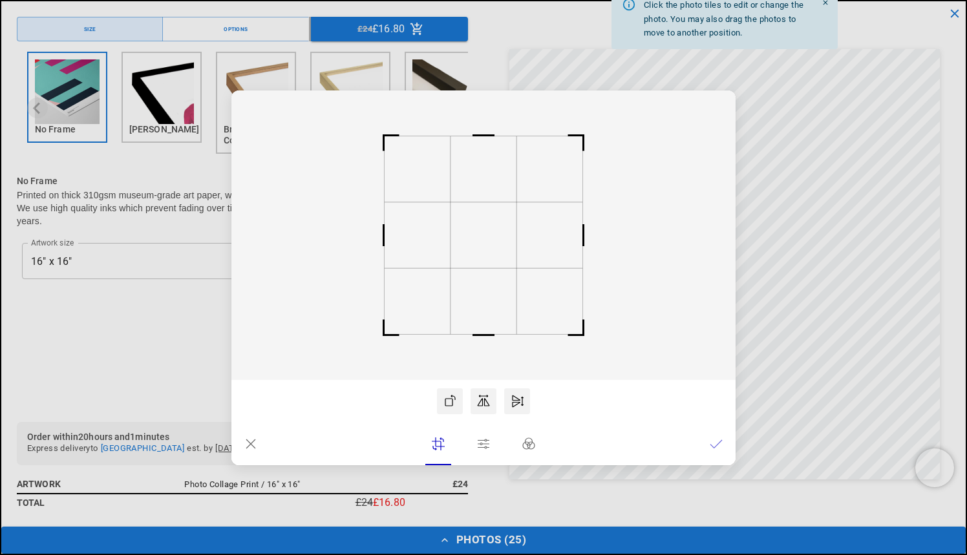
drag, startPoint x: 495, startPoint y: 291, endPoint x: 493, endPoint y: 319, distance: 28.5
click at [493, 319] on icon at bounding box center [483, 235] width 504 height 290
drag, startPoint x: 482, startPoint y: 304, endPoint x: 482, endPoint y: 328, distance: 23.9
click at [482, 328] on icon at bounding box center [483, 235] width 504 height 290
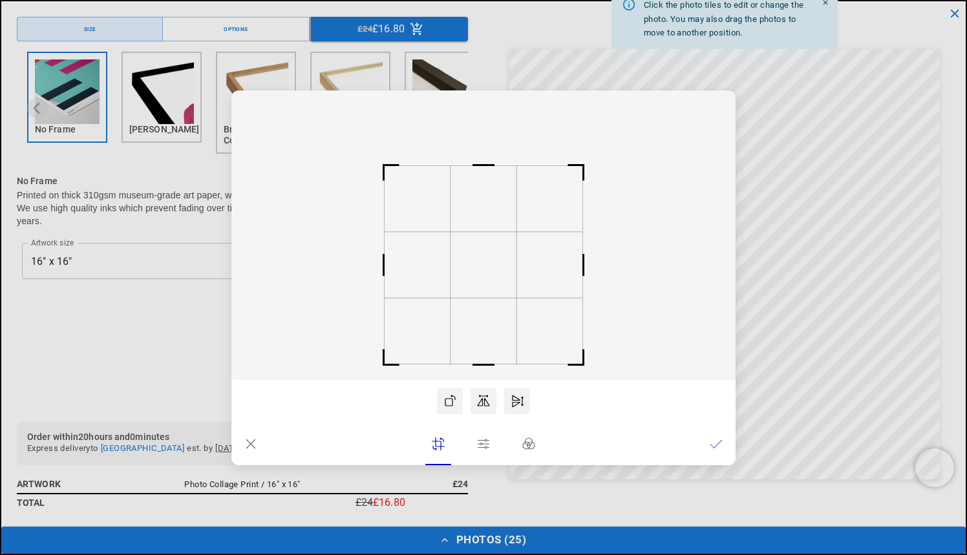
drag, startPoint x: 494, startPoint y: 268, endPoint x: 494, endPoint y: 297, distance: 29.7
click at [494, 297] on rect at bounding box center [484, 265] width 66 height 66
click at [716, 445] on icon at bounding box center [716, 444] width 13 height 13
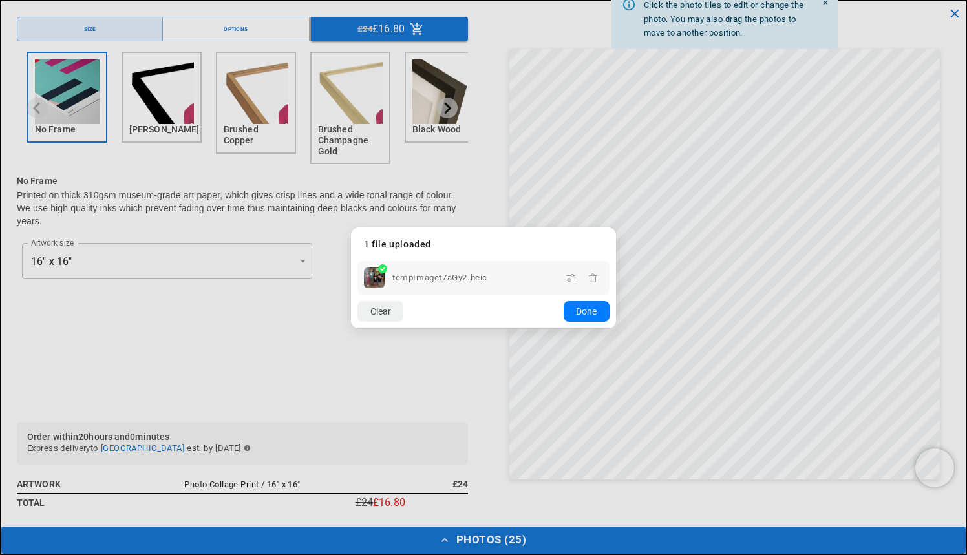
scroll to position [0, 252]
click at [616, 228] on dialog "Drop files here From device From link Camera Dropbox Google Drive Cancel Powere…" at bounding box center [483, 278] width 265 height 101
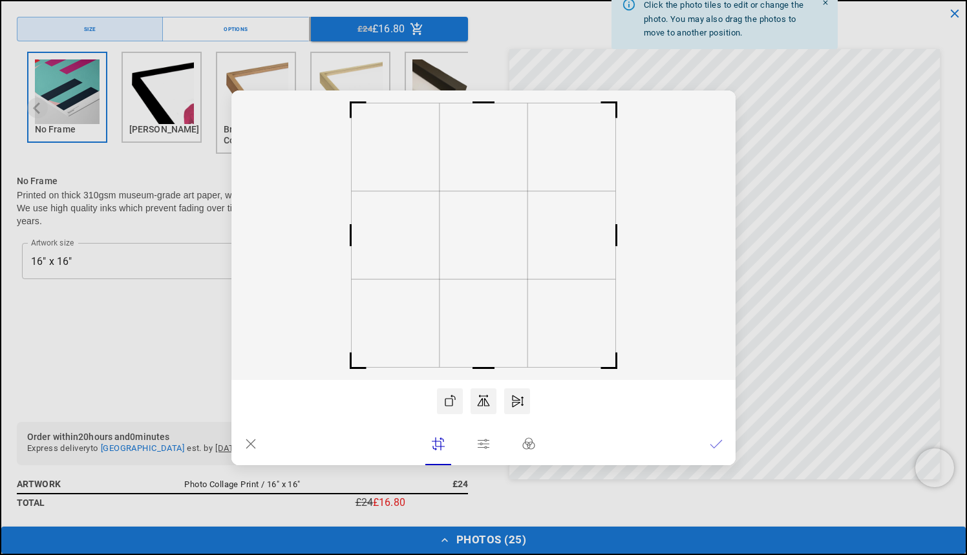
click at [718, 443] on icon at bounding box center [716, 444] width 12 height 8
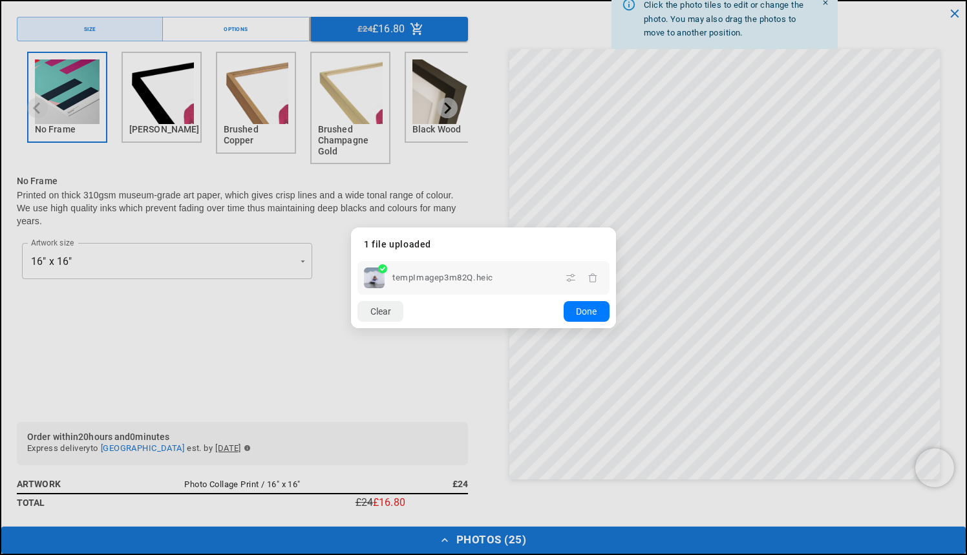
scroll to position [0, 504]
click at [591, 302] on button "Done" at bounding box center [587, 311] width 46 height 21
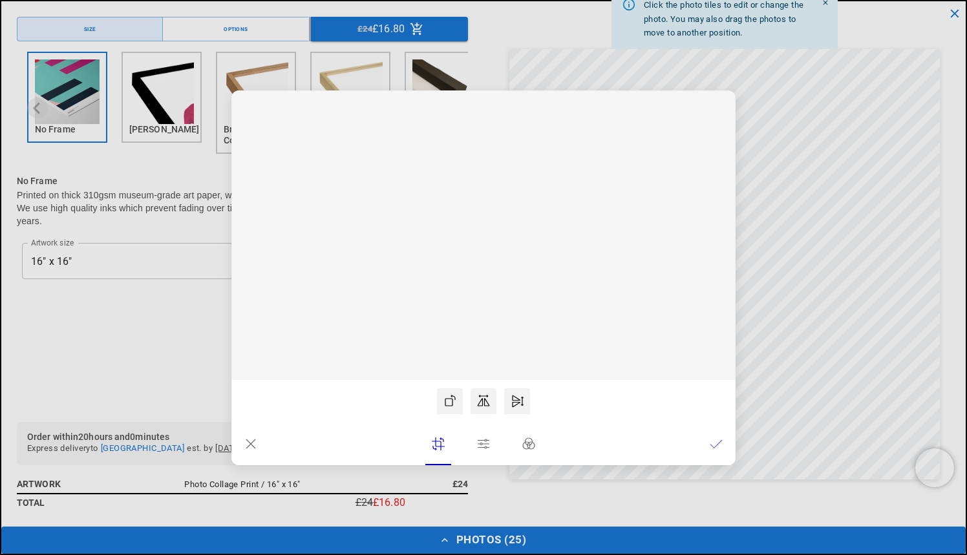
scroll to position [0, 0]
click at [500, 282] on rect at bounding box center [483, 235] width 504 height 290
drag, startPoint x: 502, startPoint y: 269, endPoint x: 511, endPoint y: 269, distance: 9.7
click at [511, 269] on rect at bounding box center [493, 235] width 88 height 88
click at [711, 442] on icon at bounding box center [716, 444] width 13 height 13
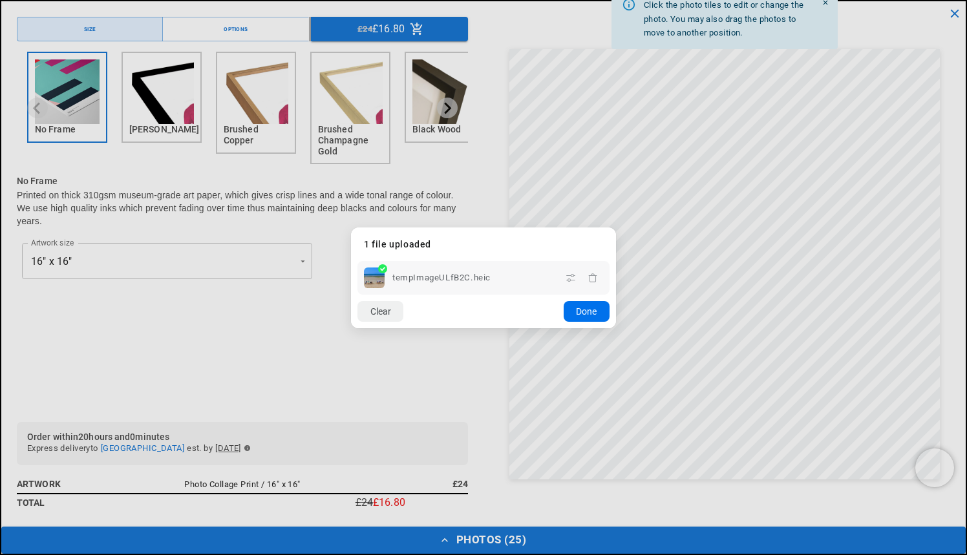
scroll to position [0, 504]
click at [582, 310] on button "Done" at bounding box center [587, 311] width 46 height 21
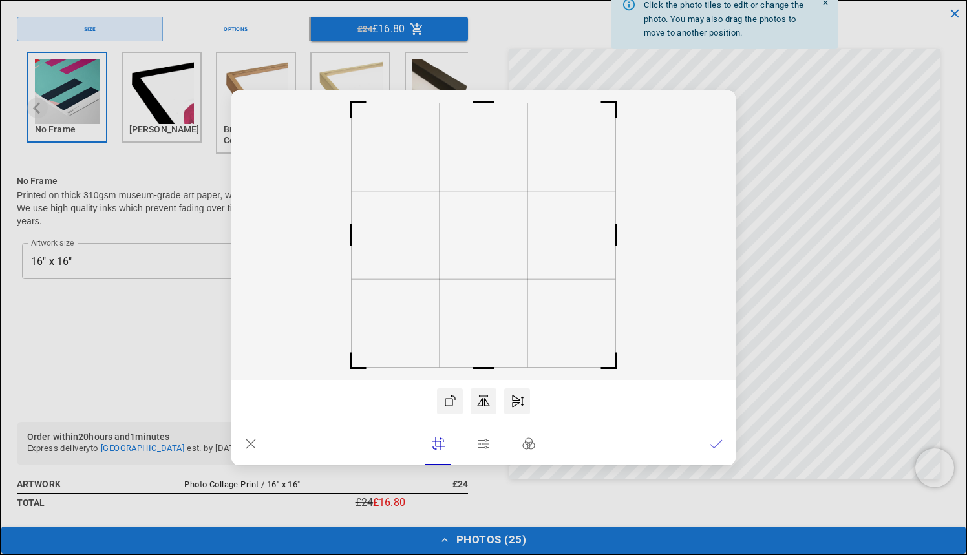
scroll to position [0, 0]
drag, startPoint x: 481, startPoint y: 237, endPoint x: 442, endPoint y: 235, distance: 39.5
click at [442, 235] on rect at bounding box center [444, 235] width 88 height 88
click at [715, 443] on icon at bounding box center [716, 444] width 13 height 13
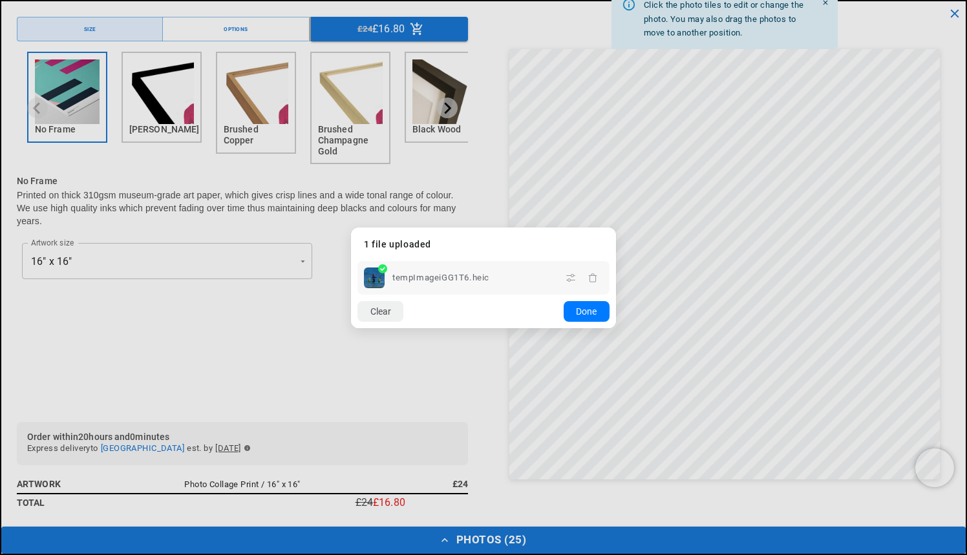
scroll to position [0, 252]
click at [616, 228] on dialog "Drop files here From device From link Camera Dropbox Google Drive Cancel Powere…" at bounding box center [483, 278] width 265 height 101
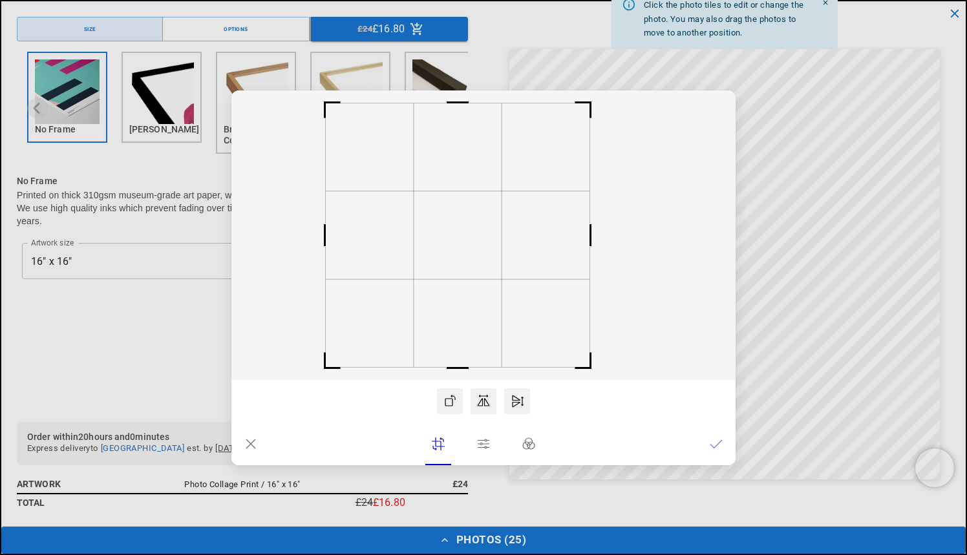
scroll to position [0, 0]
drag, startPoint x: 496, startPoint y: 231, endPoint x: 469, endPoint y: 231, distance: 27.1
click at [469, 231] on rect at bounding box center [456, 235] width 88 height 88
click at [710, 442] on icon at bounding box center [716, 444] width 13 height 13
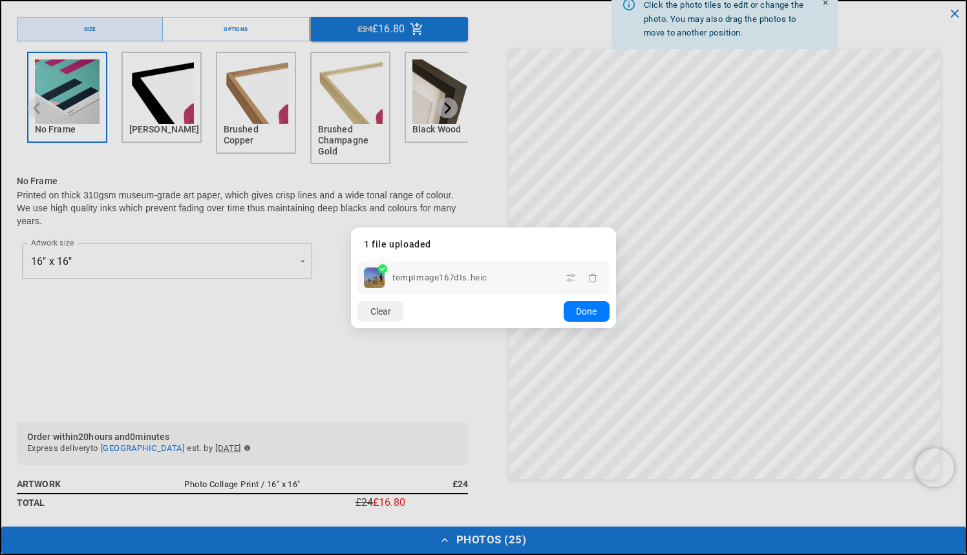
scroll to position [0, 252]
click at [616, 228] on dialog "Drop files here From device From link Camera Dropbox Google Drive Cancel Powere…" at bounding box center [483, 278] width 265 height 101
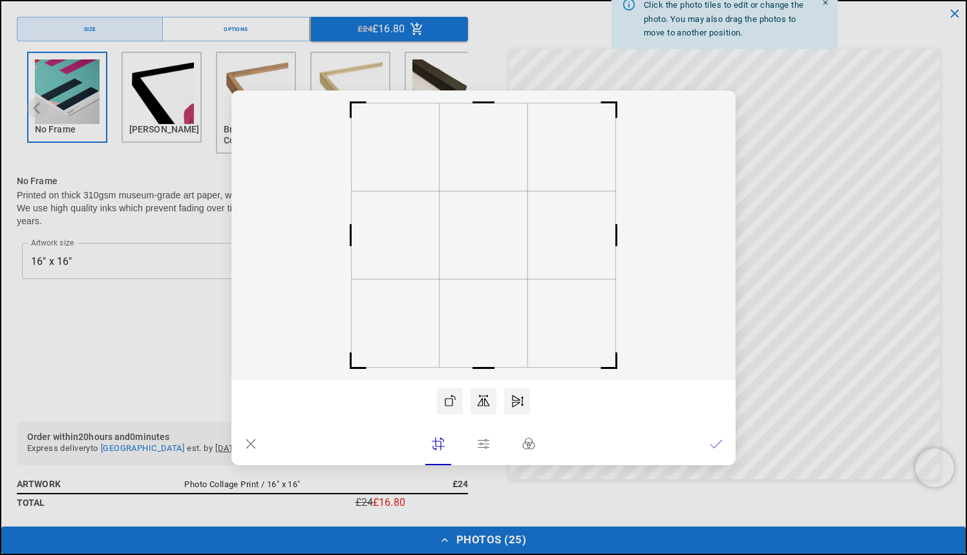
scroll to position [0, 504]
click at [527, 276] on rect at bounding box center [484, 235] width 88 height 88
click at [719, 442] on icon at bounding box center [716, 444] width 13 height 13
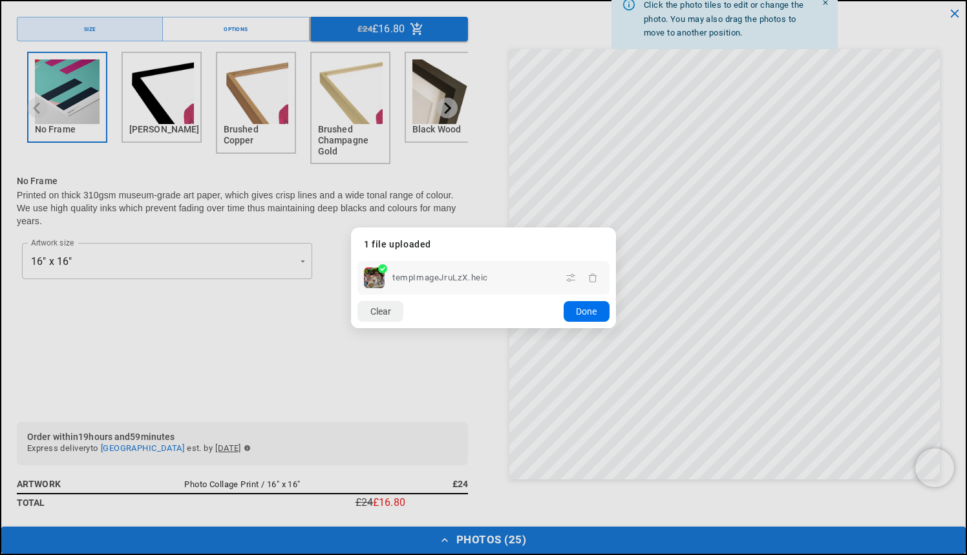
scroll to position [0, 0]
click at [577, 314] on button "Done" at bounding box center [587, 311] width 46 height 21
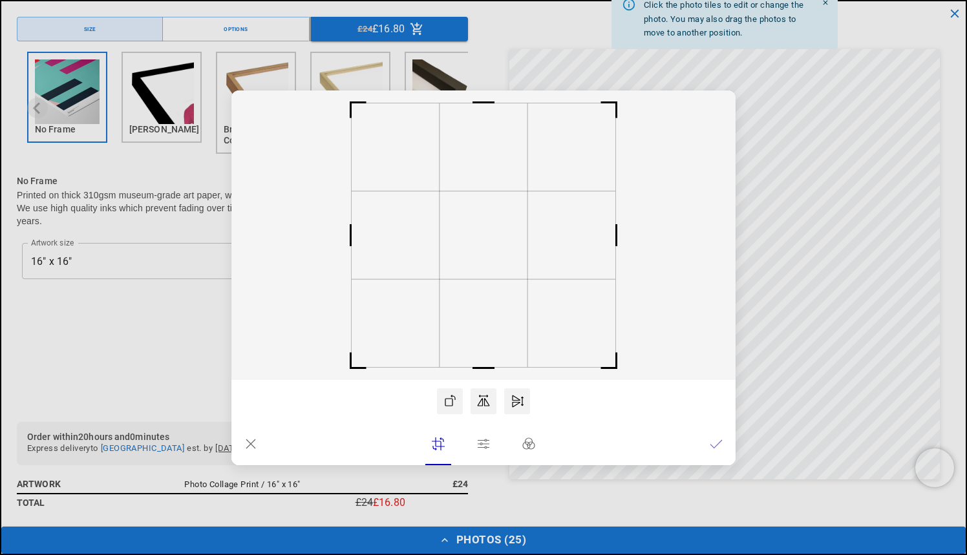
scroll to position [0, 252]
drag, startPoint x: 512, startPoint y: 250, endPoint x: 550, endPoint y: 250, distance: 38.1
click at [550, 250] on rect at bounding box center [522, 235] width 88 height 88
click at [712, 443] on icon at bounding box center [716, 444] width 13 height 13
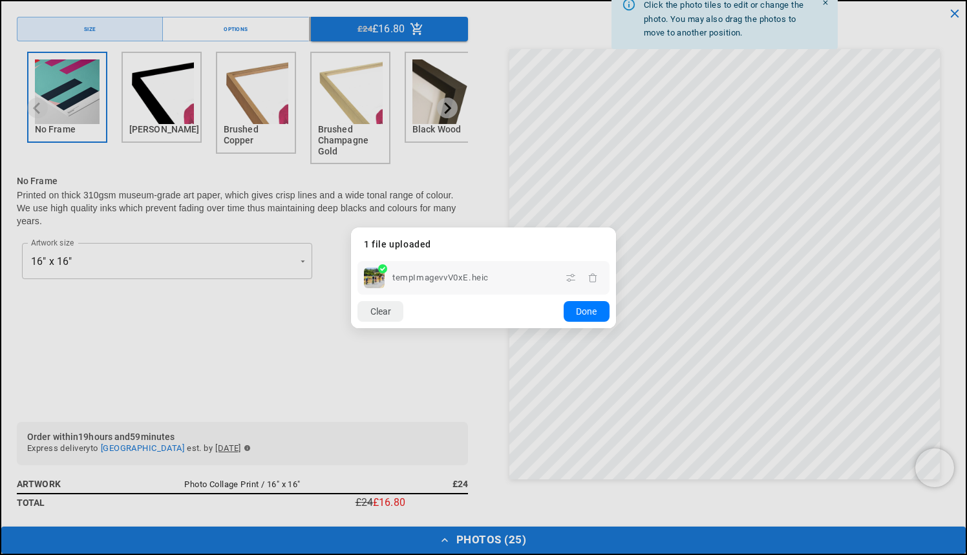
scroll to position [0, 504]
click at [589, 312] on button "Done" at bounding box center [587, 311] width 46 height 21
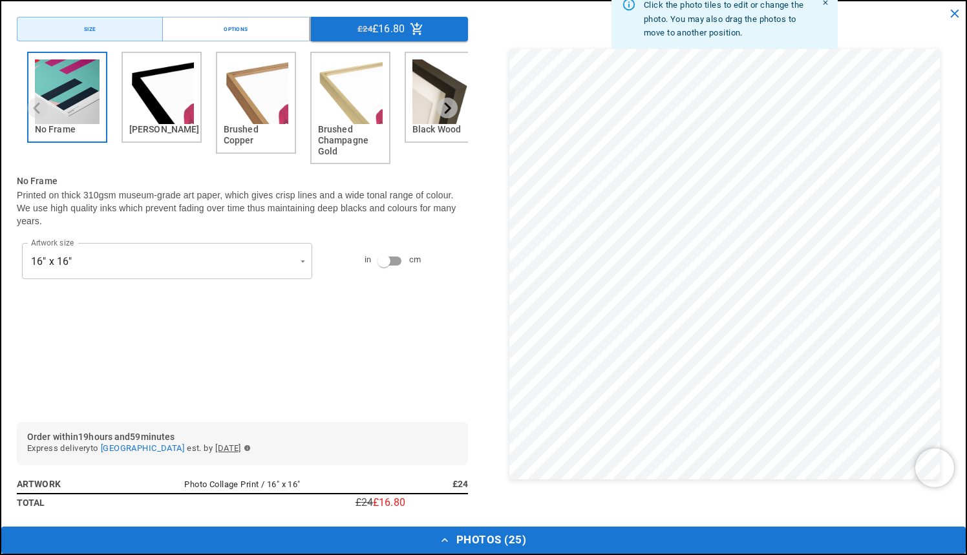
scroll to position [0, 252]
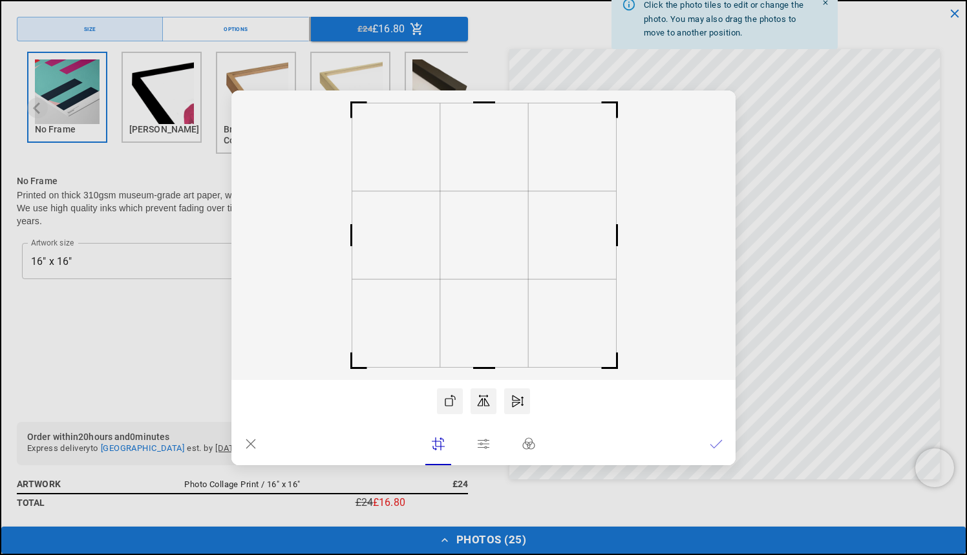
click at [544, 263] on rect at bounding box center [483, 235] width 504 height 290
drag, startPoint x: 514, startPoint y: 260, endPoint x: 528, endPoint y: 260, distance: 14.2
click at [528, 260] on rect at bounding box center [498, 235] width 88 height 88
click at [718, 444] on icon at bounding box center [716, 444] width 12 height 8
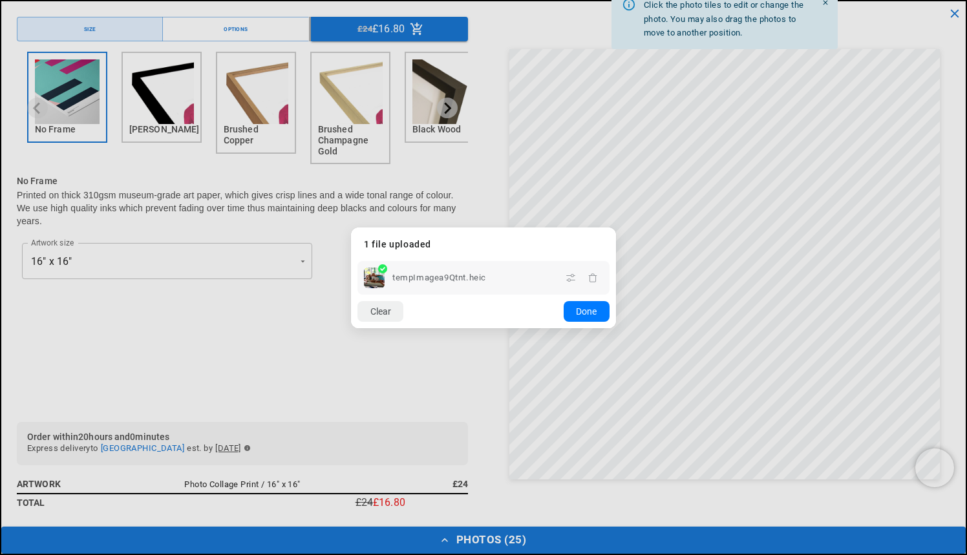
scroll to position [0, 0]
click at [598, 309] on button "Done" at bounding box center [587, 311] width 46 height 21
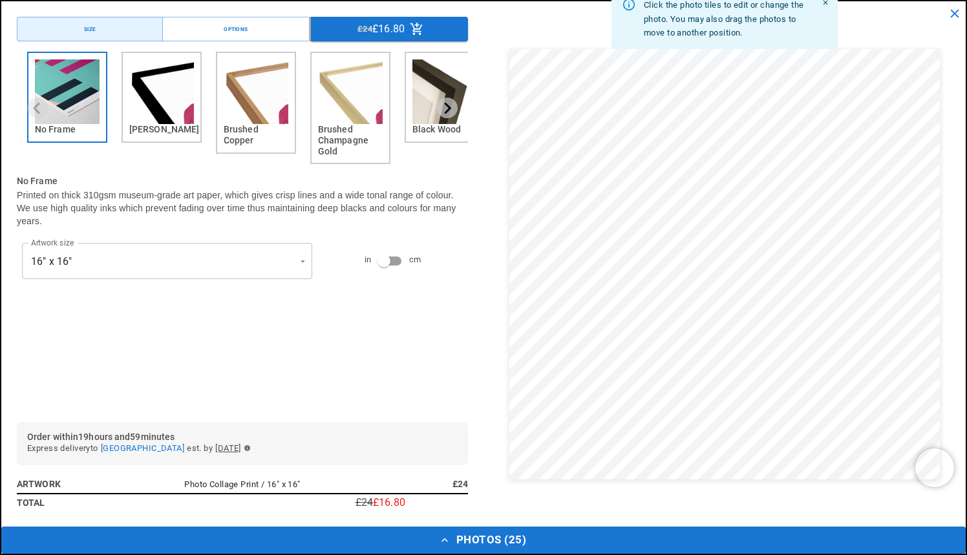
scroll to position [0, 252]
click at [824, 5] on icon "Close" at bounding box center [826, 3] width 8 height 8
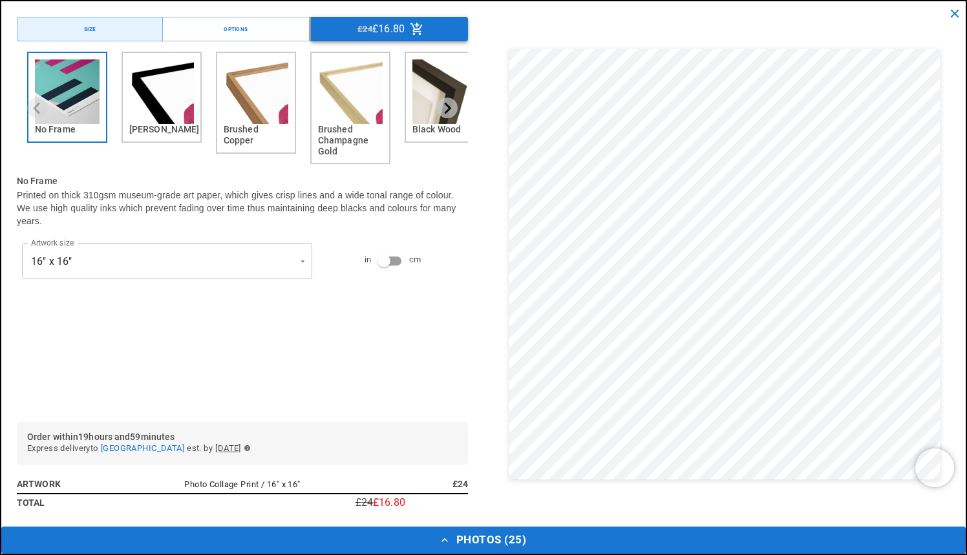
scroll to position [0, 0]
click at [429, 30] on button "£24 £16.80" at bounding box center [389, 29] width 157 height 25
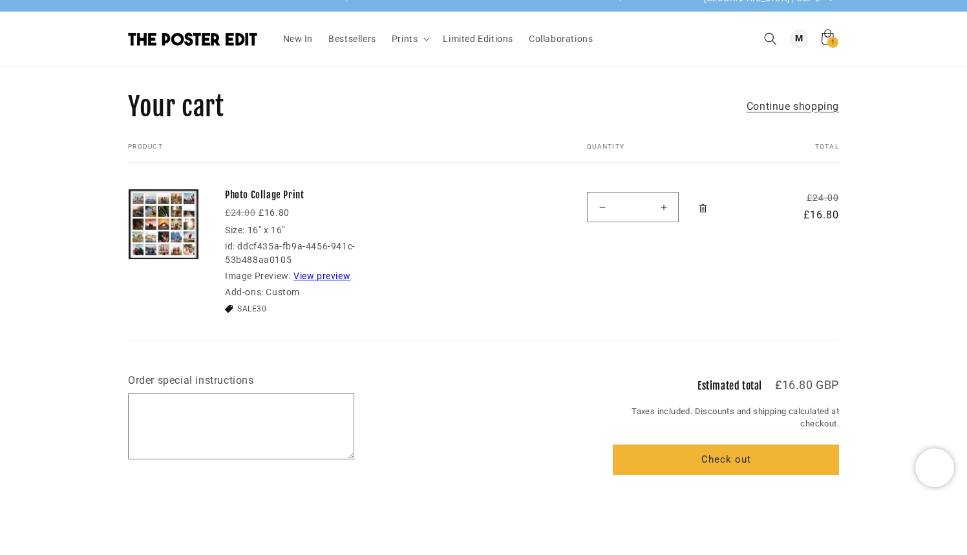
scroll to position [0, 504]
click at [327, 272] on link "View preview" at bounding box center [321, 276] width 57 height 10
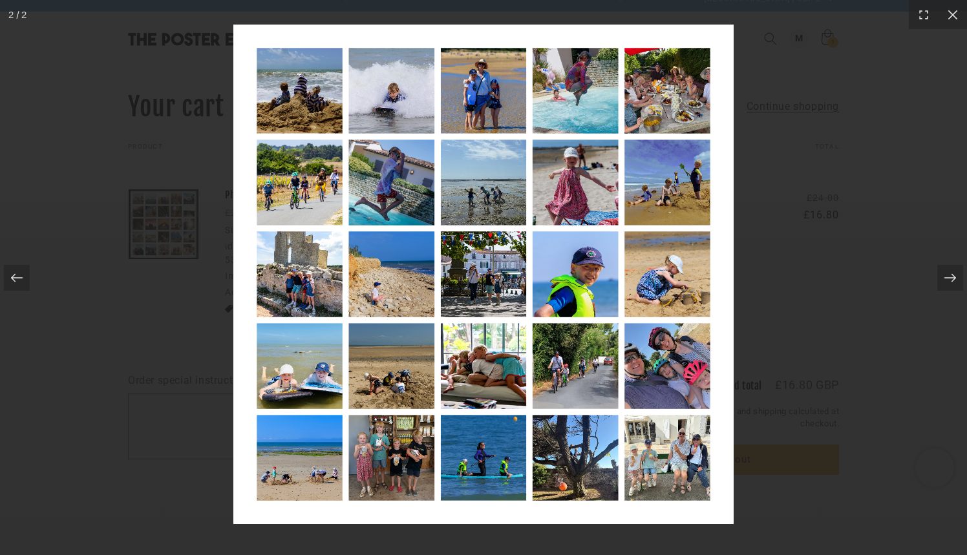
scroll to position [0, 0]
click at [950, 9] on icon at bounding box center [952, 14] width 13 height 13
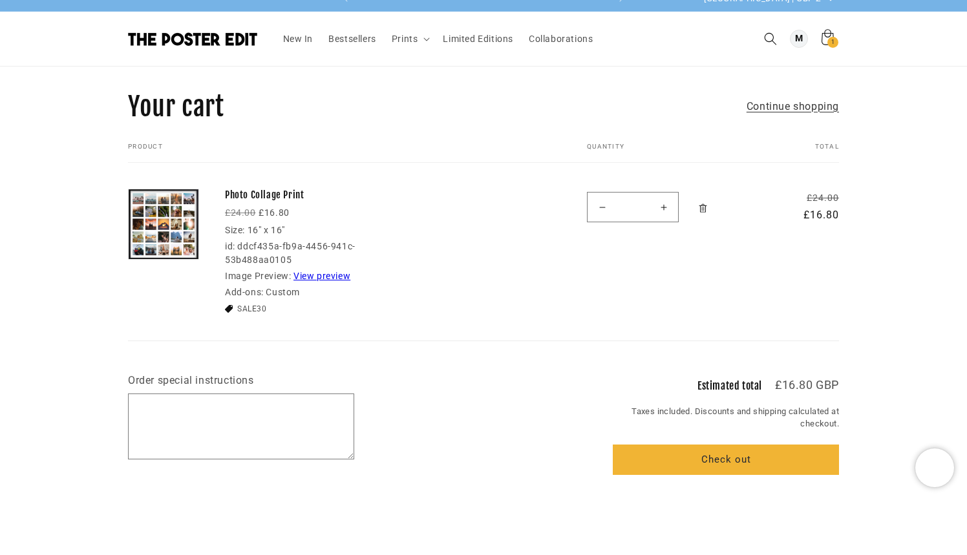
scroll to position [0, 504]
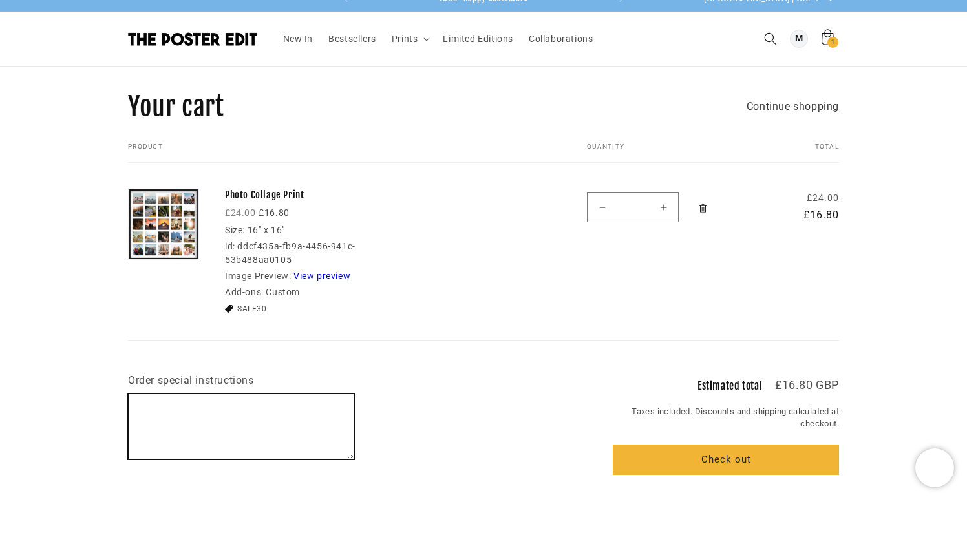
click at [277, 399] on textarea "Order special instructions" at bounding box center [241, 426] width 225 height 65
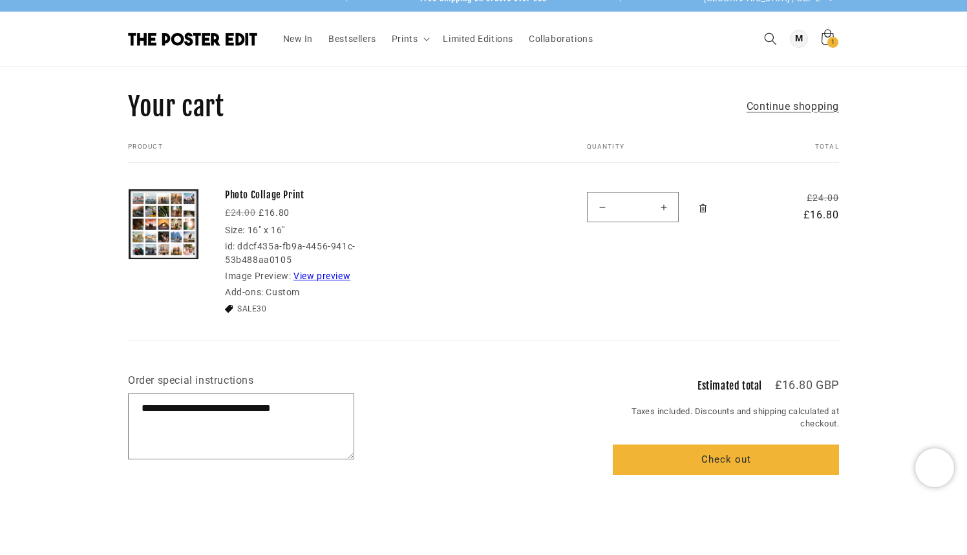
click at [426, 405] on div "**********" at bounding box center [483, 475] width 711 height 221
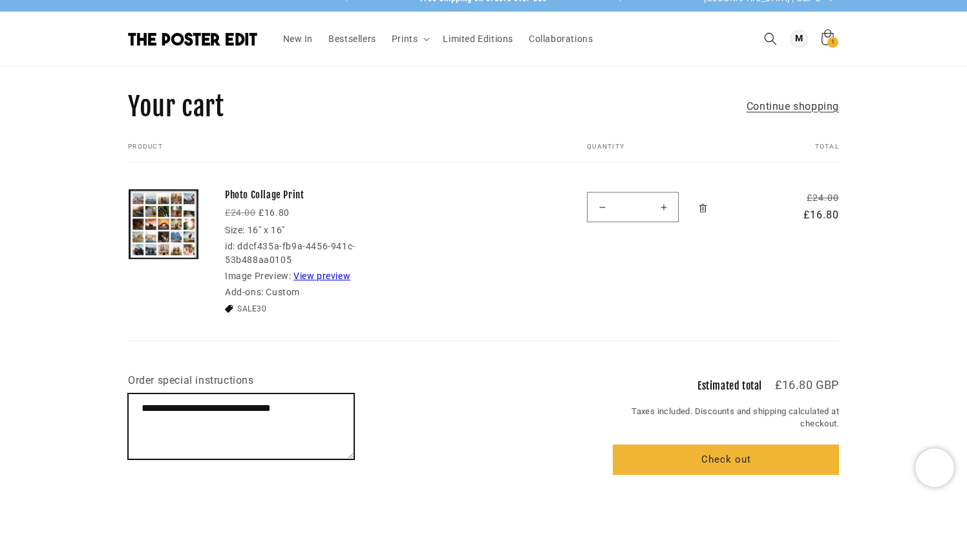
click at [306, 418] on textarea "**********" at bounding box center [241, 426] width 225 height 65
type textarea "**********"
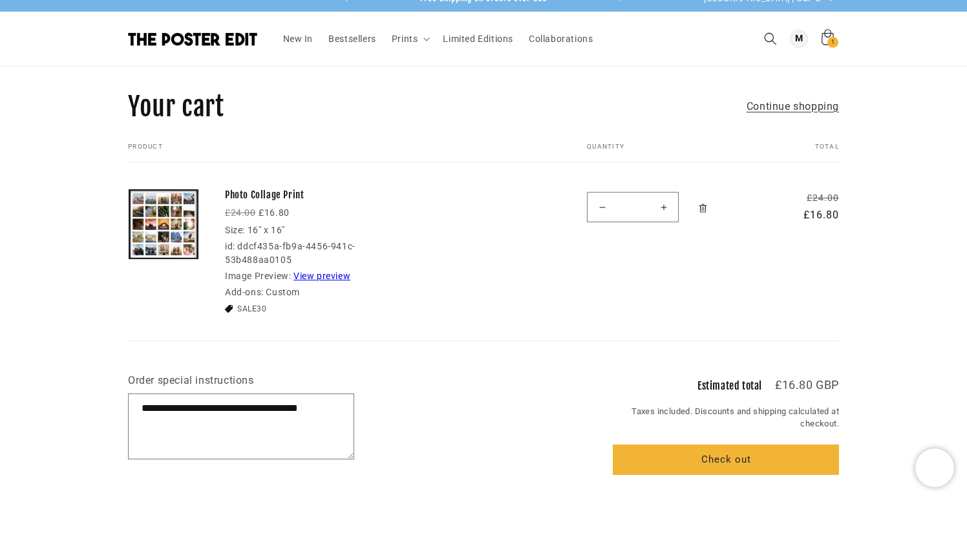
click at [483, 365] on div "**********" at bounding box center [483, 475] width 711 height 221
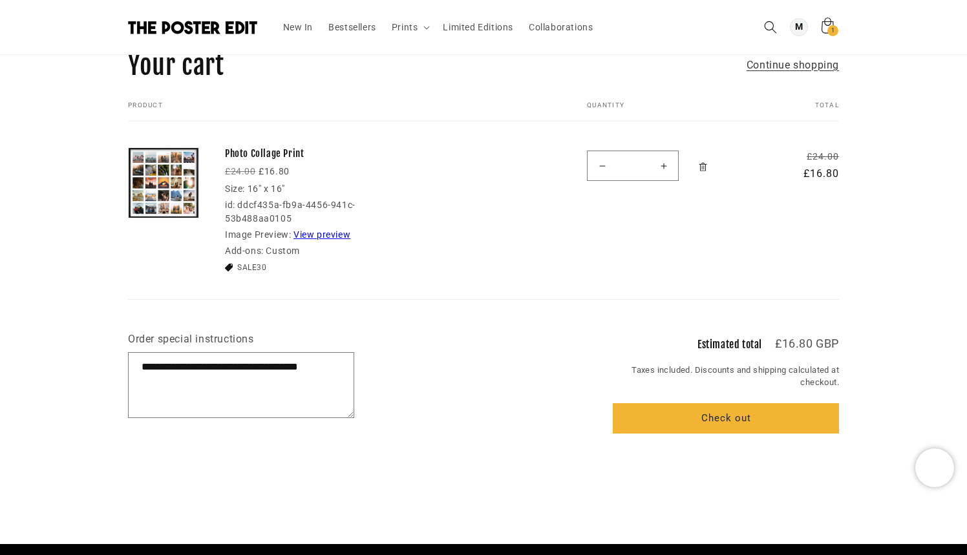
scroll to position [65, 0]
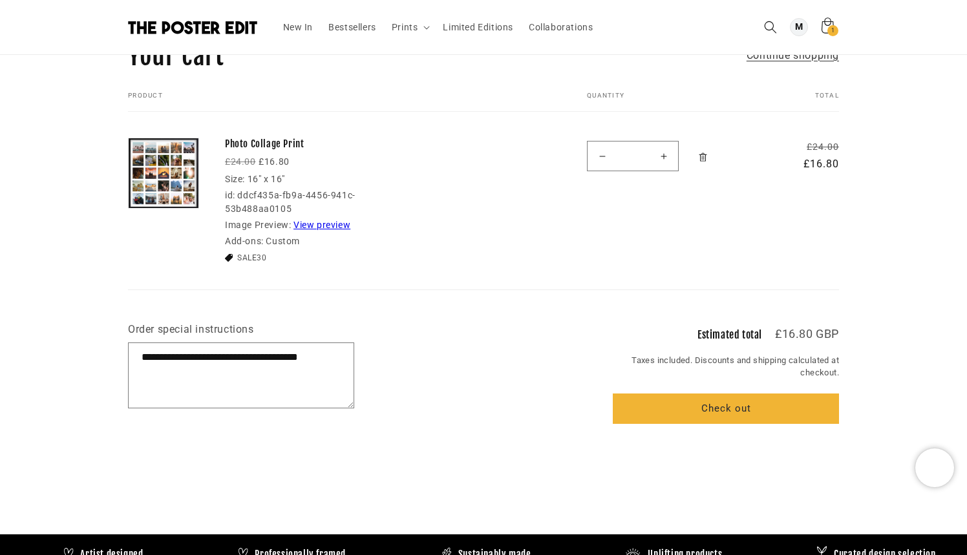
click at [619, 445] on shopify-apple-pay-button at bounding box center [617, 439] width 3 height 12
